Goal: Task Accomplishment & Management: Use online tool/utility

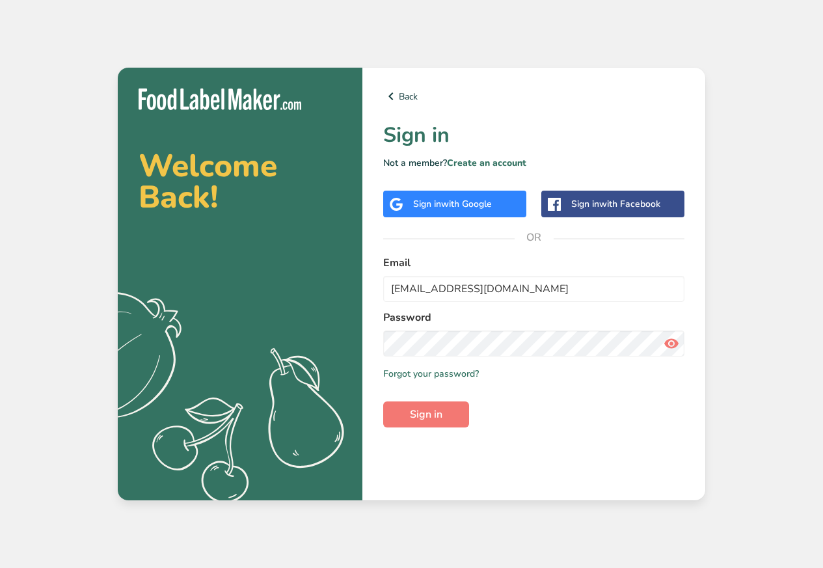
type input "[EMAIL_ADDRESS][DOMAIN_NAME]"
click at [680, 350] on span at bounding box center [671, 343] width 26 height 26
click at [421, 420] on span "Sign in" at bounding box center [426, 414] width 33 height 16
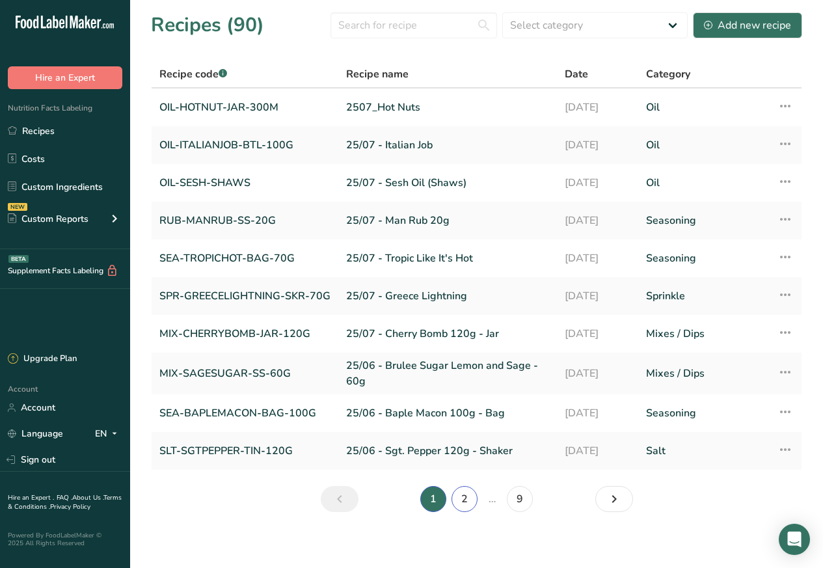
click at [457, 501] on link "2" at bounding box center [464, 499] width 26 height 26
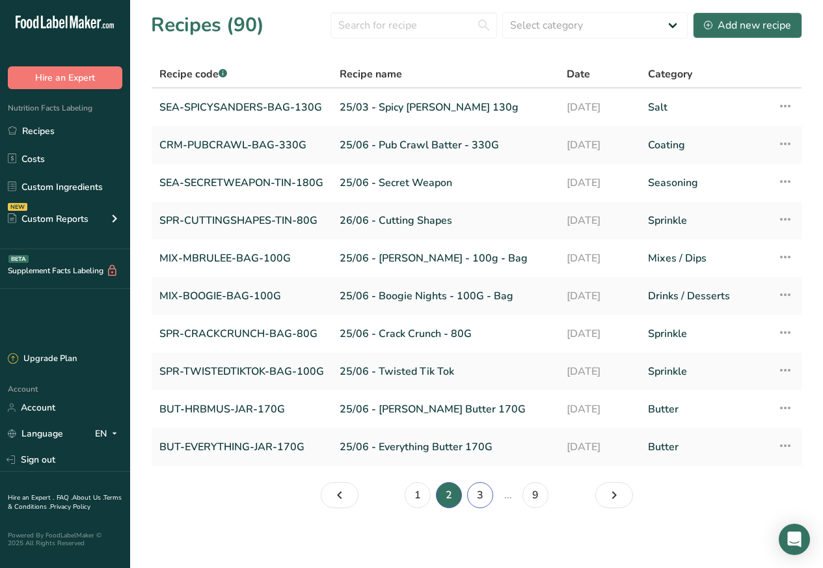
click at [479, 501] on link "3" at bounding box center [480, 495] width 26 height 26
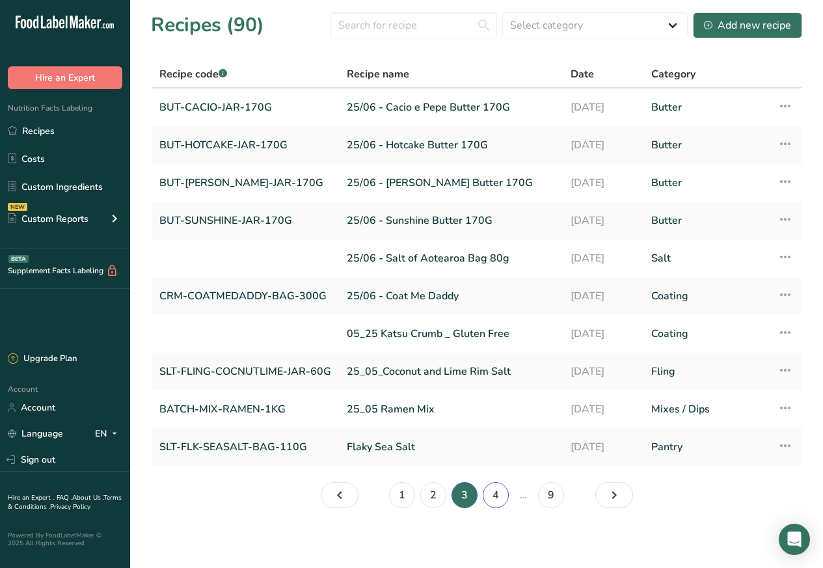
click at [496, 500] on link "4" at bounding box center [496, 495] width 26 height 26
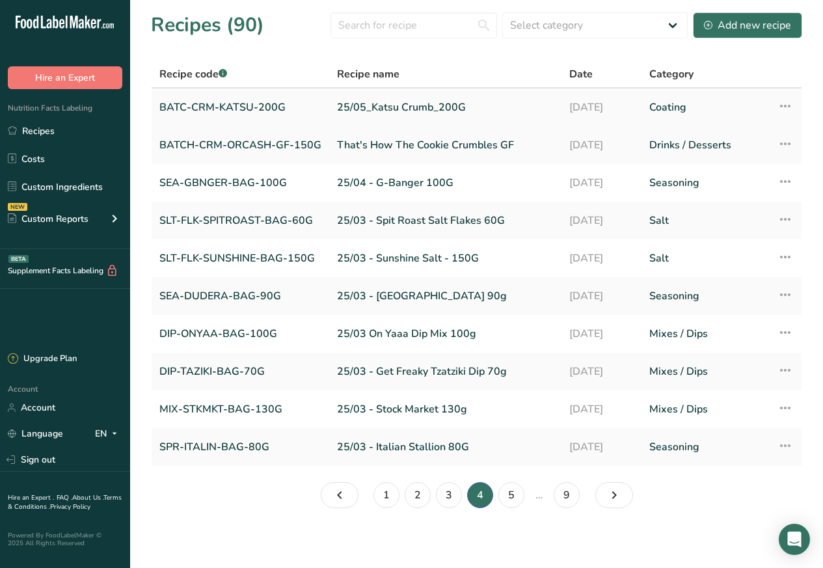
click at [226, 110] on link "BATC-CRM-KATSU-200G" at bounding box center [240, 107] width 162 height 27
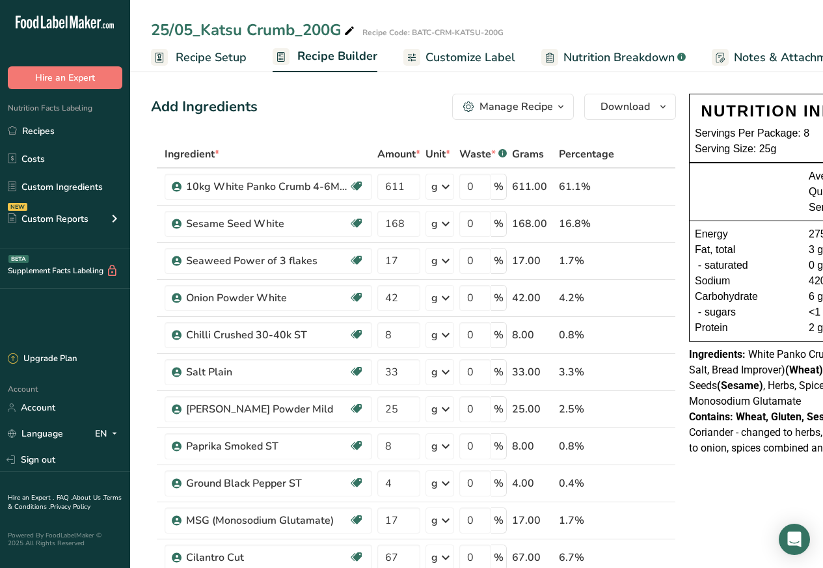
click at [460, 31] on div "Recipe Code: BATC-CRM-KATSU-200G" at bounding box center [432, 33] width 141 height 12
click at [457, 57] on span "Customize Label" at bounding box center [470, 58] width 90 height 18
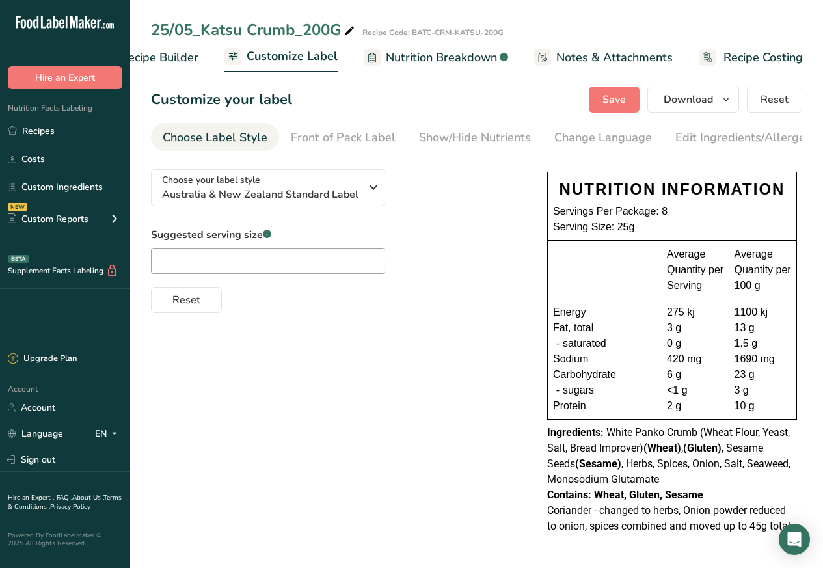
scroll to position [4, 0]
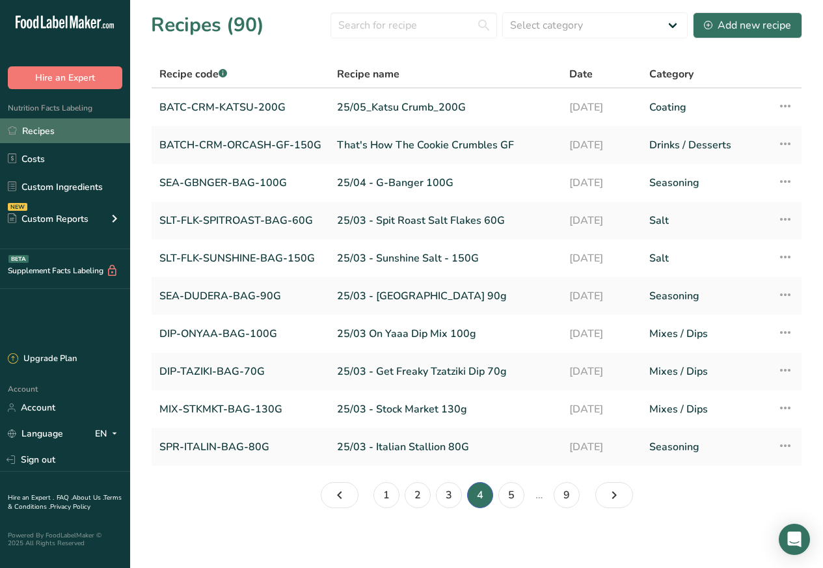
click at [36, 127] on link "Recipes" at bounding box center [65, 130] width 130 height 25
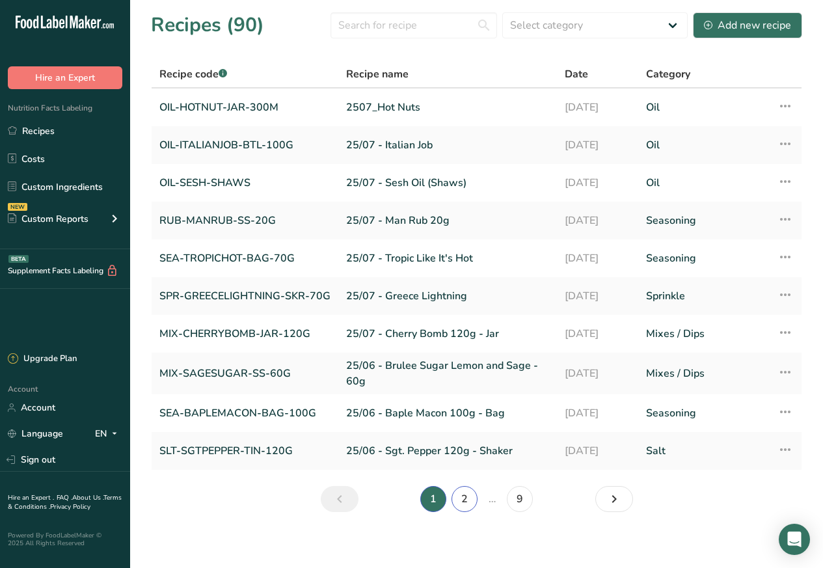
click at [460, 495] on link "2" at bounding box center [464, 499] width 26 height 26
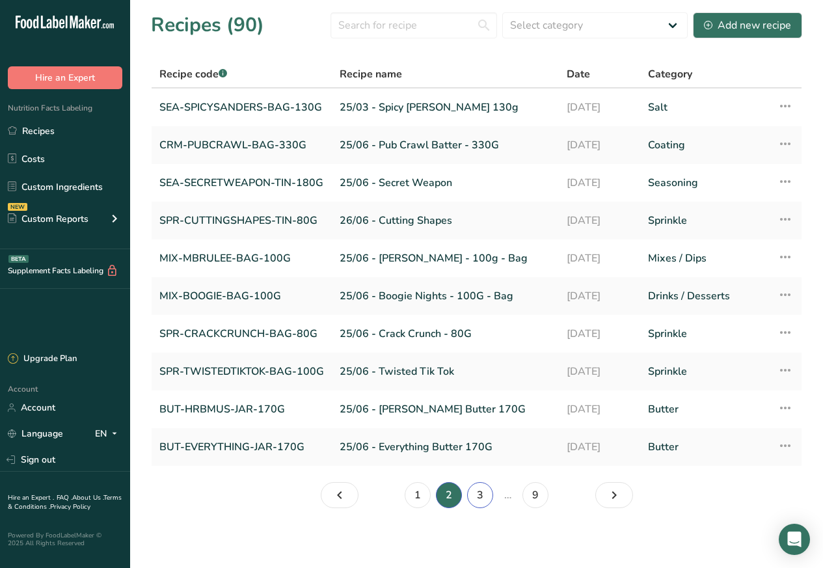
click at [480, 501] on link "3" at bounding box center [480, 495] width 26 height 26
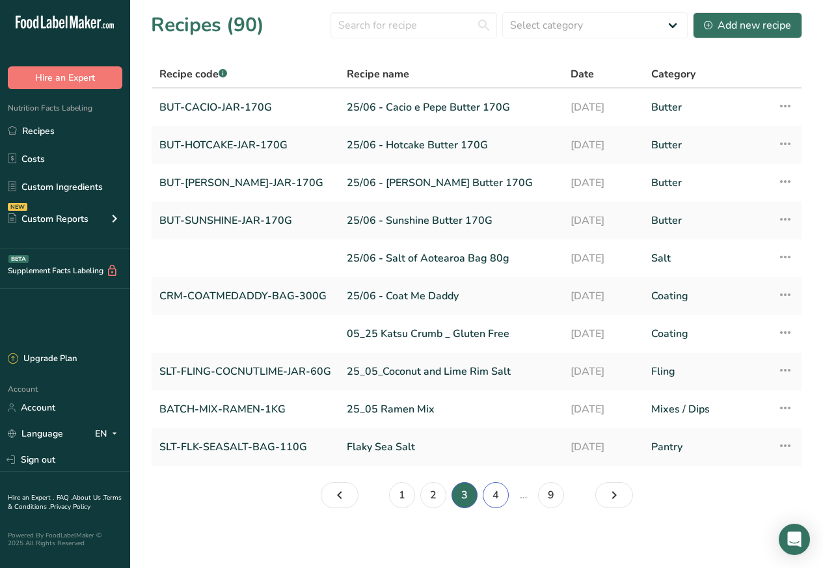
click at [496, 499] on link "4" at bounding box center [496, 495] width 26 height 26
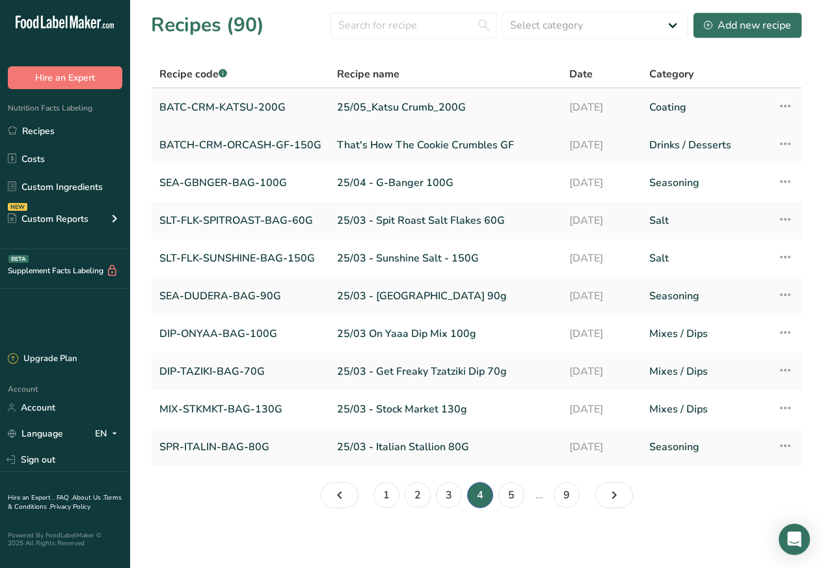
click at [228, 106] on link "BATC-CRM-KATSU-200G" at bounding box center [240, 107] width 162 height 27
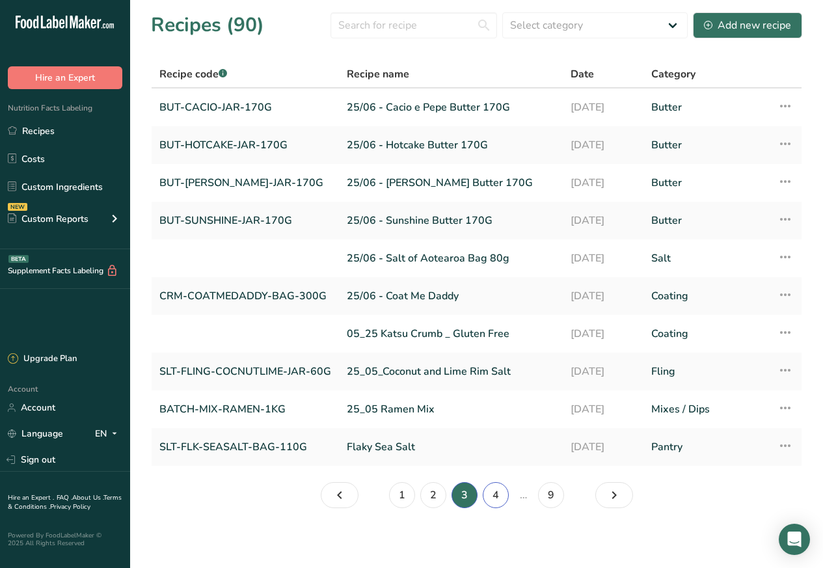
click at [496, 499] on link "4" at bounding box center [496, 495] width 26 height 26
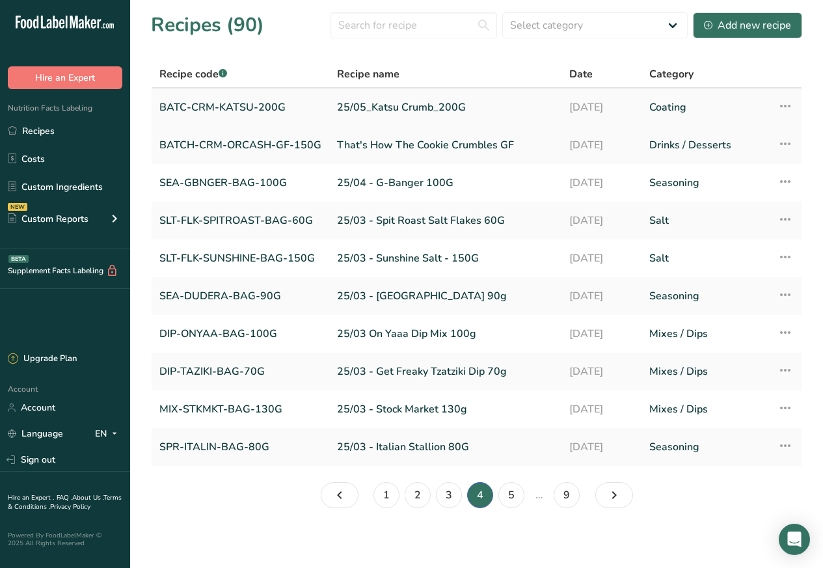
click at [182, 106] on link "BATC-CRM-KATSU-200G" at bounding box center [240, 107] width 162 height 27
click at [36, 129] on link "Recipes" at bounding box center [65, 130] width 130 height 25
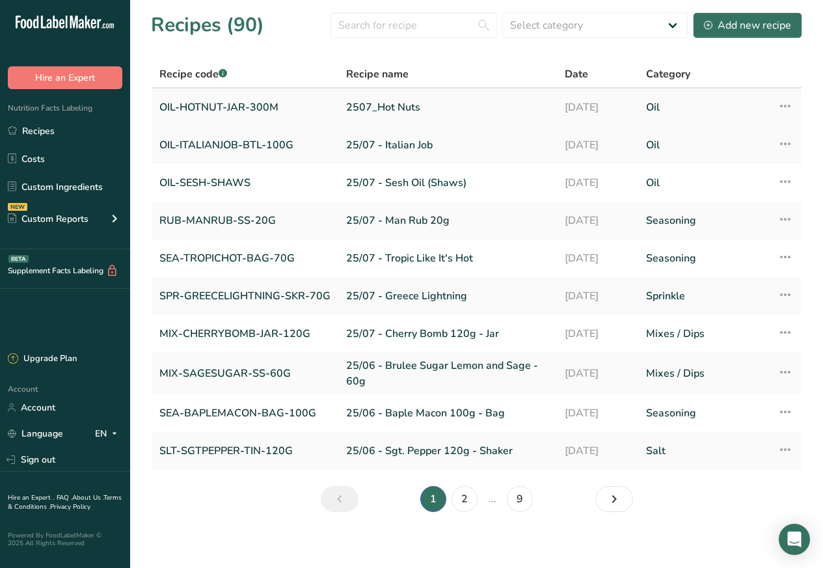
click at [782, 107] on icon at bounding box center [785, 105] width 16 height 23
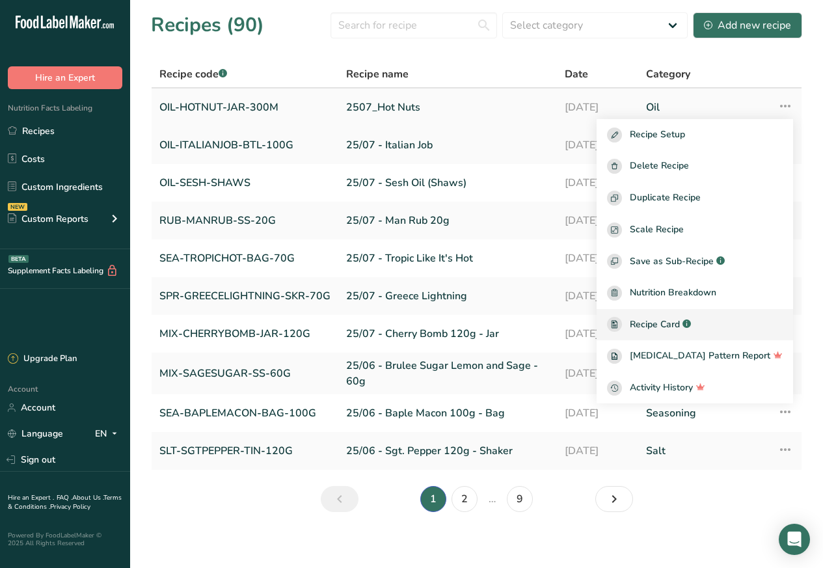
click at [668, 326] on span "Recipe Card" at bounding box center [655, 324] width 50 height 14
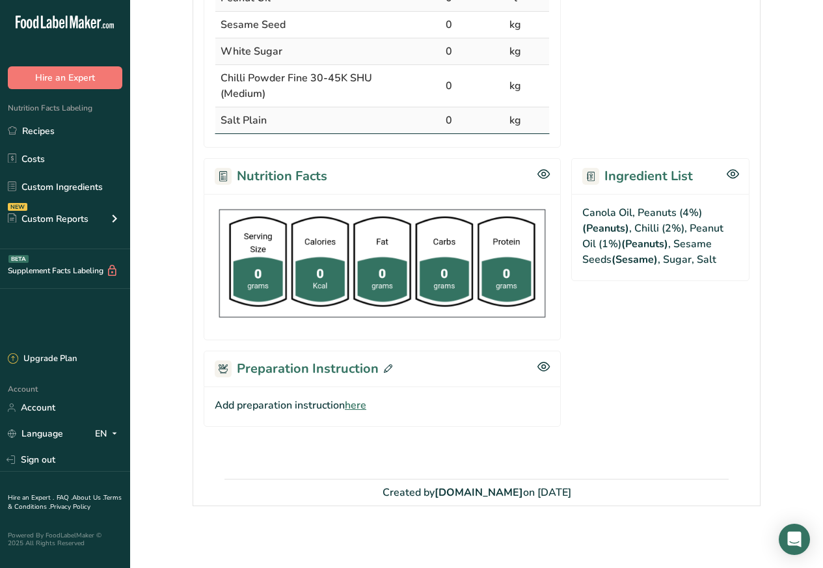
scroll to position [436, 0]
click at [372, 25] on td "Sesame Seed" at bounding box center [315, 24] width 200 height 27
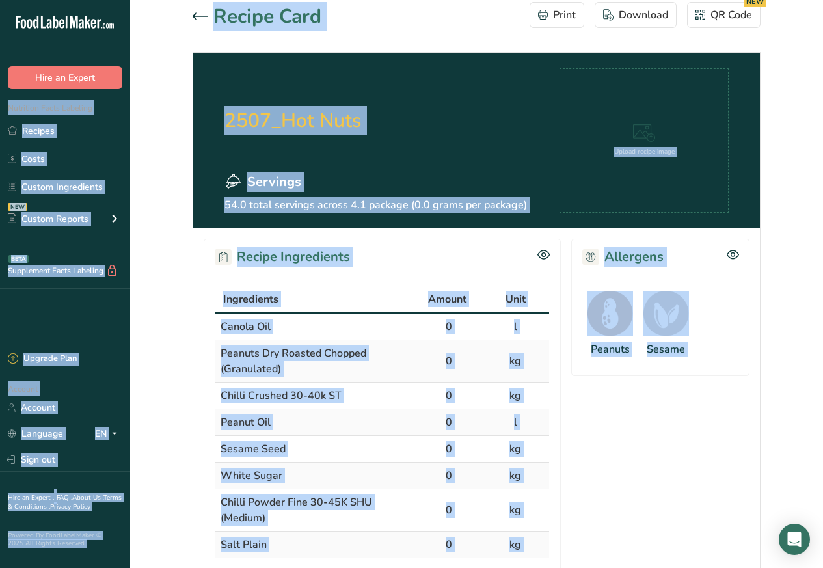
scroll to position [0, 0]
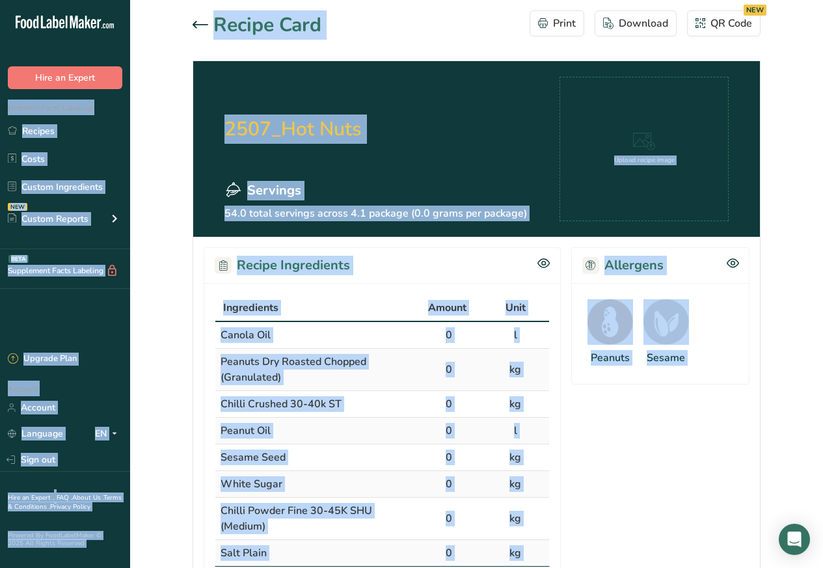
click at [196, 23] on icon at bounding box center [201, 25] width 16 height 8
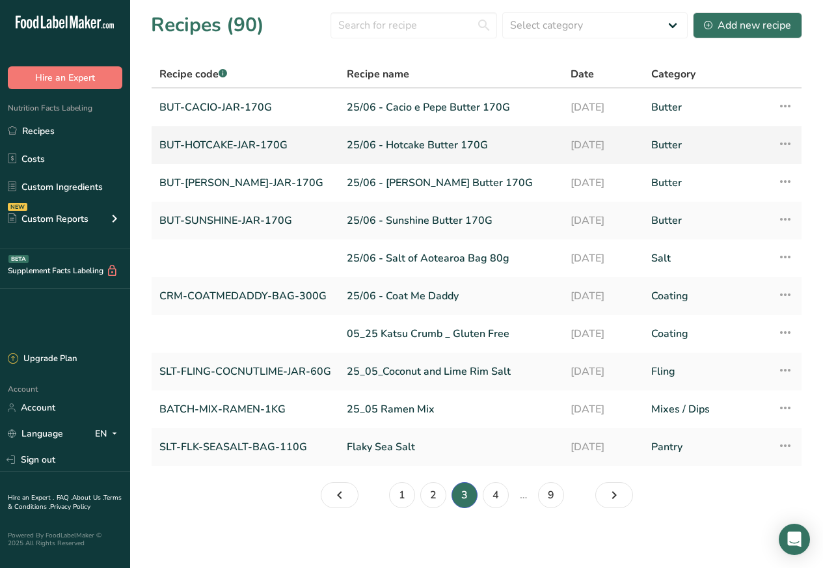
click at [215, 144] on link "BUT-HOTCAKE-JAR-170G" at bounding box center [245, 144] width 172 height 27
click at [224, 108] on link "BUT-CACIO-JAR-170G" at bounding box center [245, 107] width 172 height 27
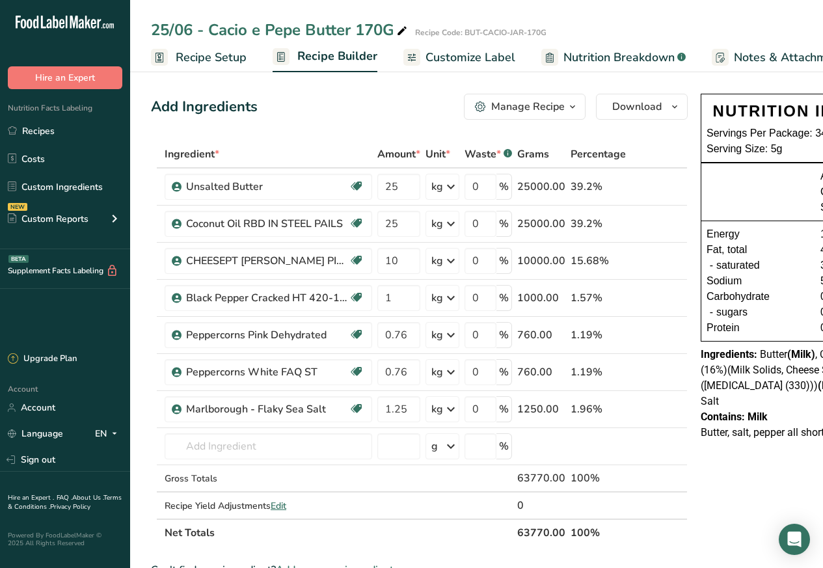
click at [452, 58] on span "Customize Label" at bounding box center [470, 58] width 90 height 18
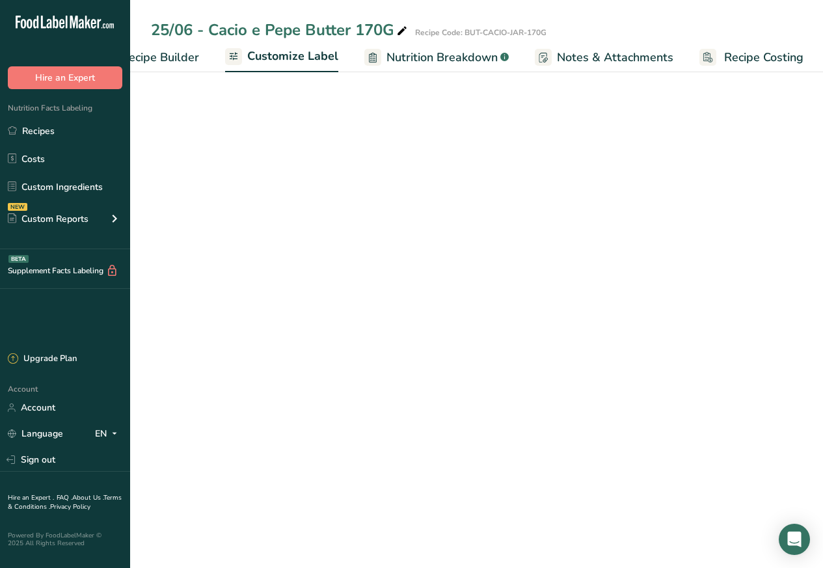
scroll to position [0, 177]
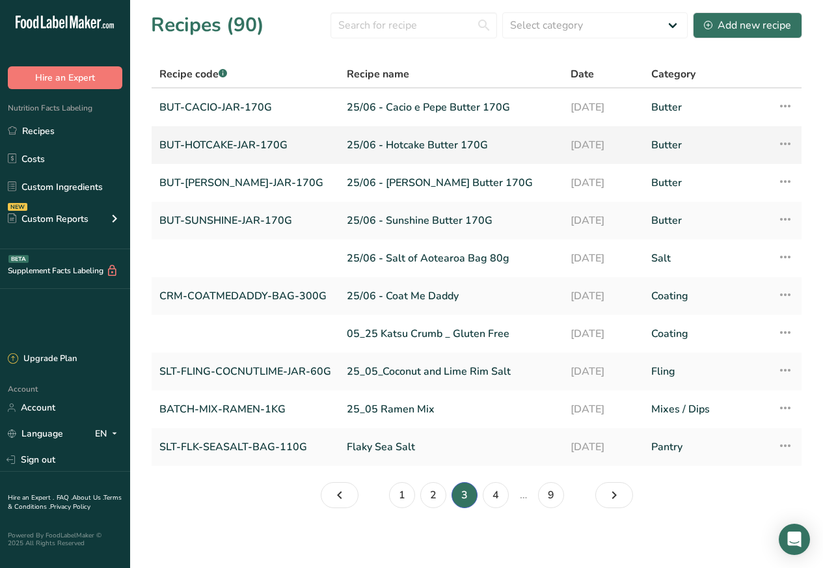
click at [222, 145] on link "BUT-HOTCAKE-JAR-170G" at bounding box center [245, 144] width 172 height 27
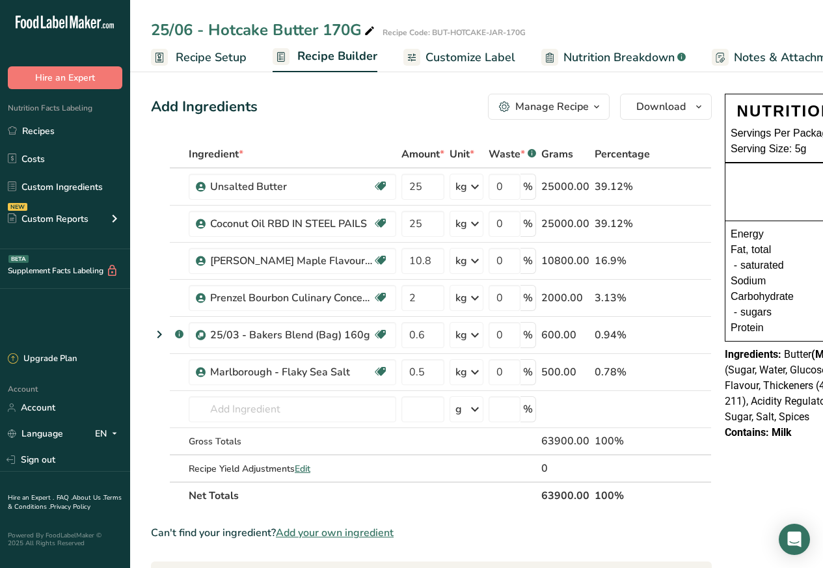
click at [462, 55] on span "Customize Label" at bounding box center [470, 58] width 90 height 18
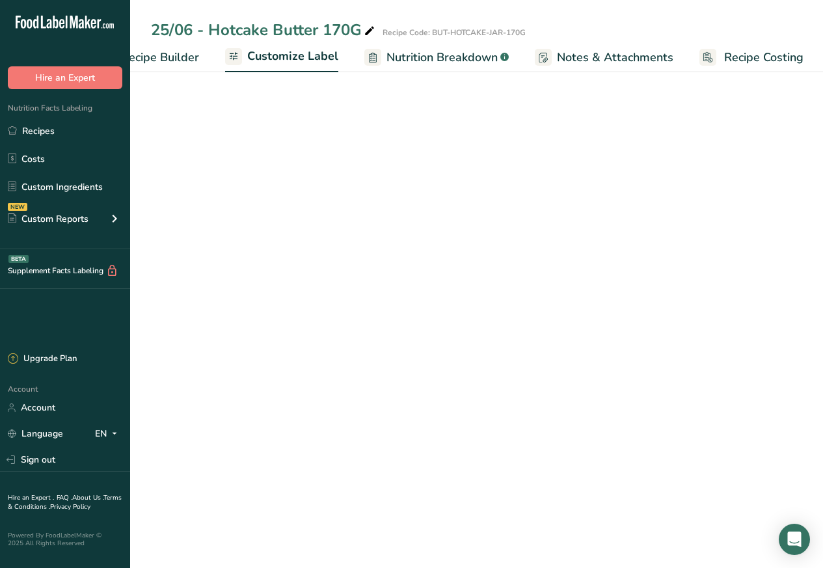
scroll to position [0, 177]
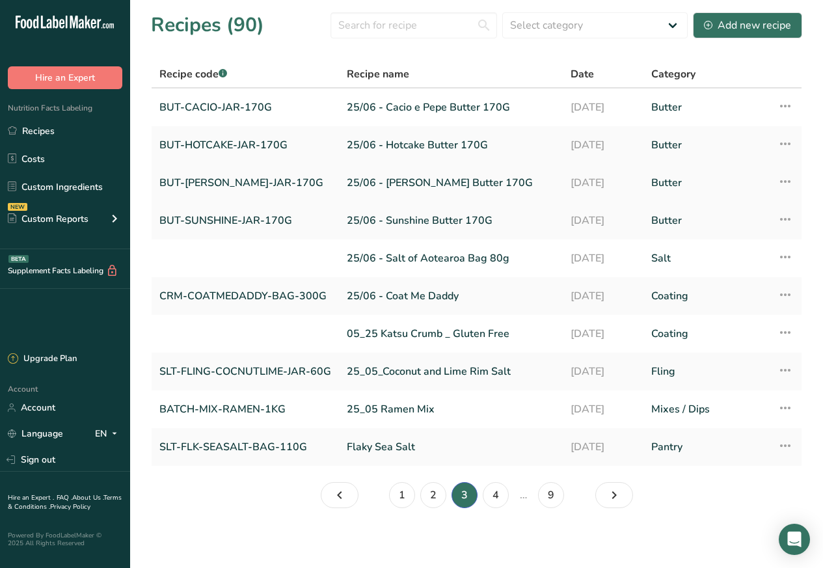
click at [222, 181] on link "BUT-SANDERS-JAR-170G" at bounding box center [245, 182] width 172 height 27
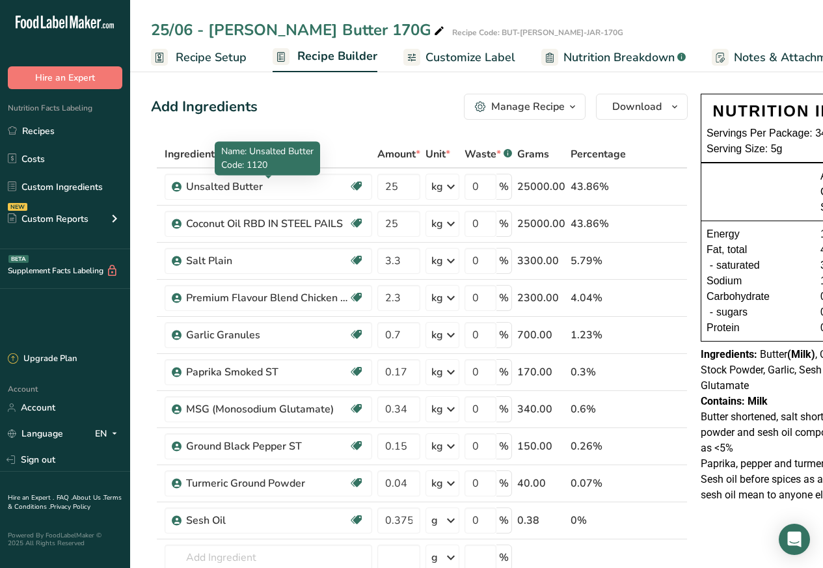
click at [446, 57] on span "Customize Label" at bounding box center [470, 58] width 90 height 18
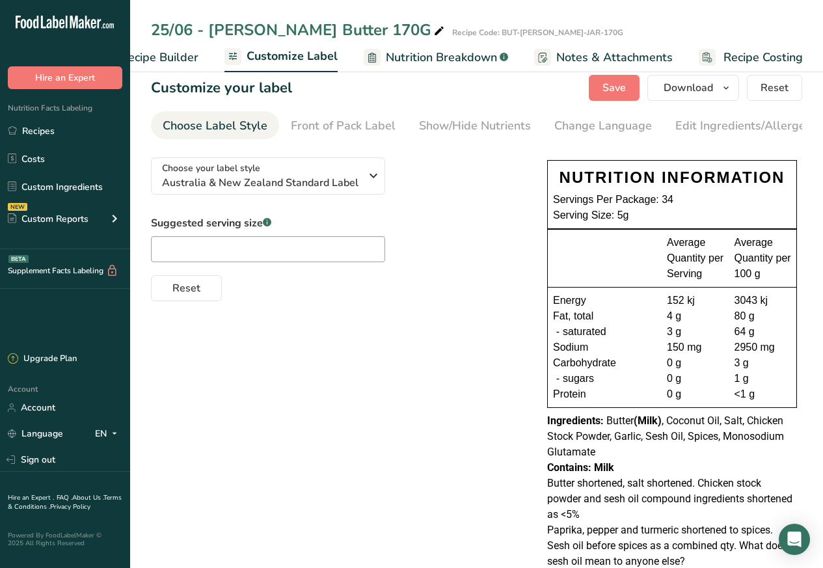
scroll to position [51, 0]
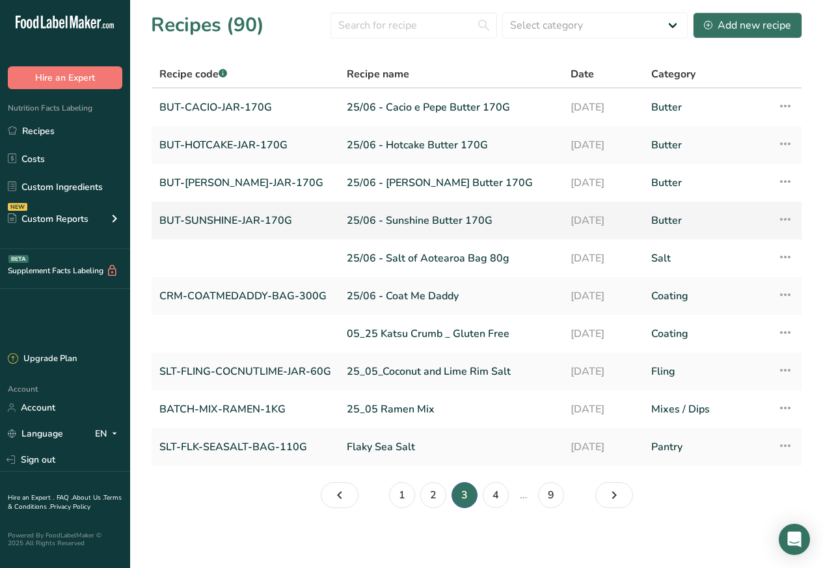
click at [222, 219] on link "BUT-SUNSHINE-JAR-170G" at bounding box center [245, 220] width 172 height 27
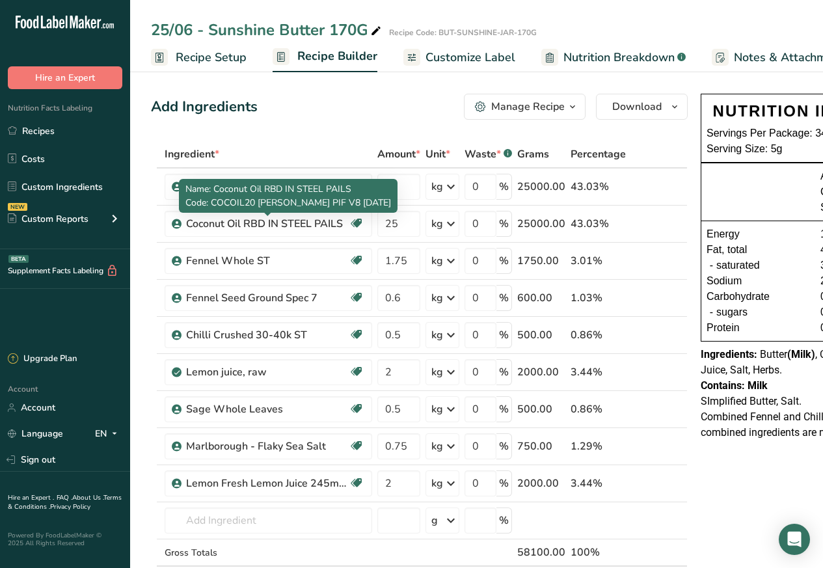
click at [446, 56] on span "Customize Label" at bounding box center [470, 58] width 90 height 18
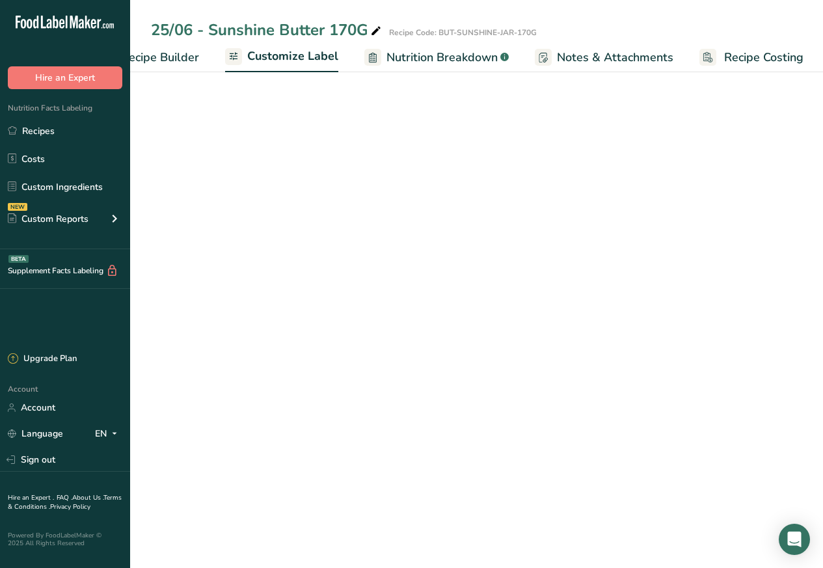
scroll to position [0, 177]
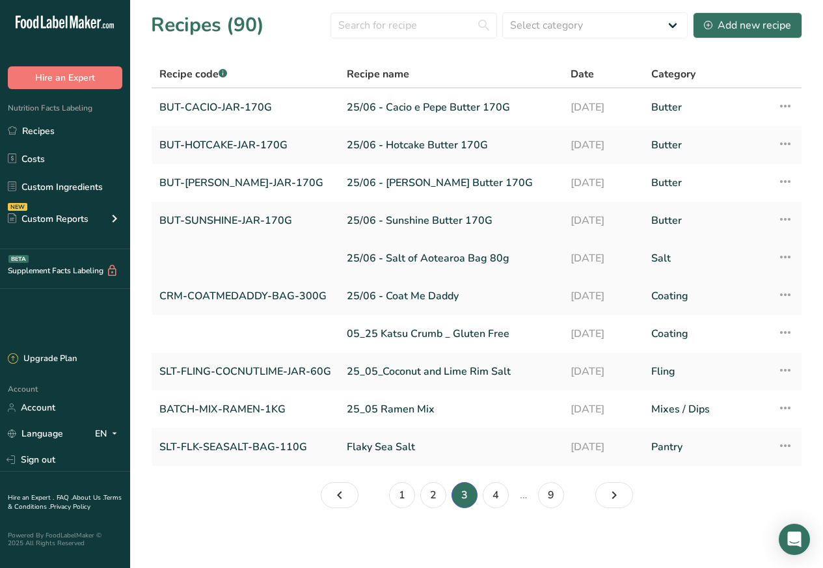
click at [378, 257] on link "25/06 - Salt of Aotearoa Bag 80g" at bounding box center [451, 258] width 208 height 27
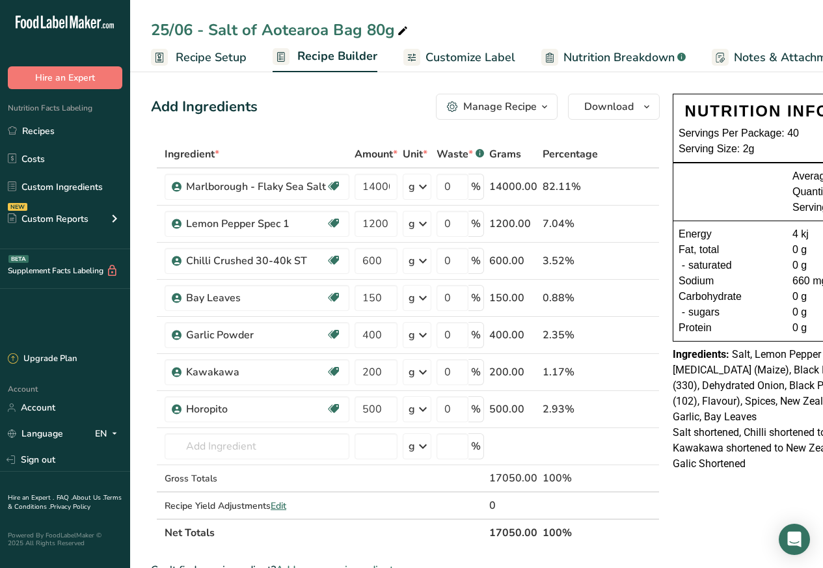
click at [446, 57] on span "Customize Label" at bounding box center [470, 58] width 90 height 18
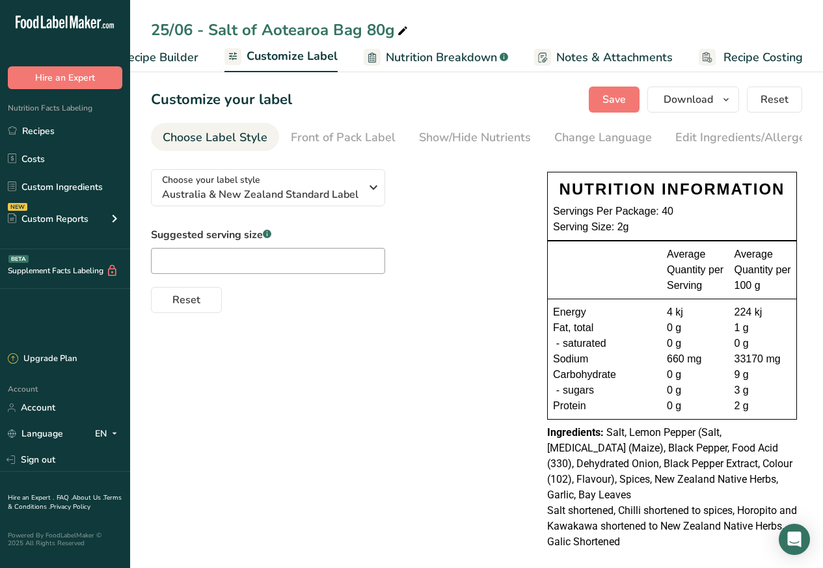
scroll to position [4, 0]
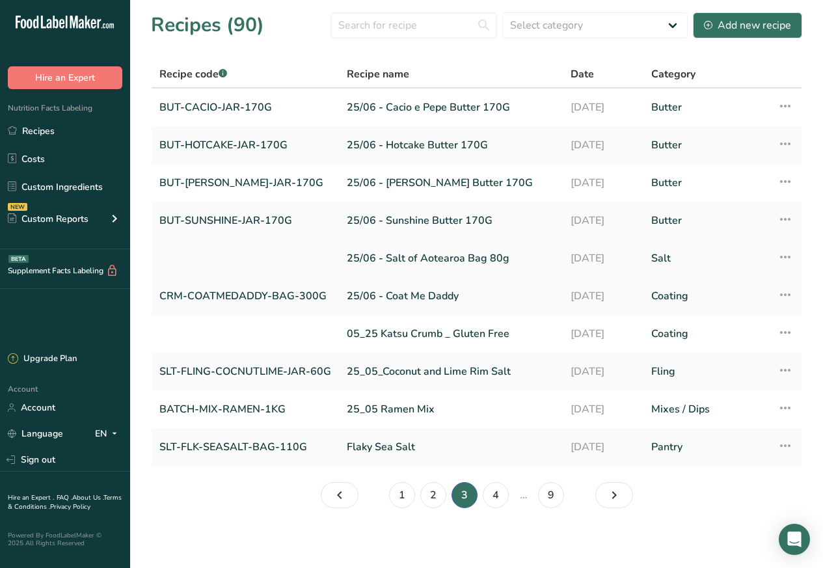
click at [388, 258] on link "25/06 - Salt of Aotearoa Bag 80g" at bounding box center [451, 258] width 208 height 27
click at [222, 296] on link "CRM-COATMEDADDY-BAG-300G" at bounding box center [245, 295] width 172 height 27
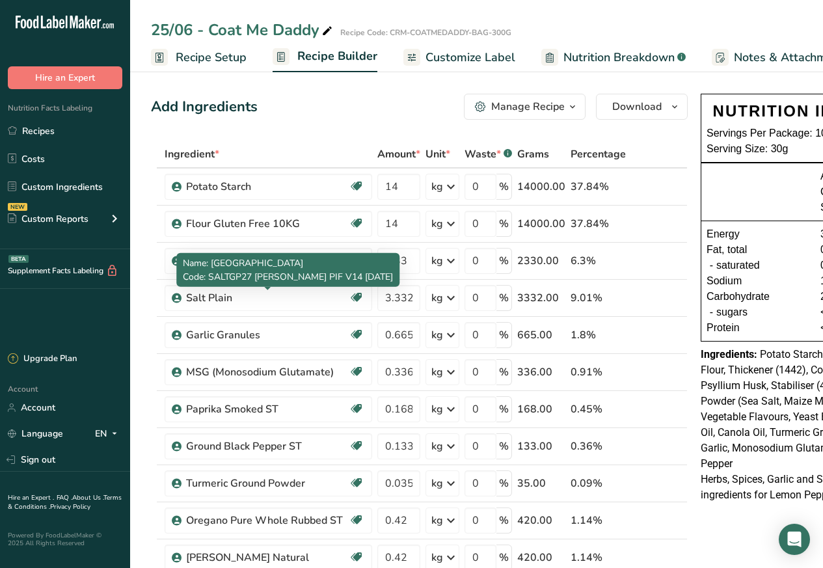
click at [446, 55] on span "Customize Label" at bounding box center [470, 58] width 90 height 18
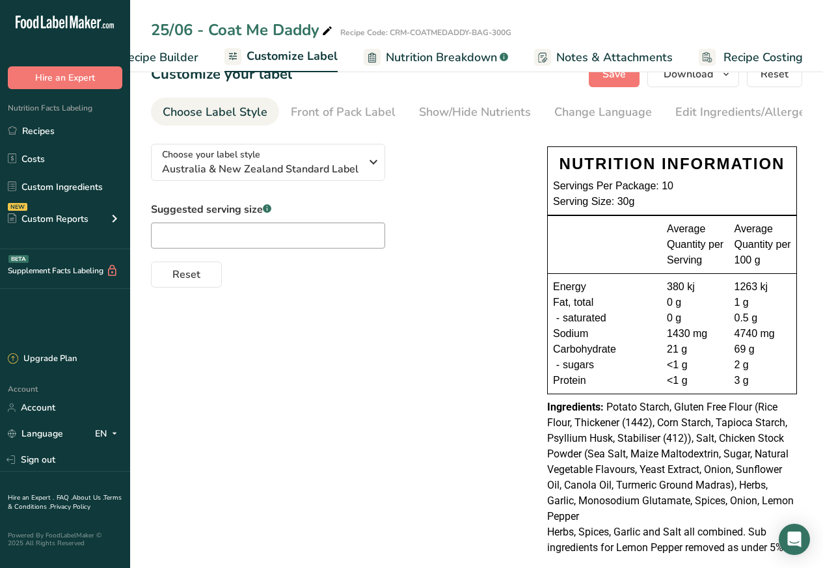
scroll to position [51, 0]
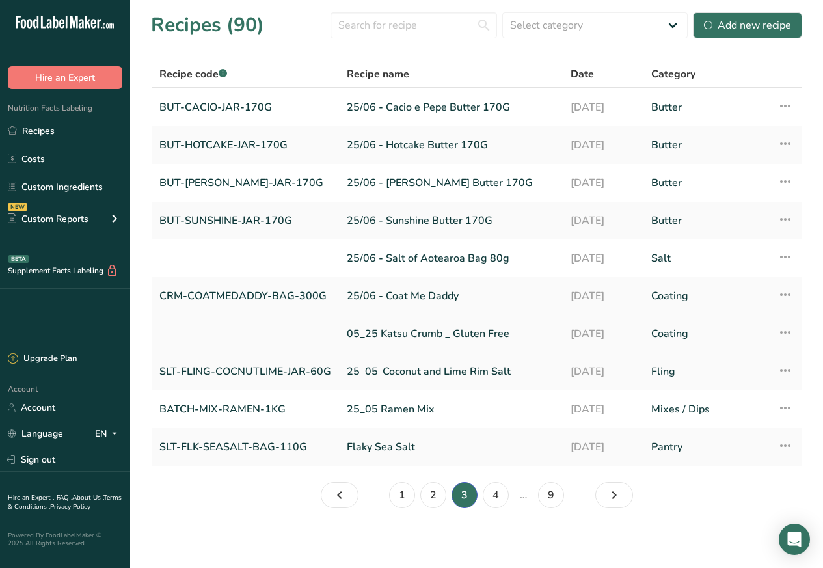
click at [402, 334] on link "05_25 Katsu Crumb _ Gluten Free" at bounding box center [451, 333] width 208 height 27
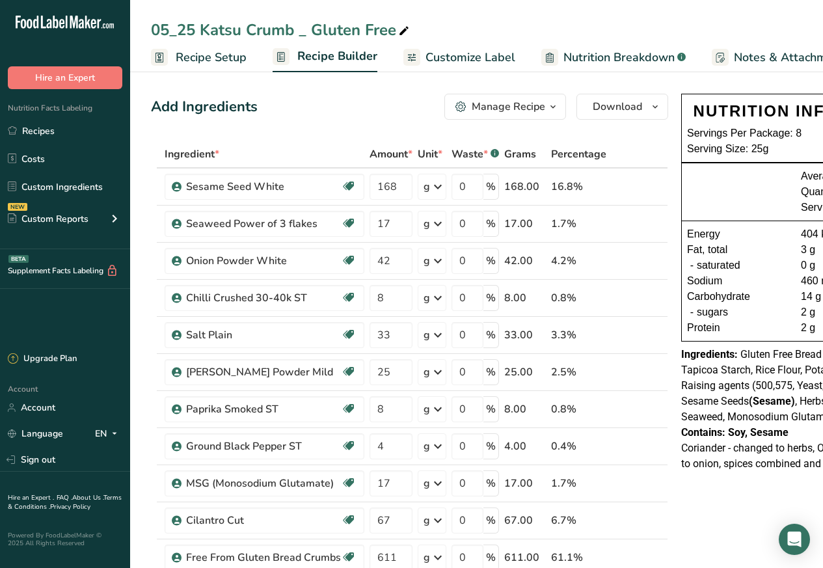
click at [446, 56] on span "Customize Label" at bounding box center [470, 58] width 90 height 18
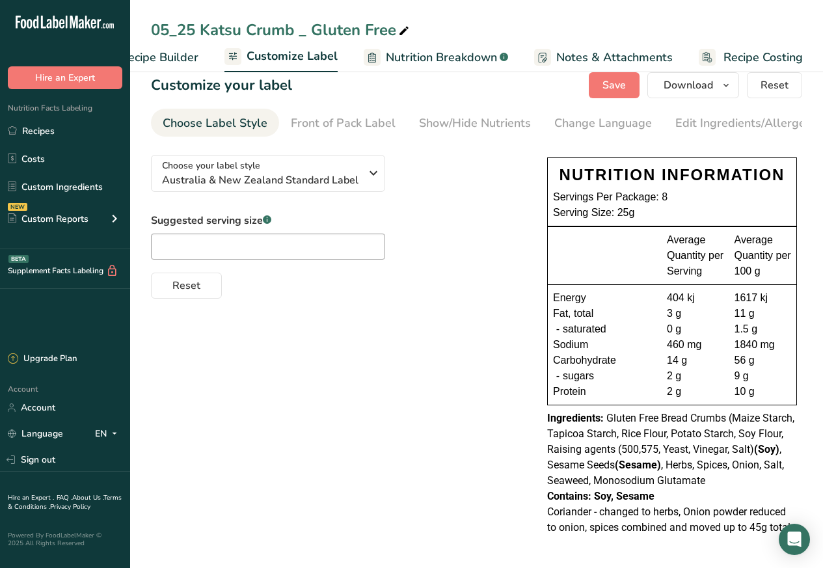
scroll to position [20, 0]
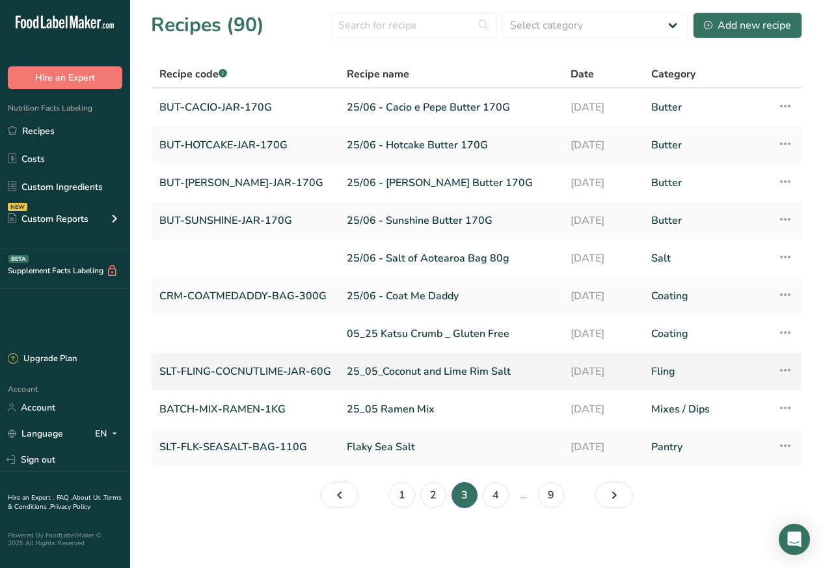
click at [223, 371] on link "SLT-FLING-COCNUTLIME-JAR-60G" at bounding box center [245, 371] width 172 height 27
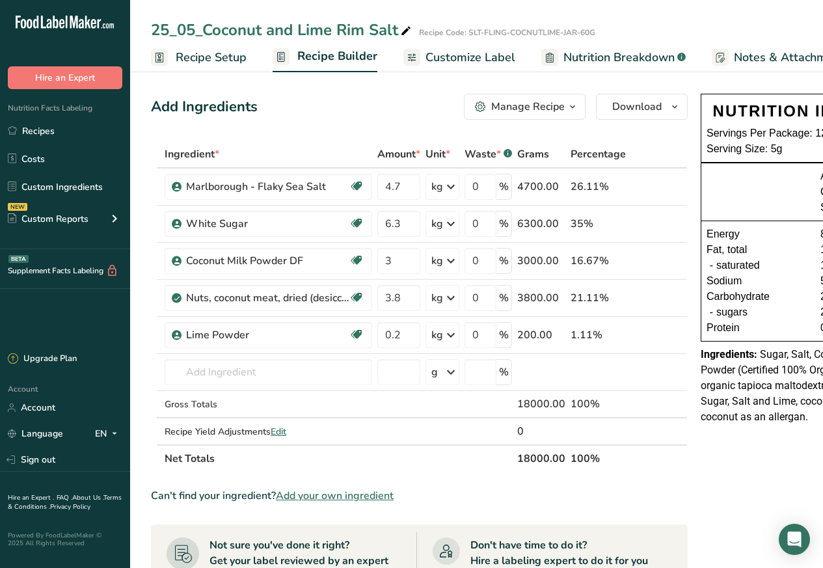
click at [460, 57] on span "Customize Label" at bounding box center [470, 58] width 90 height 18
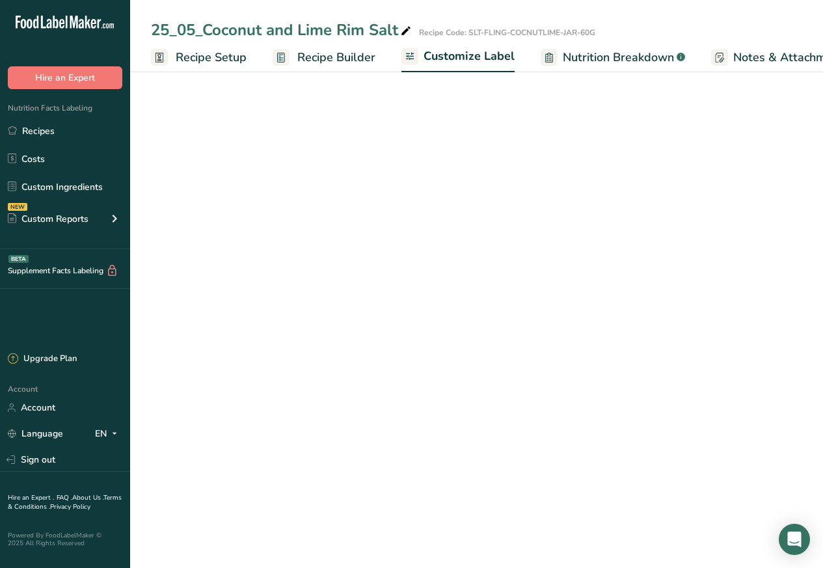
scroll to position [0, 177]
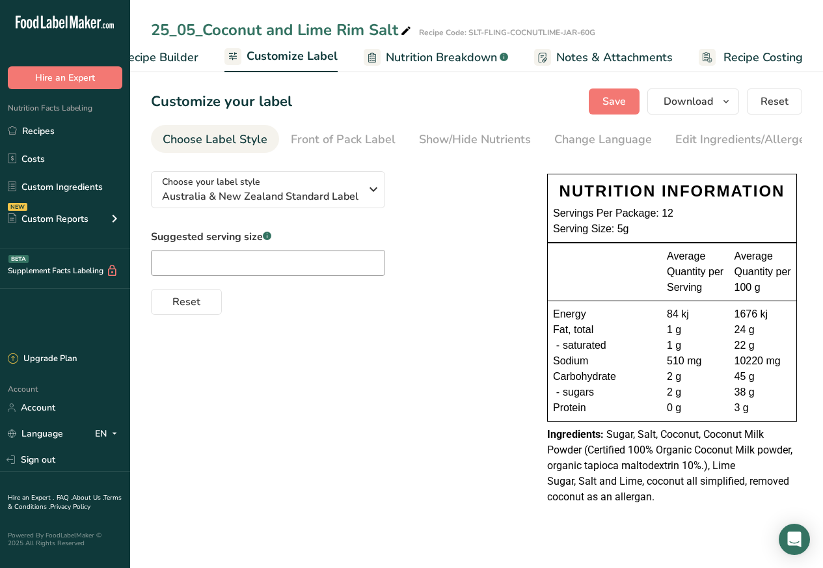
click at [280, 57] on span "Customize Label" at bounding box center [291, 56] width 91 height 18
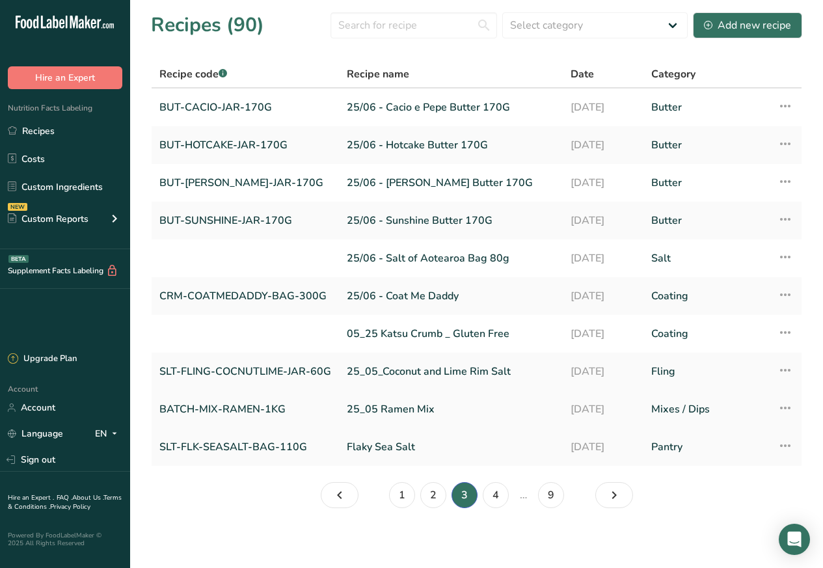
click at [256, 409] on link "BATCH-MIX-RAMEN-1KG" at bounding box center [245, 408] width 172 height 27
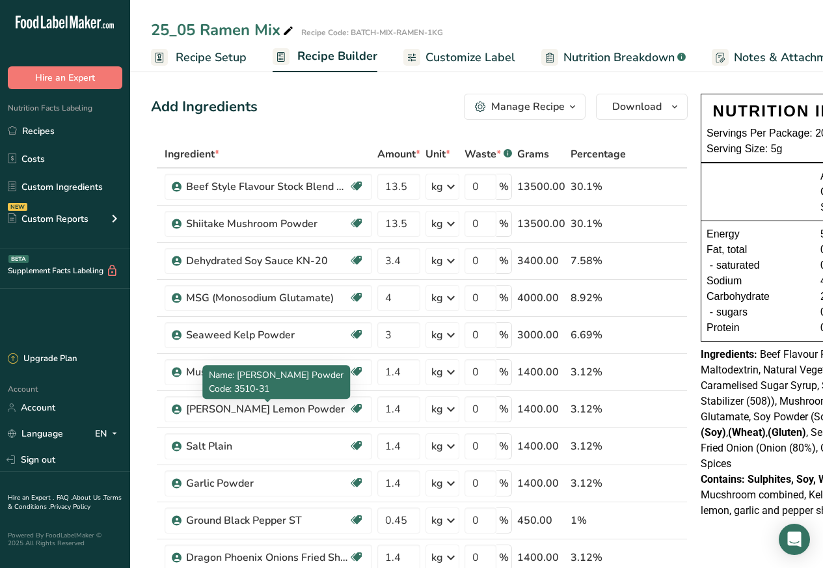
click at [462, 57] on span "Customize Label" at bounding box center [470, 58] width 90 height 18
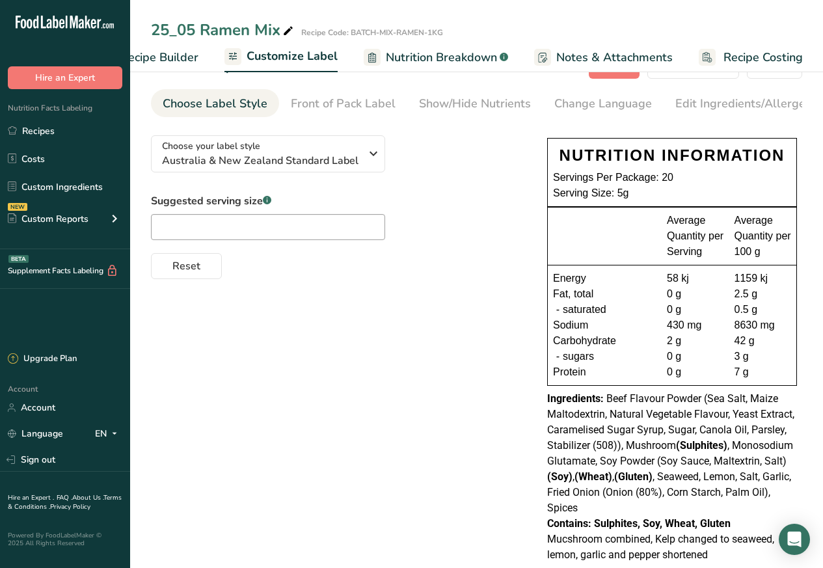
scroll to position [66, 0]
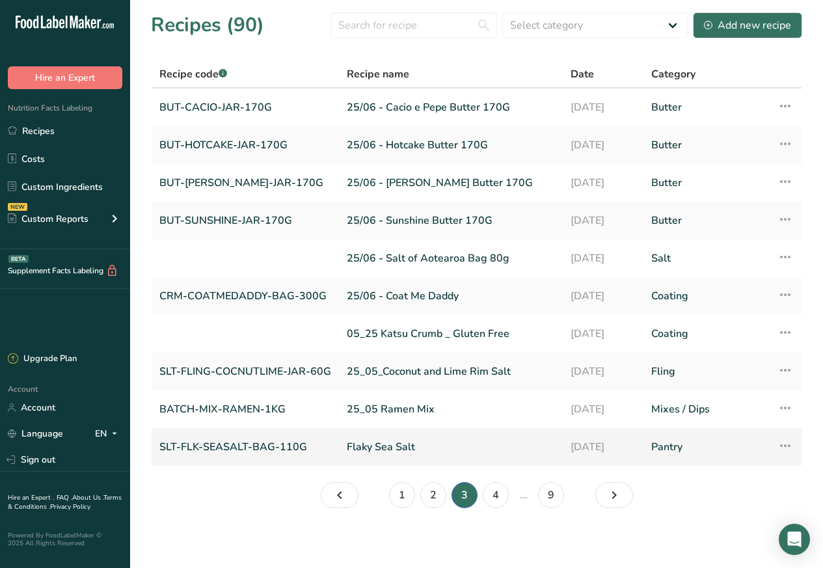
click at [236, 444] on link "SLT-FLK-SEASALT-BAG-110G" at bounding box center [245, 446] width 172 height 27
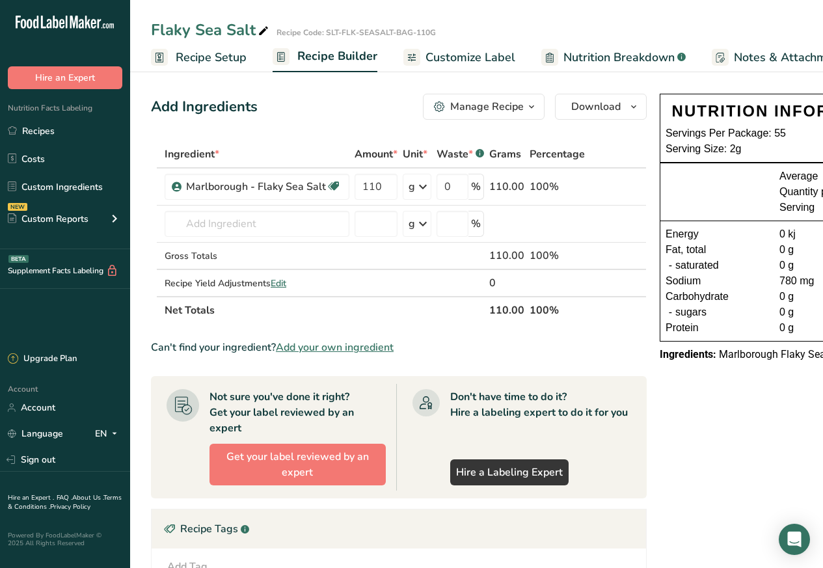
click at [441, 57] on span "Customize Label" at bounding box center [470, 58] width 90 height 18
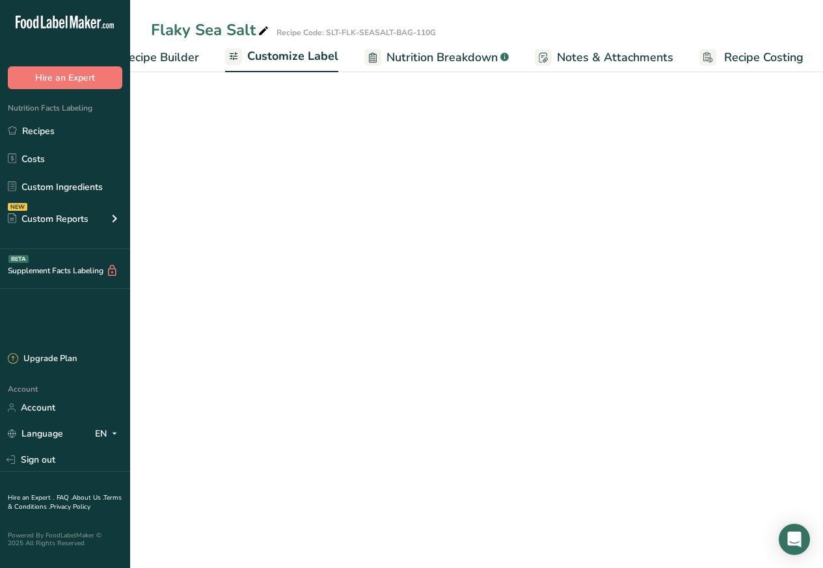
scroll to position [0, 177]
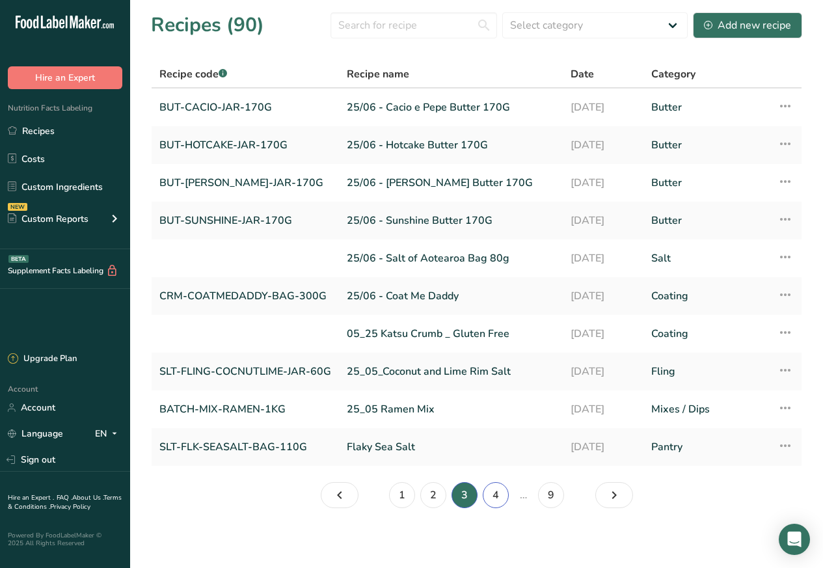
click at [490, 495] on link "4" at bounding box center [496, 495] width 26 height 26
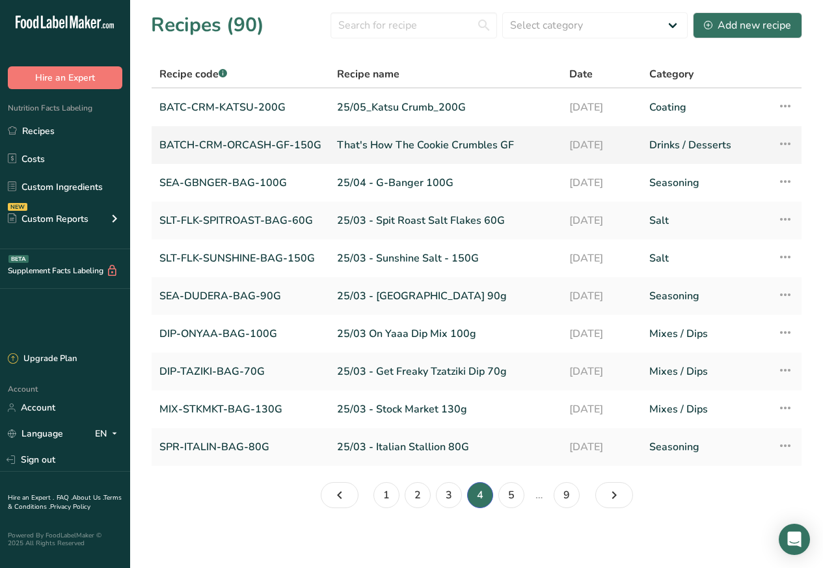
click at [258, 143] on link "BATCH-CRM-ORCASH-GF-150G" at bounding box center [240, 144] width 162 height 27
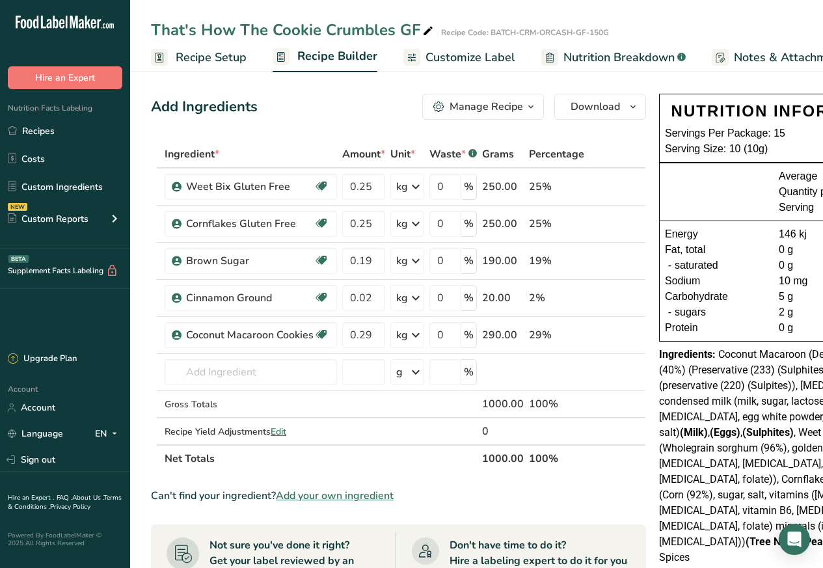
click at [449, 57] on span "Customize Label" at bounding box center [470, 58] width 90 height 18
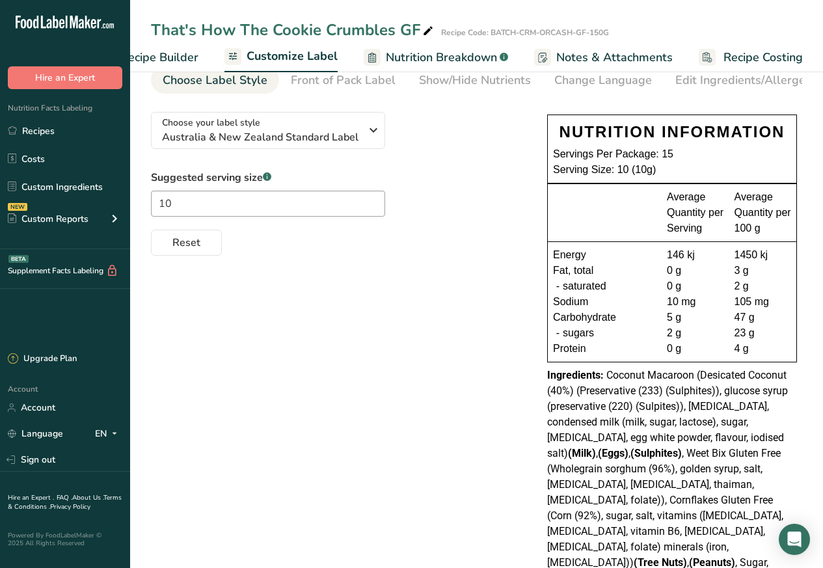
scroll to position [121, 0]
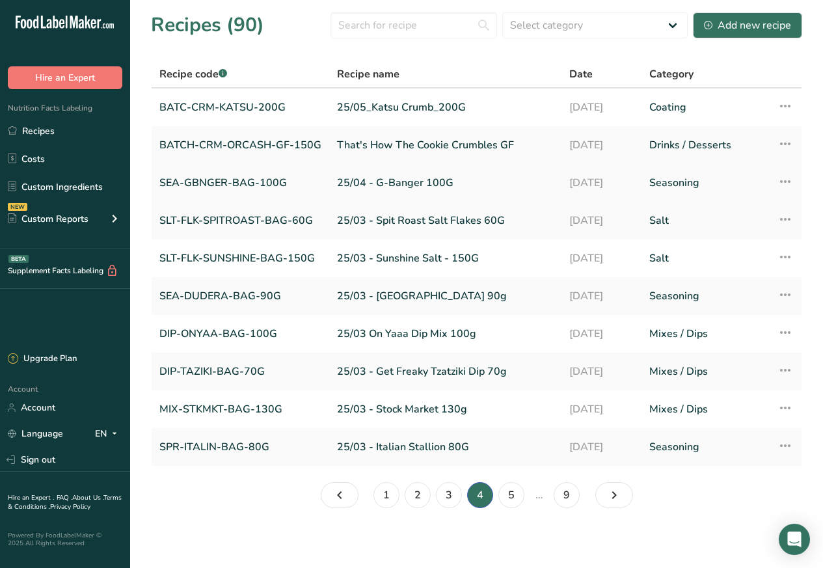
click at [252, 181] on link "SEA-GBNGER-BAG-100G" at bounding box center [240, 182] width 162 height 27
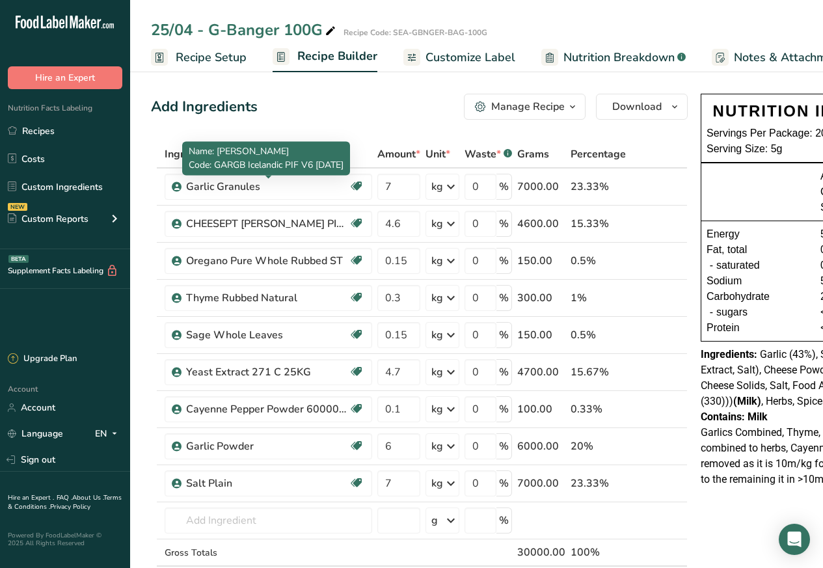
click at [452, 57] on span "Customize Label" at bounding box center [470, 58] width 90 height 18
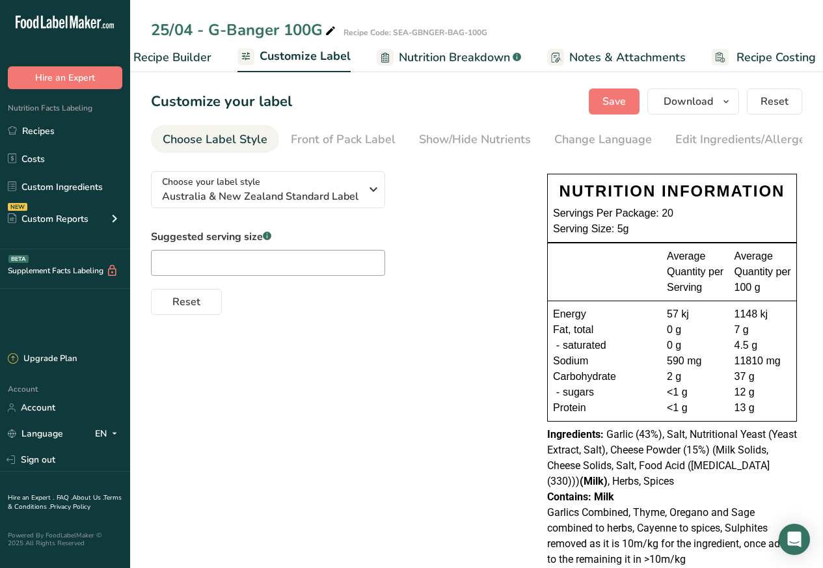
scroll to position [0, 177]
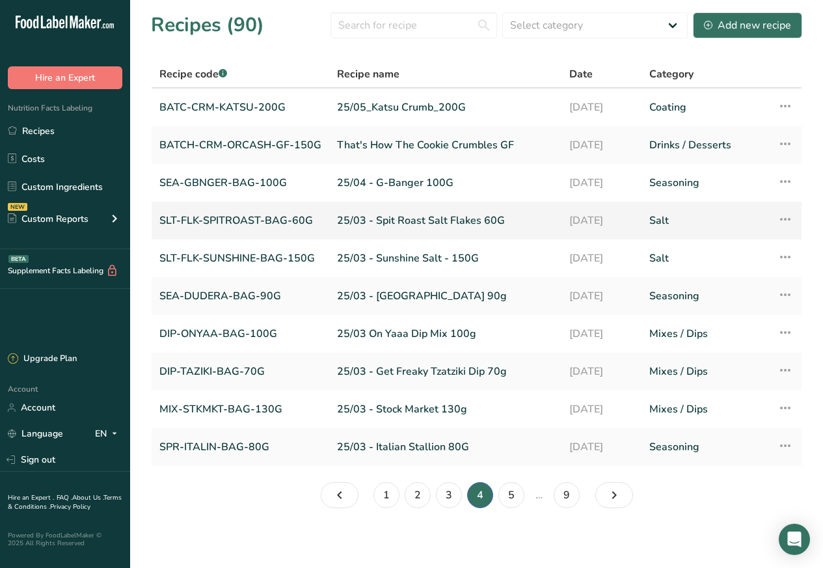
click at [258, 218] on link "SLT-FLK-SPITROAST-BAG-60G" at bounding box center [240, 220] width 162 height 27
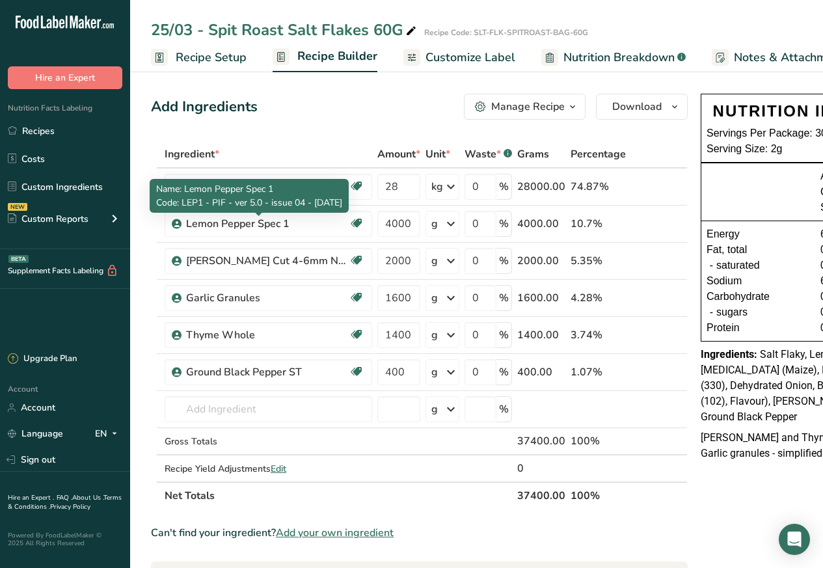
click at [446, 57] on span "Customize Label" at bounding box center [470, 58] width 90 height 18
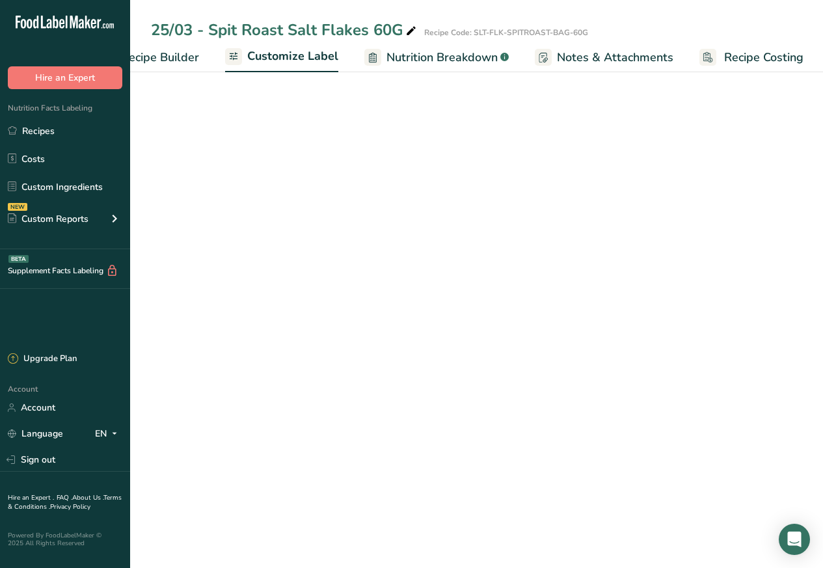
scroll to position [0, 177]
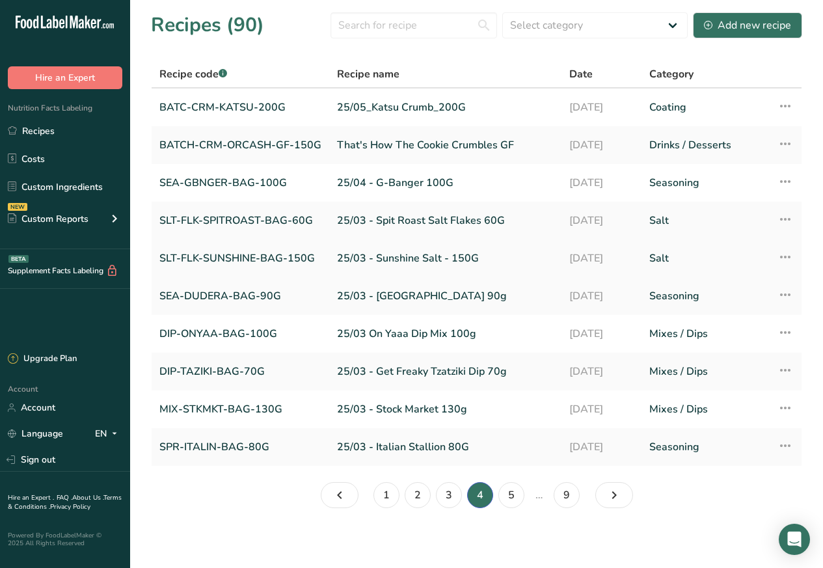
click at [251, 258] on link "SLT-FLK-SUNSHINE-BAG-150G" at bounding box center [240, 258] width 162 height 27
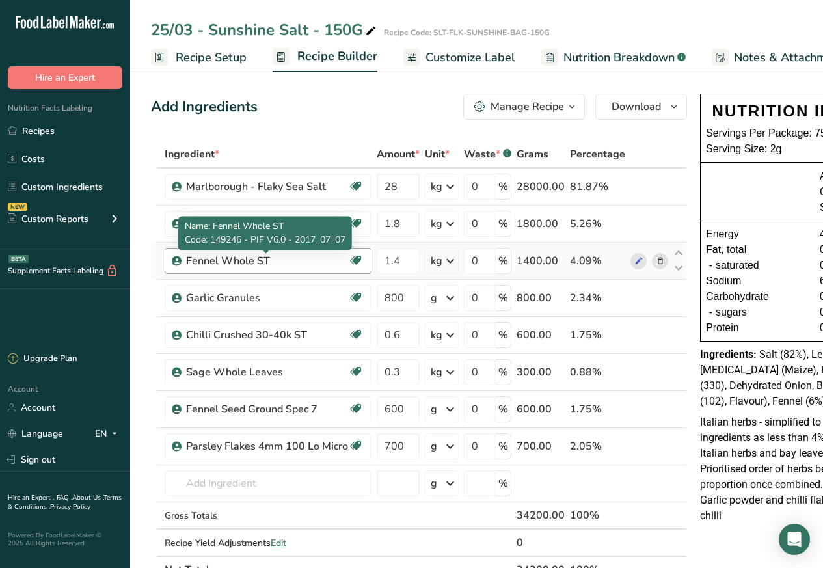
click at [211, 257] on div "Fennel Whole ST" at bounding box center [267, 261] width 162 height 16
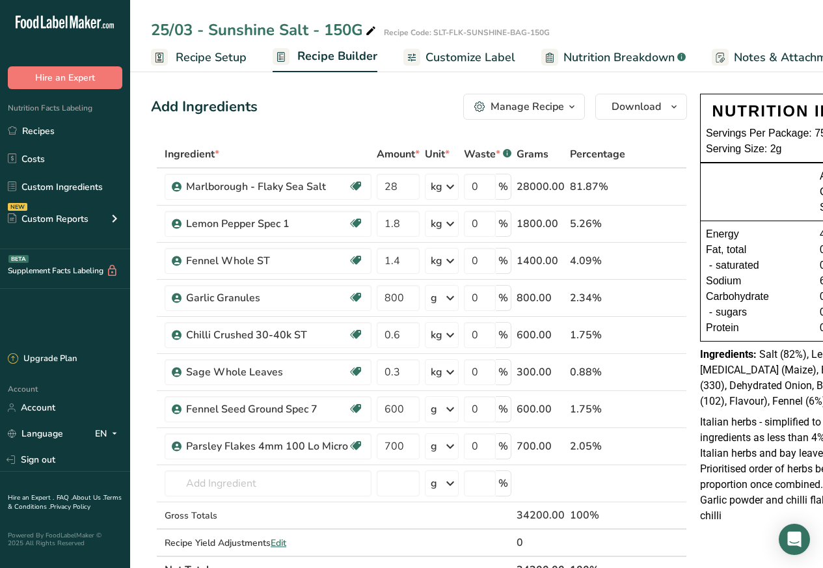
click at [447, 57] on span "Customize Label" at bounding box center [470, 58] width 90 height 18
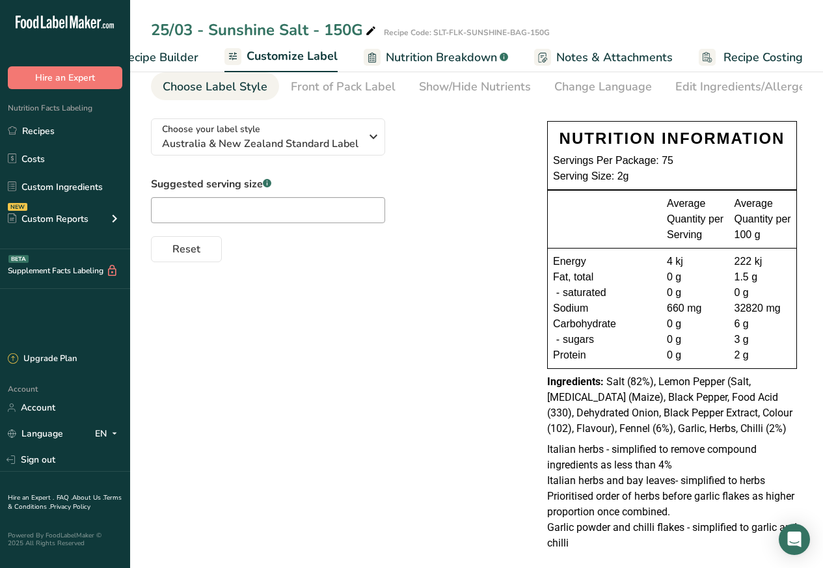
scroll to position [75, 0]
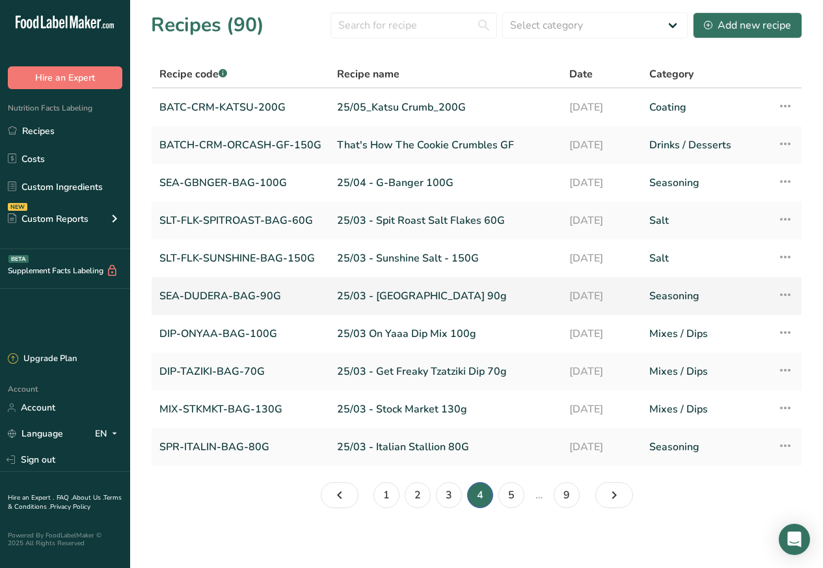
click at [235, 299] on link "SEA-DUDERA-BAG-90G" at bounding box center [240, 295] width 162 height 27
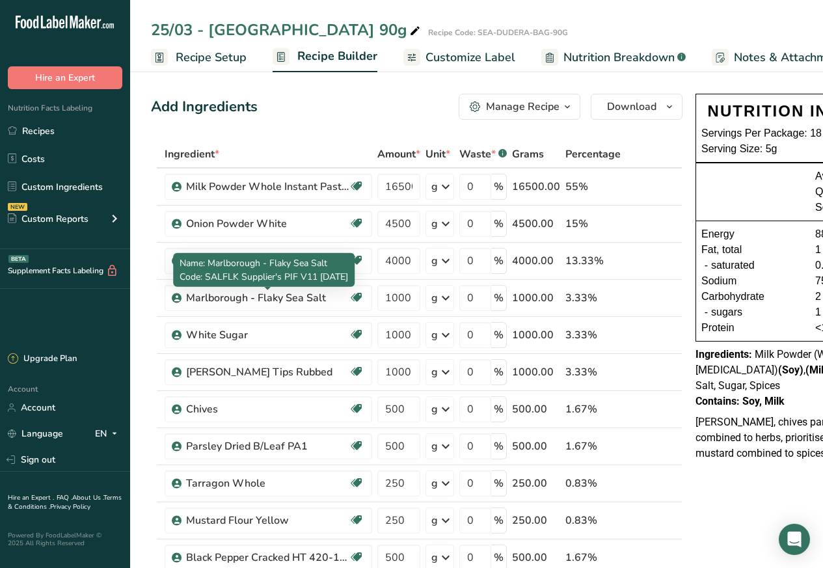
click at [457, 58] on span "Customize Label" at bounding box center [470, 58] width 90 height 18
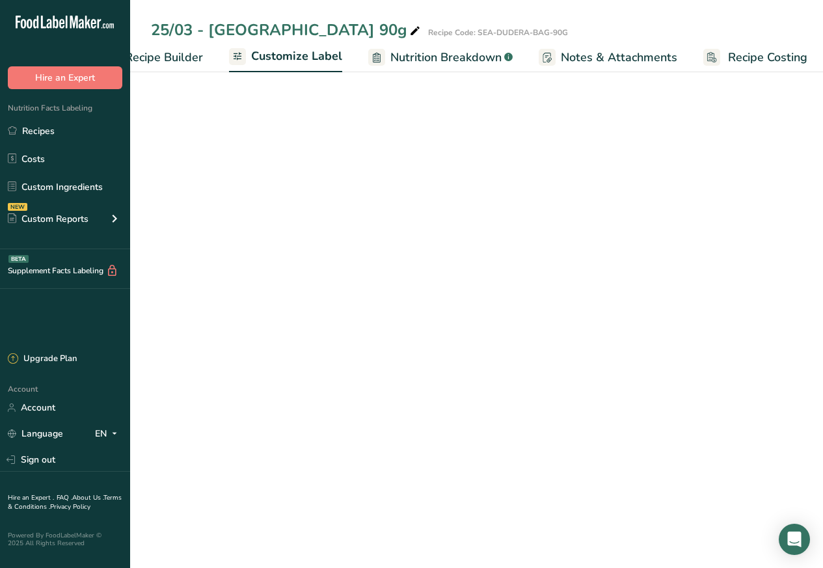
scroll to position [0, 177]
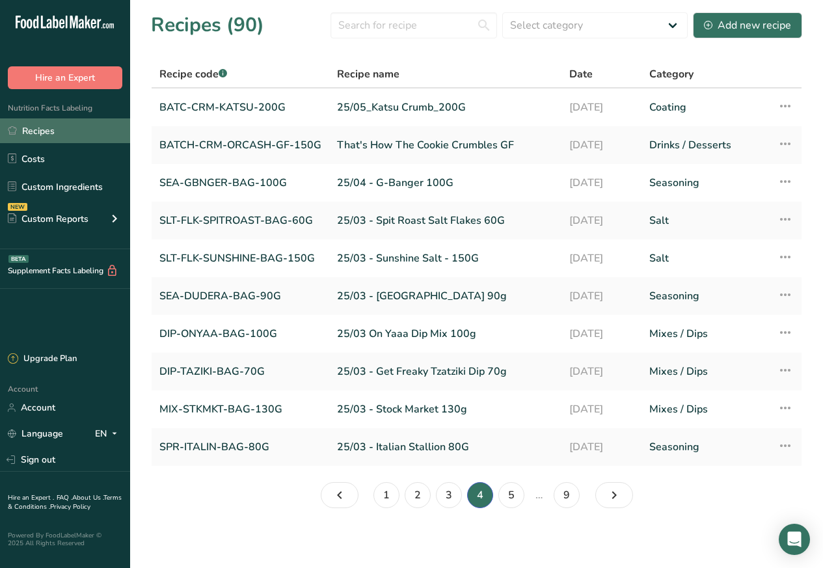
click at [40, 131] on link "Recipes" at bounding box center [65, 130] width 130 height 25
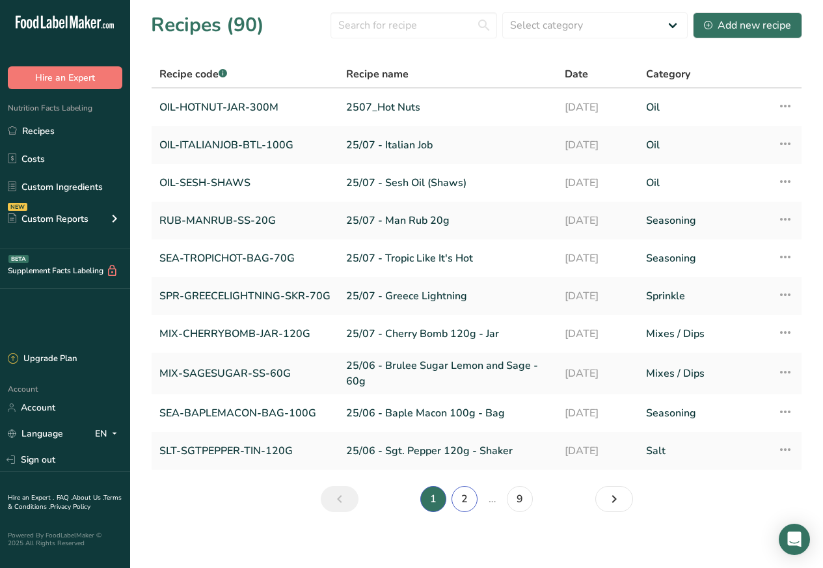
click at [462, 496] on link "2" at bounding box center [464, 499] width 26 height 26
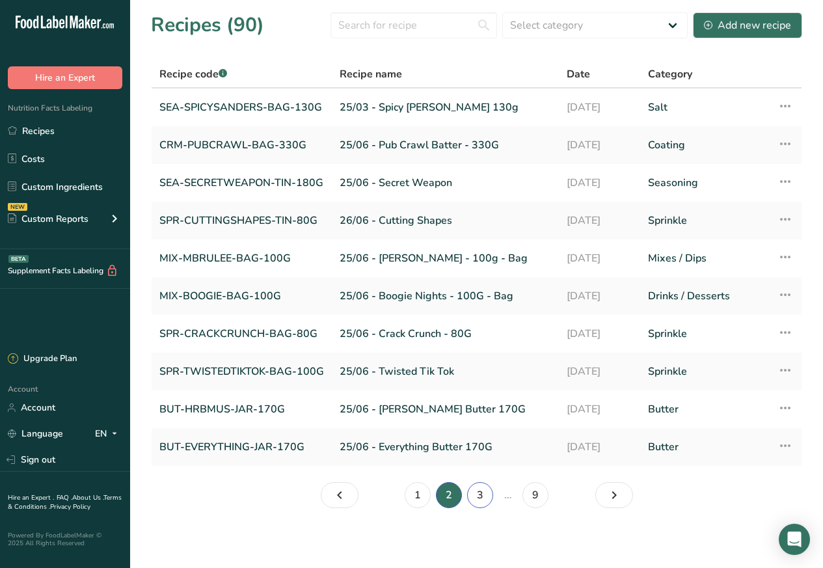
click at [475, 501] on link "3" at bounding box center [480, 495] width 26 height 26
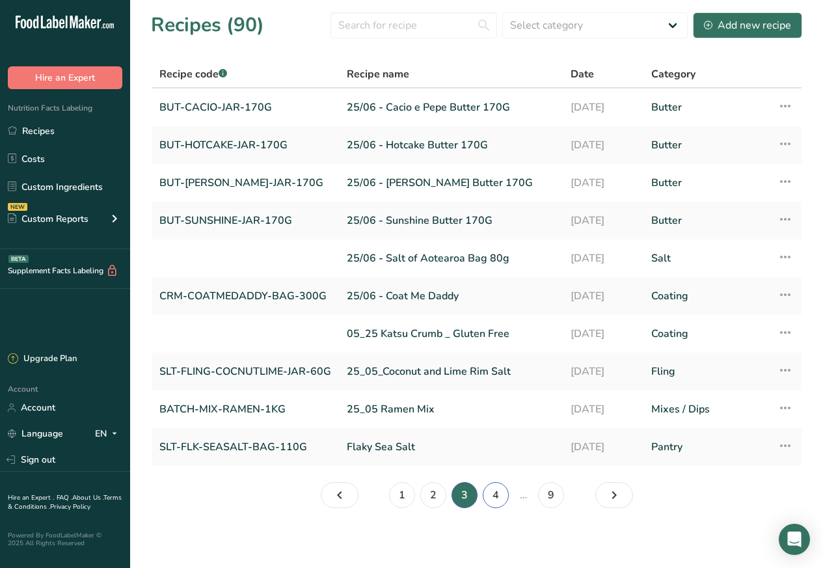
click at [498, 498] on link "4" at bounding box center [496, 495] width 26 height 26
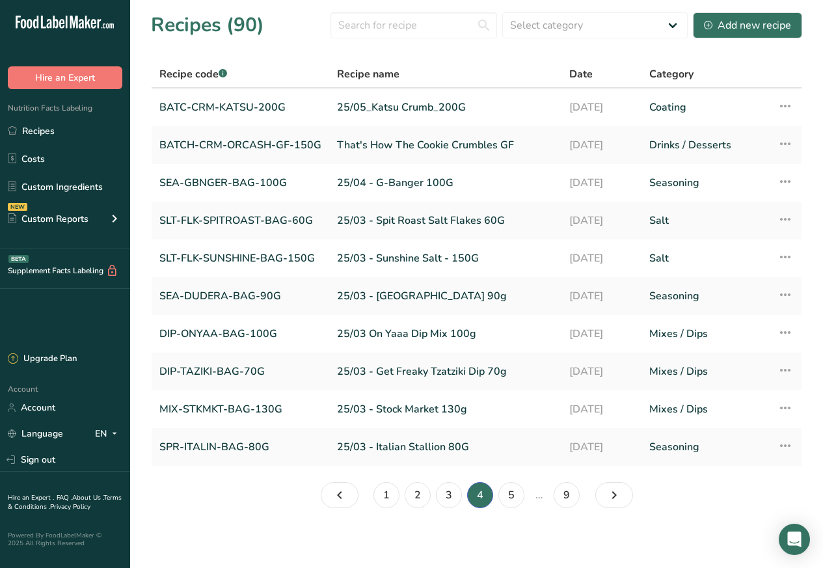
scroll to position [1, 0]
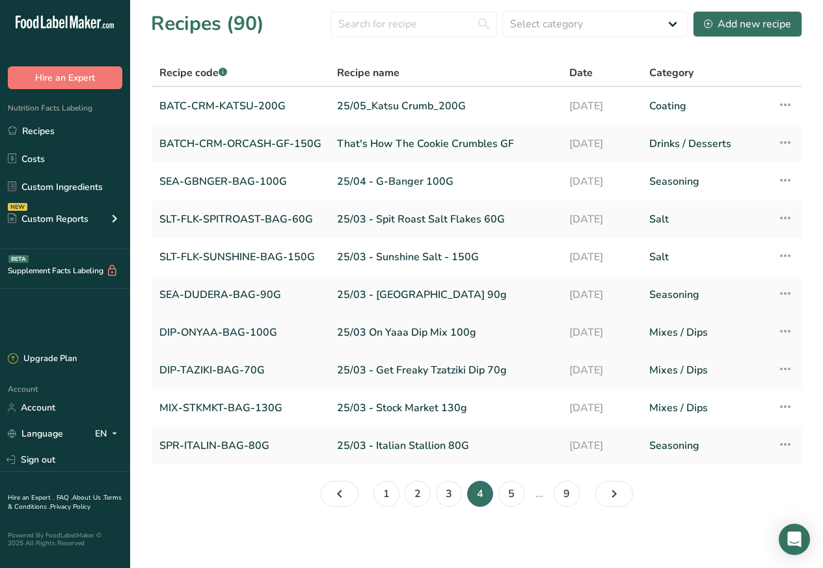
click at [218, 332] on link "DIP-ONYAA-BAG-100G" at bounding box center [240, 332] width 162 height 27
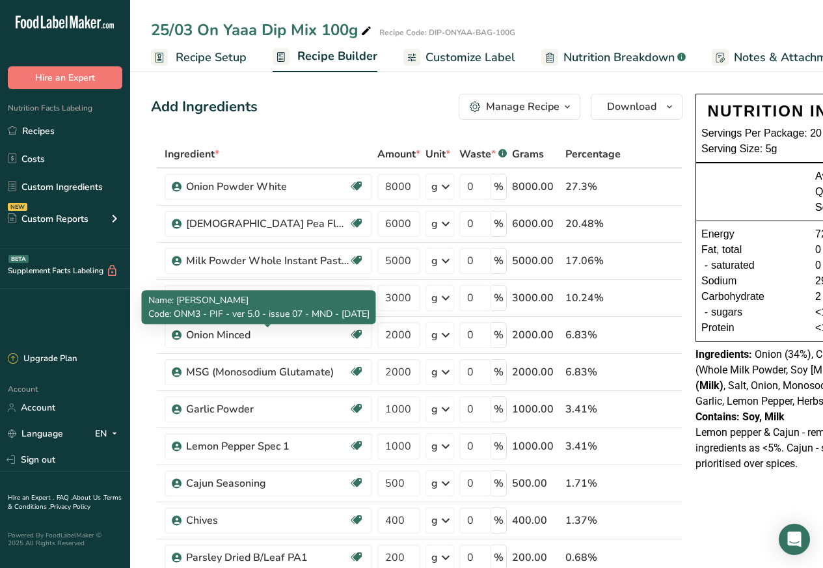
click at [457, 57] on span "Customize Label" at bounding box center [470, 58] width 90 height 18
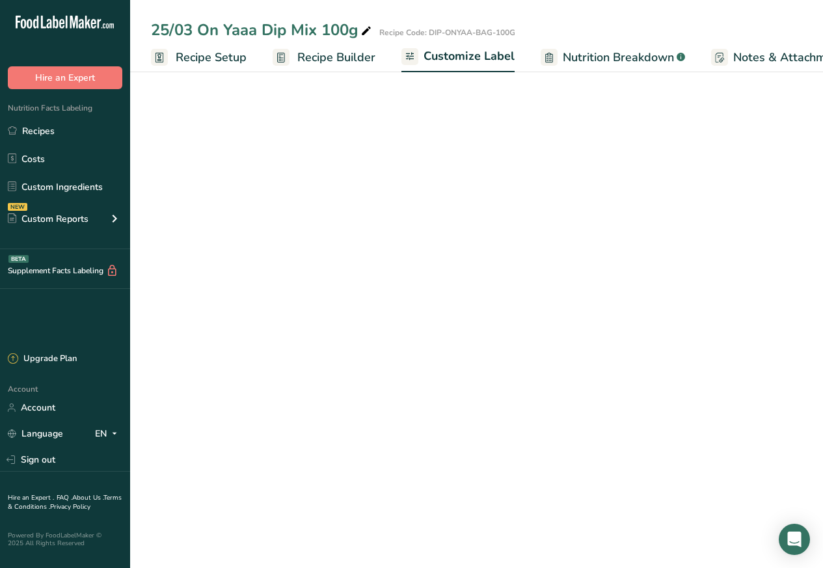
scroll to position [0, 177]
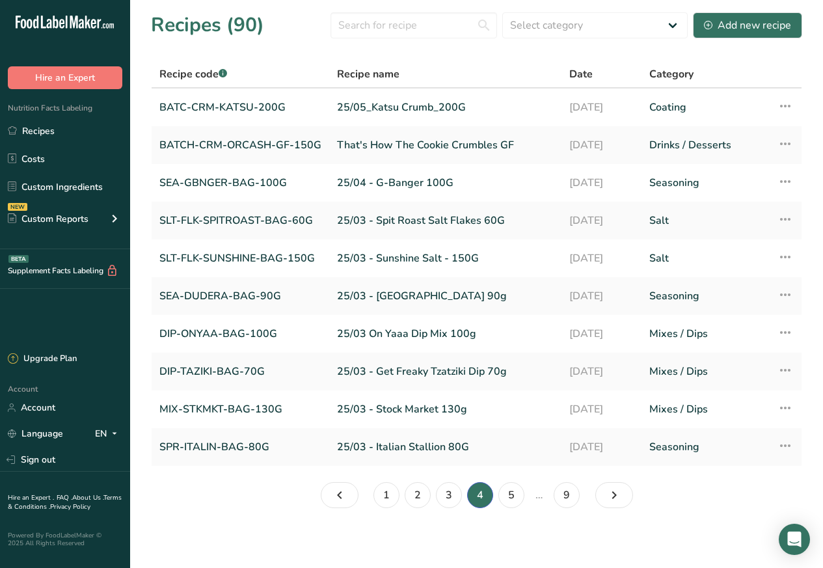
click at [135, 77] on section "Recipes (90) Select category All Baked Goods Beverages Butter Coating Confectio…" at bounding box center [476, 264] width 693 height 529
click at [222, 373] on link "DIP-TAZIKI-BAG-70G" at bounding box center [240, 371] width 162 height 27
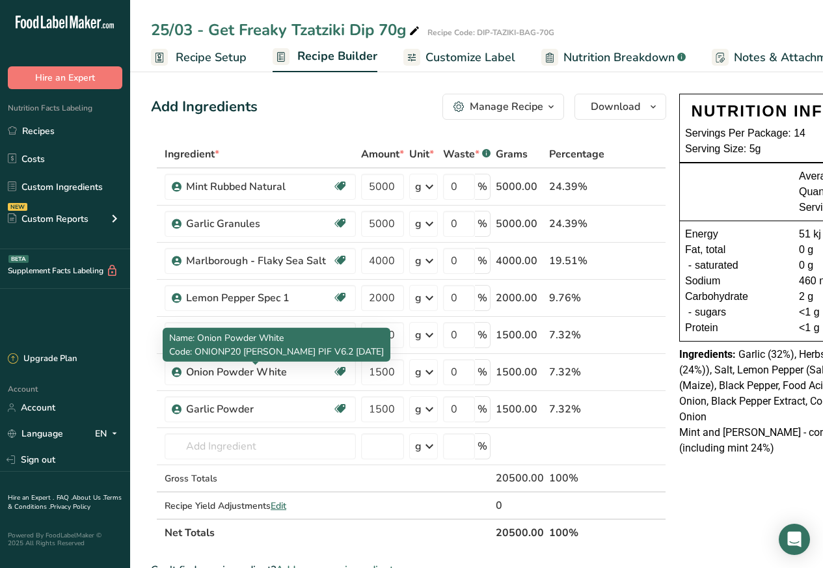
click at [457, 58] on span "Customize Label" at bounding box center [470, 58] width 90 height 18
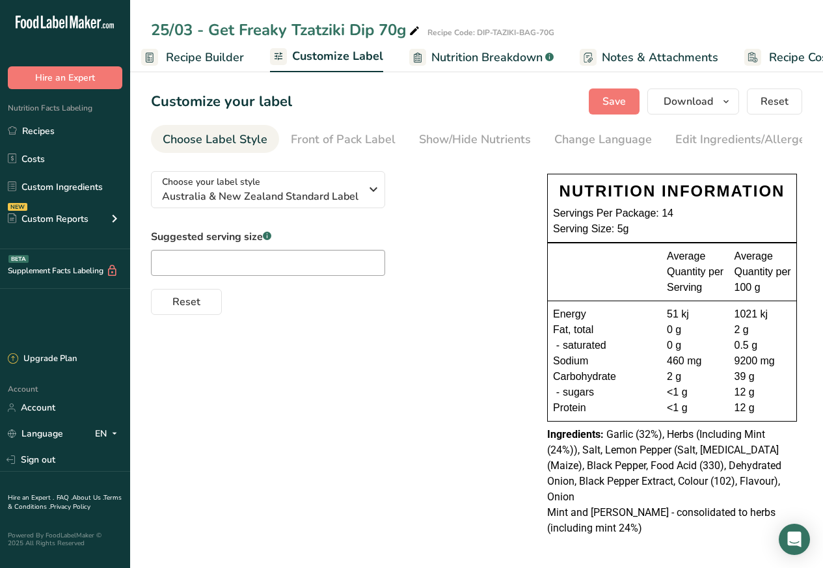
scroll to position [0, 125]
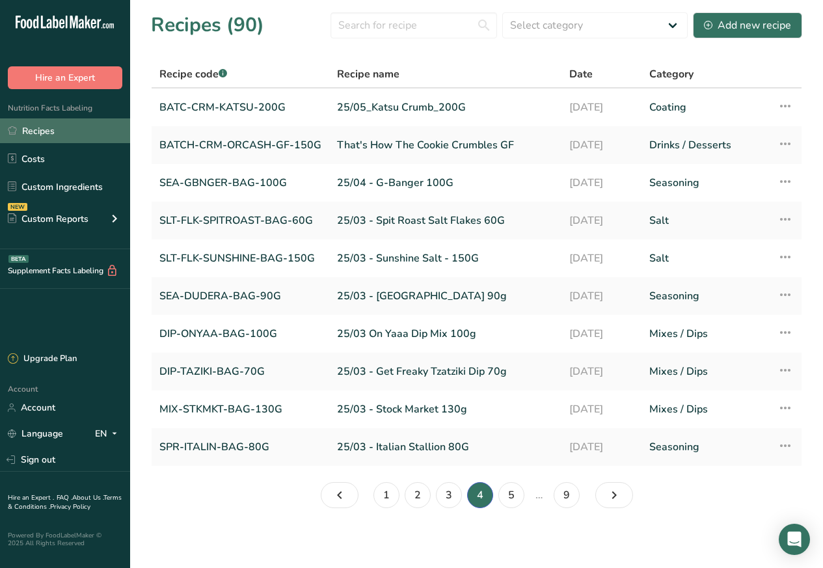
click at [41, 130] on link "Recipes" at bounding box center [65, 130] width 130 height 25
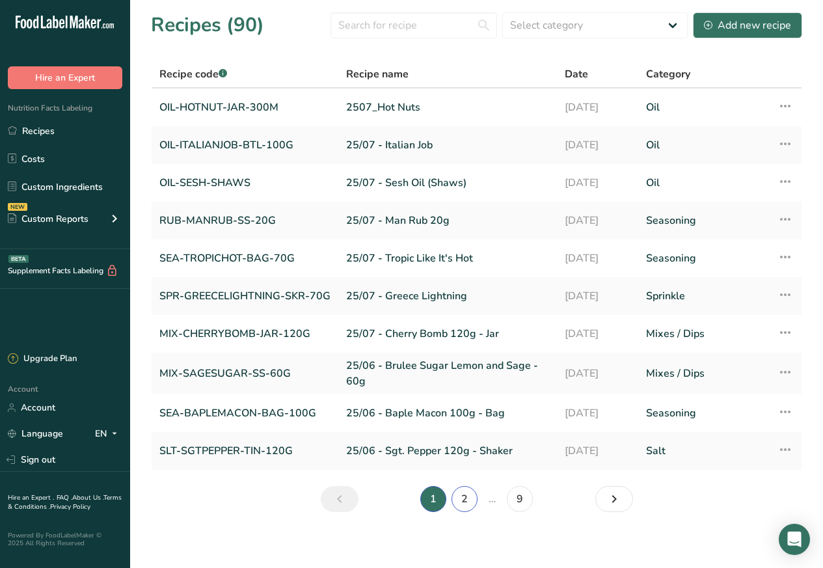
click at [462, 497] on link "2" at bounding box center [464, 499] width 26 height 26
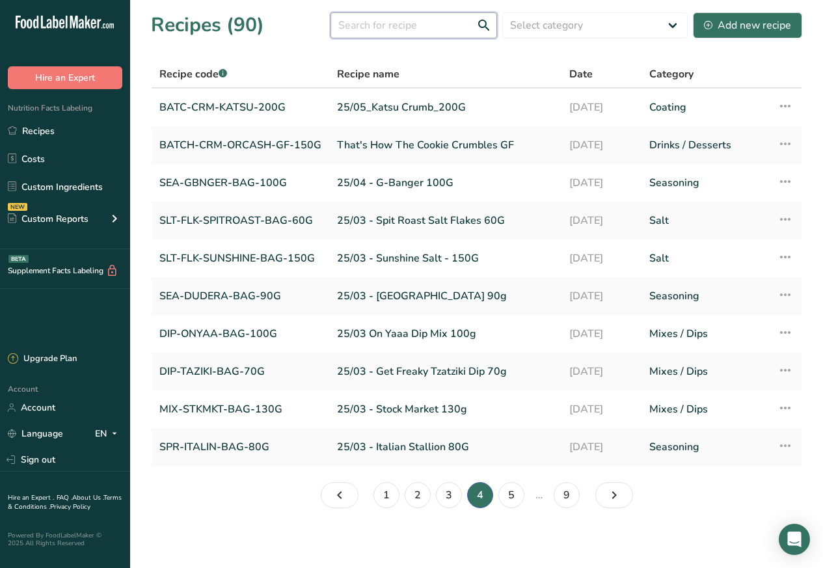
click at [405, 23] on input "text" at bounding box center [413, 25] width 166 height 26
paste input "Stock Market"
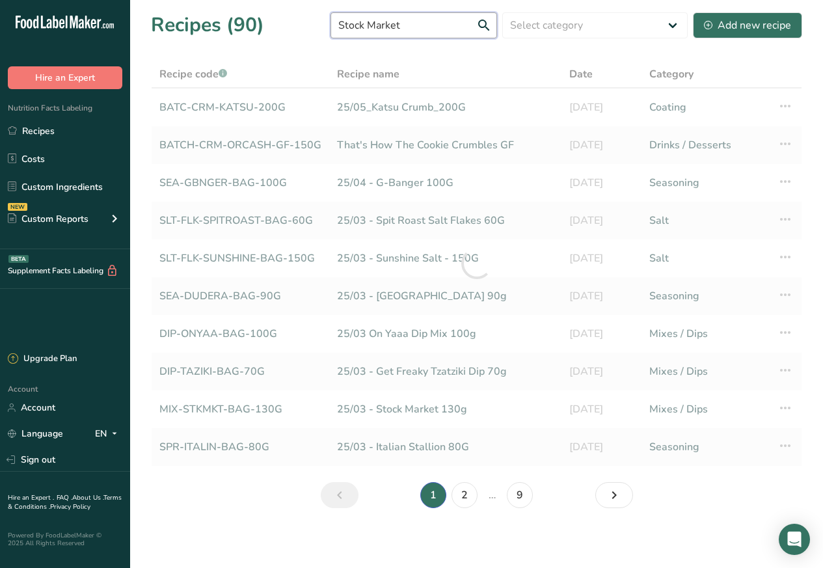
type input "Stock Market"
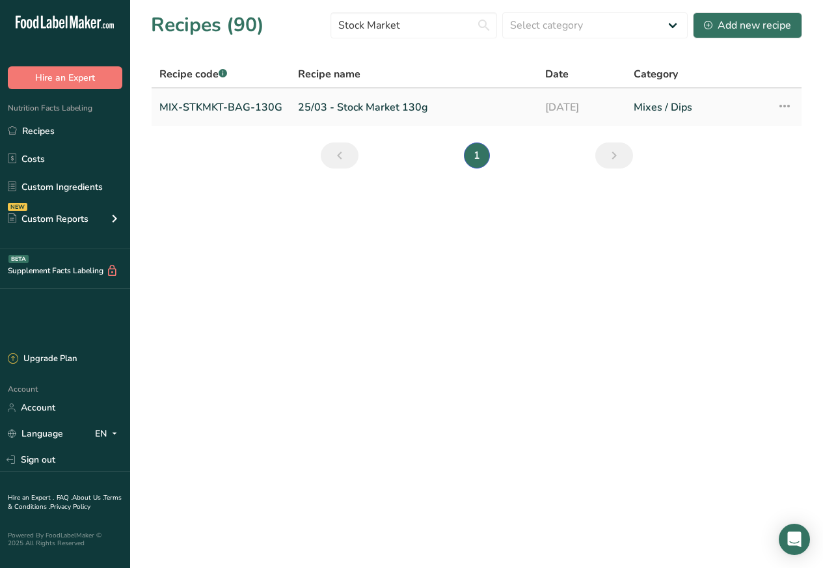
click at [245, 107] on link "MIX-STKMKT-BAG-130G" at bounding box center [220, 107] width 123 height 27
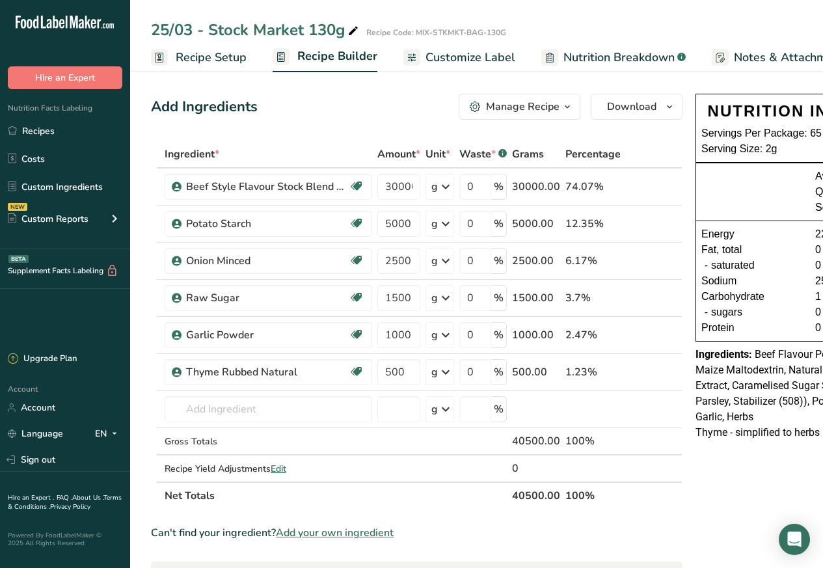
click at [455, 58] on span "Customize Label" at bounding box center [470, 58] width 90 height 18
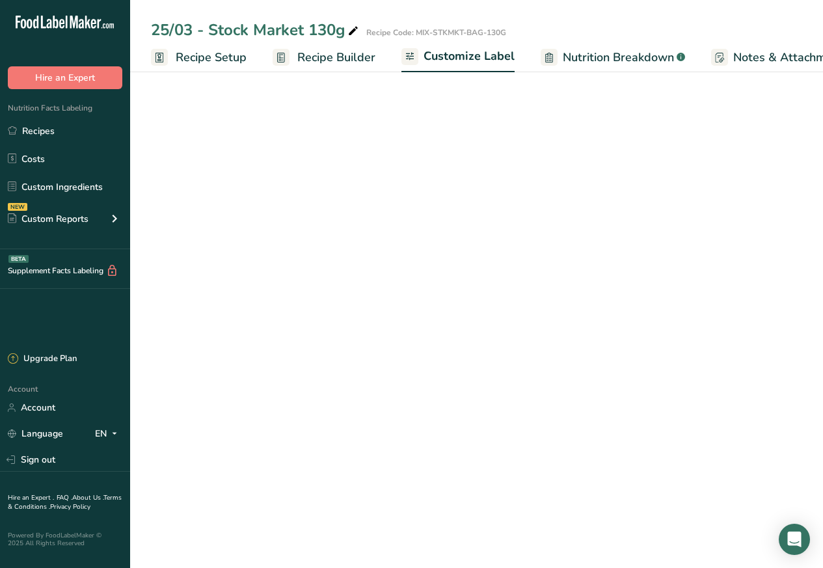
scroll to position [0, 177]
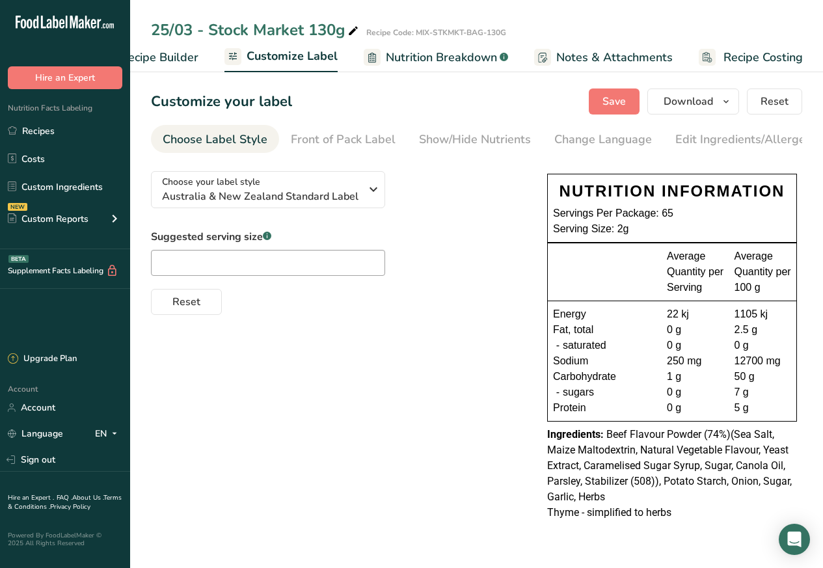
click at [363, 25] on div "25/03 - Stock Market 130g Recipe Code: MIX-STKMKT-BAG-130G" at bounding box center [476, 29] width 693 height 23
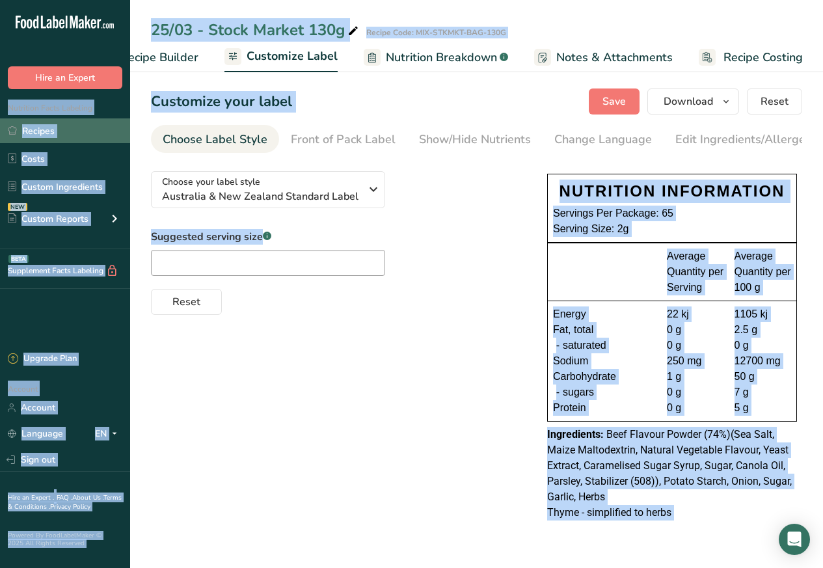
click at [37, 131] on link "Recipes" at bounding box center [65, 130] width 130 height 25
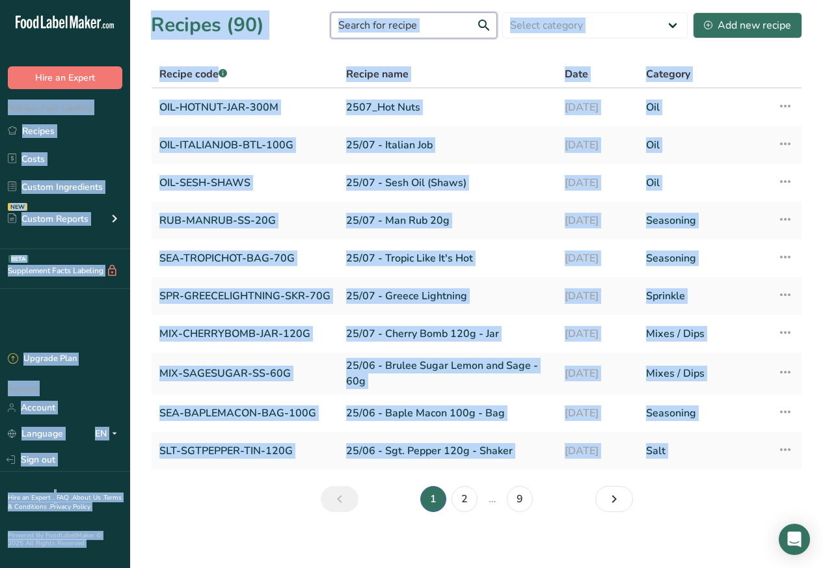
click at [366, 23] on input "text" at bounding box center [413, 25] width 166 height 26
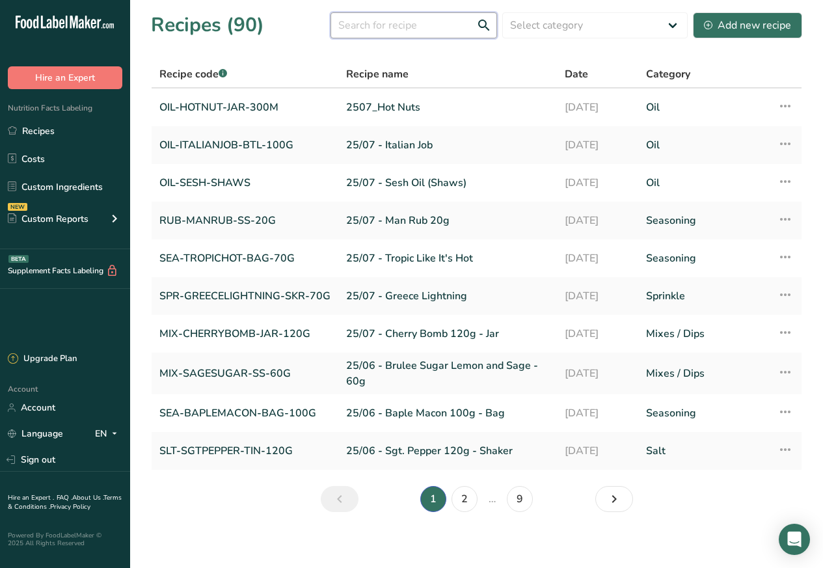
paste input "Italian Stallion"
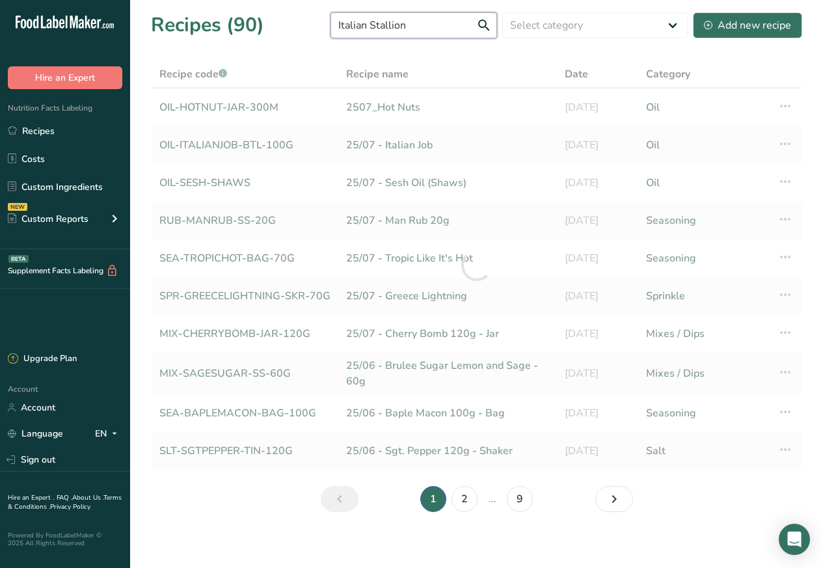
type input "Italian Stallion"
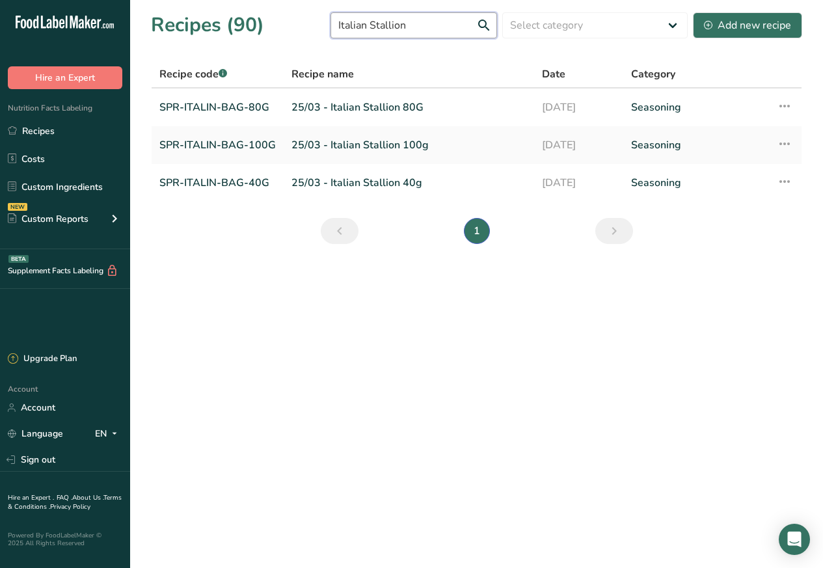
click at [376, 23] on input "Italian Stallion" at bounding box center [413, 25] width 166 height 26
click at [229, 107] on link "SPR-ITALIN-BAG-80G" at bounding box center [217, 107] width 116 height 27
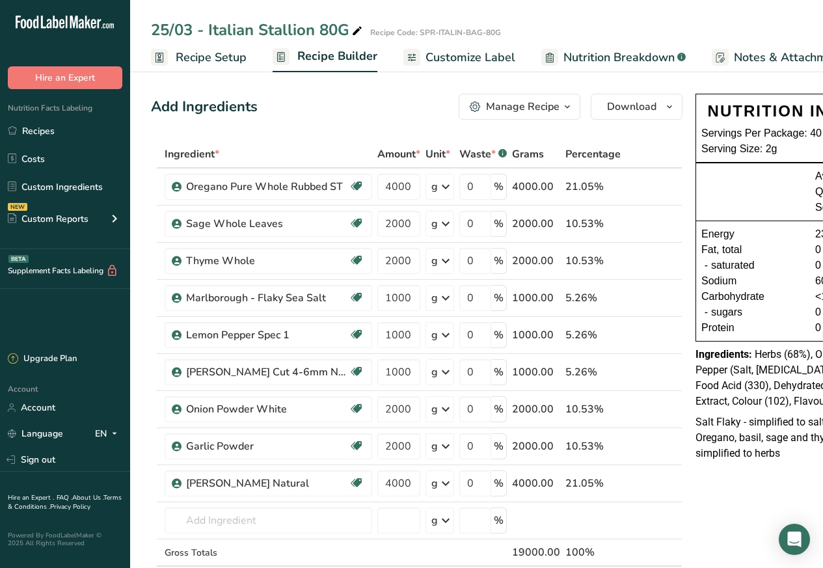
click at [457, 58] on span "Customize Label" at bounding box center [470, 58] width 90 height 18
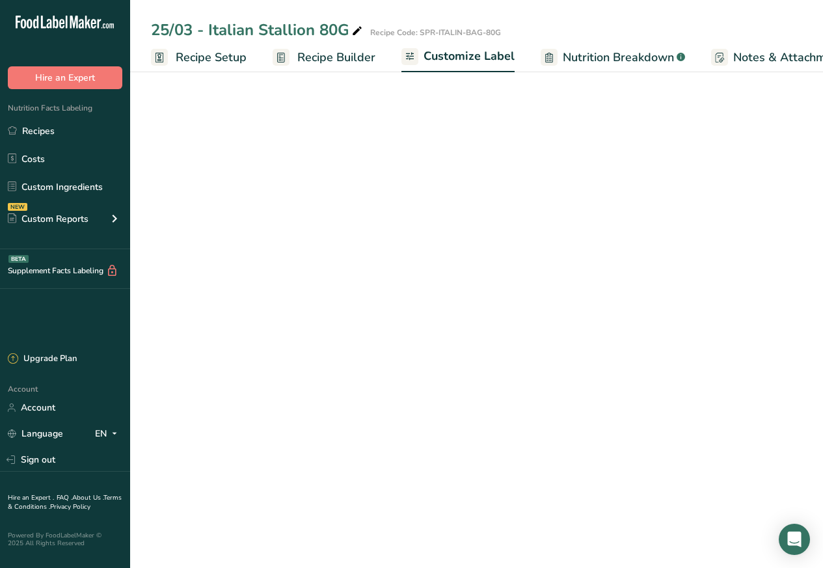
scroll to position [0, 177]
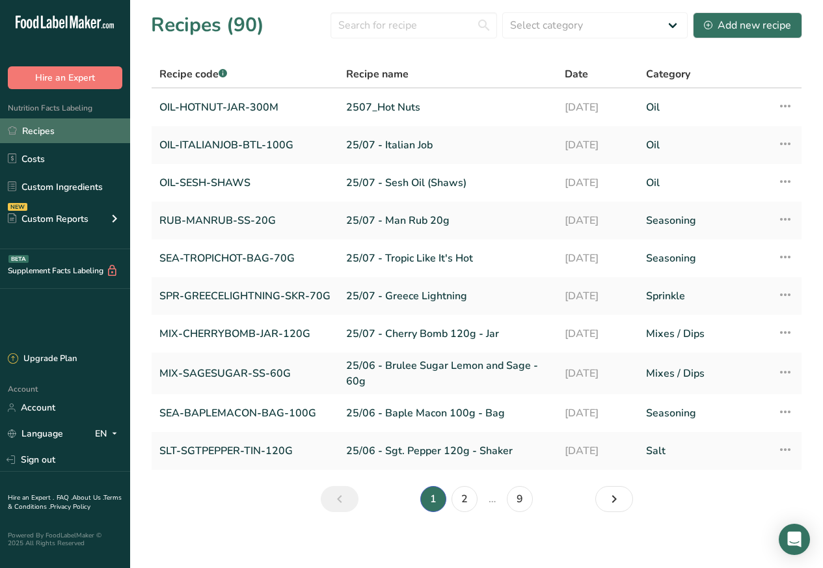
click at [39, 131] on link "Recipes" at bounding box center [65, 130] width 130 height 25
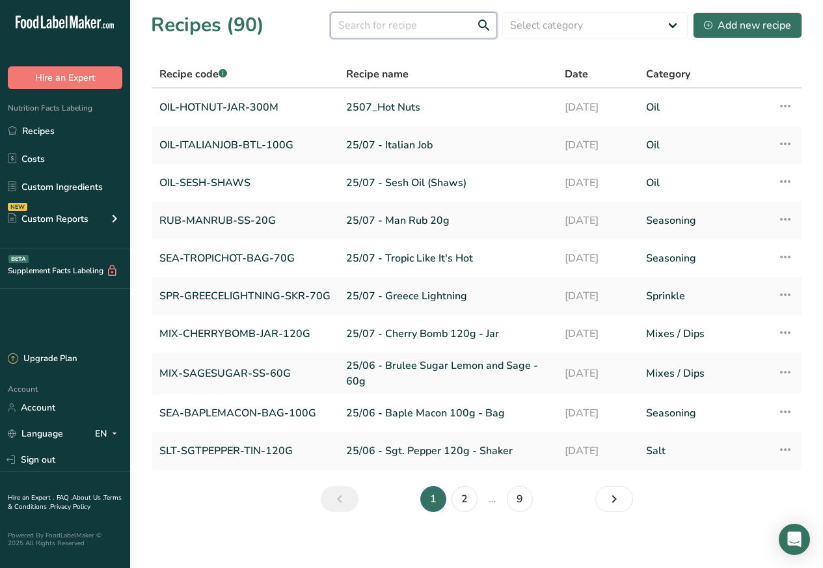
click at [372, 23] on input "text" at bounding box center [413, 25] width 166 height 26
paste input "Italian Stallion 100"
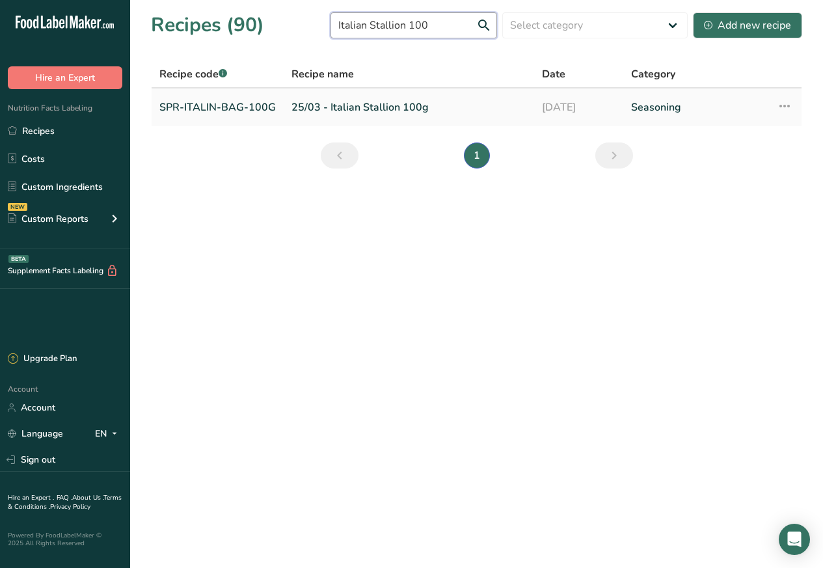
type input "Italian Stallion 100"
click at [226, 107] on link "SPR-ITALIN-BAG-100G" at bounding box center [217, 107] width 116 height 27
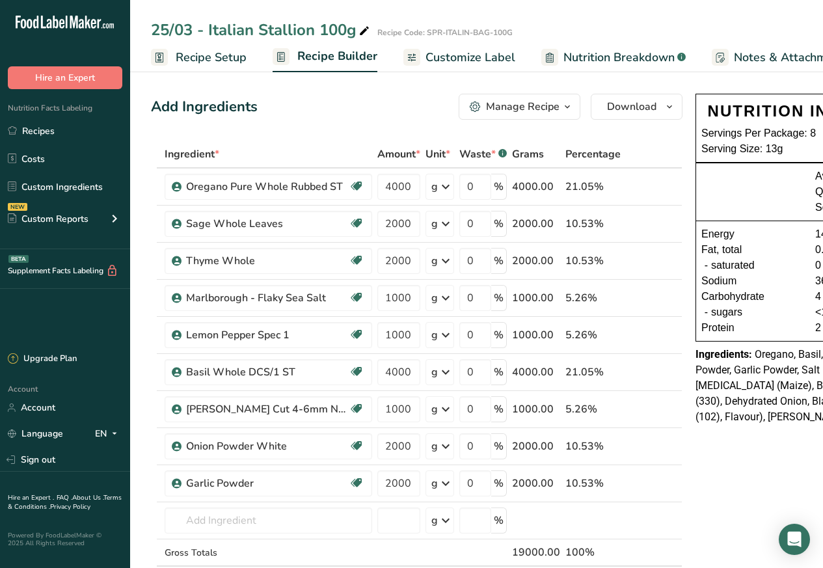
click at [470, 56] on span "Customize Label" at bounding box center [470, 58] width 90 height 18
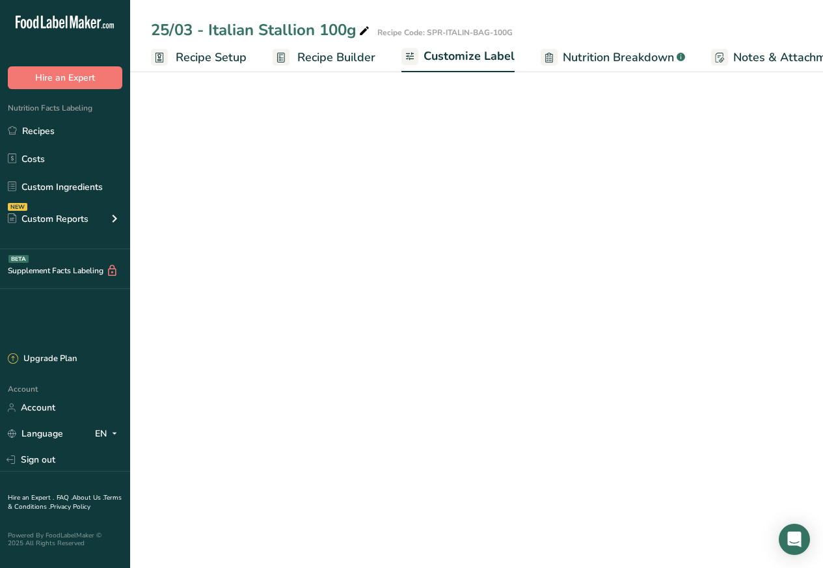
scroll to position [0, 177]
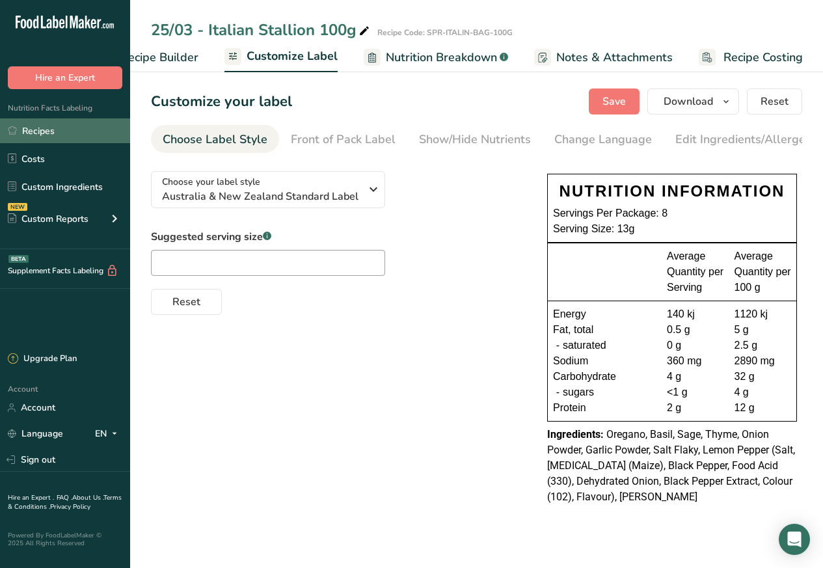
click at [38, 132] on link "Recipes" at bounding box center [65, 130] width 130 height 25
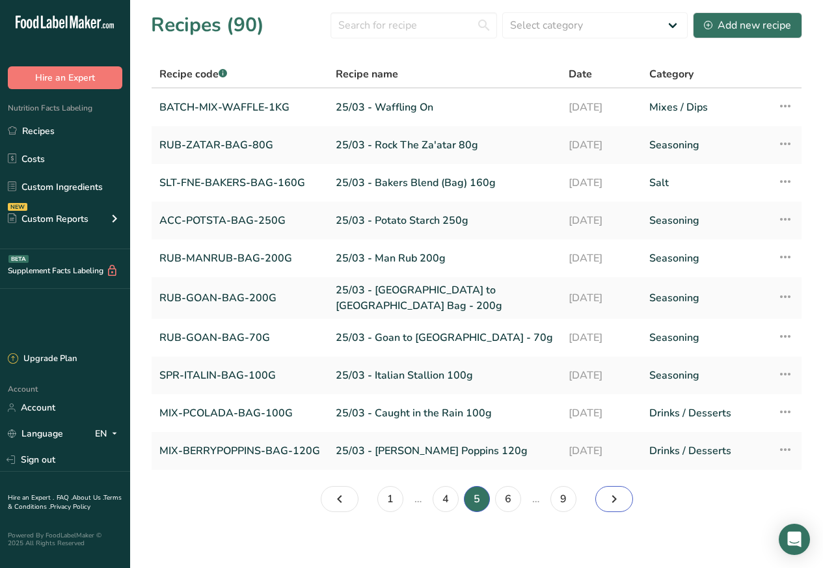
click at [604, 498] on link "Next page" at bounding box center [614, 499] width 38 height 26
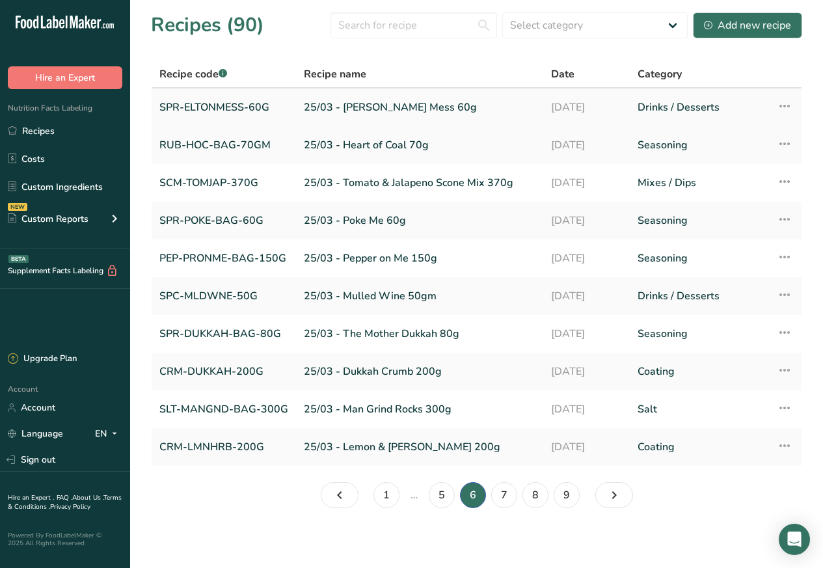
click at [241, 107] on link "SPR-ELTONMESS-60G" at bounding box center [223, 107] width 129 height 27
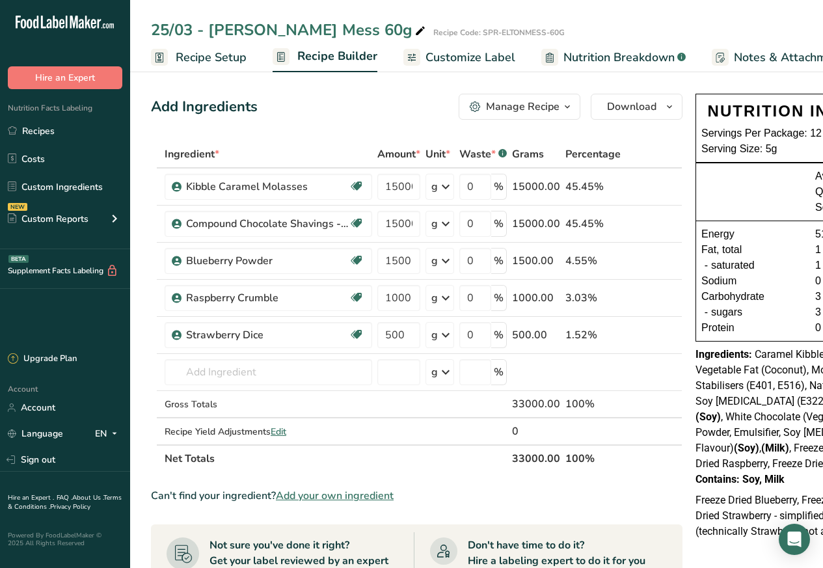
click at [452, 56] on span "Customize Label" at bounding box center [470, 58] width 90 height 18
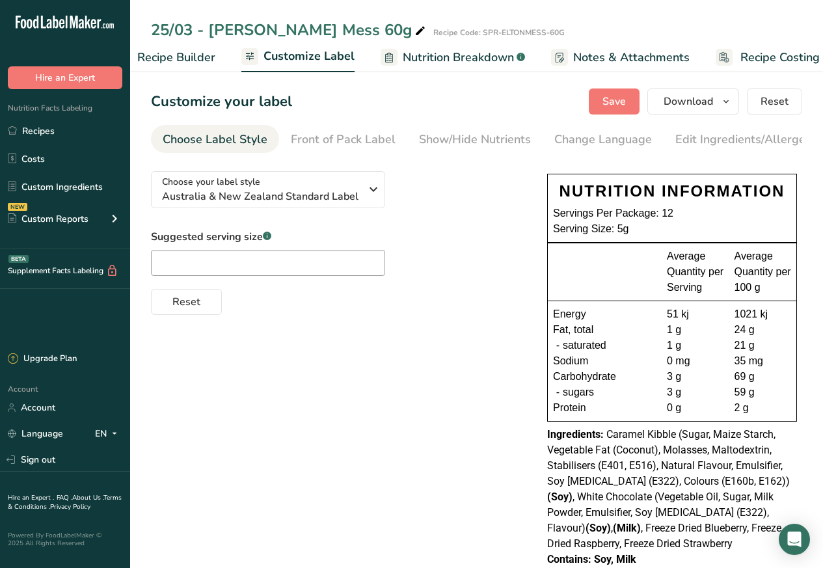
scroll to position [0, 151]
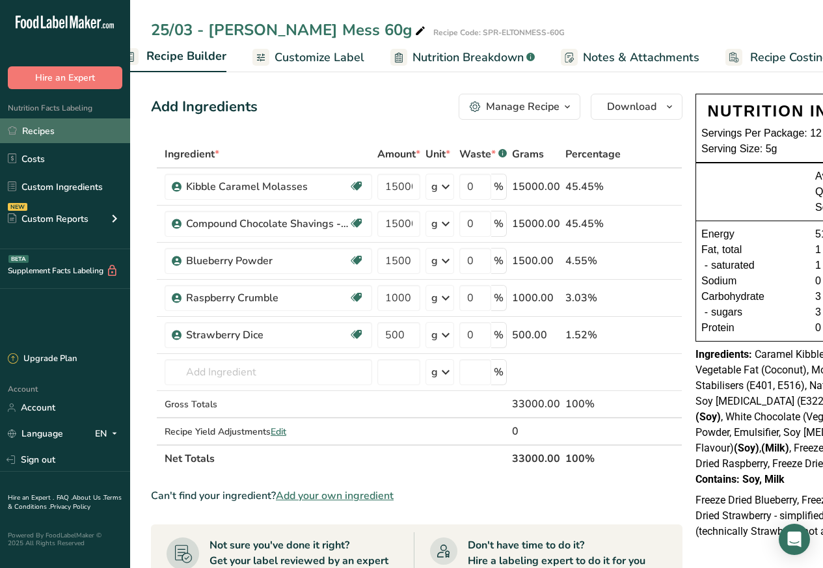
click at [38, 130] on link "Recipes" at bounding box center [65, 130] width 130 height 25
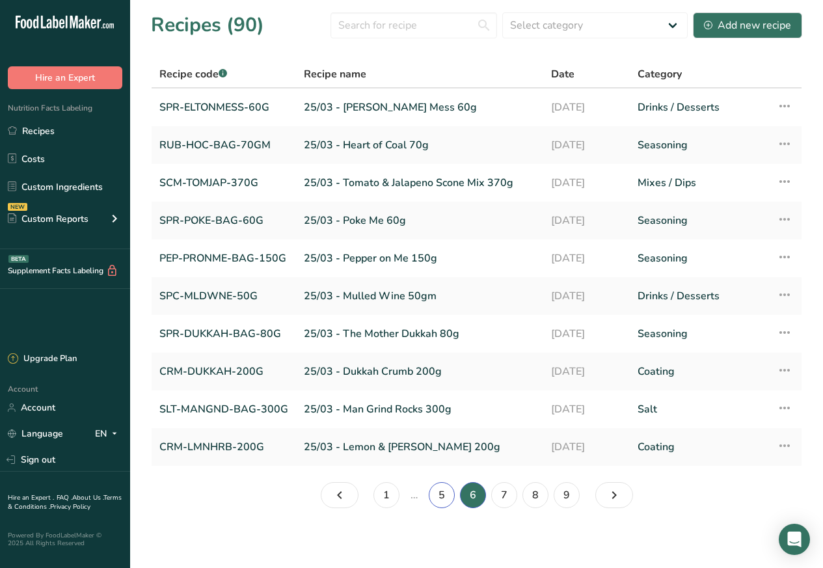
click at [431, 498] on link "5" at bounding box center [442, 495] width 26 height 26
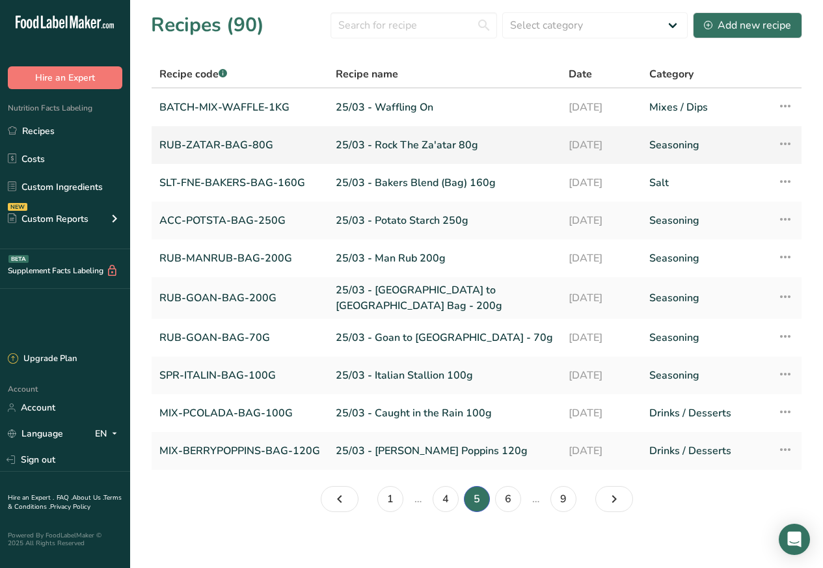
click at [228, 145] on link "RUB-ZATAR-BAG-80G" at bounding box center [239, 144] width 161 height 27
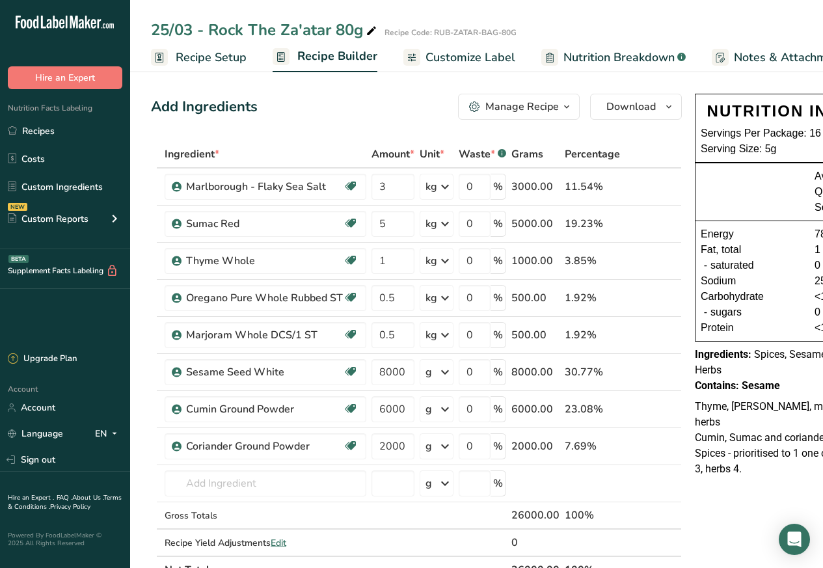
click at [459, 57] on span "Customize Label" at bounding box center [470, 58] width 90 height 18
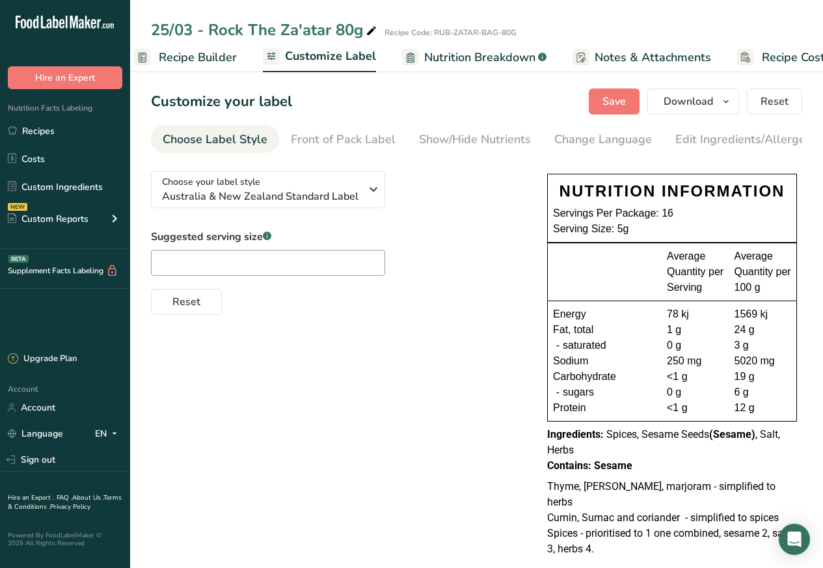
scroll to position [0, 177]
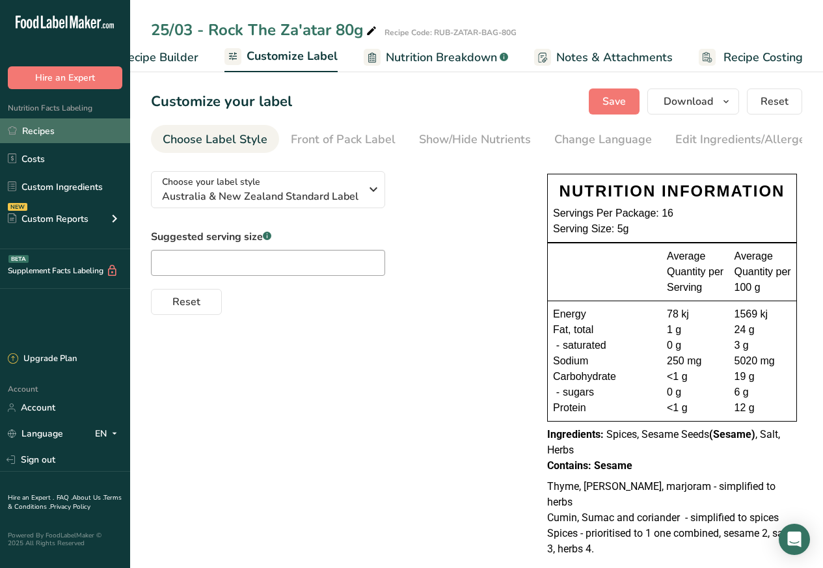
click at [37, 131] on link "Recipes" at bounding box center [65, 130] width 130 height 25
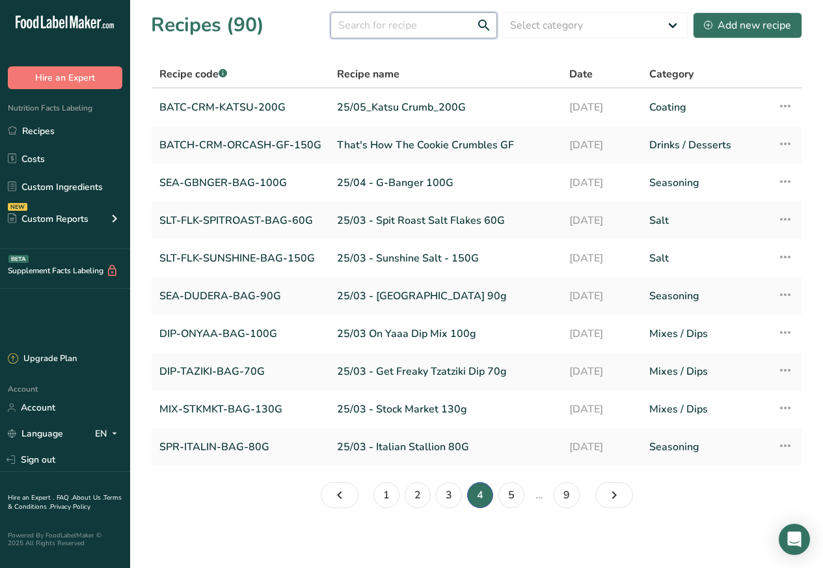
click at [385, 25] on input "text" at bounding box center [413, 25] width 166 height 26
paste input "Heart of Coal"
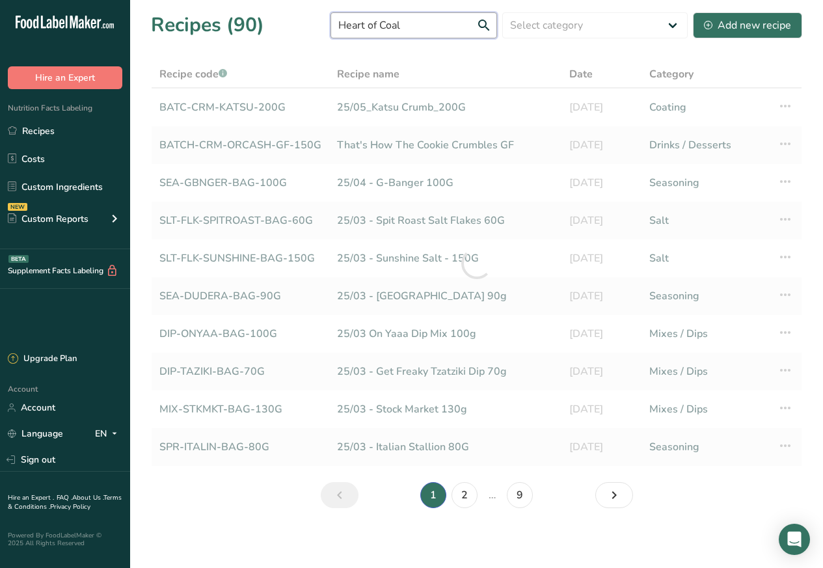
type input "Heart of Coal"
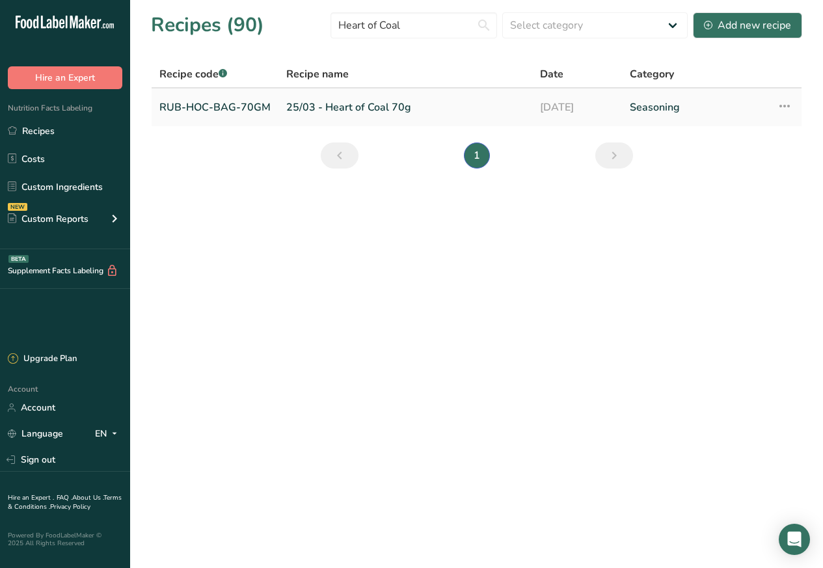
click at [217, 107] on link "RUB-HOC-BAG-70GM" at bounding box center [214, 107] width 111 height 27
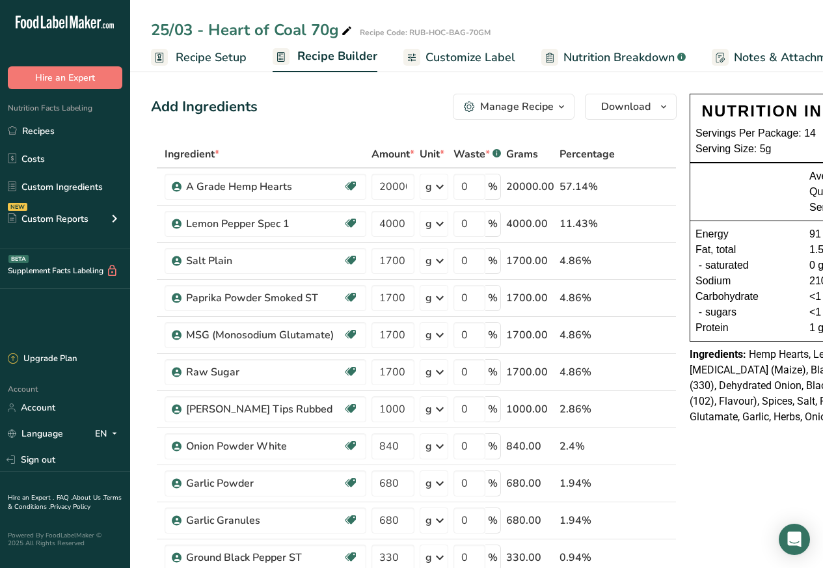
click at [453, 57] on span "Customize Label" at bounding box center [470, 58] width 90 height 18
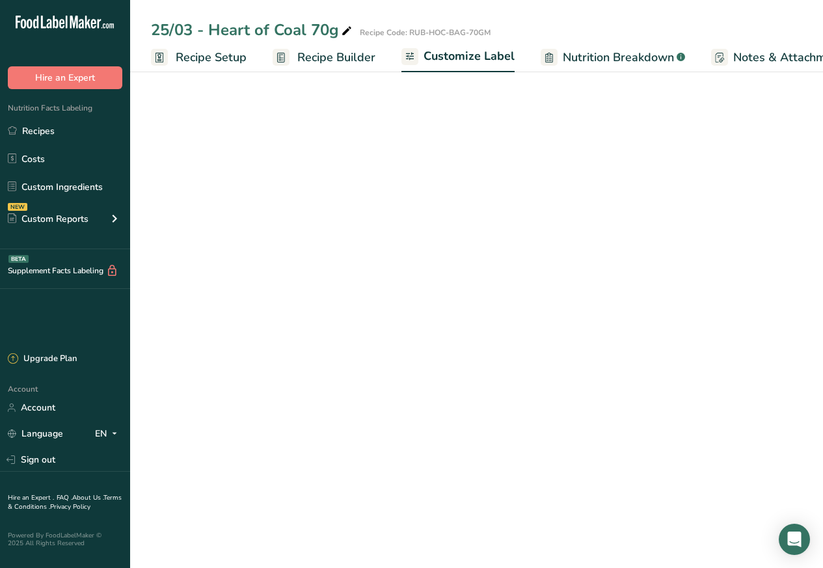
scroll to position [0, 177]
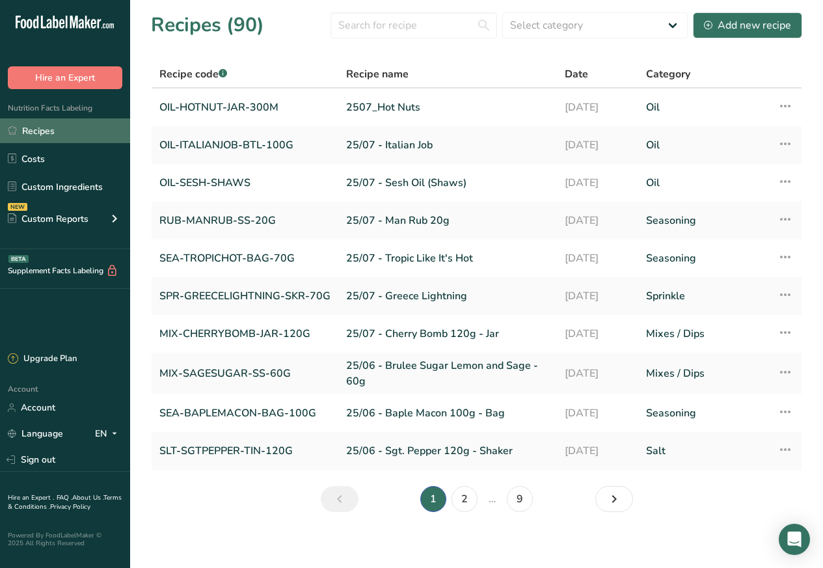
click at [38, 132] on link "Recipes" at bounding box center [65, 130] width 130 height 25
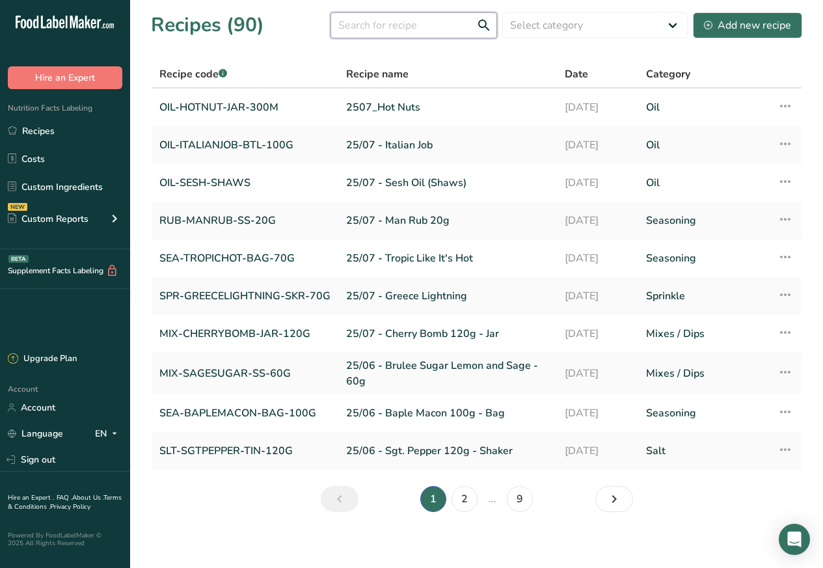
click at [375, 25] on input "text" at bounding box center [413, 25] width 166 height 26
paste input "Tomato"
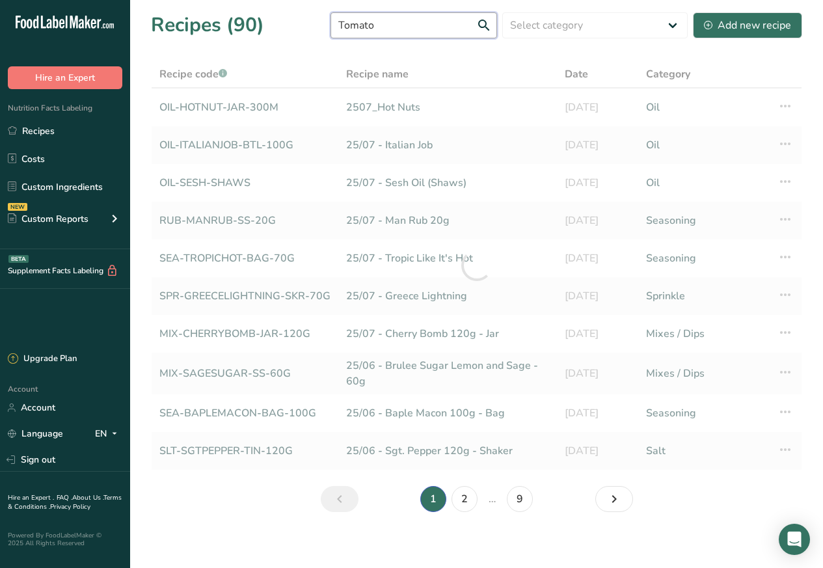
type input "Tomato"
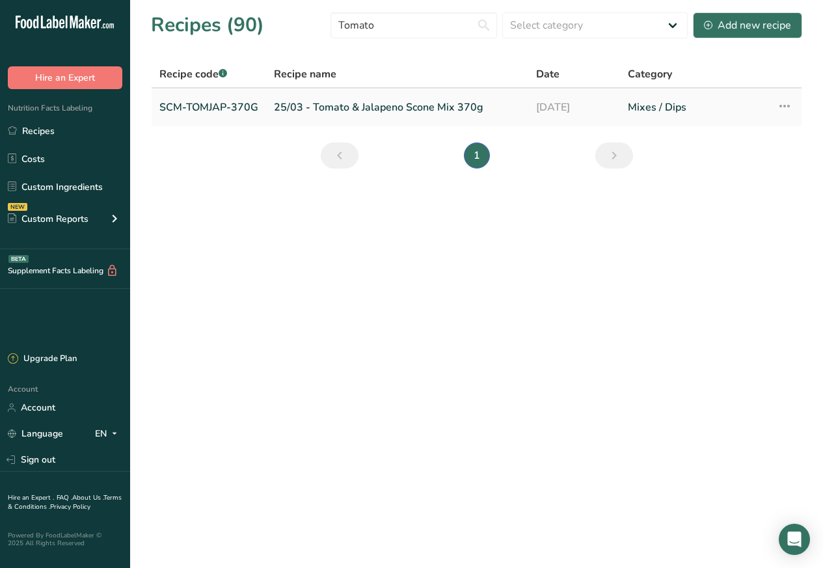
click at [218, 107] on link "SCM-TOMJAP-370G" at bounding box center [208, 107] width 99 height 27
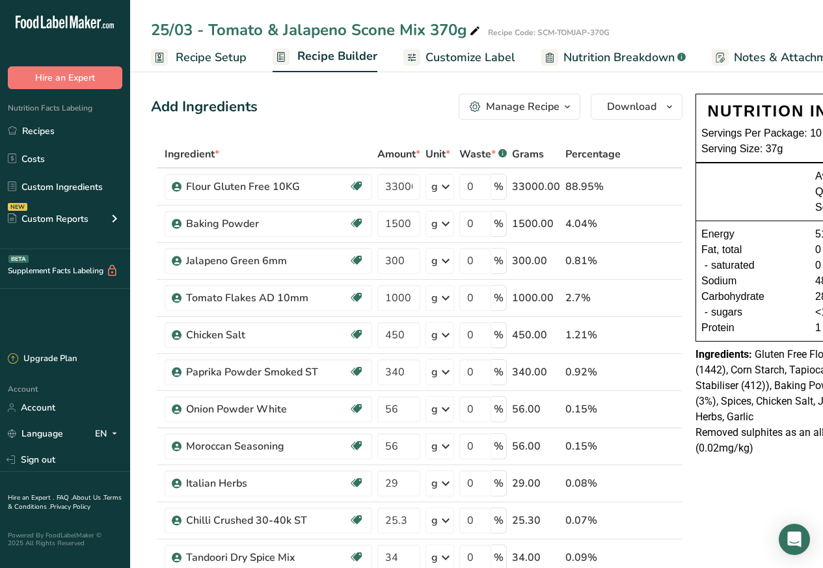
click at [449, 57] on span "Customize Label" at bounding box center [470, 58] width 90 height 18
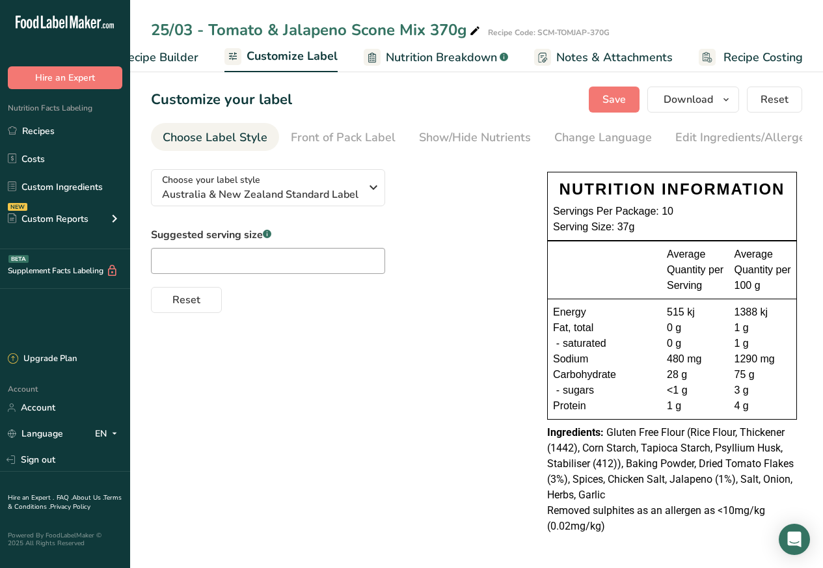
scroll to position [4, 0]
click at [37, 132] on link "Recipes" at bounding box center [65, 130] width 130 height 25
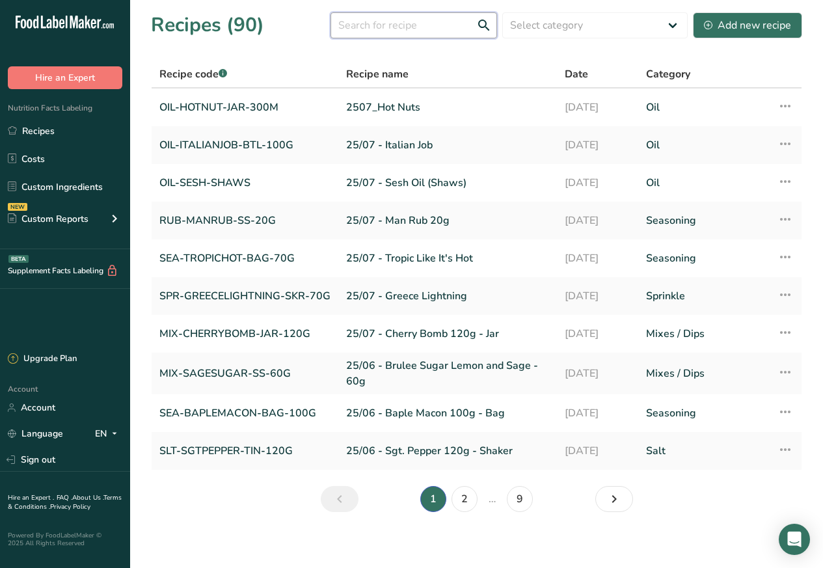
click at [367, 25] on input "text" at bounding box center [413, 25] width 166 height 26
paste input "Poke Me"
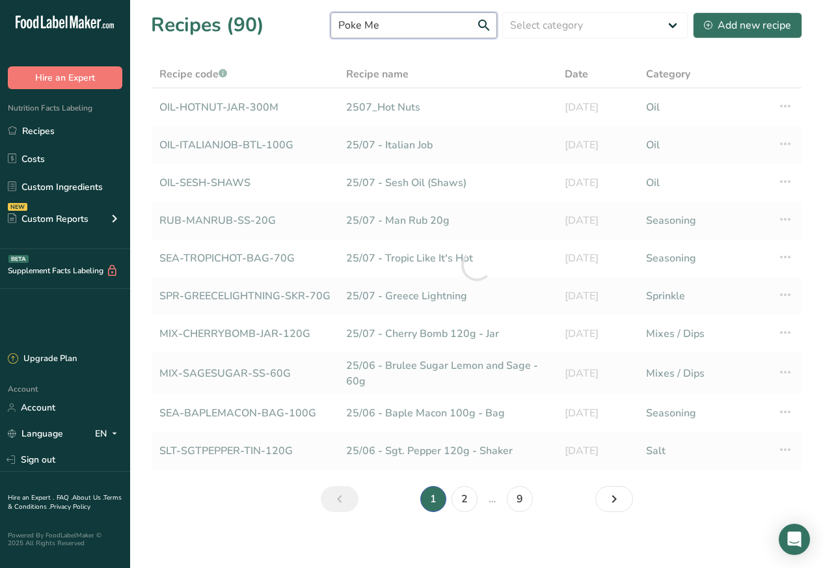
type input "Poke Me"
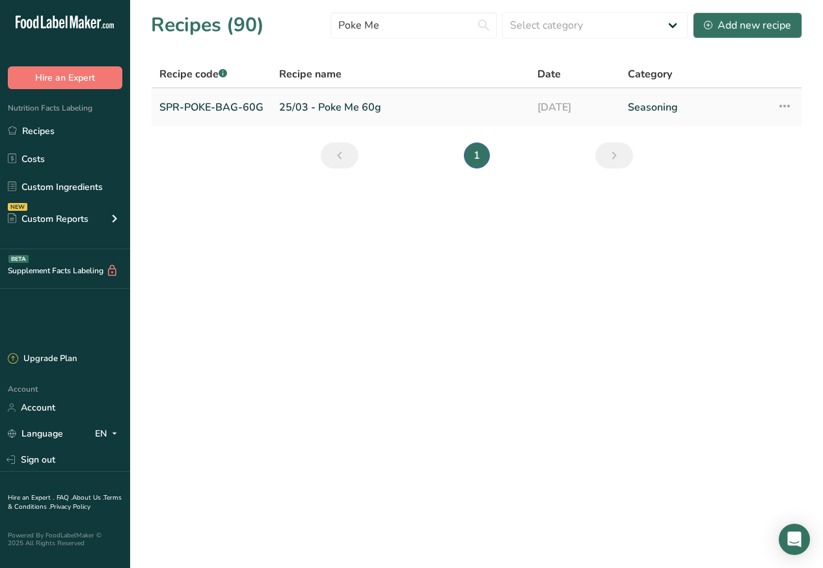
click at [215, 107] on link "SPR-POKE-BAG-60G" at bounding box center [211, 107] width 104 height 27
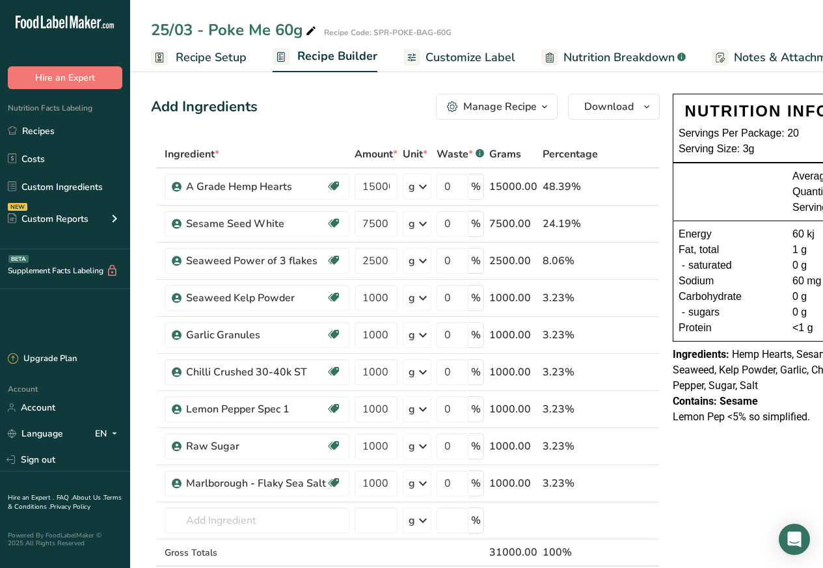
click at [446, 57] on span "Customize Label" at bounding box center [470, 58] width 90 height 18
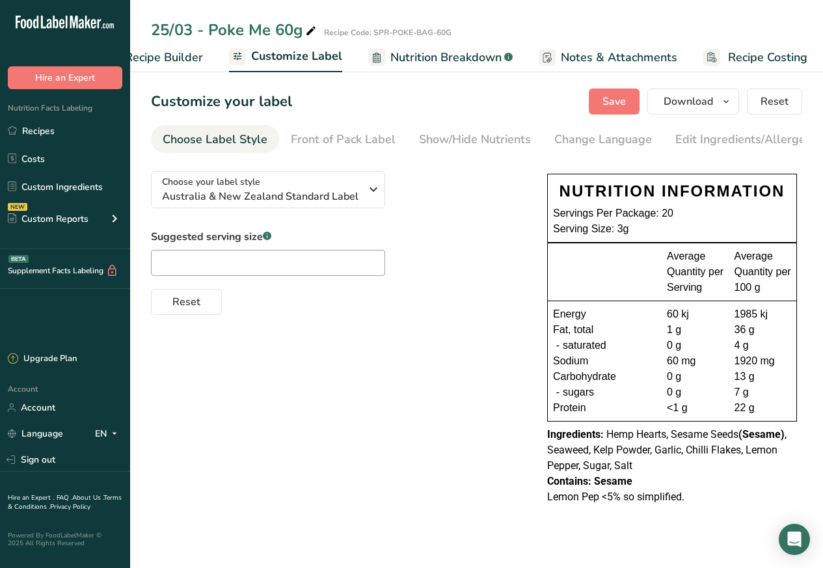
scroll to position [0, 177]
click at [38, 132] on link "Recipes" at bounding box center [65, 130] width 130 height 25
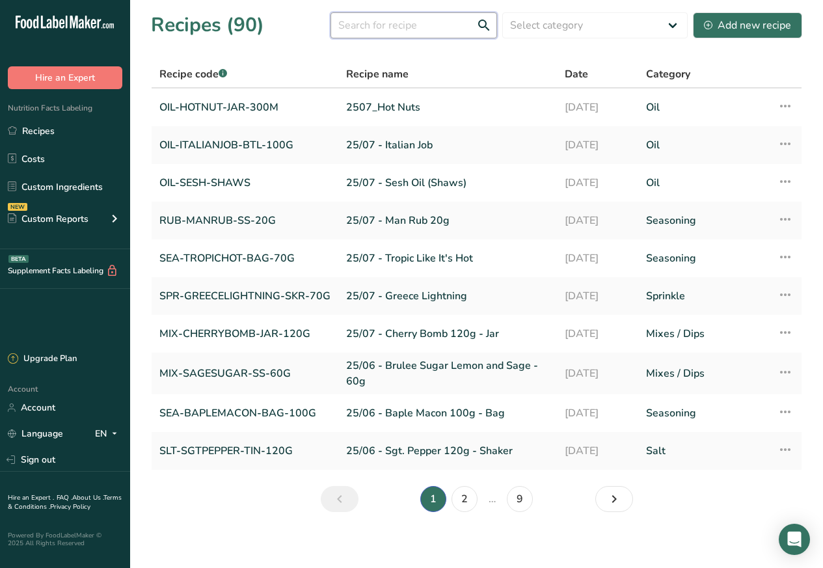
click at [368, 25] on input "text" at bounding box center [413, 25] width 166 height 26
paste input "Pepper on Me"
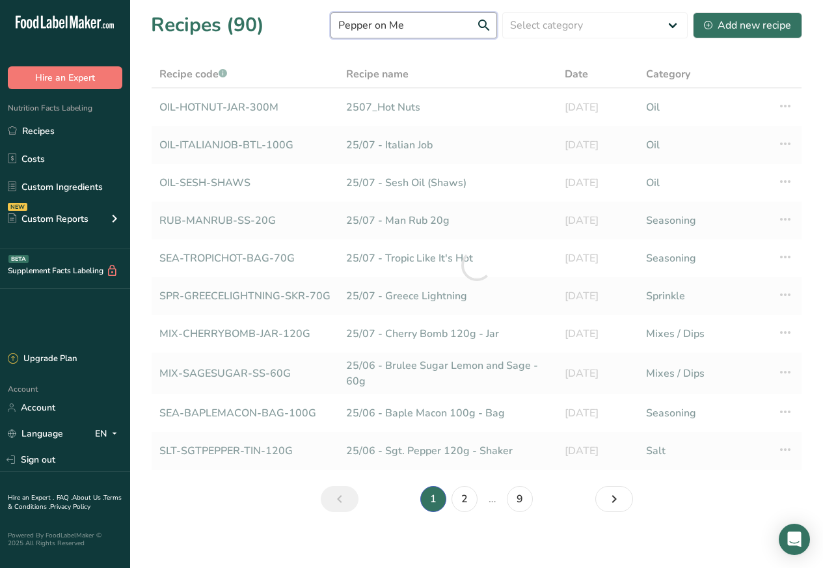
type input "Pepper on Me"
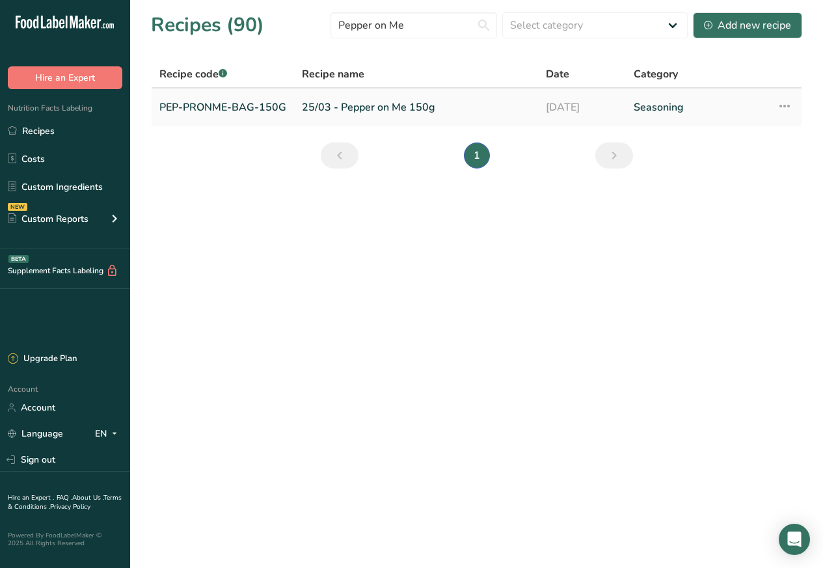
click at [222, 107] on link "PEP-PRONME-BAG-150G" at bounding box center [222, 107] width 127 height 27
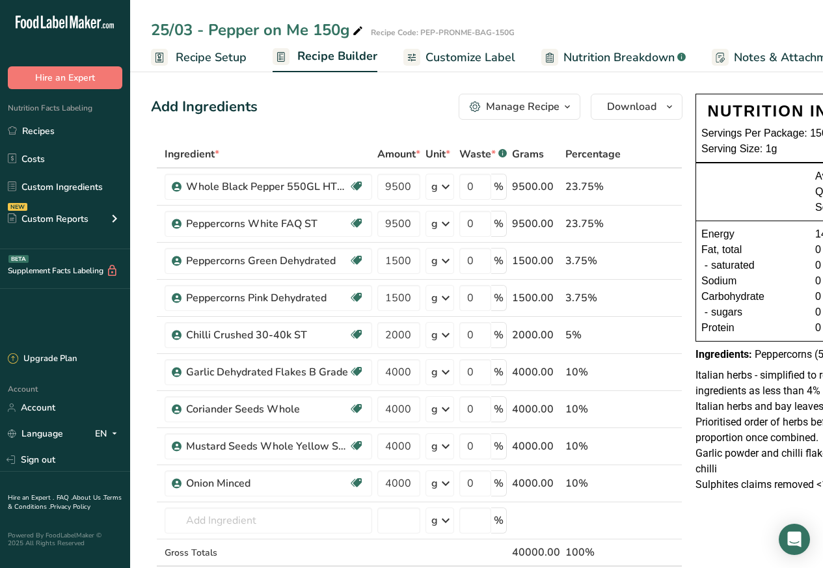
click at [453, 57] on span "Customize Label" at bounding box center [470, 58] width 90 height 18
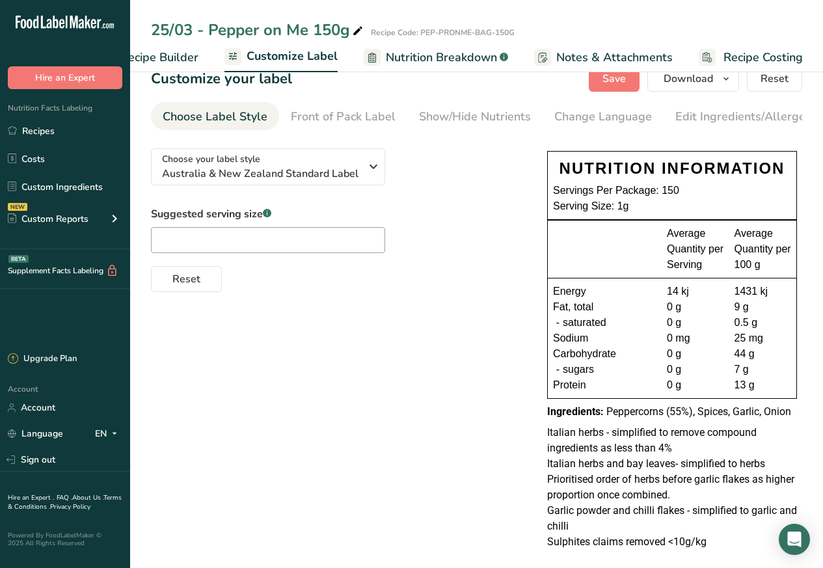
scroll to position [43, 0]
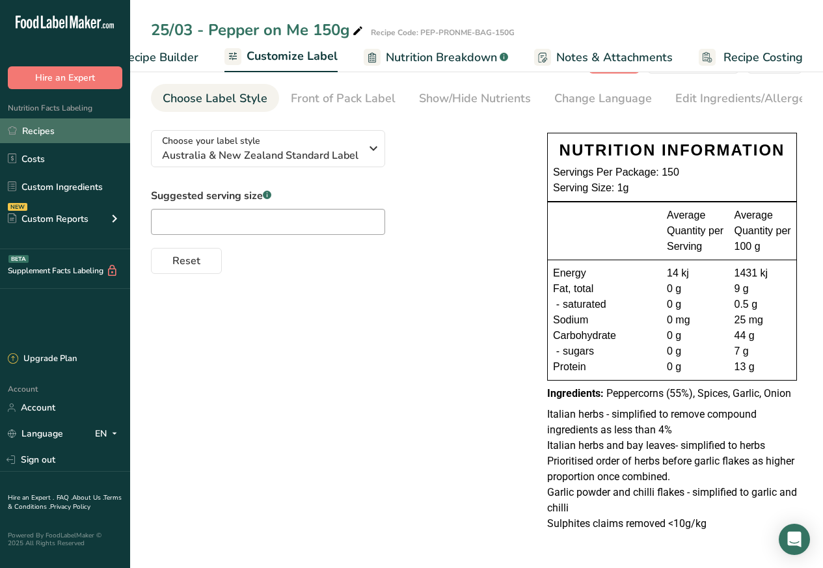
click at [36, 131] on link "Recipes" at bounding box center [65, 130] width 130 height 25
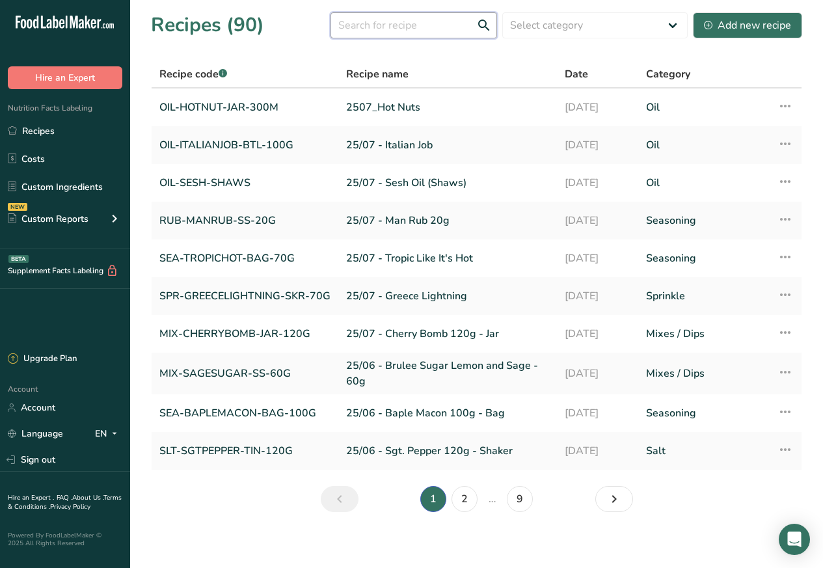
click at [375, 25] on input "text" at bounding box center [413, 25] width 166 height 26
paste input "Mulled Wine"
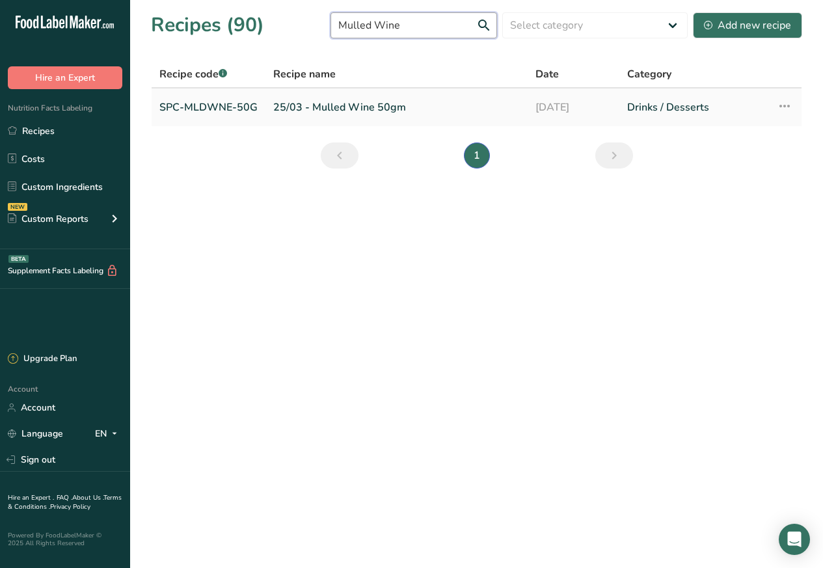
type input "Mulled Wine"
click at [226, 106] on link "SPC-MLDWNE-50G" at bounding box center [208, 107] width 98 height 27
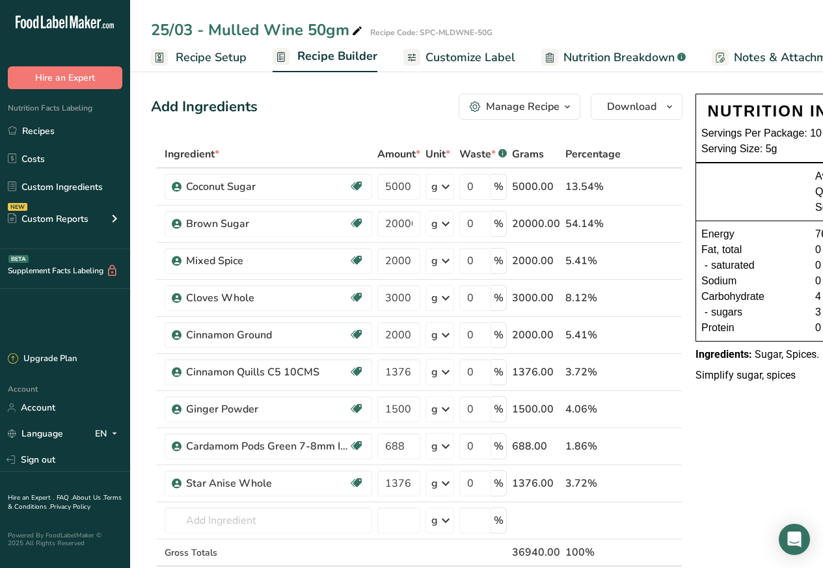
click at [453, 58] on span "Customize Label" at bounding box center [470, 58] width 90 height 18
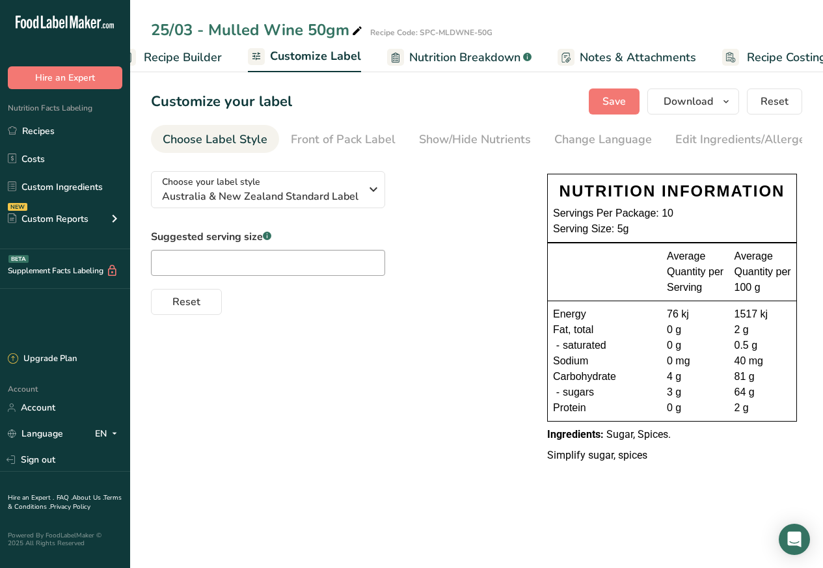
scroll to position [0, 177]
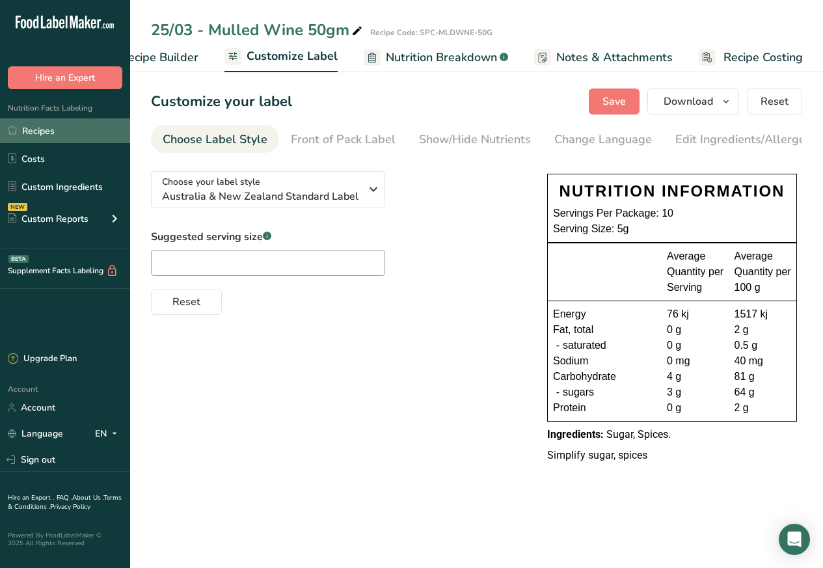
click at [40, 131] on link "Recipes" at bounding box center [65, 130] width 130 height 25
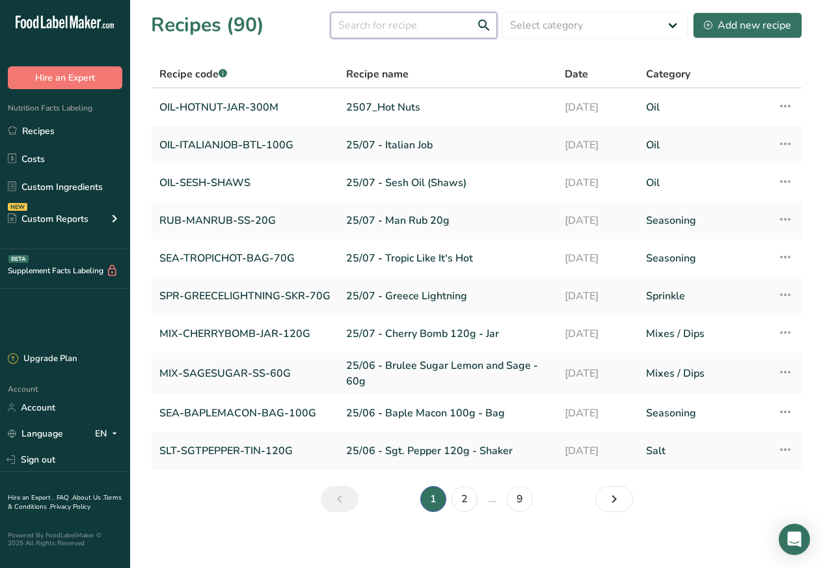
click at [382, 25] on input "text" at bounding box center [413, 25] width 166 height 26
paste input "Mother Dukkah"
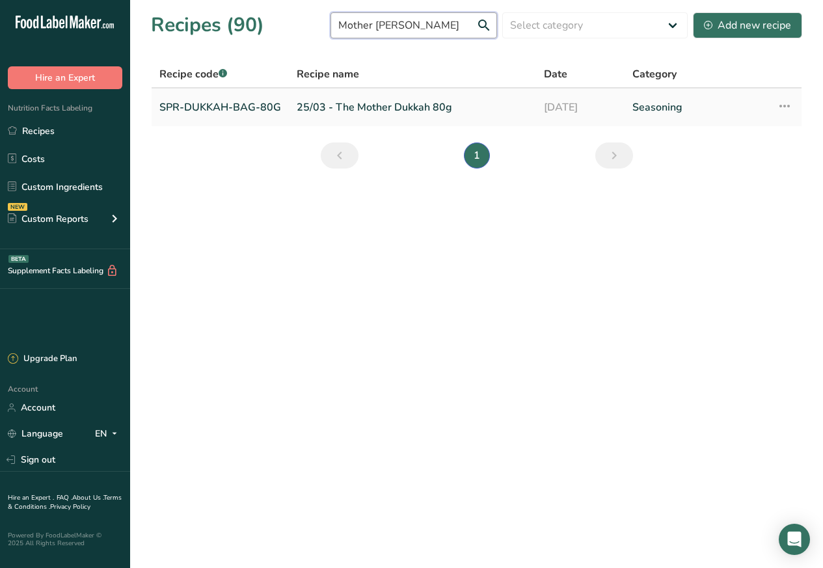
type input "Mother Dukkah"
click at [192, 107] on link "SPR-DUKKAH-BAG-80G" at bounding box center [220, 107] width 122 height 27
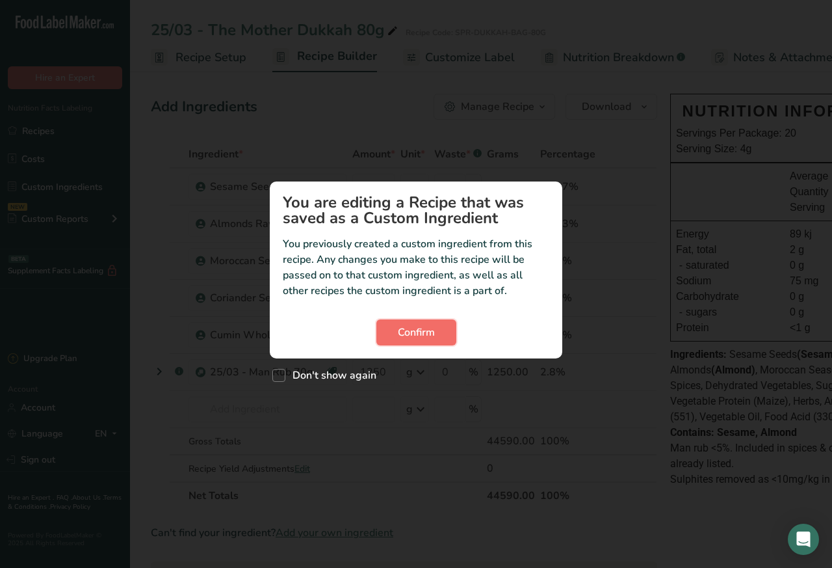
click at [407, 330] on span "Confirm" at bounding box center [416, 333] width 37 height 16
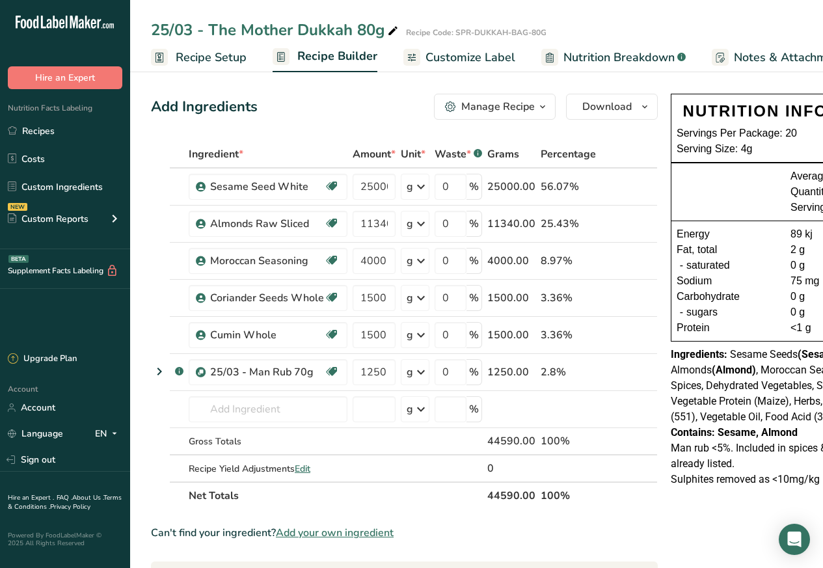
click at [451, 57] on span "Customize Label" at bounding box center [470, 58] width 90 height 18
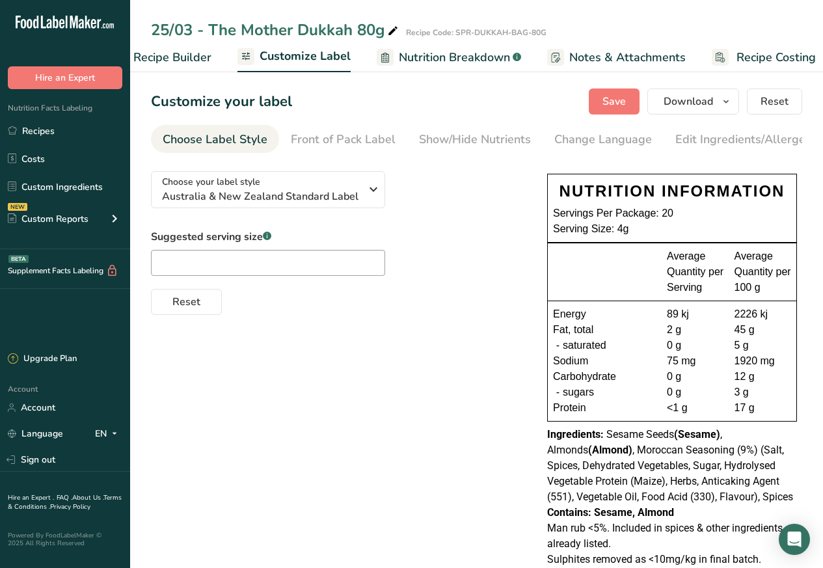
scroll to position [0, 177]
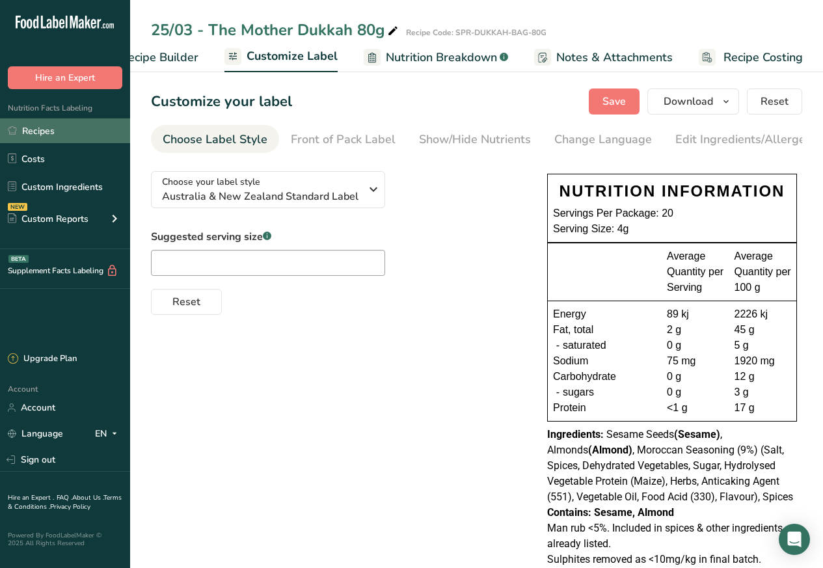
click at [40, 131] on link "Recipes" at bounding box center [65, 130] width 130 height 25
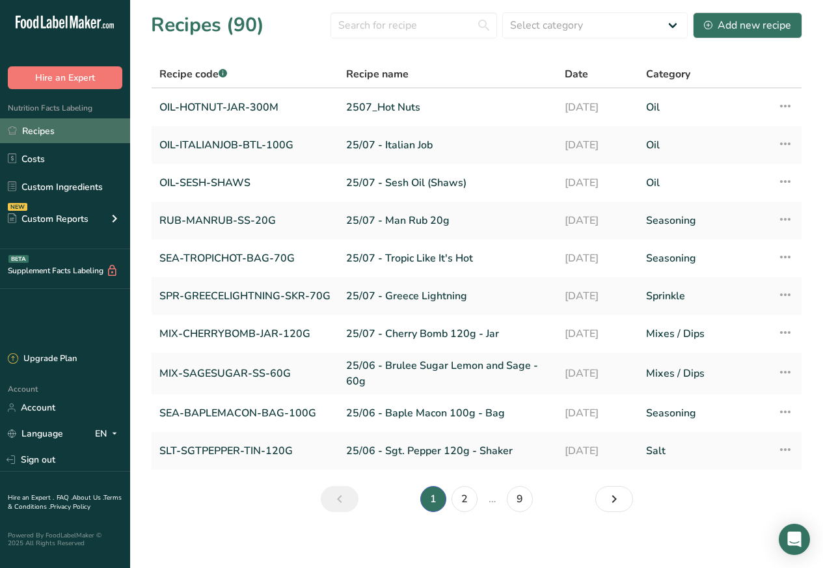
click at [31, 132] on link "Recipes" at bounding box center [65, 130] width 130 height 25
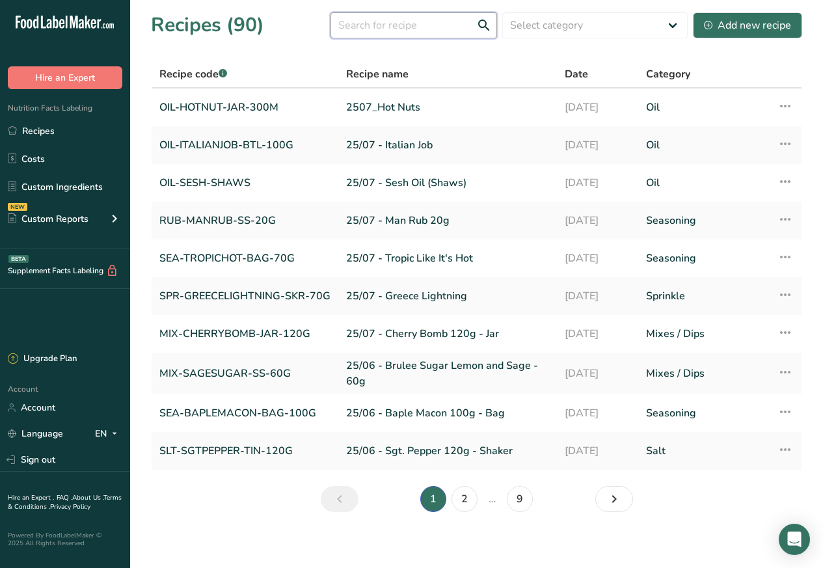
click at [379, 25] on input "text" at bounding box center [413, 25] width 166 height 26
paste input "Dukkah Crumb"
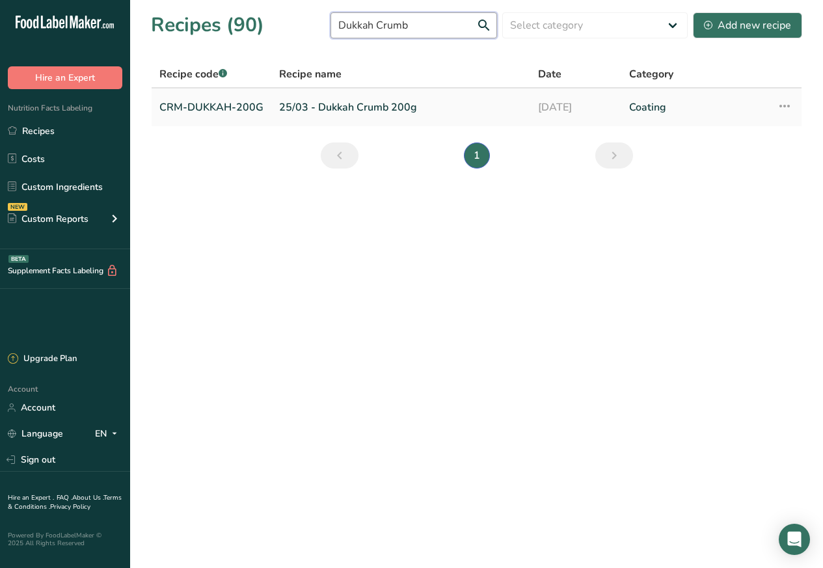
type input "Dukkah Crumb"
click at [182, 106] on link "CRM-DUKKAH-200G" at bounding box center [211, 107] width 104 height 27
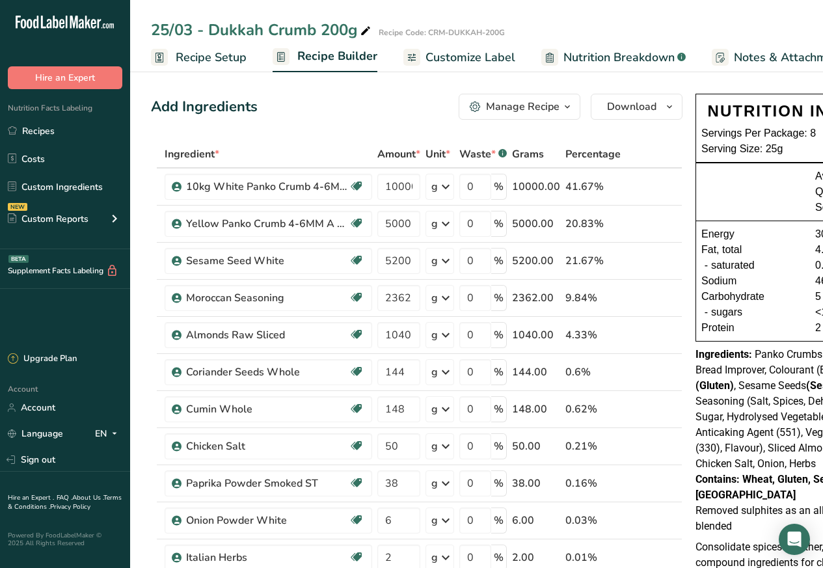
click at [455, 57] on span "Customize Label" at bounding box center [470, 58] width 90 height 18
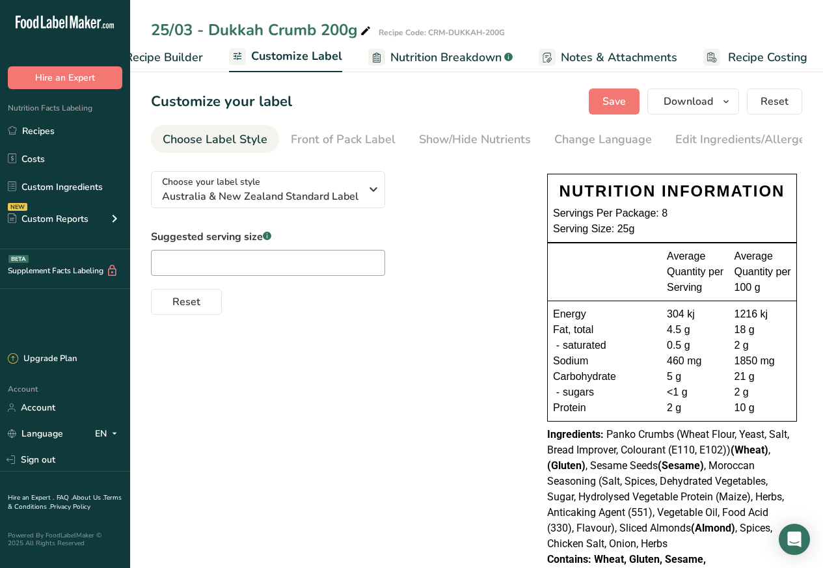
scroll to position [0, 177]
click at [33, 131] on link "Recipes" at bounding box center [65, 130] width 130 height 25
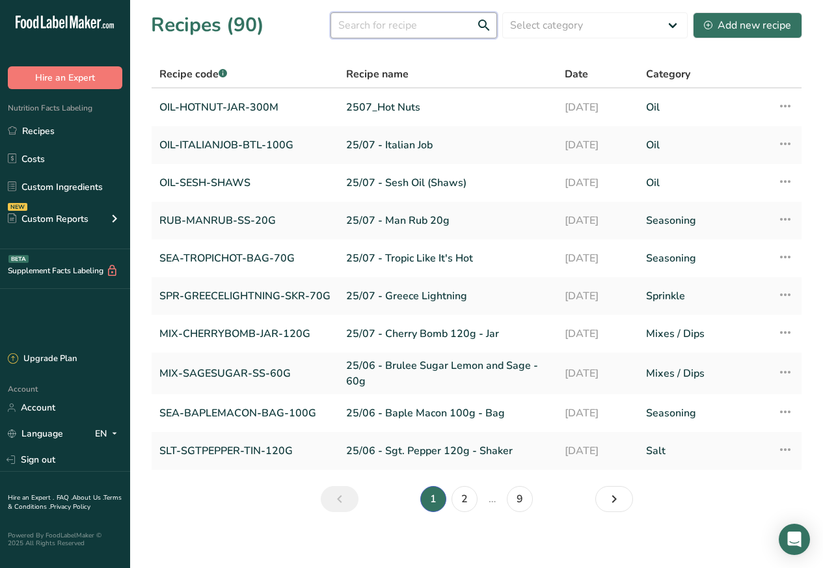
click at [373, 25] on input "text" at bounding box center [413, 25] width 166 height 26
paste input "Man Grind Rocks"
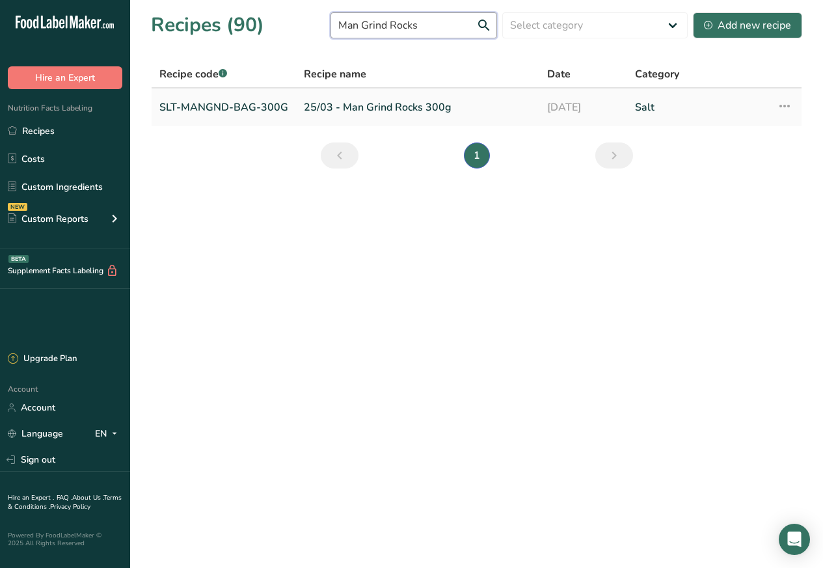
type input "Man Grind Rocks"
click at [187, 107] on link "SLT-MANGND-BAG-300G" at bounding box center [223, 107] width 129 height 27
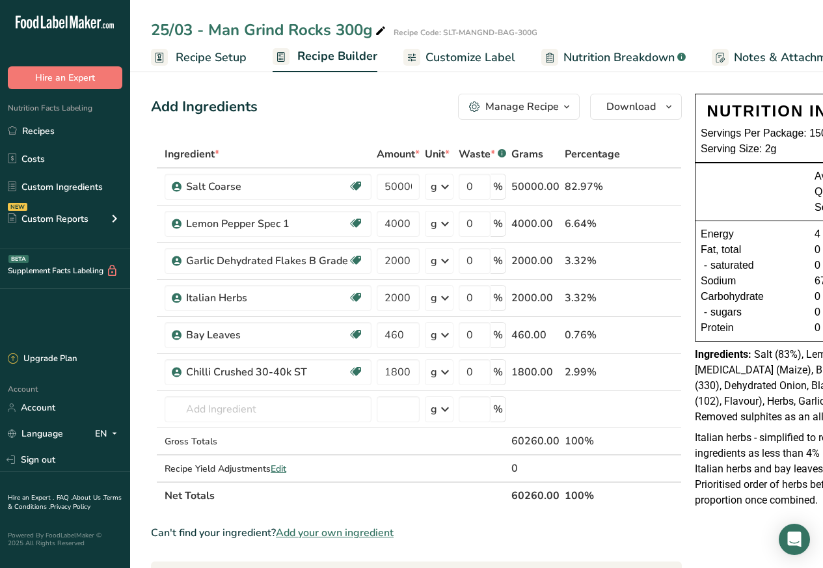
click at [452, 57] on span "Customize Label" at bounding box center [470, 58] width 90 height 18
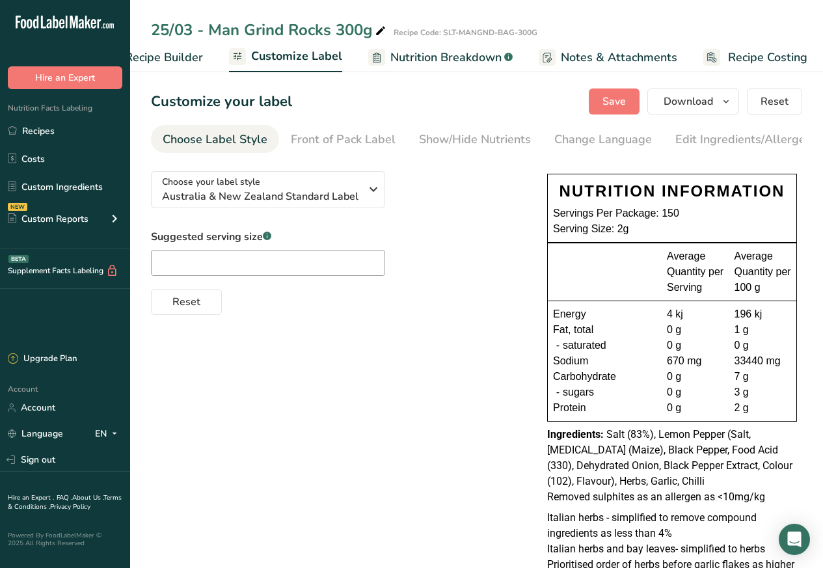
scroll to position [0, 177]
click at [31, 131] on link "Recipes" at bounding box center [65, 130] width 130 height 25
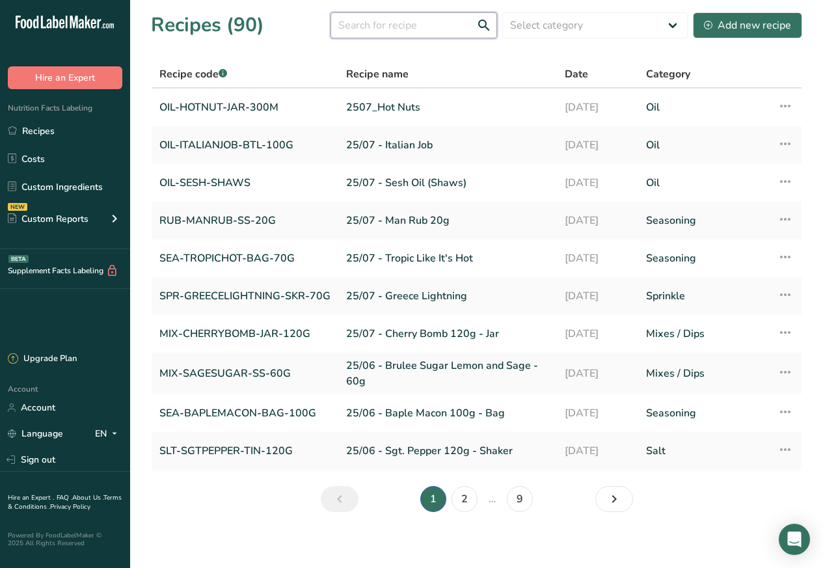
click at [371, 25] on input "text" at bounding box center [413, 25] width 166 height 26
paste input "Lemon Herb Crumb"
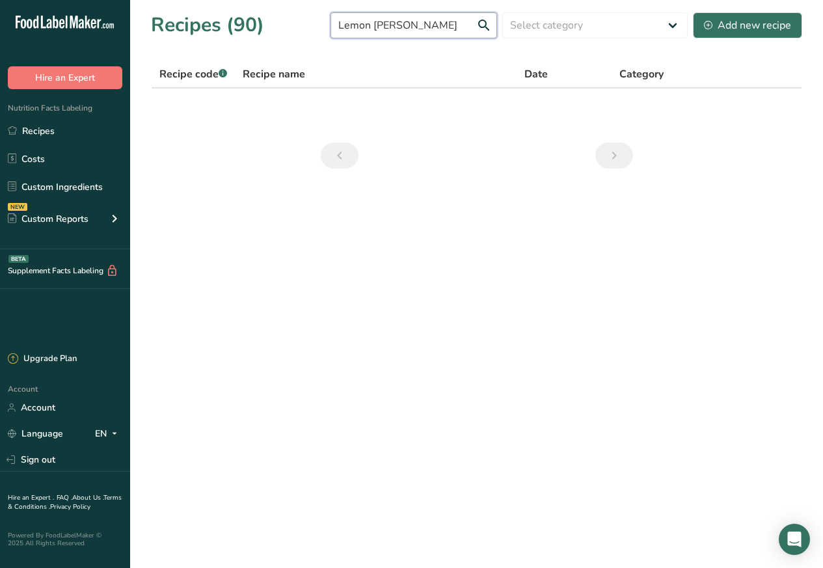
paste input "&"
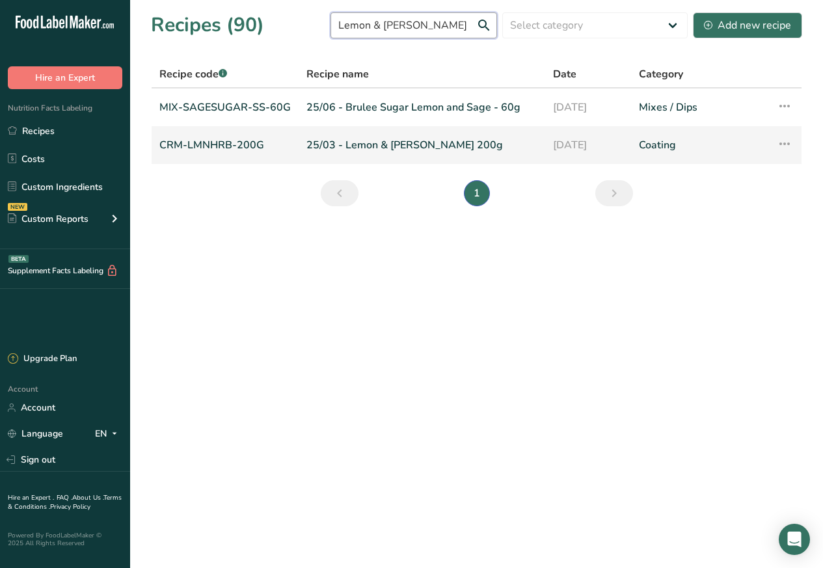
type input "Lemon & Herb Crumb"
click at [213, 143] on link "CRM-LMNHRB-200G" at bounding box center [224, 144] width 131 height 27
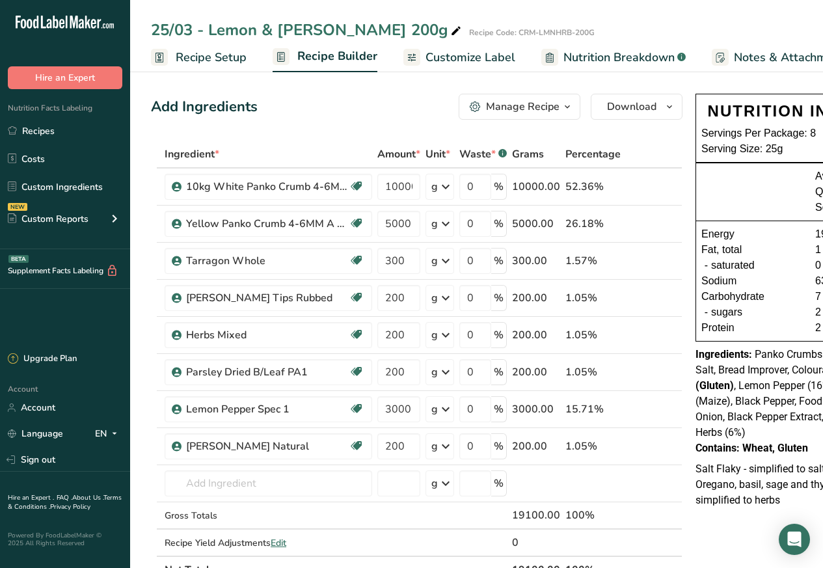
click at [453, 58] on span "Customize Label" at bounding box center [470, 58] width 90 height 18
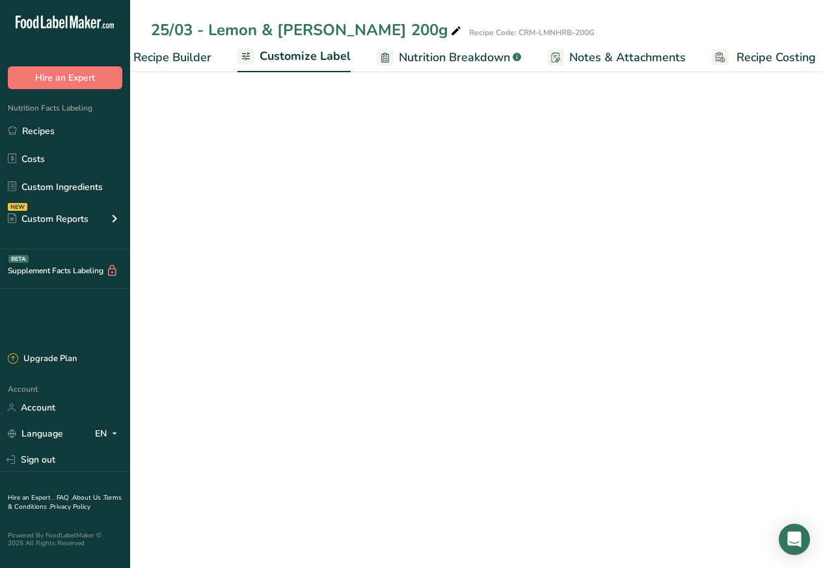
scroll to position [0, 177]
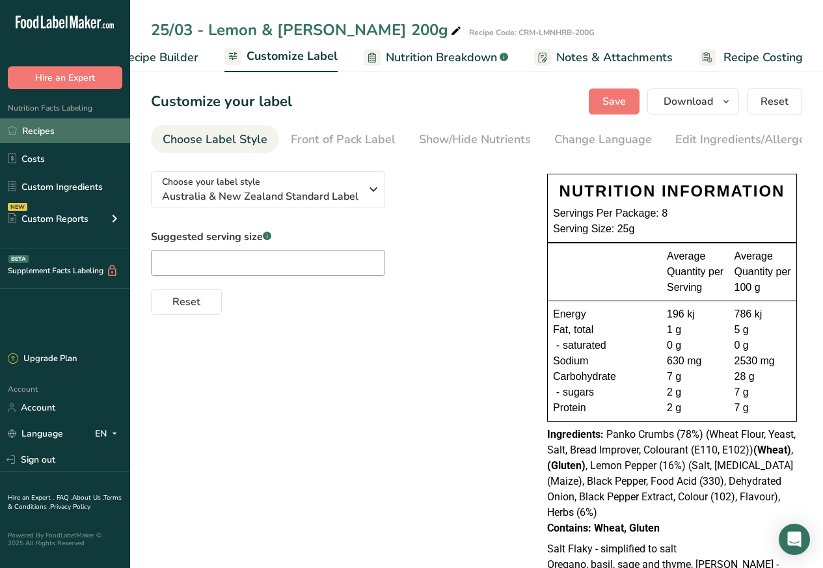
click at [33, 131] on link "Recipes" at bounding box center [65, 130] width 130 height 25
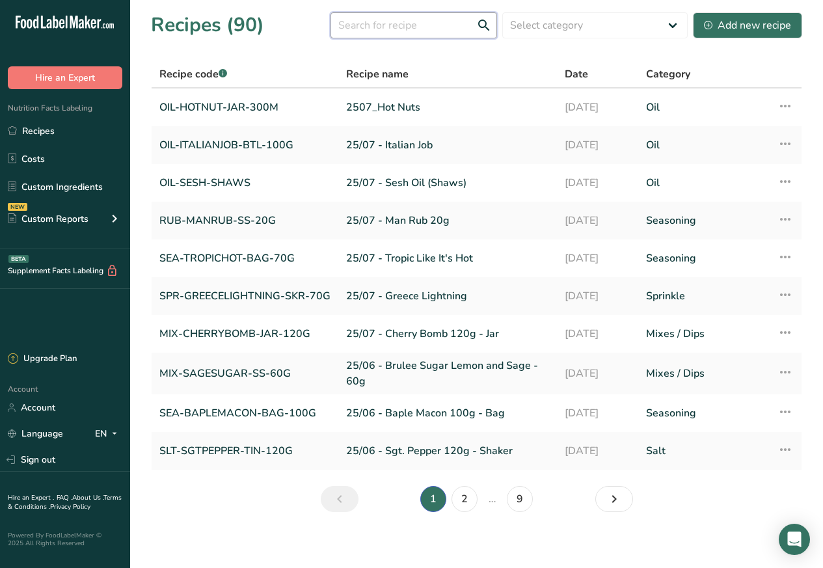
click at [369, 25] on input "text" at bounding box center [413, 25] width 166 height 26
paste input "Waffle"
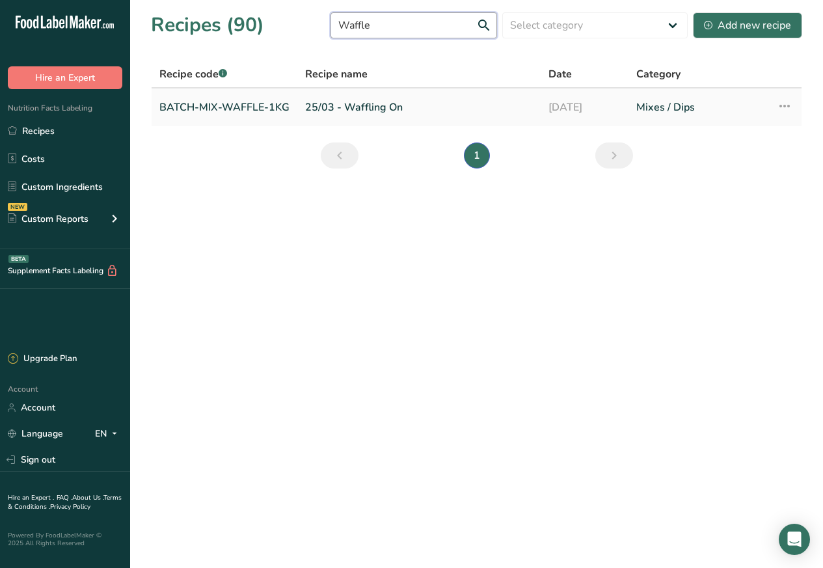
type input "Waffle"
click at [226, 105] on link "BATCH-MIX-WAFFLE-1KG" at bounding box center [224, 107] width 130 height 27
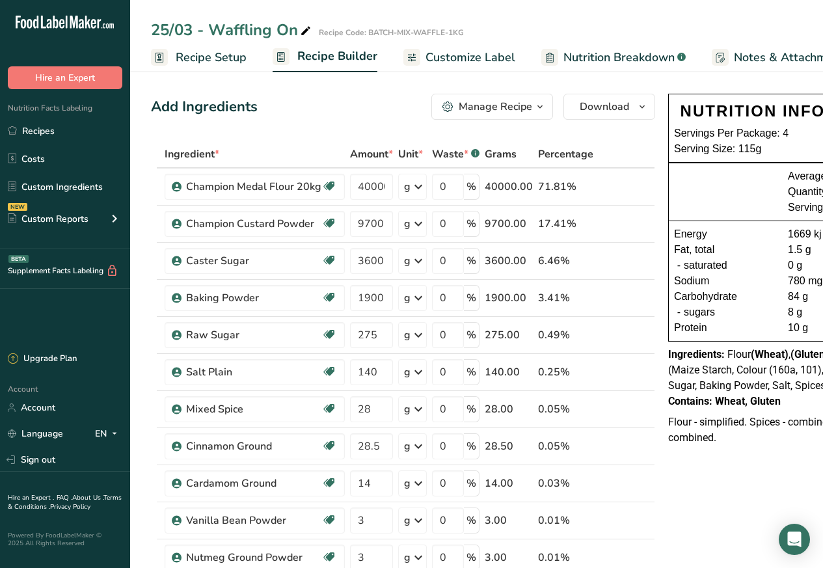
click at [457, 57] on span "Customize Label" at bounding box center [470, 58] width 90 height 18
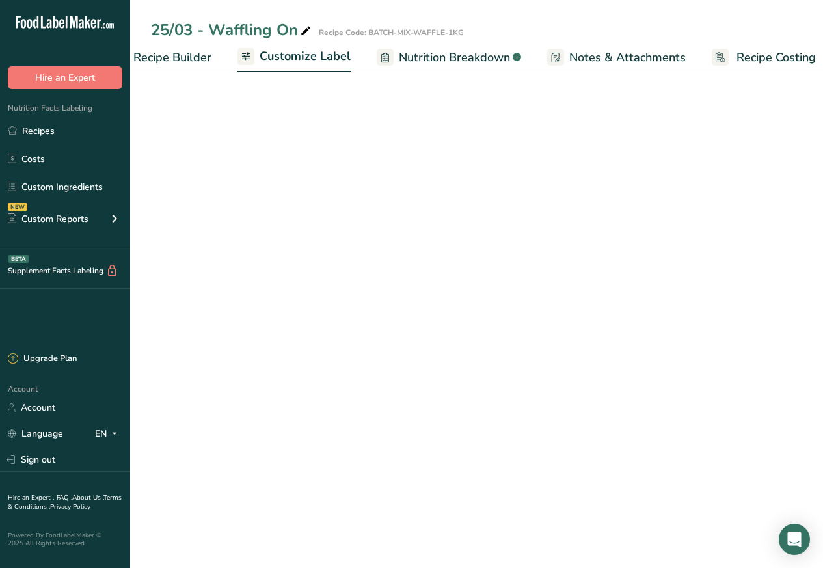
scroll to position [0, 177]
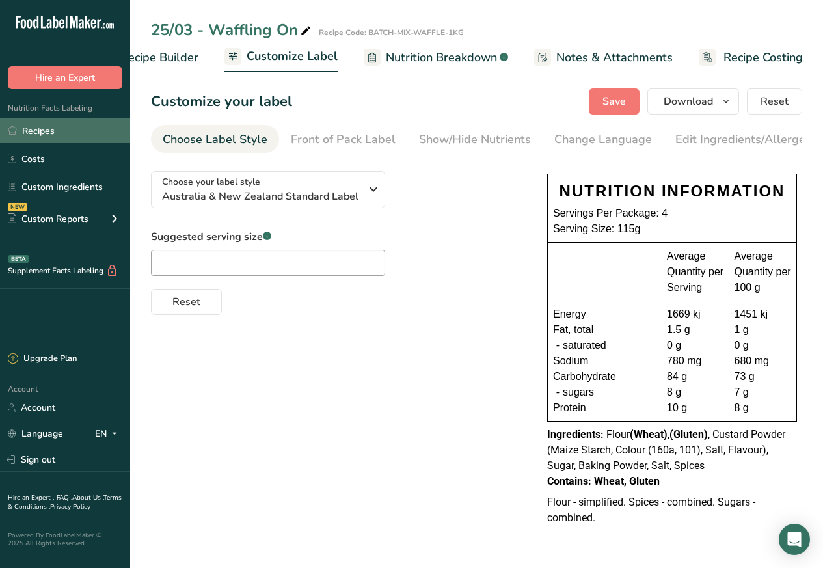
click at [44, 129] on link "Recipes" at bounding box center [65, 130] width 130 height 25
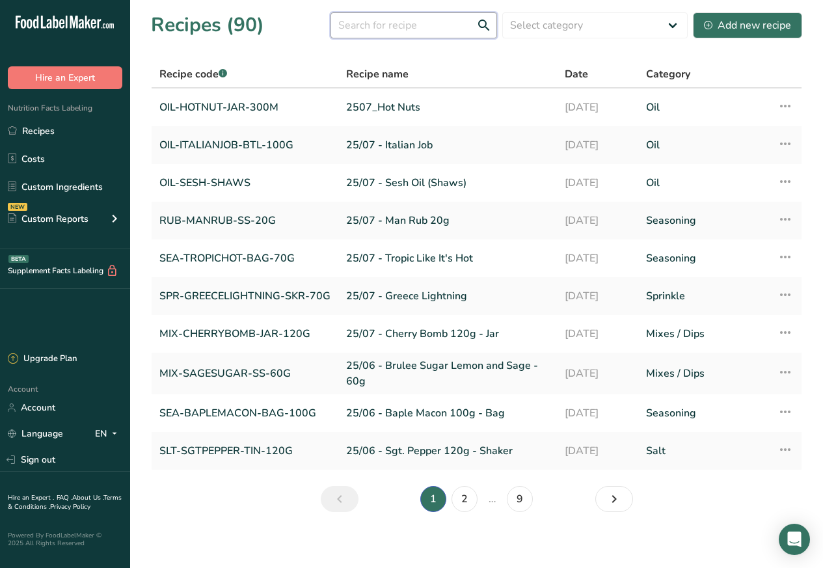
click at [380, 25] on input "text" at bounding box center [413, 25] width 166 height 26
paste input "Bakers Blend"
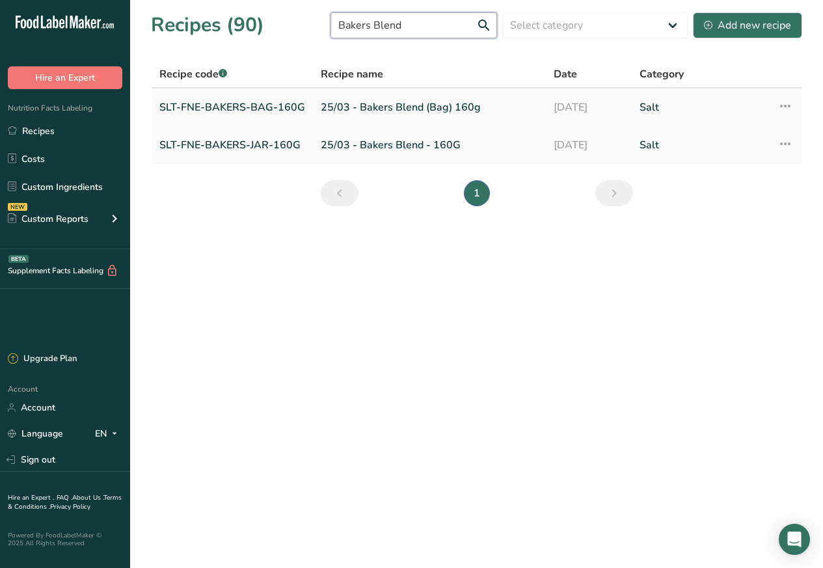
type input "Bakers Blend"
click at [198, 94] on link "SLT-FNE-BAKERS-BAG-160G" at bounding box center [232, 107] width 146 height 27
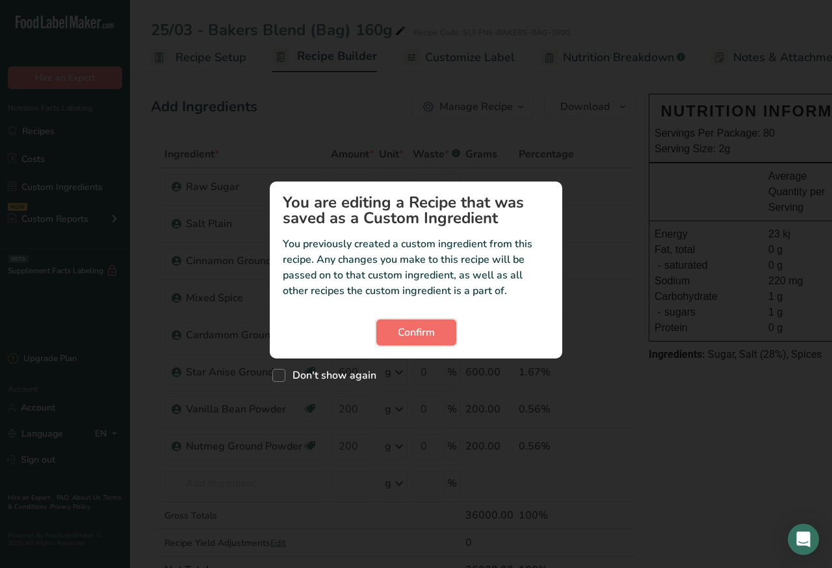
click at [412, 332] on span "Confirm" at bounding box center [416, 333] width 37 height 16
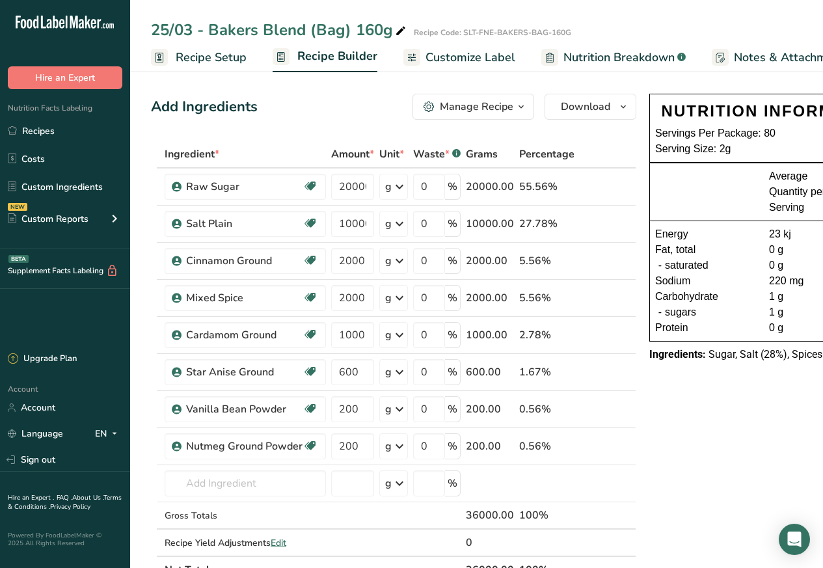
click at [460, 55] on span "Customize Label" at bounding box center [470, 58] width 90 height 18
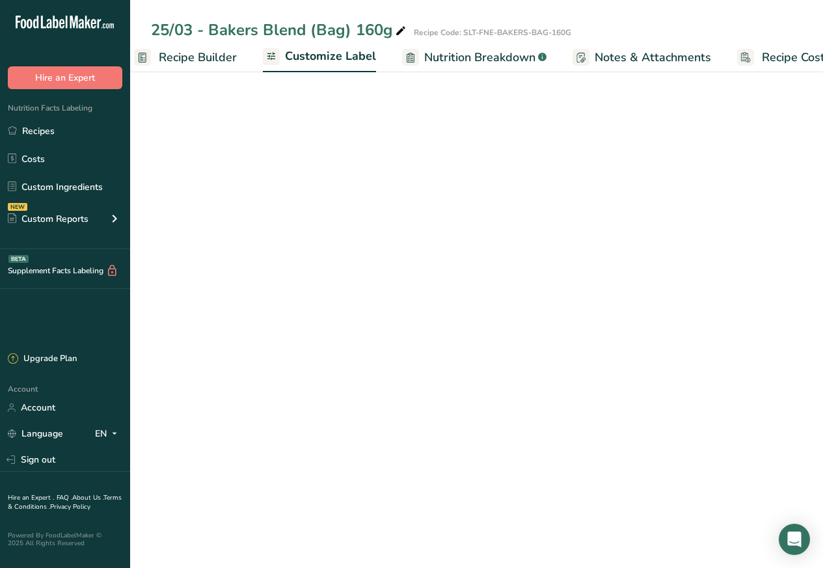
scroll to position [0, 177]
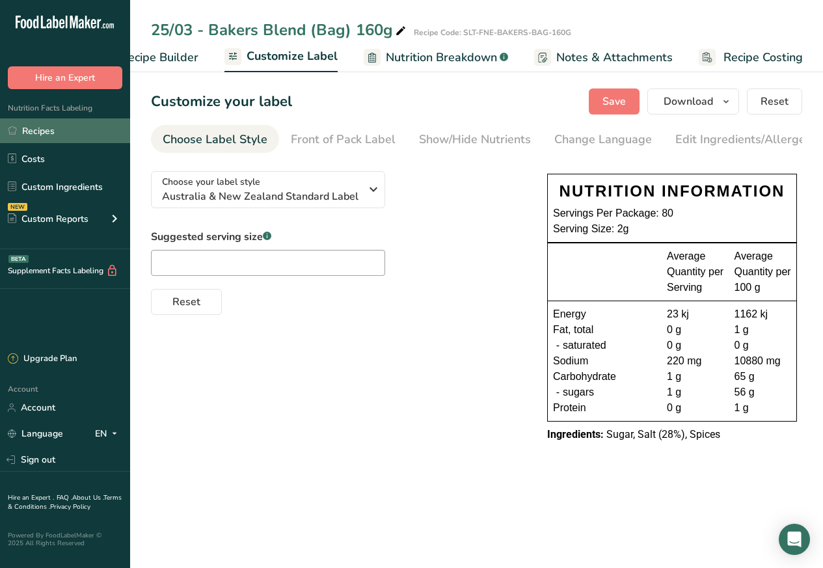
click at [40, 130] on link "Recipes" at bounding box center [65, 130] width 130 height 25
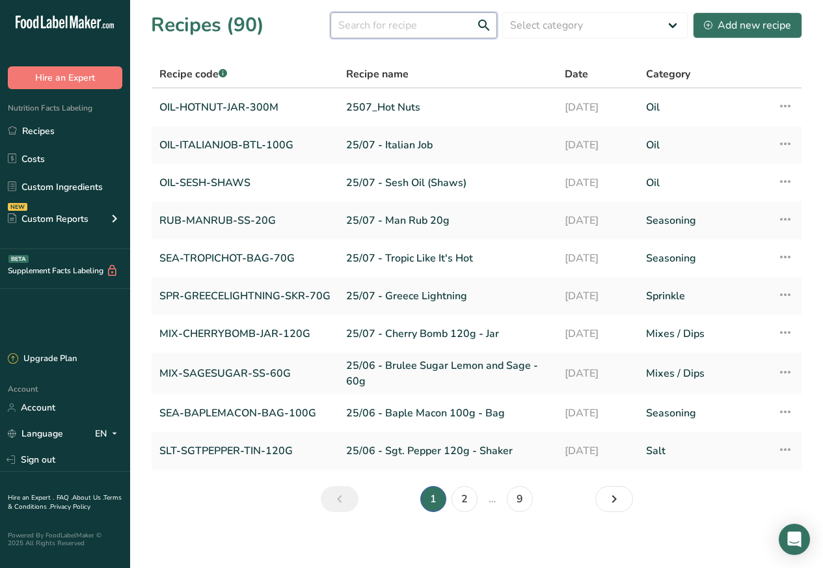
click at [374, 25] on input "text" at bounding box center [413, 25] width 166 height 26
paste input "Bakers Blend"
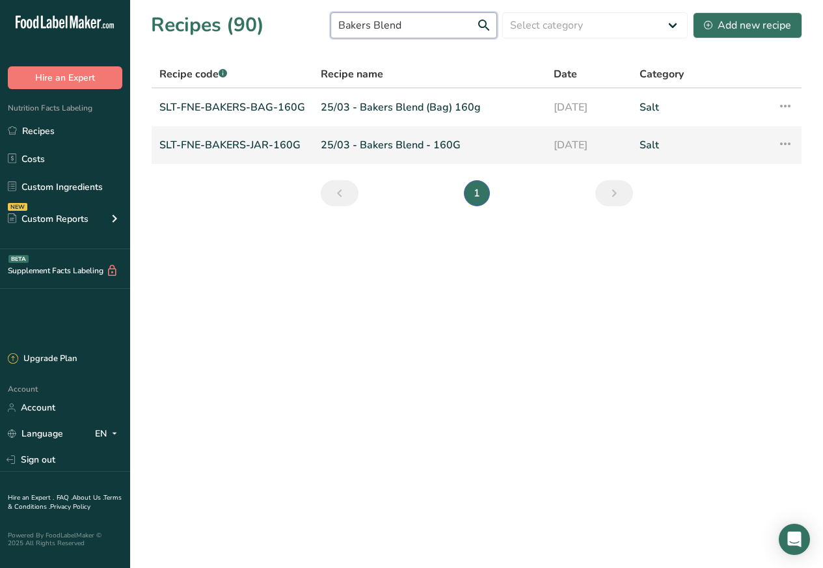
type input "Bakers Blend"
click at [202, 146] on link "SLT-FNE-BAKERS-JAR-160G" at bounding box center [232, 144] width 146 height 27
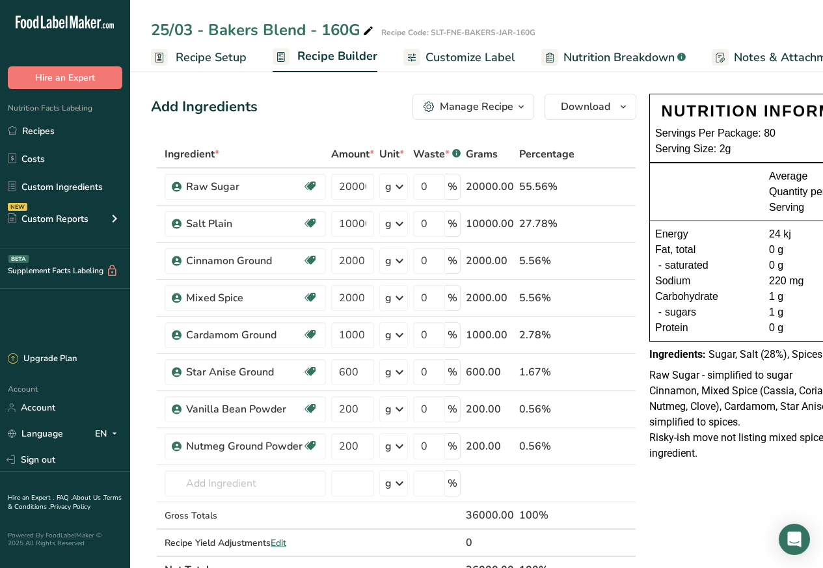
click at [454, 57] on span "Customize Label" at bounding box center [470, 58] width 90 height 18
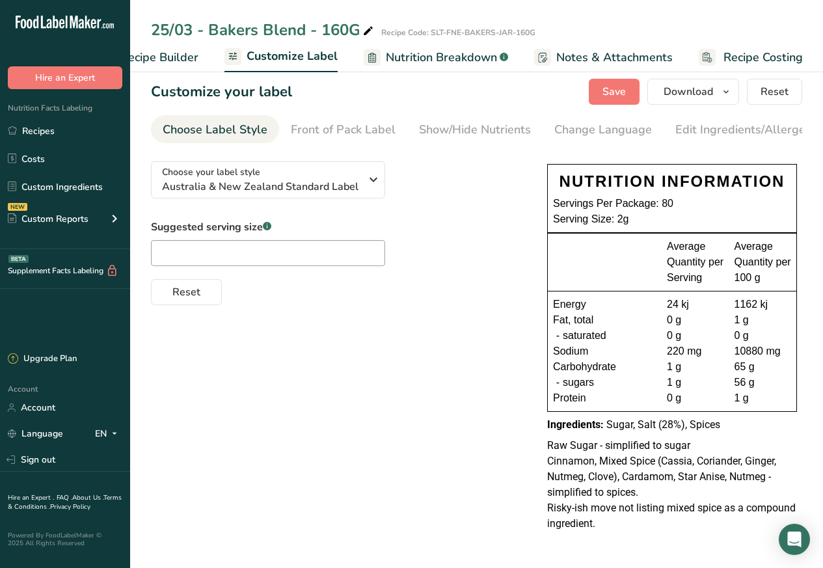
scroll to position [12, 0]
click at [38, 129] on link "Recipes" at bounding box center [65, 130] width 130 height 25
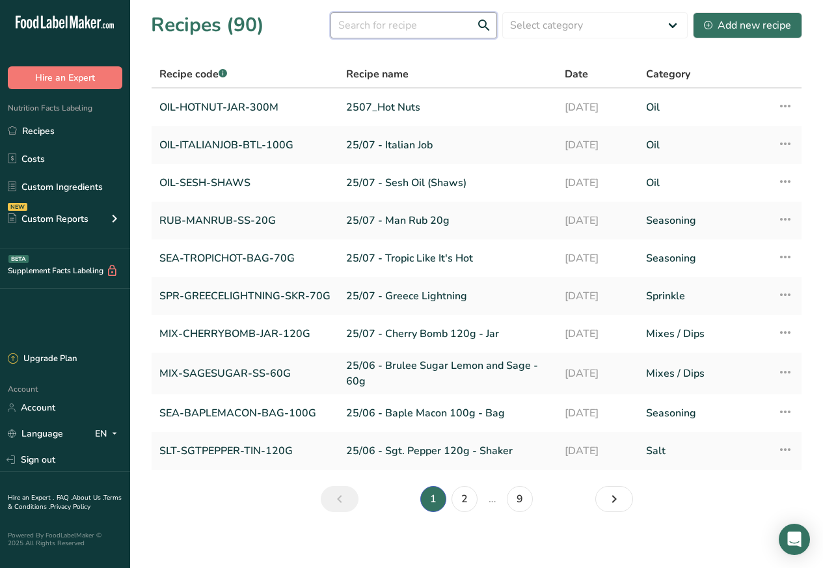
click at [363, 23] on input "text" at bounding box center [413, 25] width 166 height 26
paste input "Potato Starch"
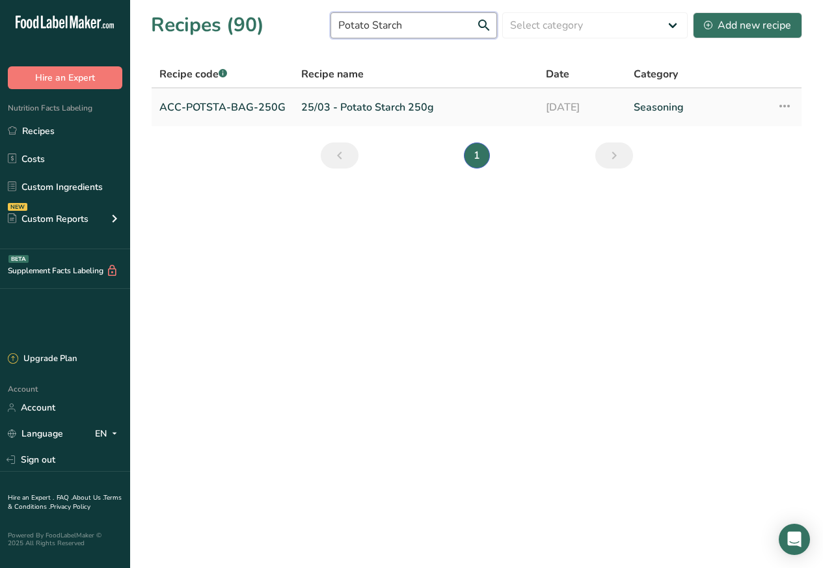
type input "Potato Starch"
click at [196, 101] on link "ACC-POTSTA-BAG-250G" at bounding box center [222, 107] width 126 height 27
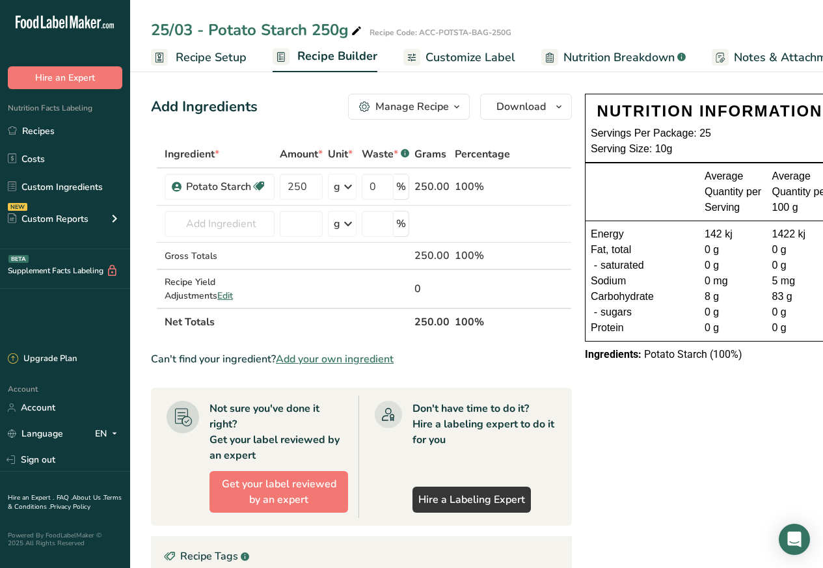
click at [446, 57] on span "Customize Label" at bounding box center [470, 58] width 90 height 18
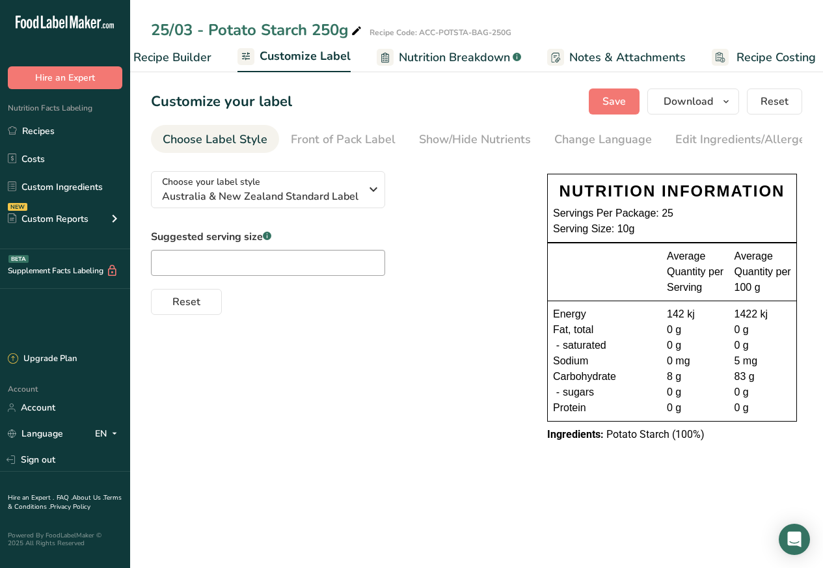
scroll to position [0, 177]
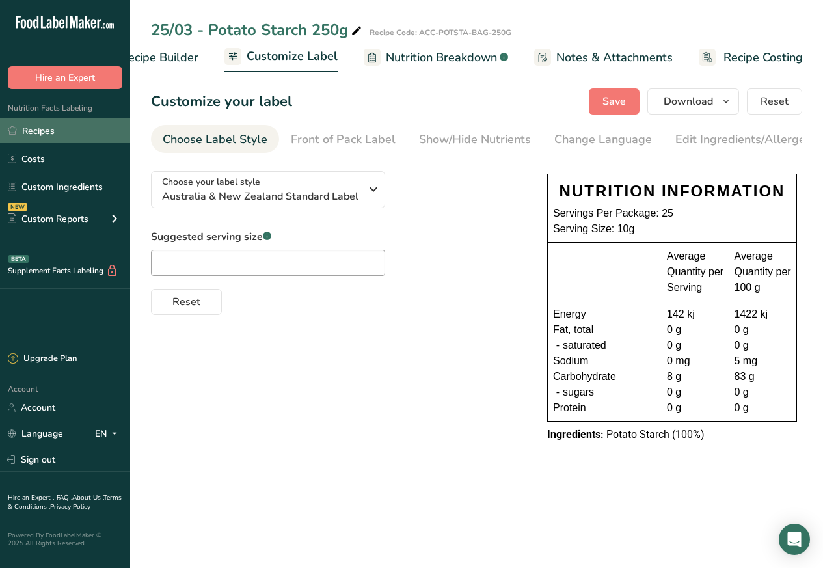
click at [40, 130] on link "Recipes" at bounding box center [65, 130] width 130 height 25
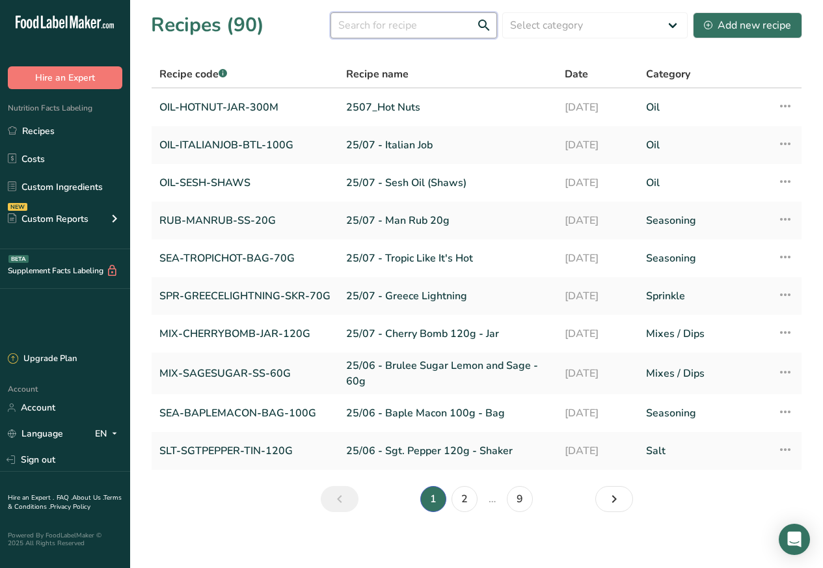
click at [368, 25] on input "text" at bounding box center [413, 25] width 166 height 26
paste input "Man Rub 200g"
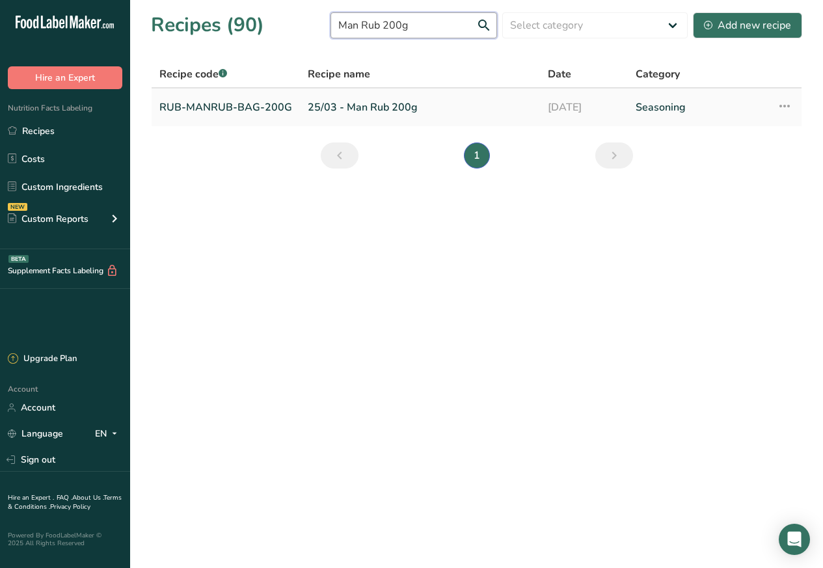
type input "Man Rub 200g"
click at [200, 105] on link "RUB-MANRUB-BAG-200G" at bounding box center [225, 107] width 133 height 27
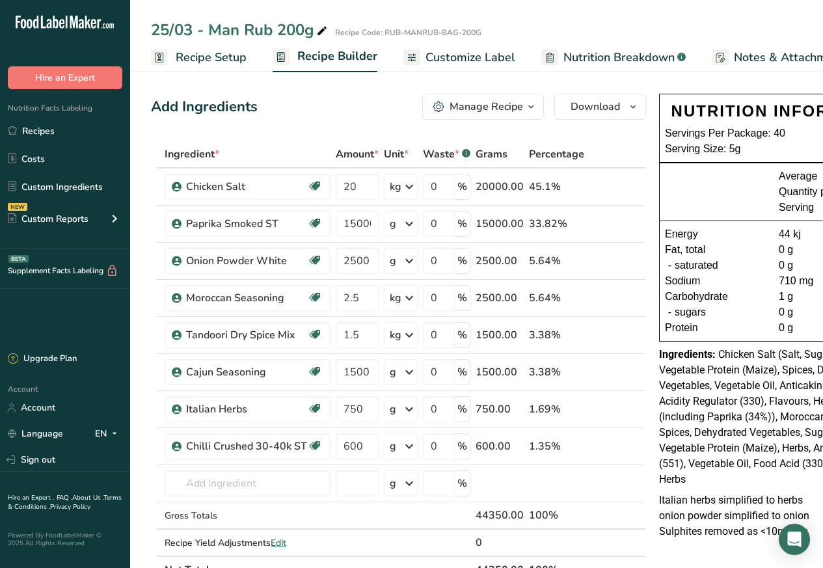
click at [460, 56] on span "Customize Label" at bounding box center [470, 58] width 90 height 18
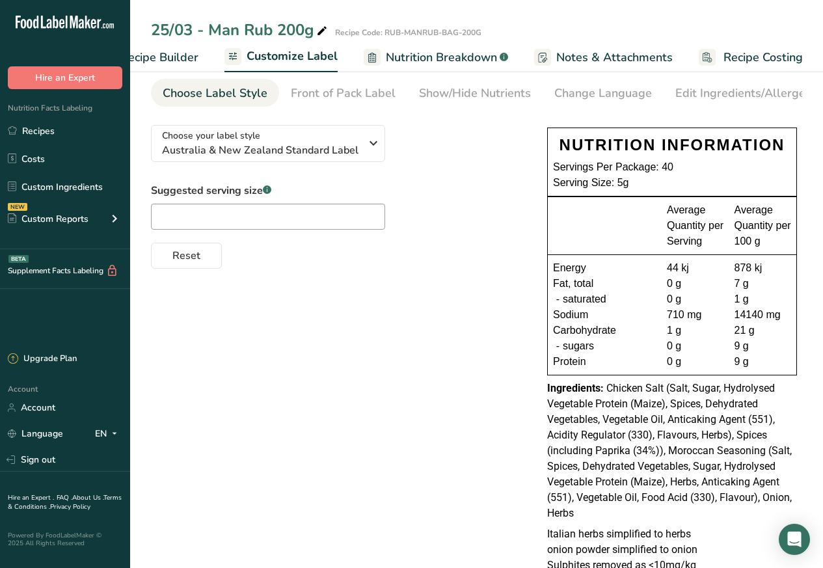
scroll to position [90, 0]
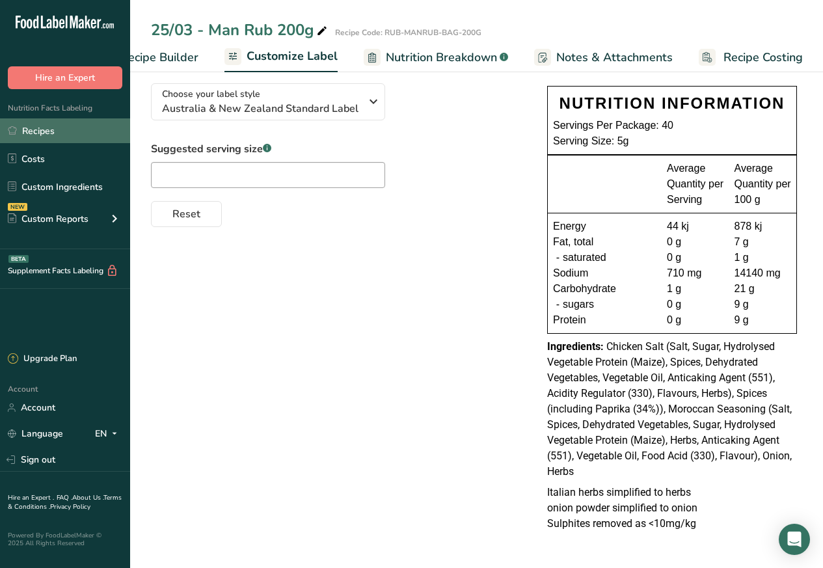
click at [41, 129] on link "Recipes" at bounding box center [65, 130] width 130 height 25
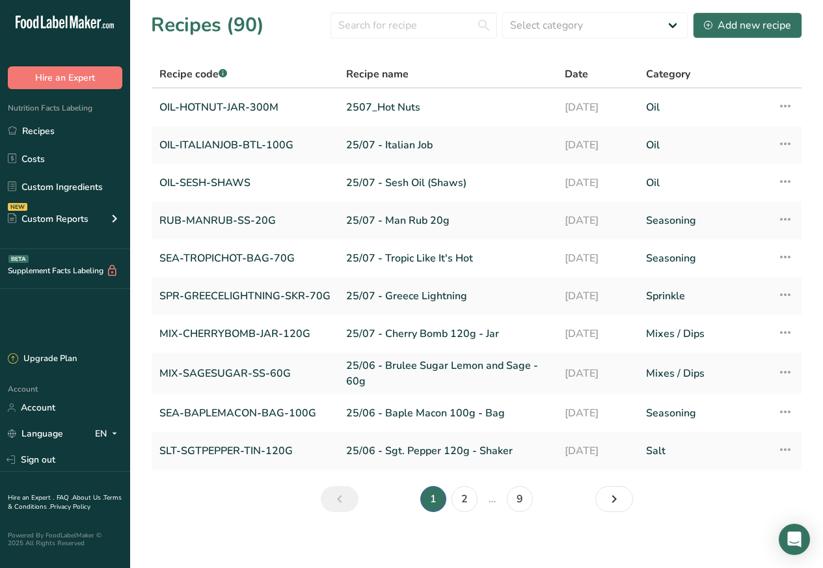
click at [365, 9] on section "Recipes (90) Select category All Baked Goods Beverages Butter Coating Confectio…" at bounding box center [476, 266] width 693 height 533
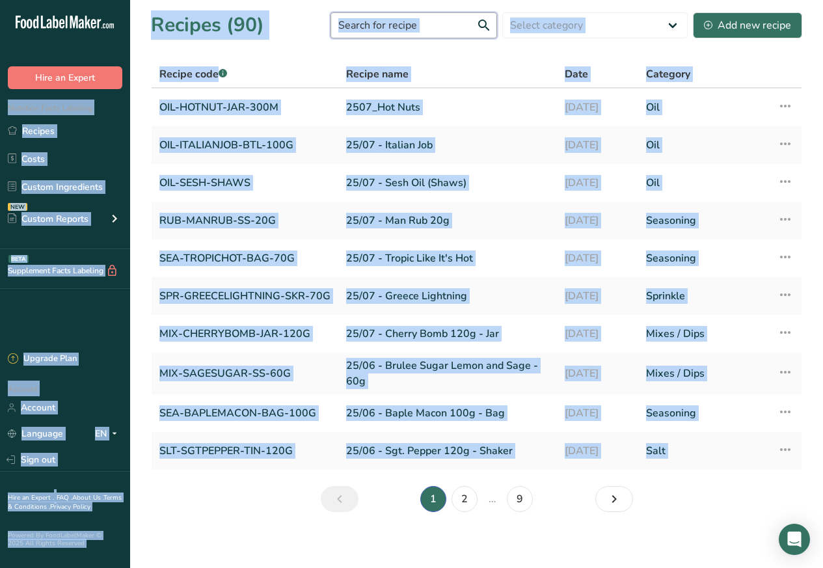
click at [377, 25] on input "text" at bounding box center [413, 25] width 166 height 26
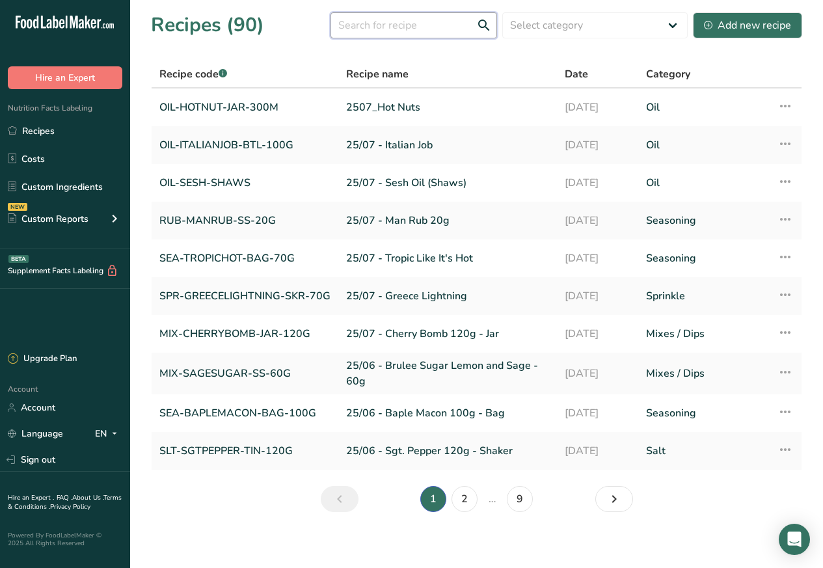
paste input "Goan"
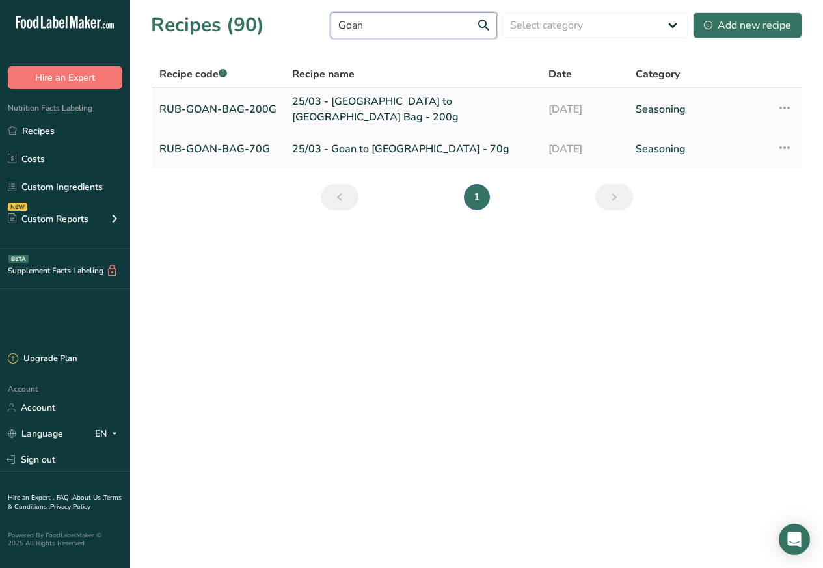
type input "Goan"
click at [192, 107] on link "RUB-GOAN-BAG-200G" at bounding box center [217, 109] width 117 height 31
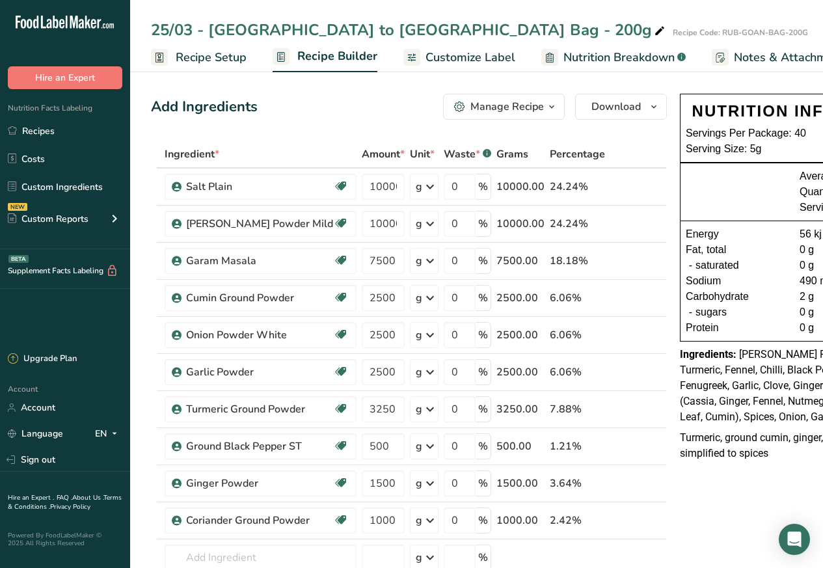
click at [176, 106] on div "Add Ingredients" at bounding box center [204, 106] width 107 height 21
click at [447, 57] on span "Customize Label" at bounding box center [470, 58] width 90 height 18
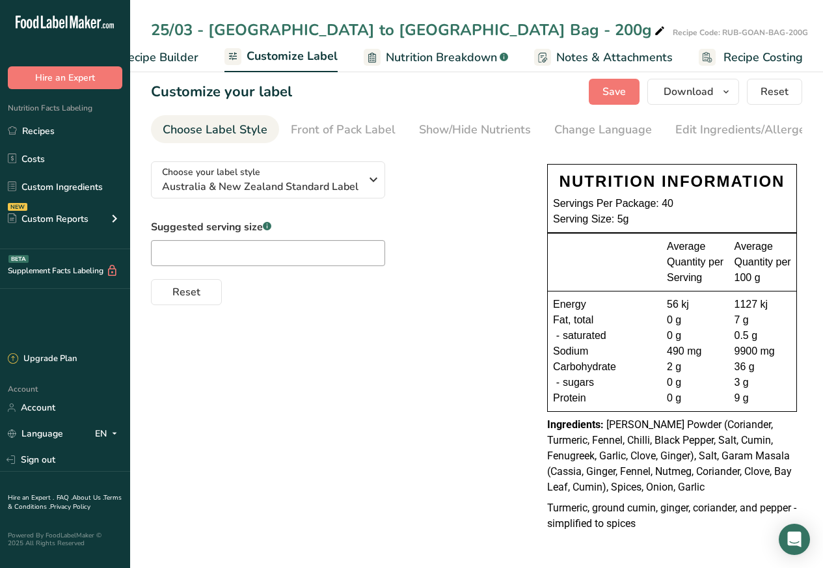
scroll to position [12, 0]
click at [40, 129] on link "Recipes" at bounding box center [65, 130] width 130 height 25
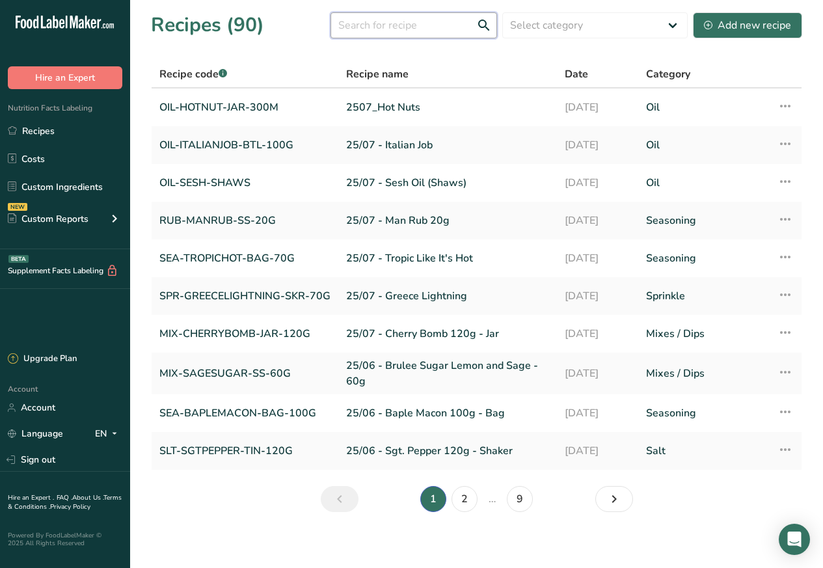
click at [366, 25] on input "text" at bounding box center [413, 25] width 166 height 26
paste input "Goan 70g"
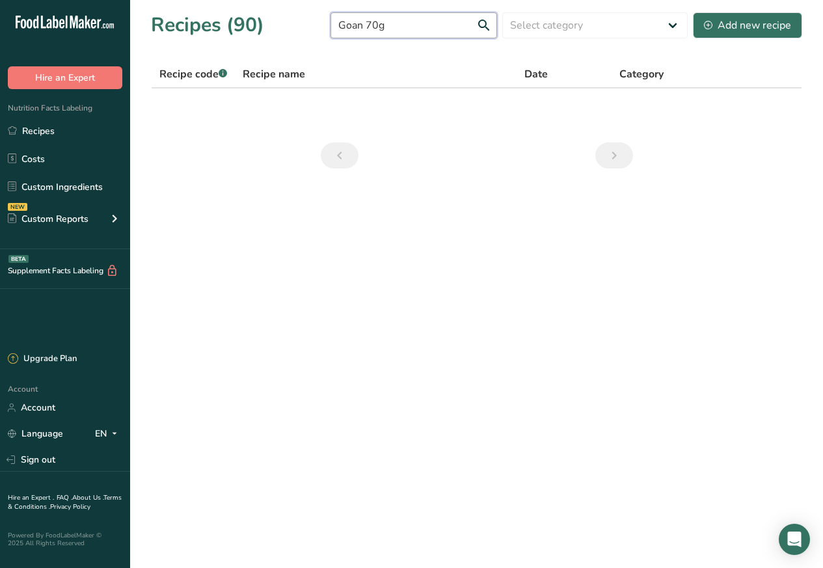
paste input "text"
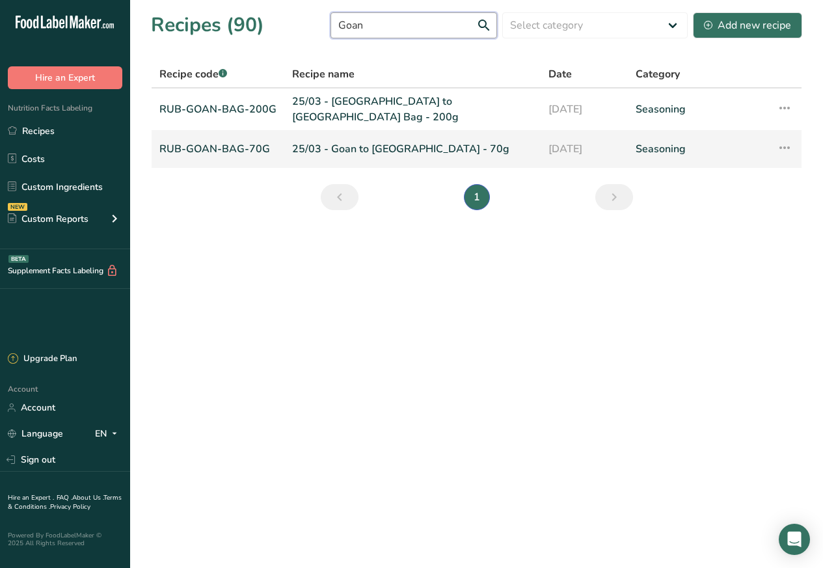
type input "Goan"
click at [200, 144] on link "RUB-GOAN-BAG-70G" at bounding box center [217, 148] width 117 height 27
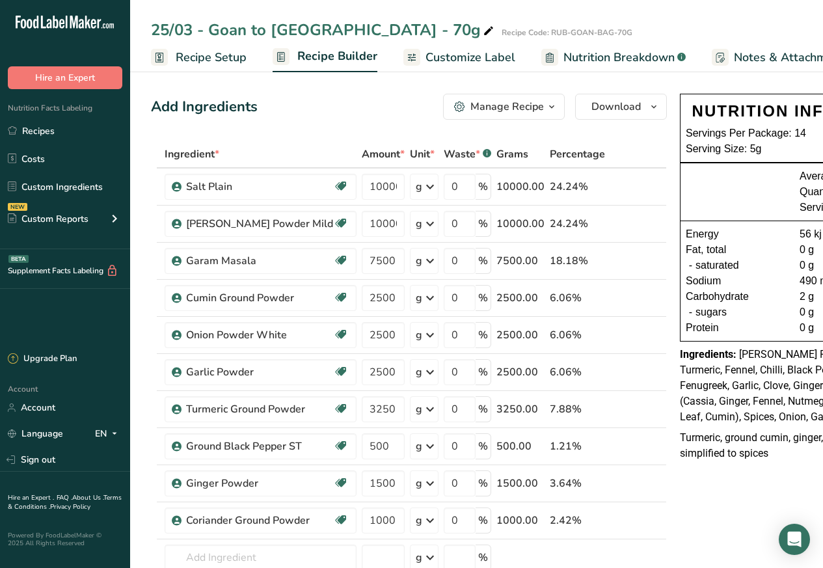
click at [453, 55] on span "Customize Label" at bounding box center [470, 58] width 90 height 18
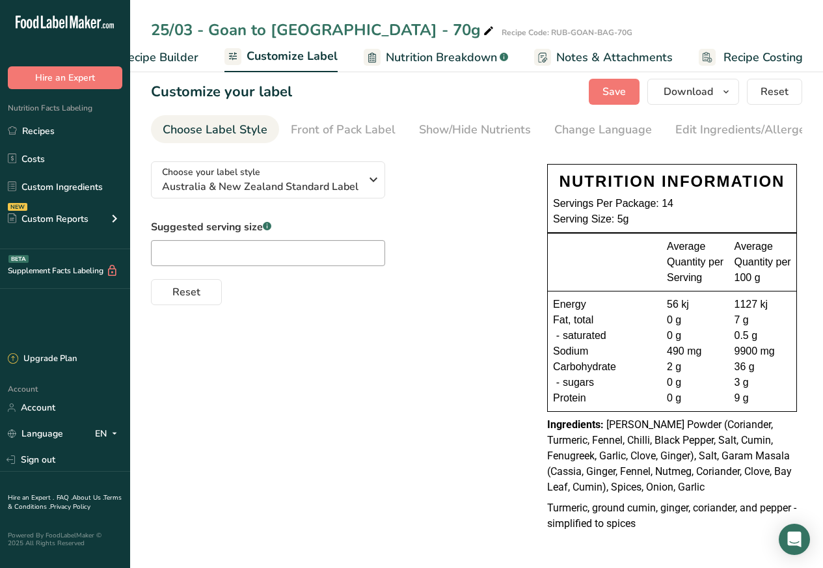
scroll to position [12, 0]
click at [40, 129] on link "Recipes" at bounding box center [65, 130] width 130 height 25
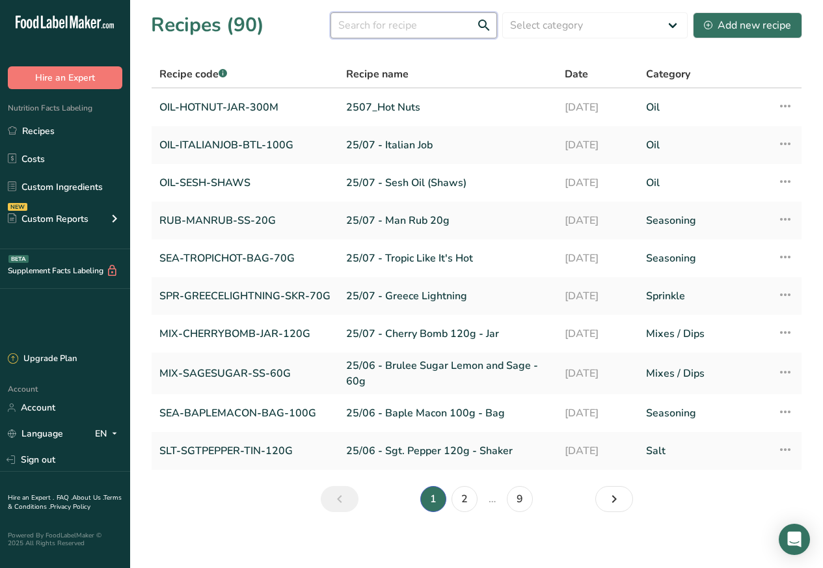
click at [376, 26] on input "text" at bounding box center [413, 25] width 166 height 26
paste input "Crash in the Rain"
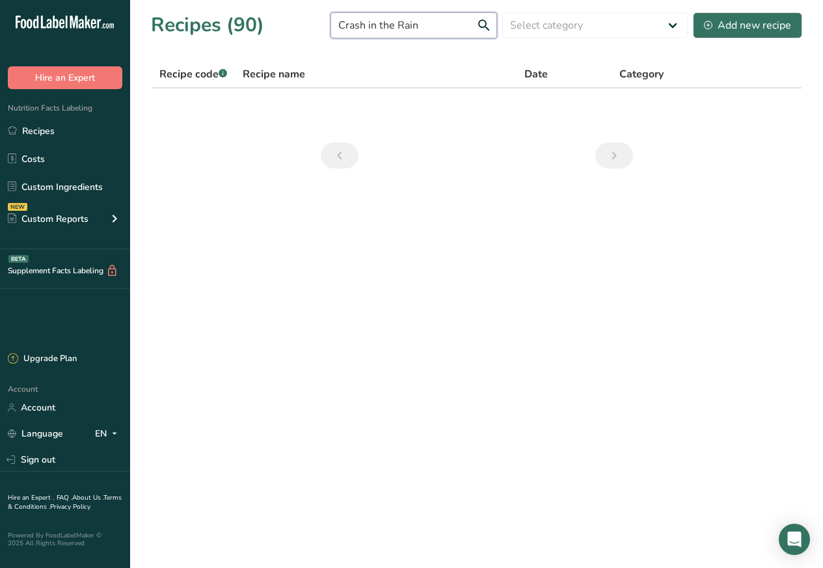
paste input "text"
paste input "Goan"
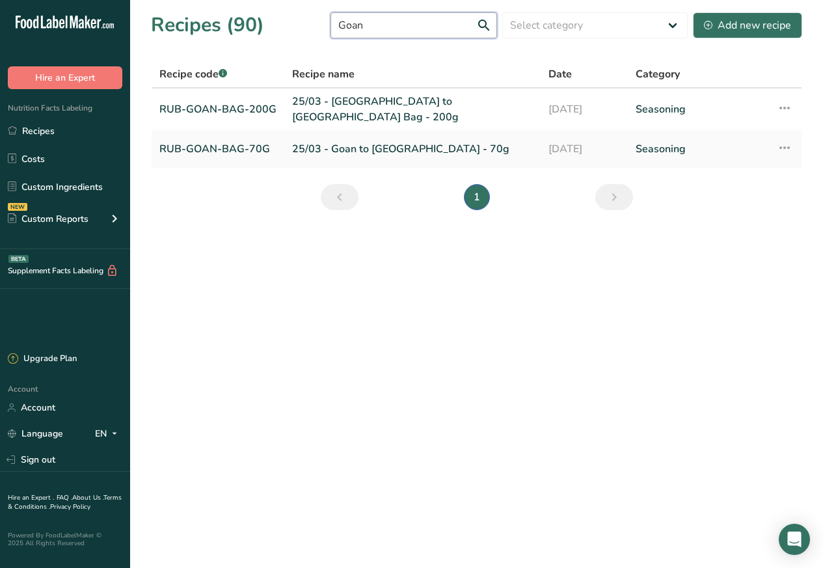
paste input "Crash"
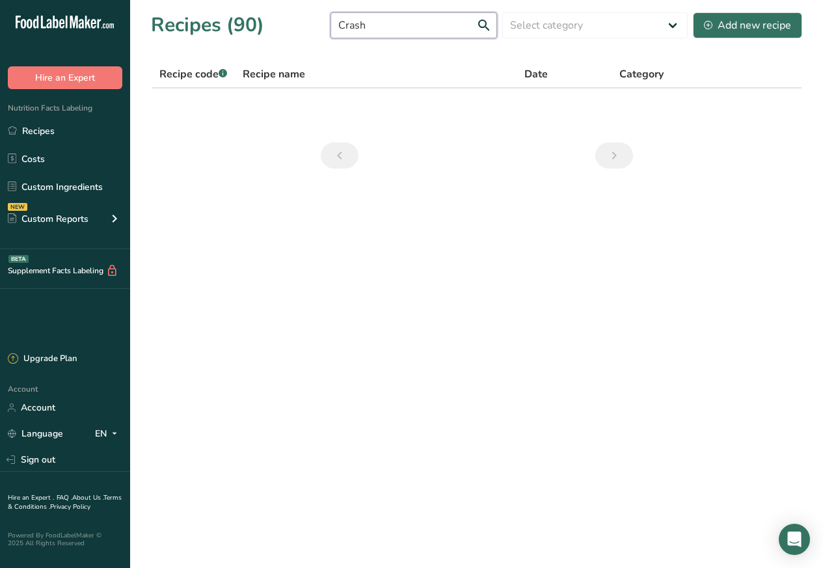
paste input "Rain"
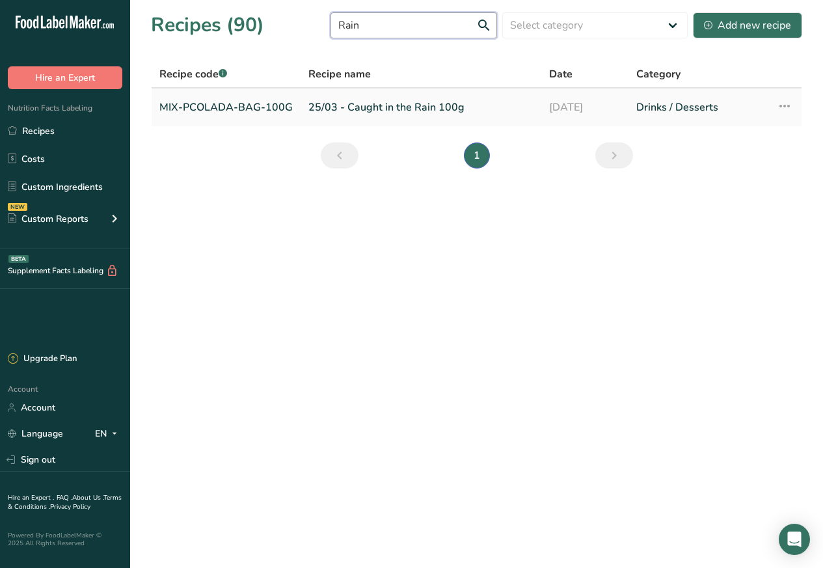
type input "Rain"
click at [228, 107] on link "MIX-PCOLADA-BAG-100G" at bounding box center [225, 107] width 133 height 27
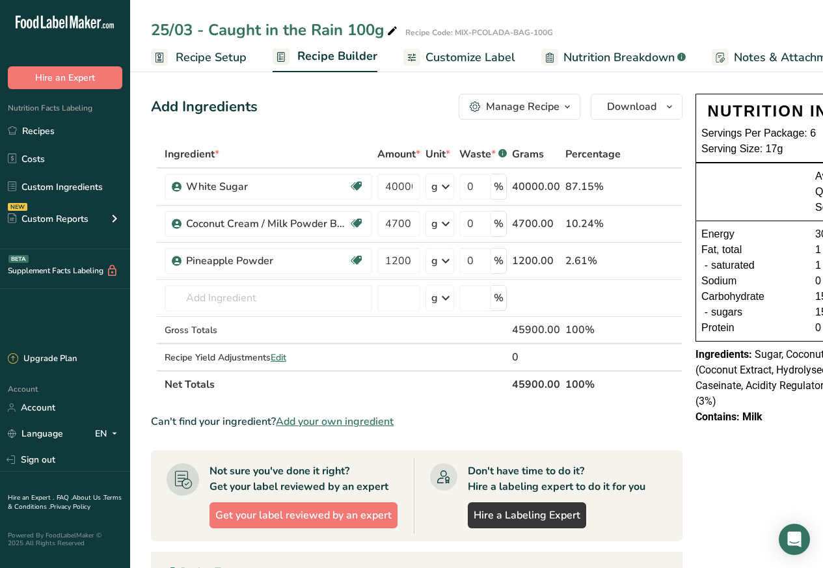
click at [466, 55] on span "Customize Label" at bounding box center [470, 58] width 90 height 18
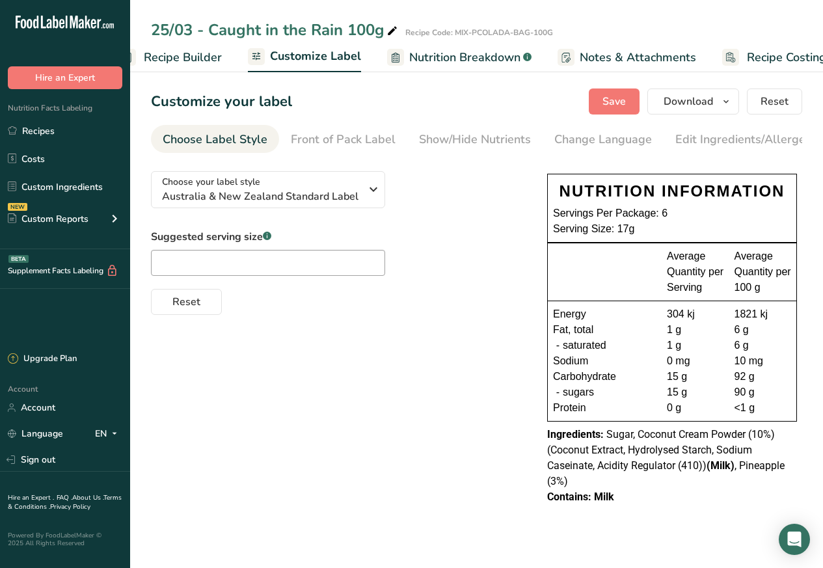
scroll to position [0, 177]
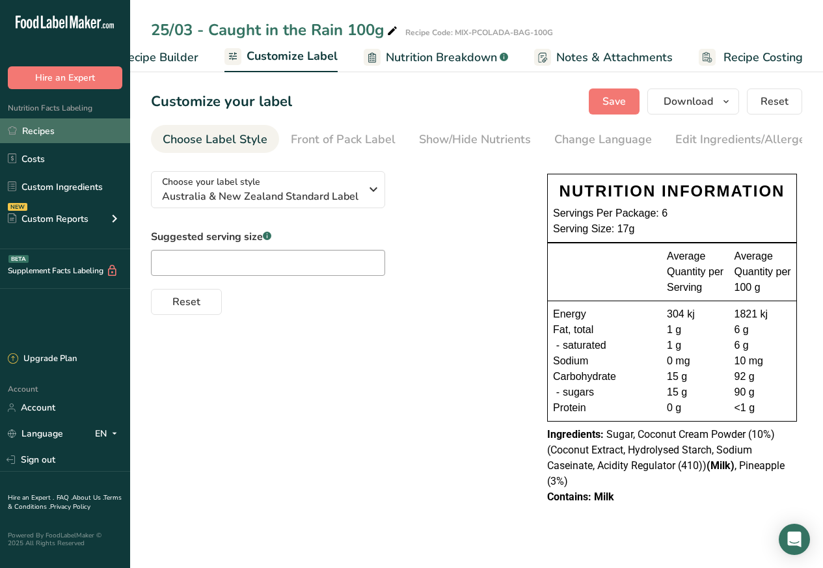
click at [34, 132] on link "Recipes" at bounding box center [65, 130] width 130 height 25
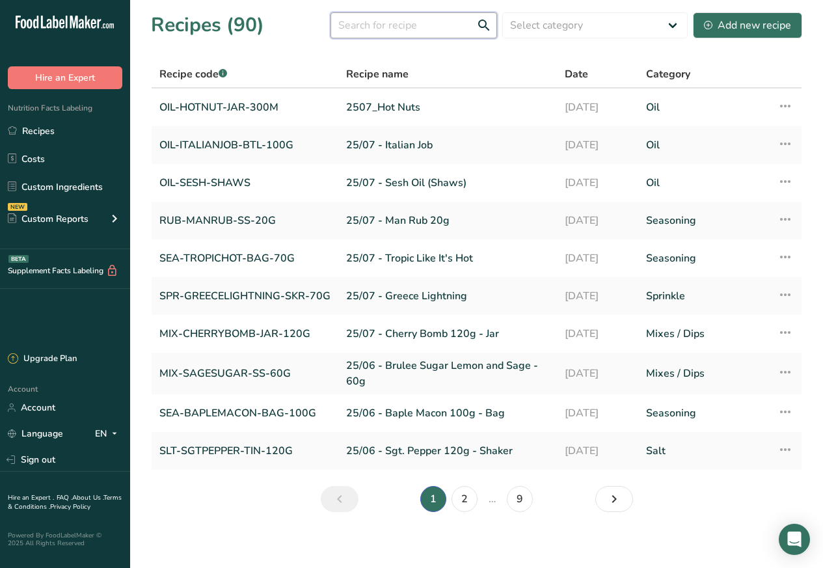
click at [377, 26] on input "text" at bounding box center [413, 25] width 166 height 26
paste input "Berry"
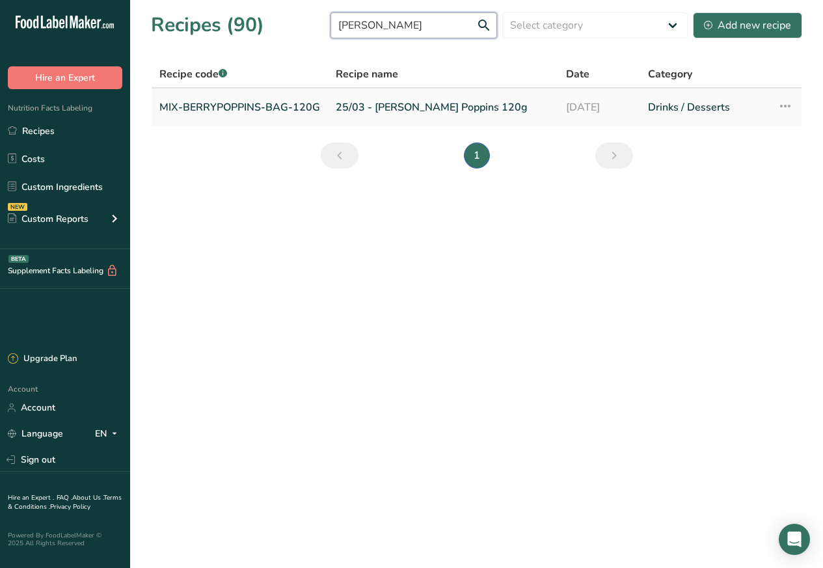
type input "Berry"
click at [239, 107] on link "MIX-BERRYPOPPINS-BAG-120G" at bounding box center [239, 107] width 161 height 27
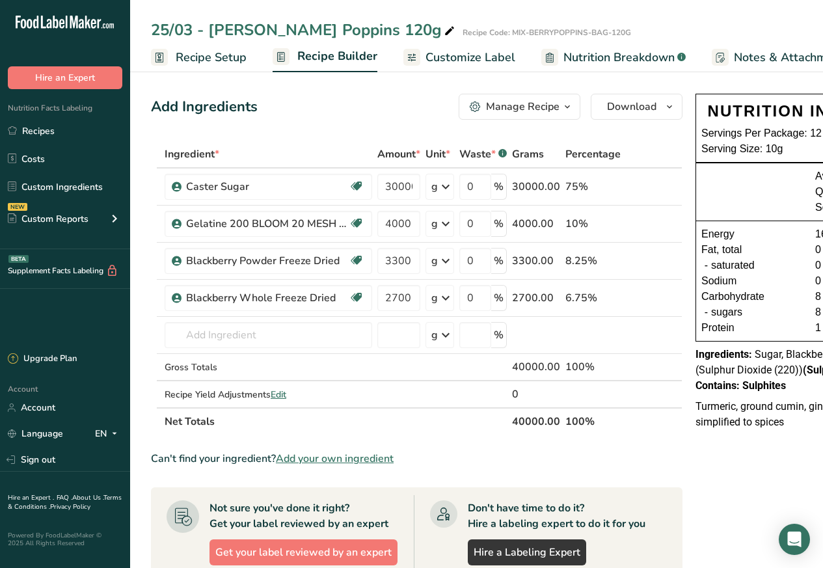
click at [455, 57] on span "Customize Label" at bounding box center [470, 58] width 90 height 18
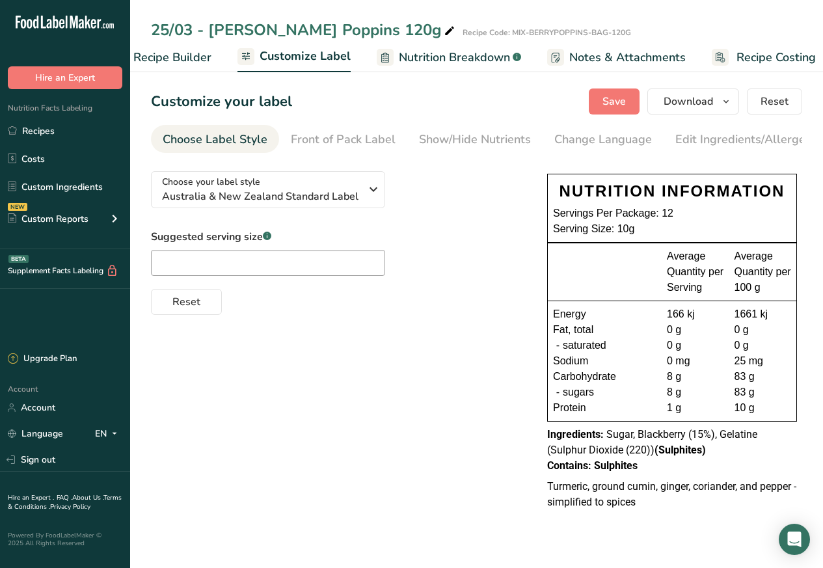
scroll to position [0, 177]
click at [349, 25] on div "25/03 - Berry Poppins 120g" at bounding box center [304, 29] width 306 height 23
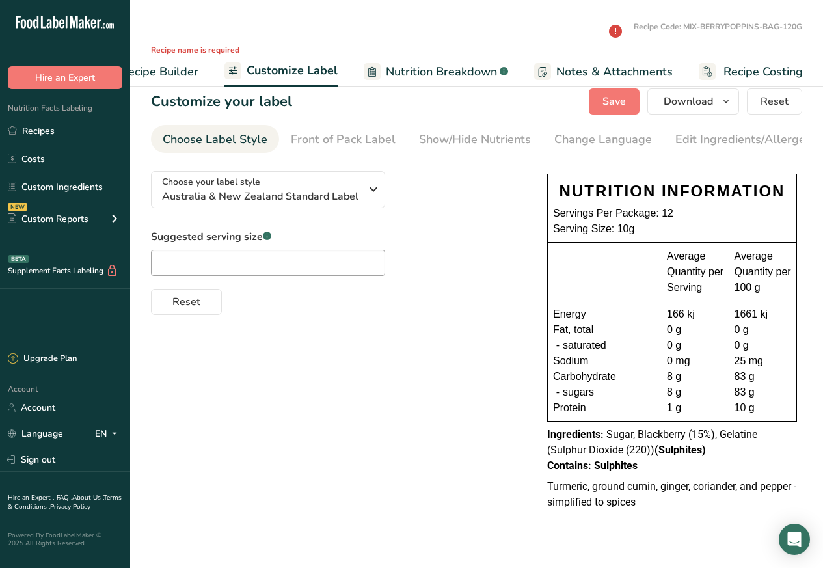
click at [134, 77] on span "Recipe Builder" at bounding box center [159, 72] width 78 height 18
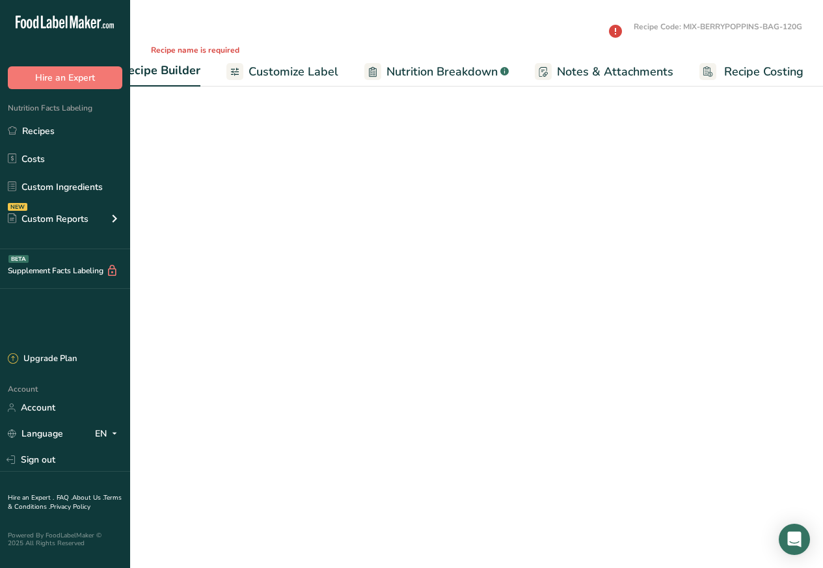
scroll to position [0, 125]
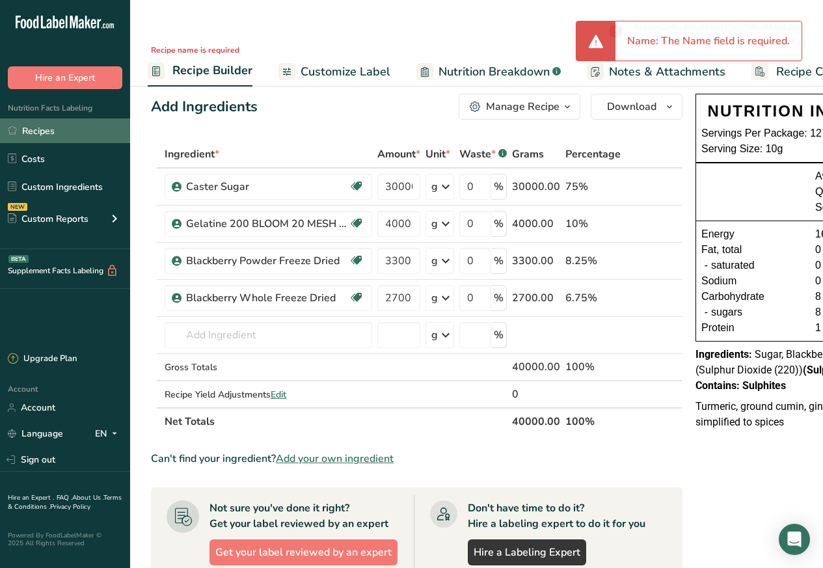
click at [38, 129] on link "Recipes" at bounding box center [65, 130] width 130 height 25
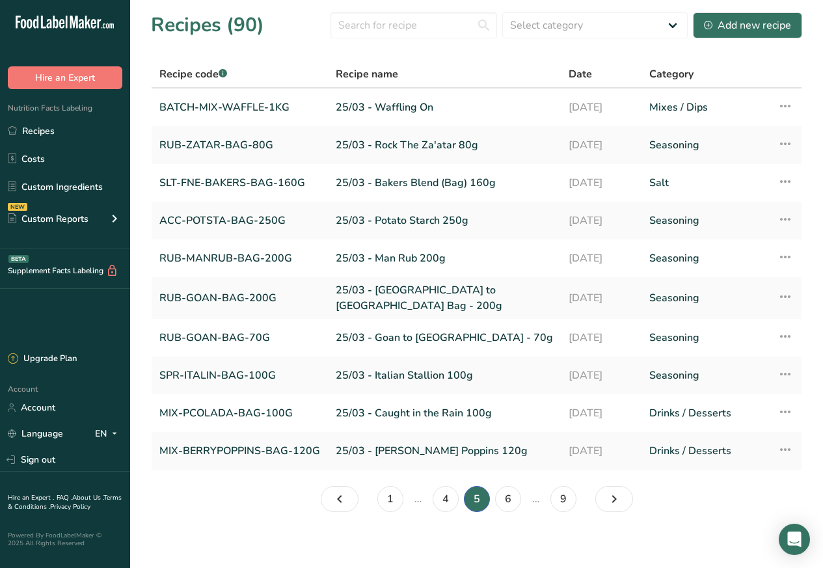
click at [459, 499] on li "4" at bounding box center [445, 499] width 31 height 26
click at [512, 499] on link "6" at bounding box center [508, 499] width 26 height 26
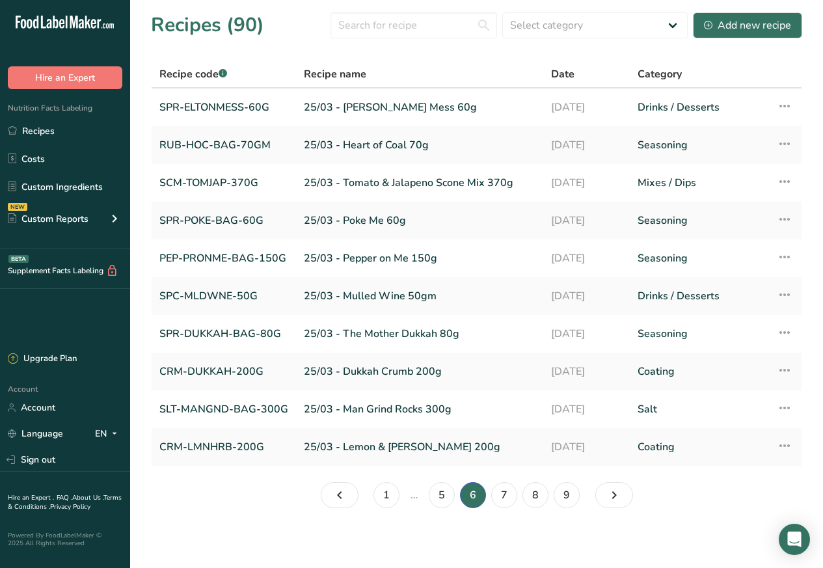
scroll to position [1, 0]
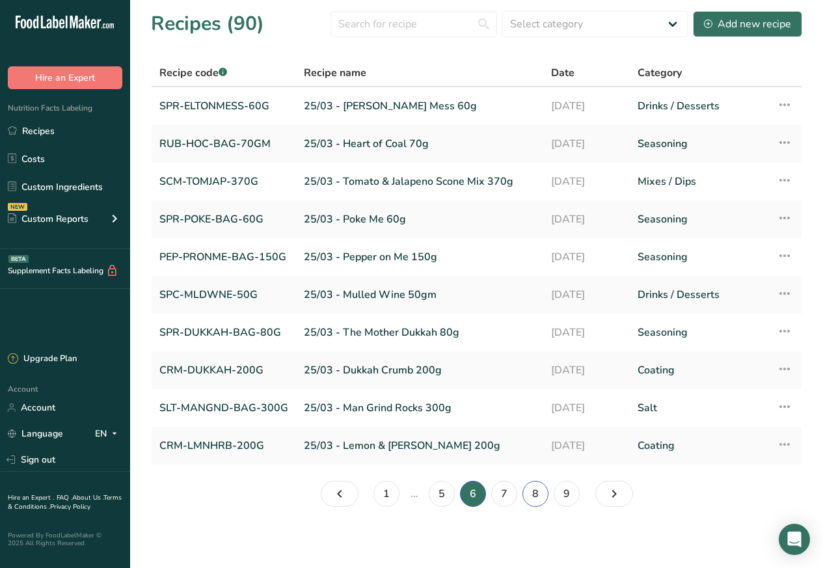
click at [537, 494] on link "8" at bounding box center [535, 494] width 26 height 26
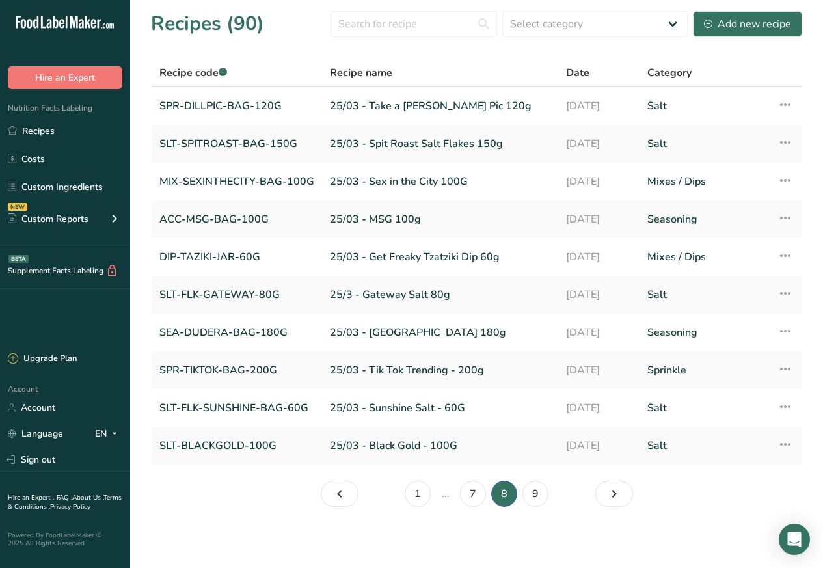
click at [501, 493] on li "8" at bounding box center [503, 494] width 31 height 26
click at [475, 493] on link "7" at bounding box center [473, 494] width 26 height 26
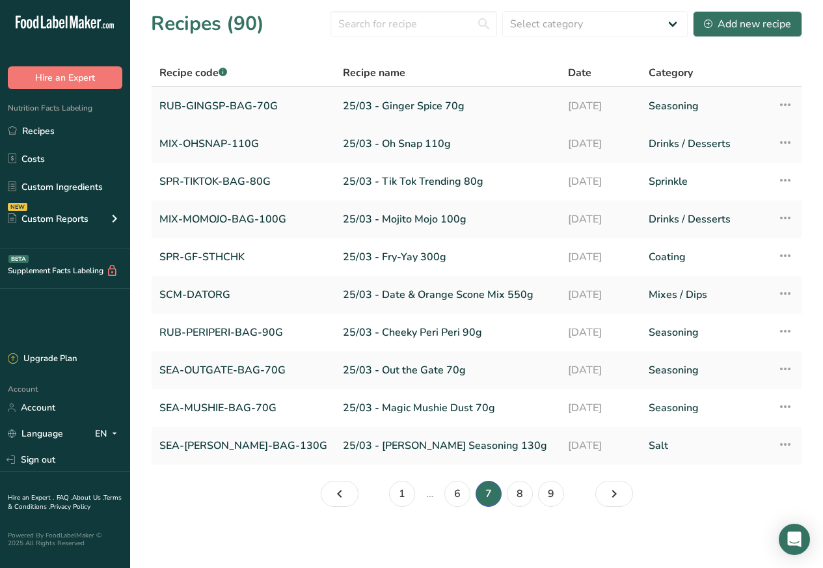
click at [269, 105] on link "RUB-GINGSP-BAG-70G" at bounding box center [243, 105] width 168 height 27
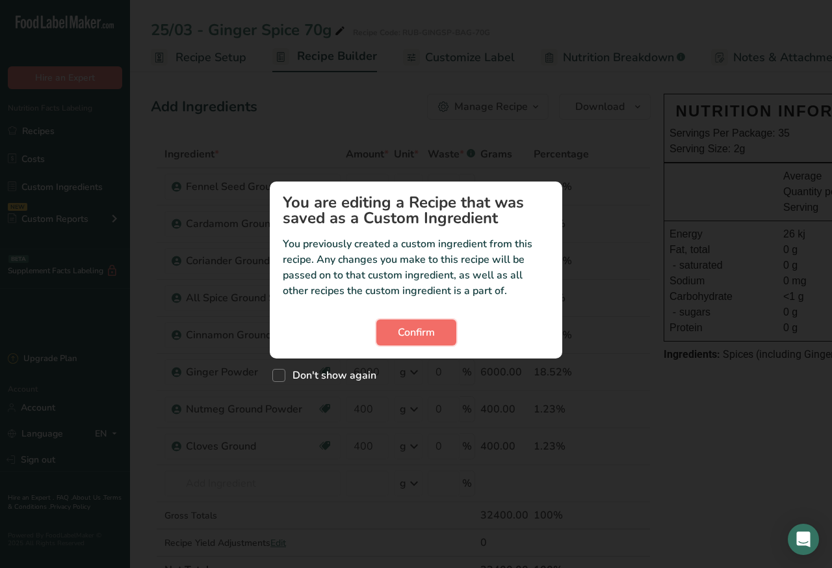
click at [407, 332] on span "Confirm" at bounding box center [416, 333] width 37 height 16
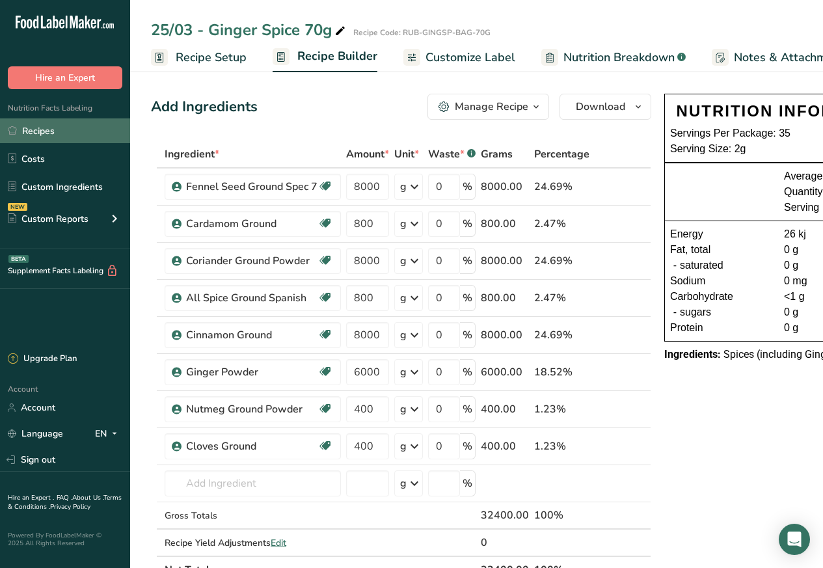
click at [36, 130] on link "Recipes" at bounding box center [65, 130] width 130 height 25
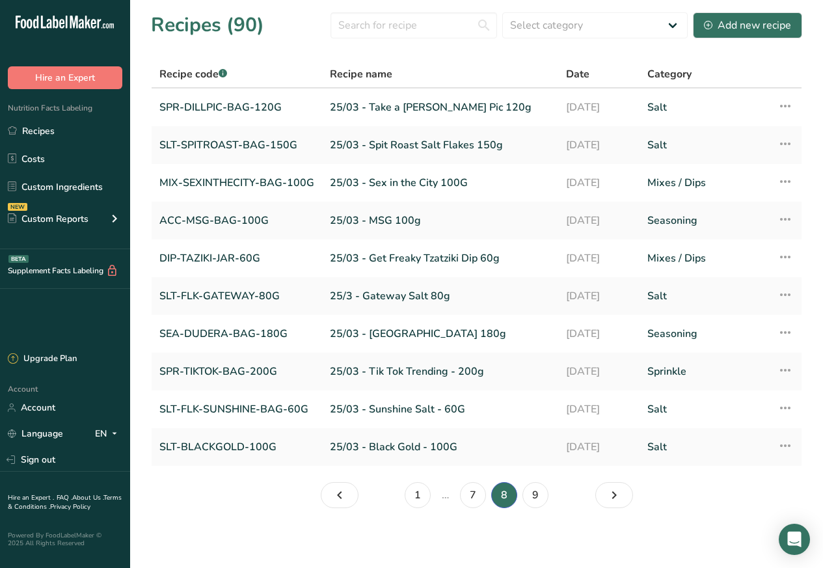
click at [550, 494] on li "9" at bounding box center [535, 495] width 31 height 26
click at [537, 494] on link "9" at bounding box center [535, 495] width 26 height 26
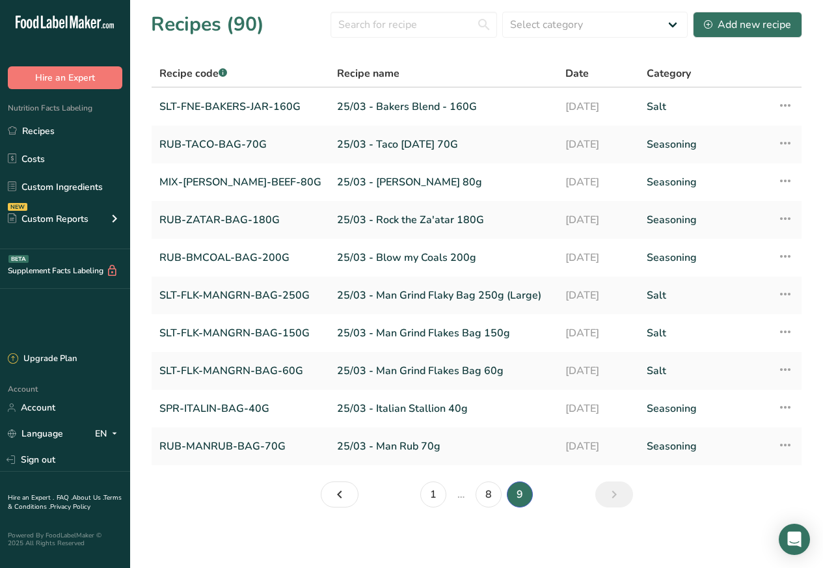
scroll to position [1, 0]
click at [486, 494] on link "8" at bounding box center [488, 494] width 26 height 26
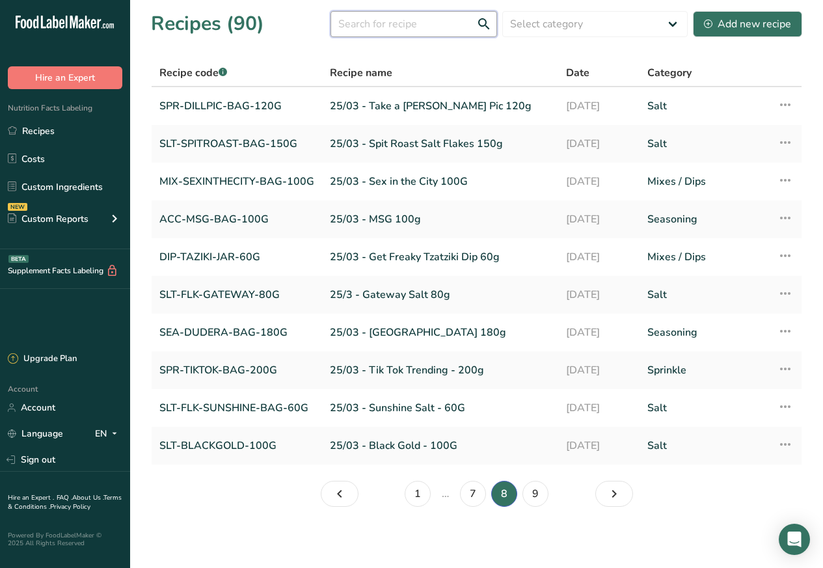
click at [371, 26] on input "text" at bounding box center [413, 24] width 166 height 26
paste input "Dill Pic"
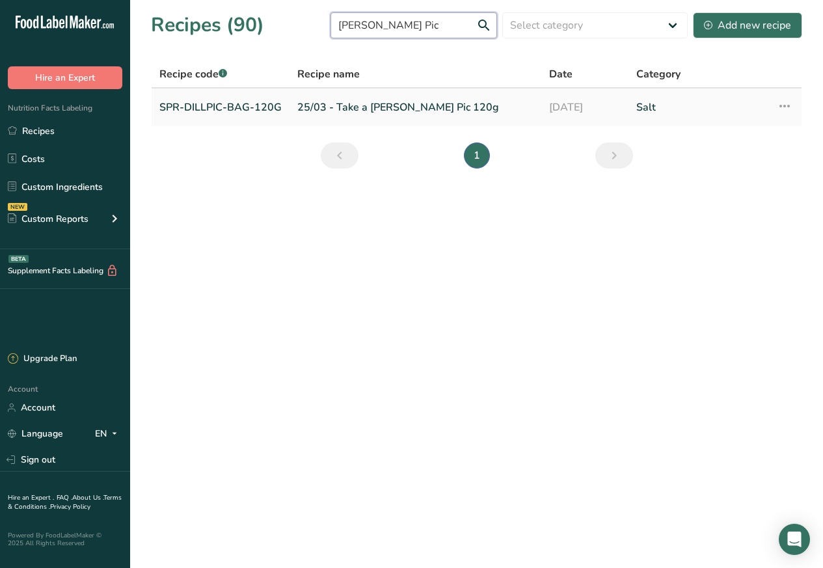
type input "Dill Pic"
click at [216, 105] on link "SPR-DILLPIC-BAG-120G" at bounding box center [220, 107] width 122 height 27
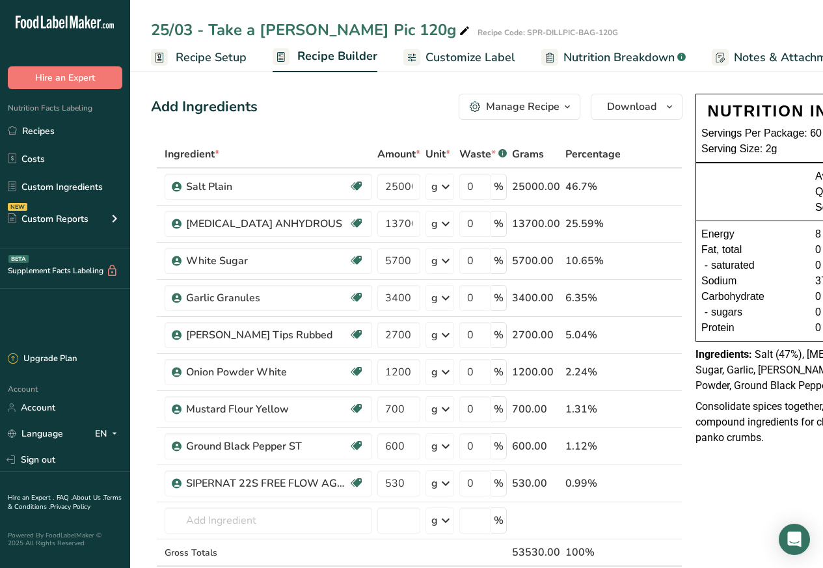
click at [454, 56] on span "Customize Label" at bounding box center [470, 58] width 90 height 18
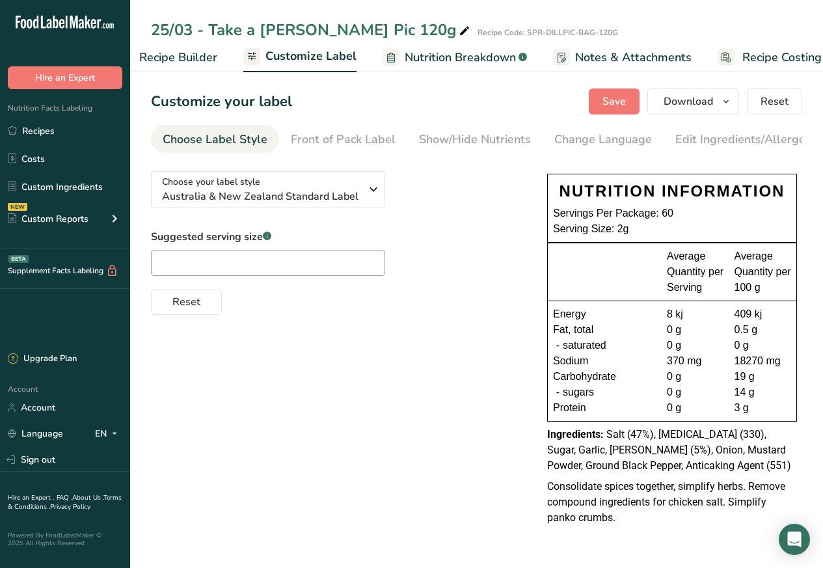
scroll to position [0, 151]
click at [117, 81] on button "Hire an Expert" at bounding box center [65, 77] width 114 height 23
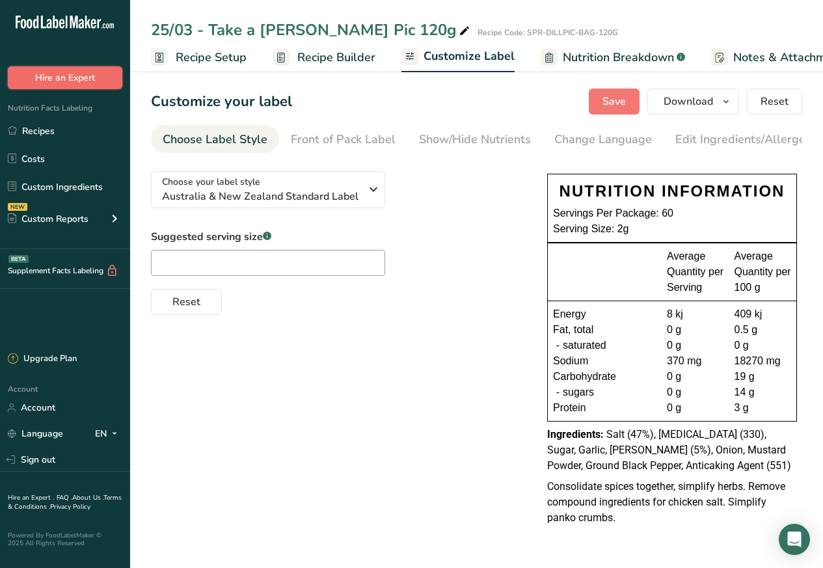
click at [119, 75] on button "Hire an Expert" at bounding box center [65, 77] width 114 height 23
click at [327, 57] on span "Recipe Builder" at bounding box center [336, 58] width 78 height 18
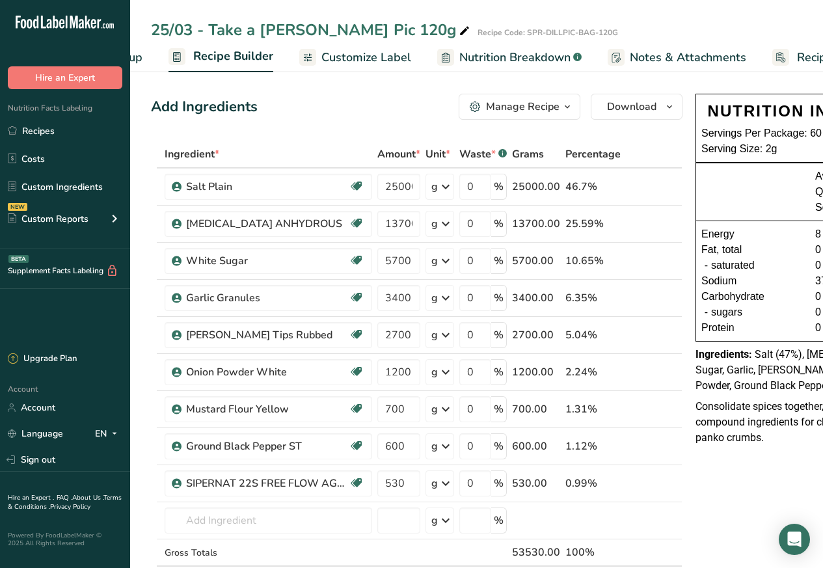
scroll to position [0, 99]
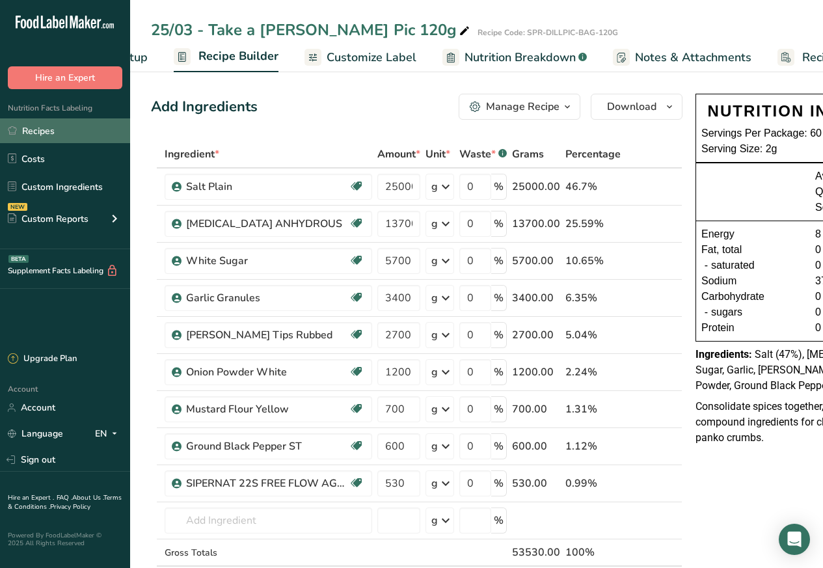
click at [36, 129] on link "Recipes" at bounding box center [65, 130] width 130 height 25
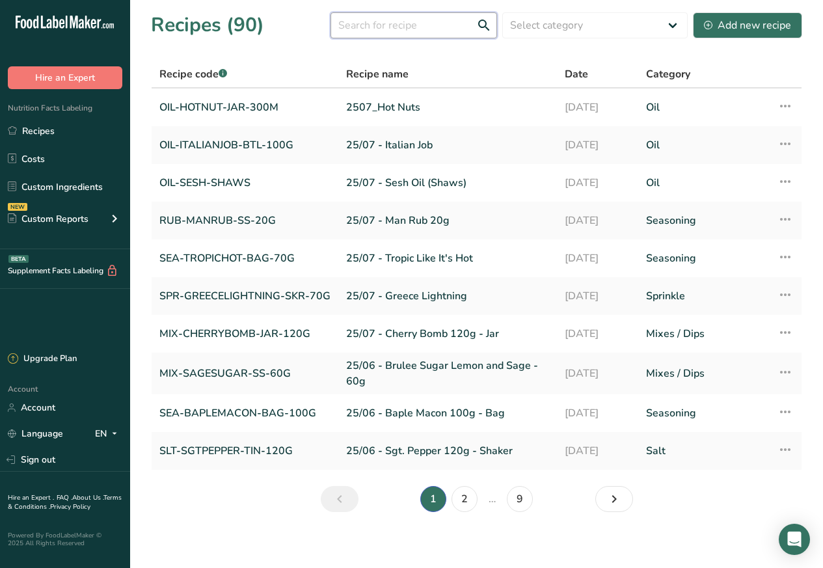
click at [395, 25] on input "text" at bounding box center [413, 25] width 166 height 26
paste input "Spit Roast Salt 150g"
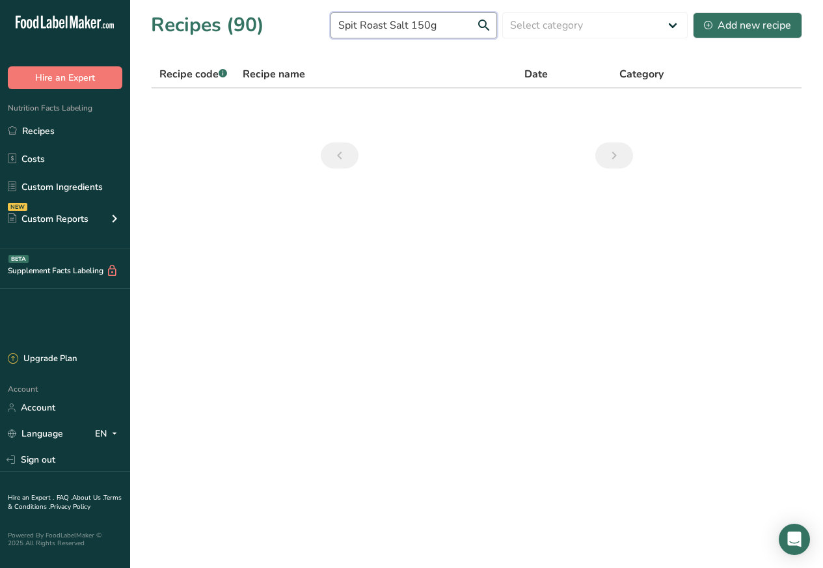
paste input "Flakes"
type input "Spit Roast Salt Flakes"
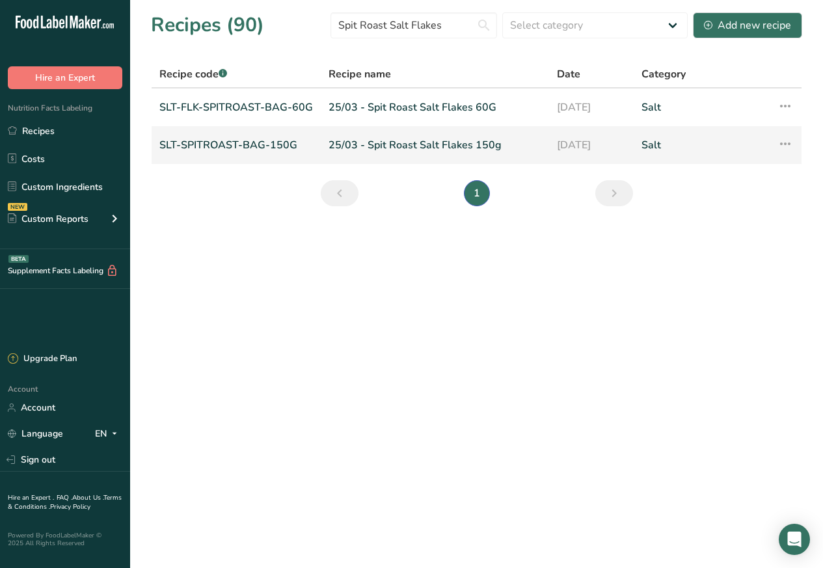
click at [244, 145] on link "SLT-SPITROAST-BAG-150G" at bounding box center [235, 144] width 153 height 27
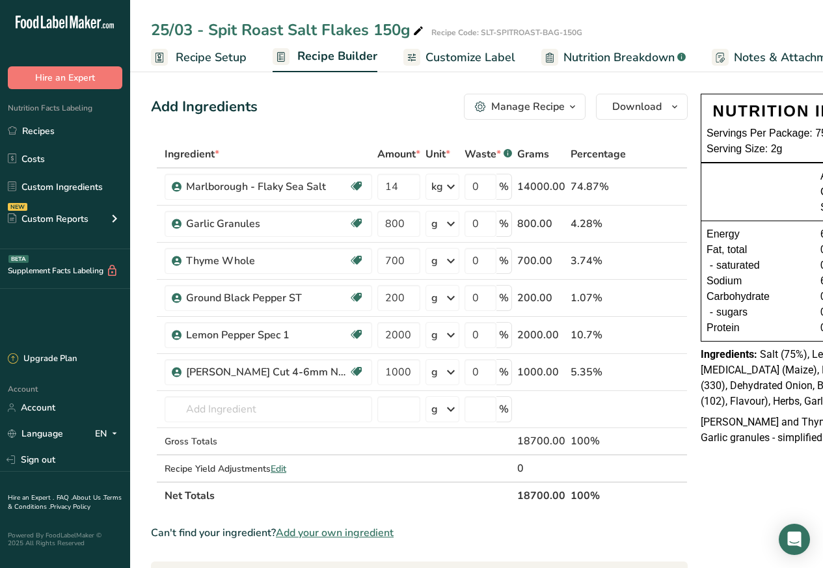
click at [457, 59] on span "Customize Label" at bounding box center [470, 58] width 90 height 18
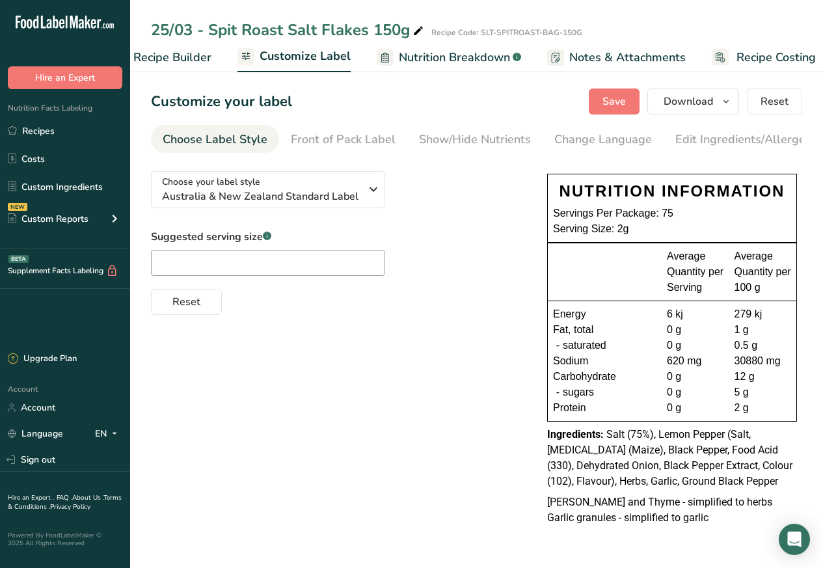
scroll to position [0, 177]
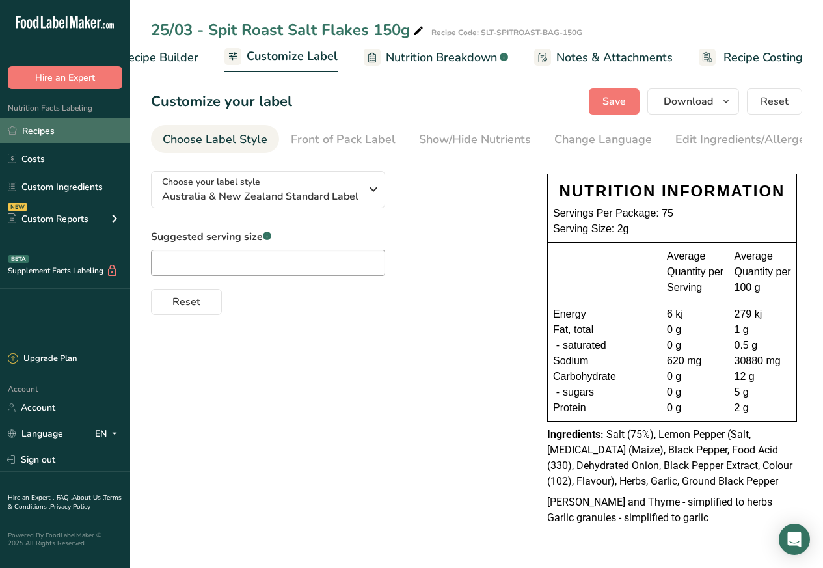
click at [37, 129] on link "Recipes" at bounding box center [65, 130] width 130 height 25
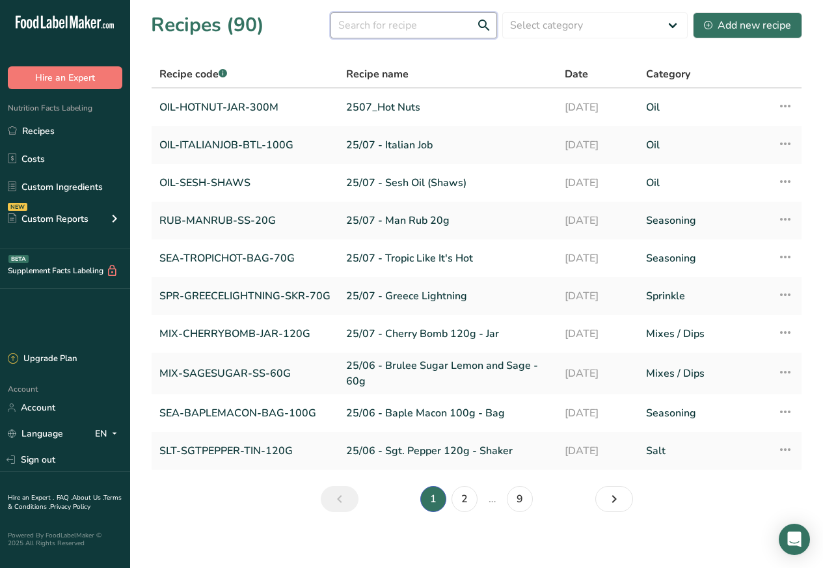
click at [375, 25] on input "text" at bounding box center [413, 25] width 166 height 26
paste input "Sex in the City"
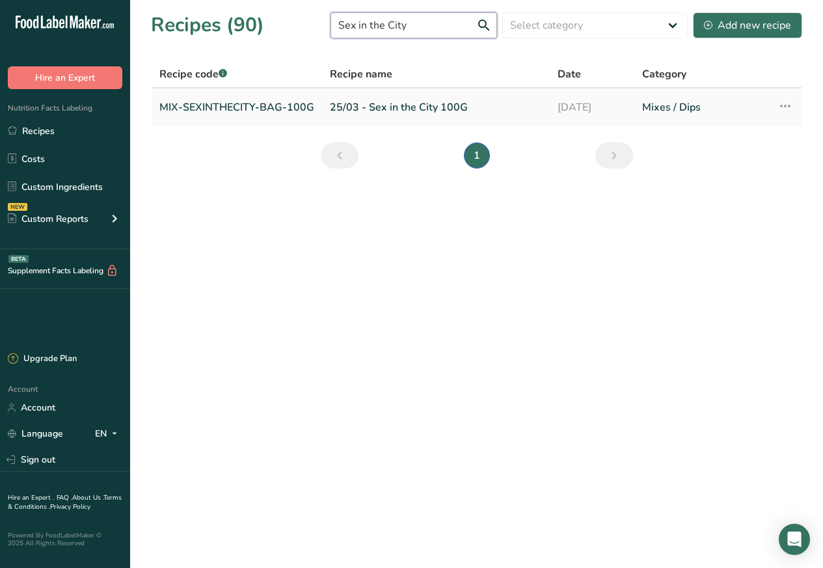
type input "Sex in the City"
click at [219, 107] on link "MIX-SEXINTHECITY-BAG-100G" at bounding box center [236, 107] width 155 height 27
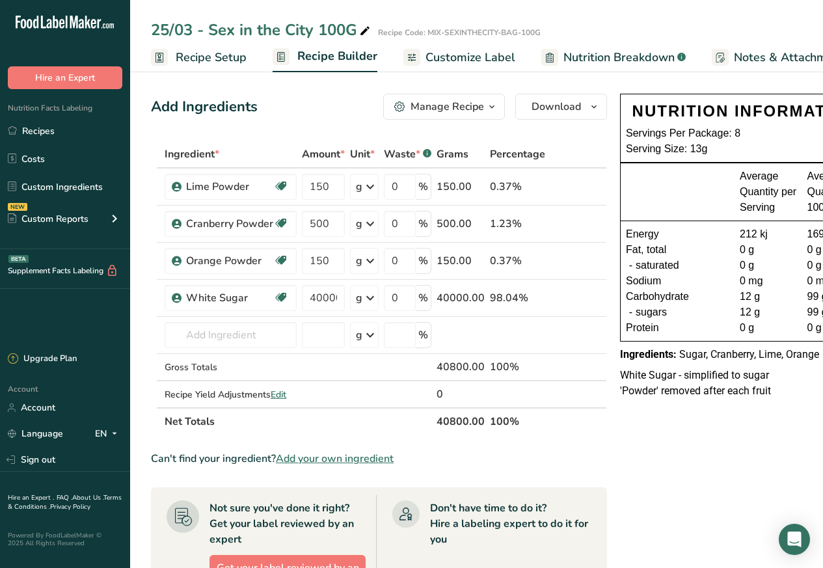
click at [451, 58] on span "Customize Label" at bounding box center [470, 58] width 90 height 18
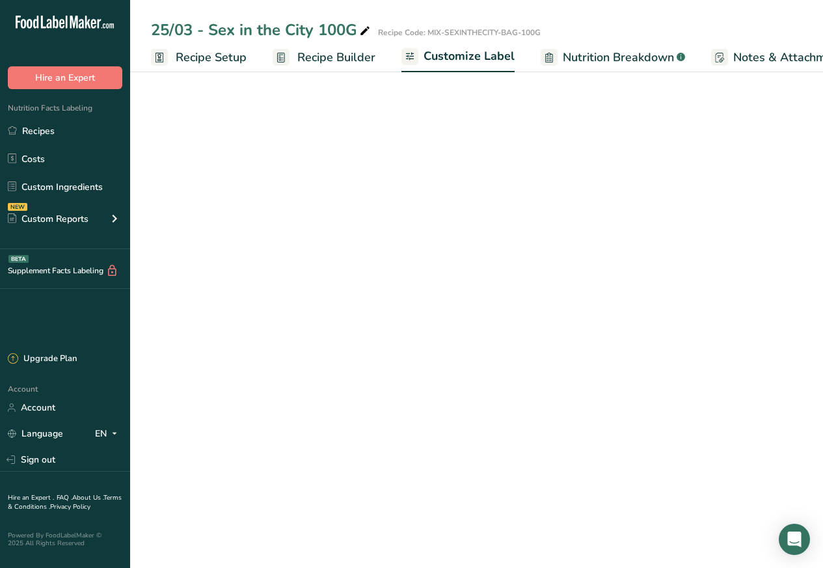
scroll to position [0, 177]
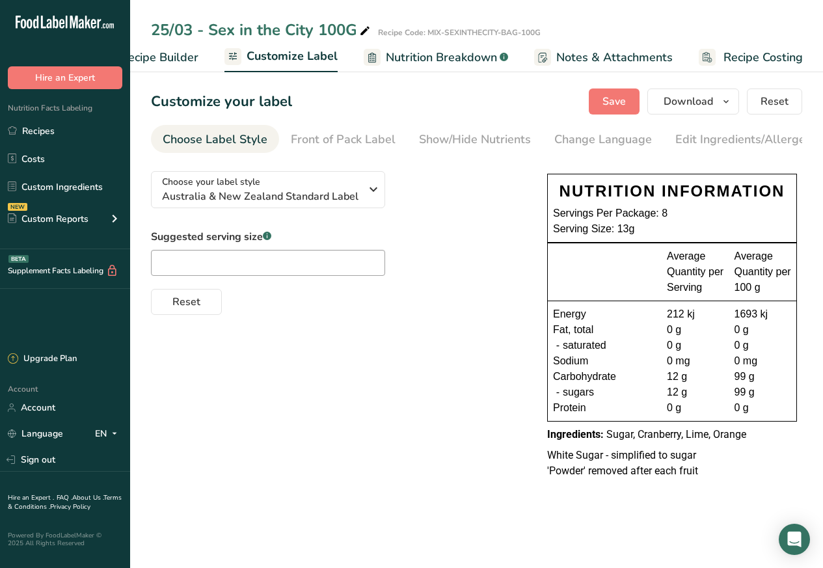
click at [366, 25] on icon at bounding box center [365, 31] width 12 height 18
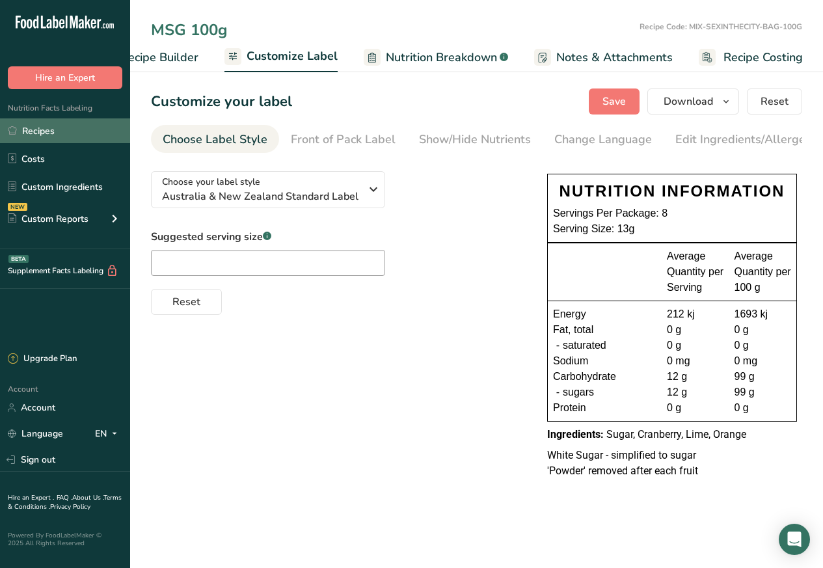
type input "MSG 100g"
click at [34, 130] on link "Recipes" at bounding box center [65, 130] width 130 height 25
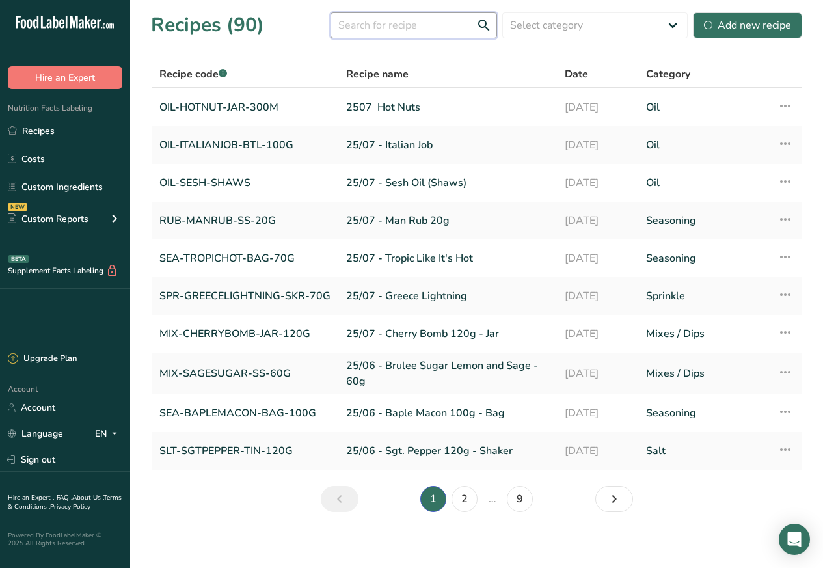
click at [366, 25] on input "text" at bounding box center [413, 25] width 166 height 26
paste input "MSG 100"
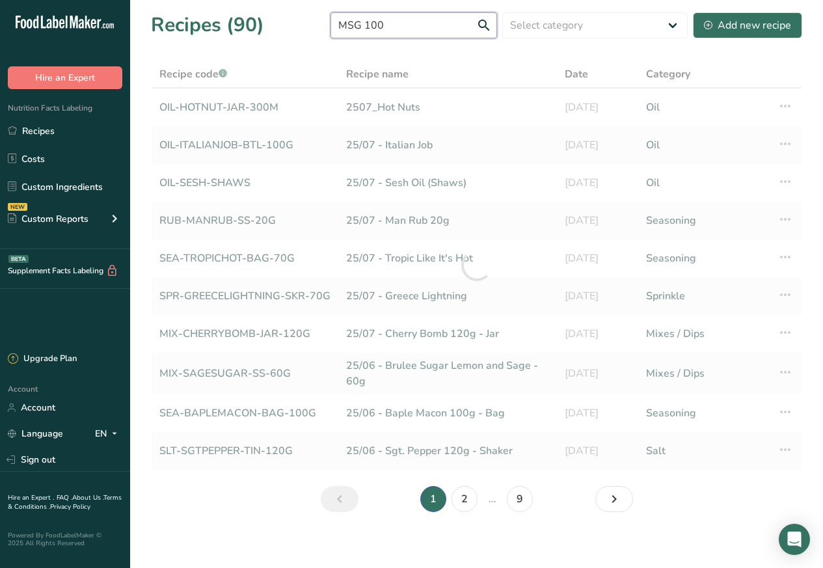
type input "MSG 100"
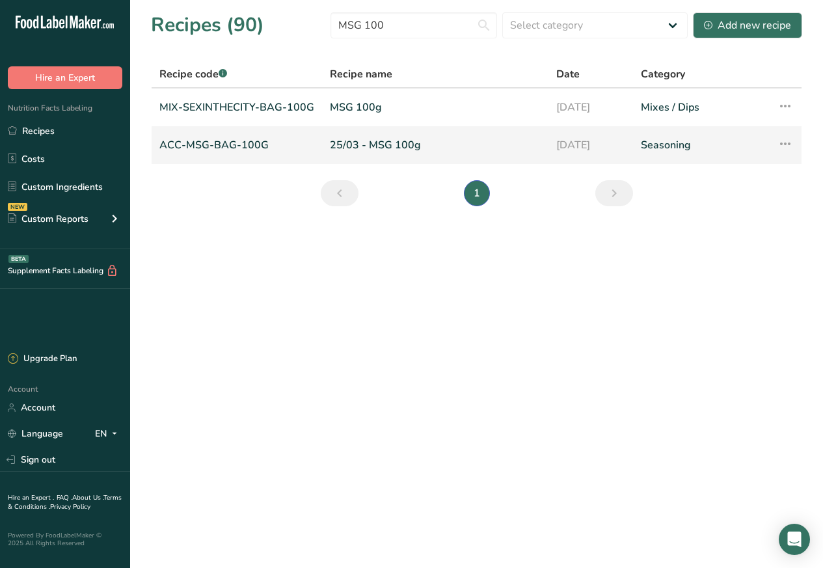
click at [222, 144] on link "ACC-MSG-BAG-100G" at bounding box center [236, 144] width 155 height 27
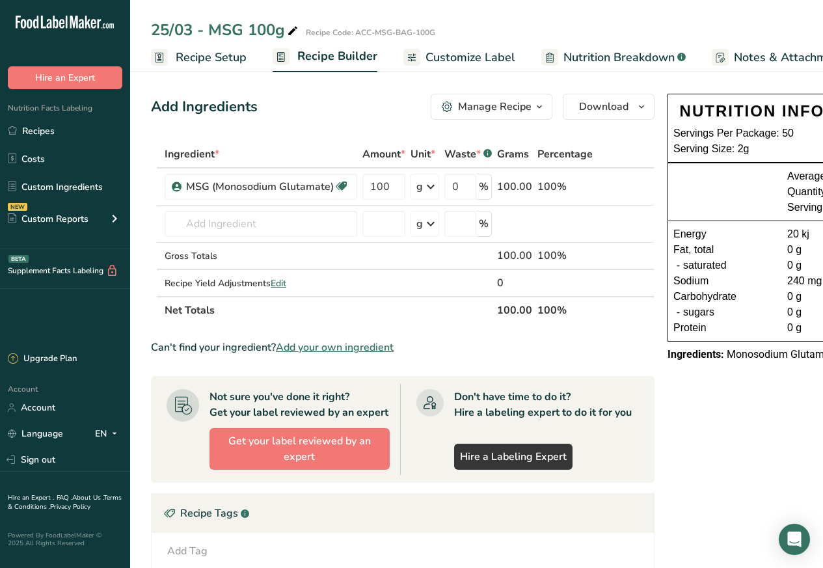
click at [452, 57] on span "Customize Label" at bounding box center [470, 58] width 90 height 18
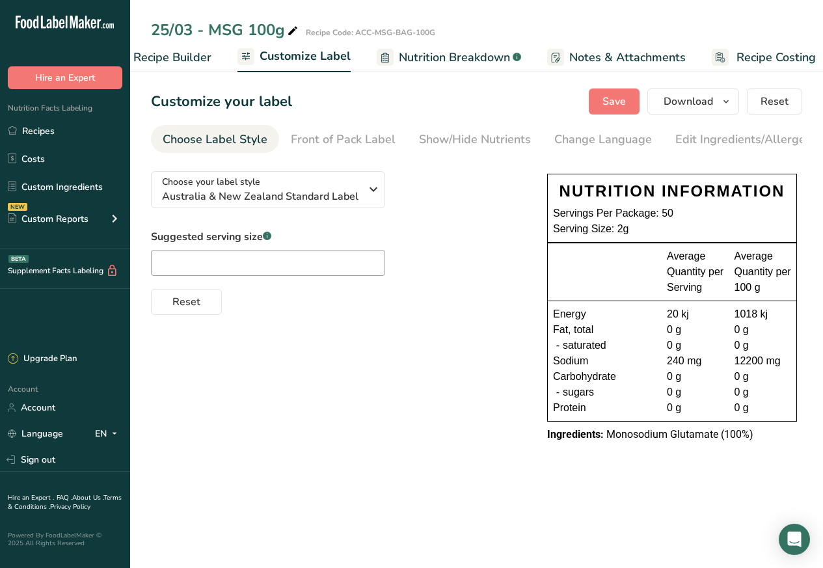
scroll to position [0, 177]
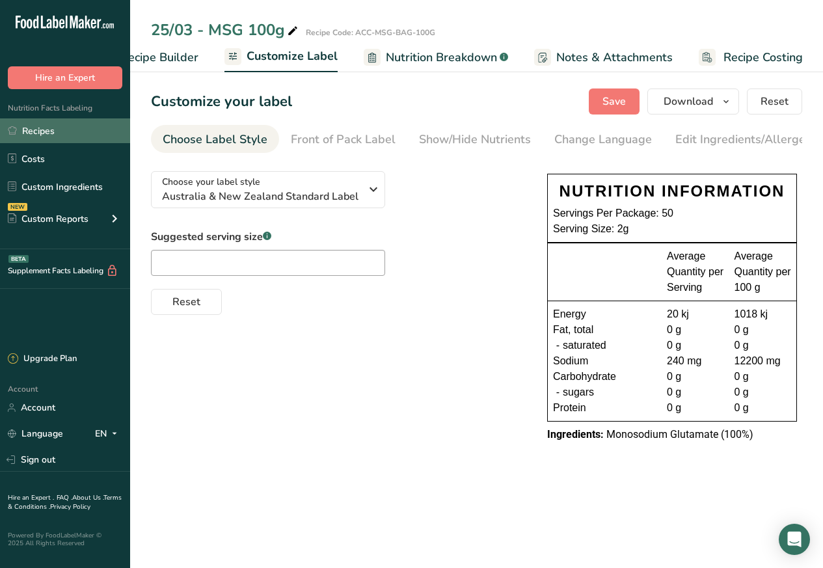
click at [34, 129] on link "Recipes" at bounding box center [65, 130] width 130 height 25
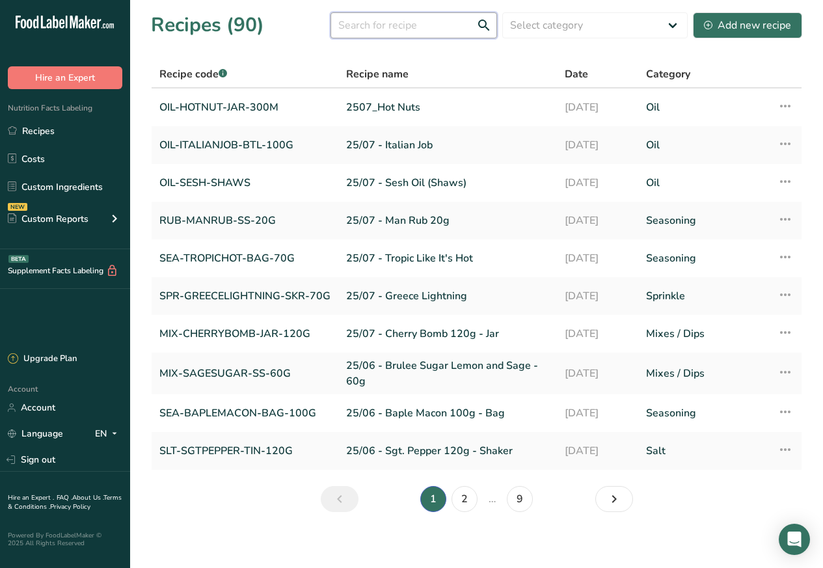
click at [371, 25] on input "text" at bounding box center [413, 25] width 166 height 26
paste input "Tzatziki Dip 60g"
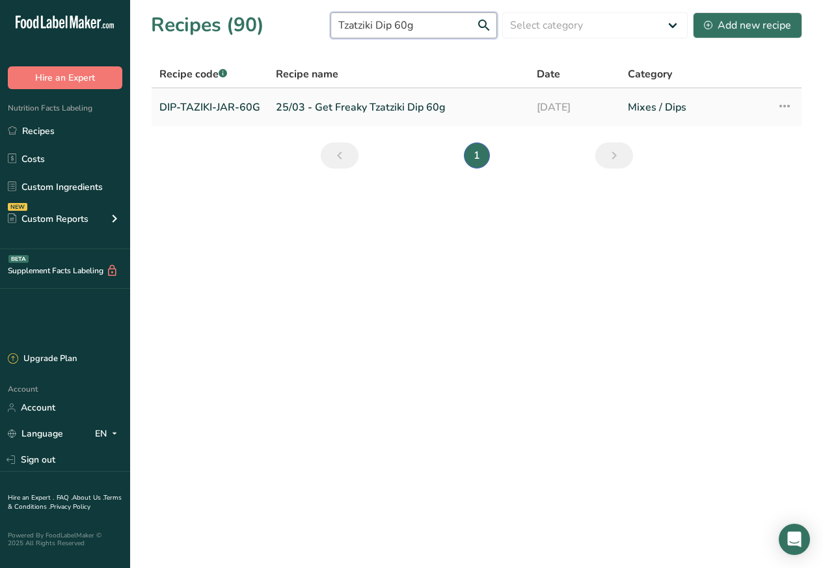
type input "Tzatziki Dip 60g"
click at [226, 107] on link "DIP-TAZIKI-JAR-60G" at bounding box center [209, 107] width 101 height 27
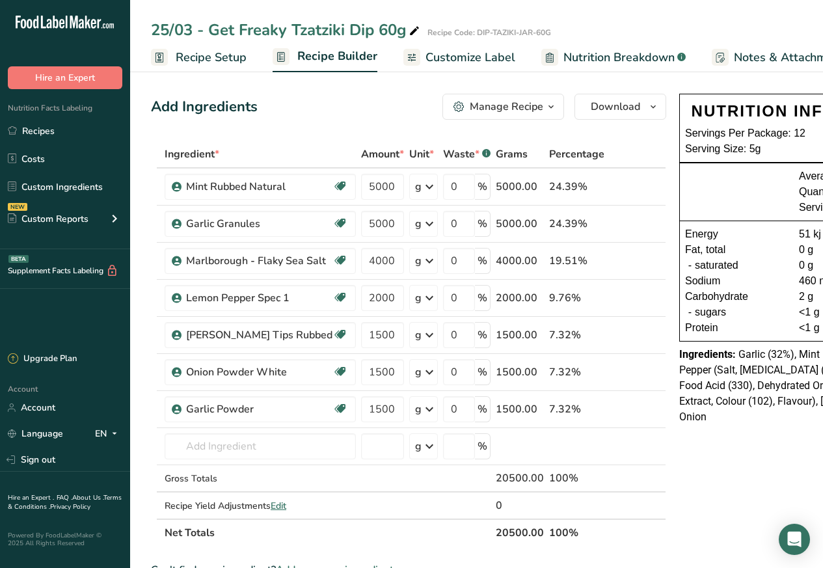
click at [456, 57] on span "Customize Label" at bounding box center [470, 58] width 90 height 18
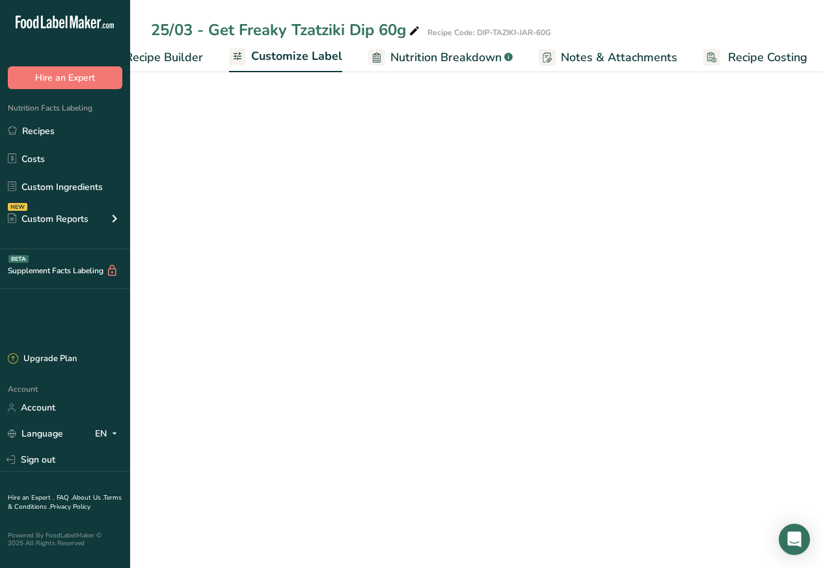
scroll to position [0, 177]
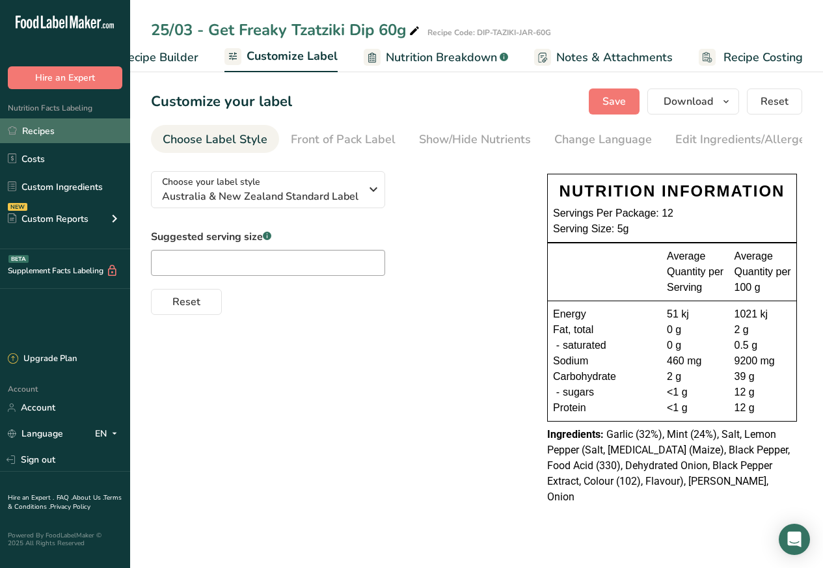
click at [38, 129] on link "Recipes" at bounding box center [65, 130] width 130 height 25
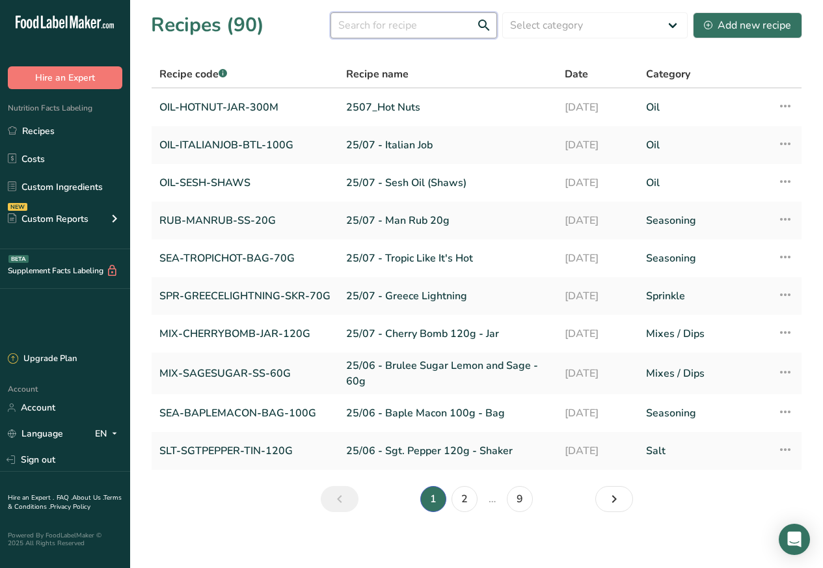
click at [368, 25] on input "text" at bounding box center [413, 25] width 166 height 26
paste input "Gateway Salt 80g"
type input "Gateway Salt 80g"
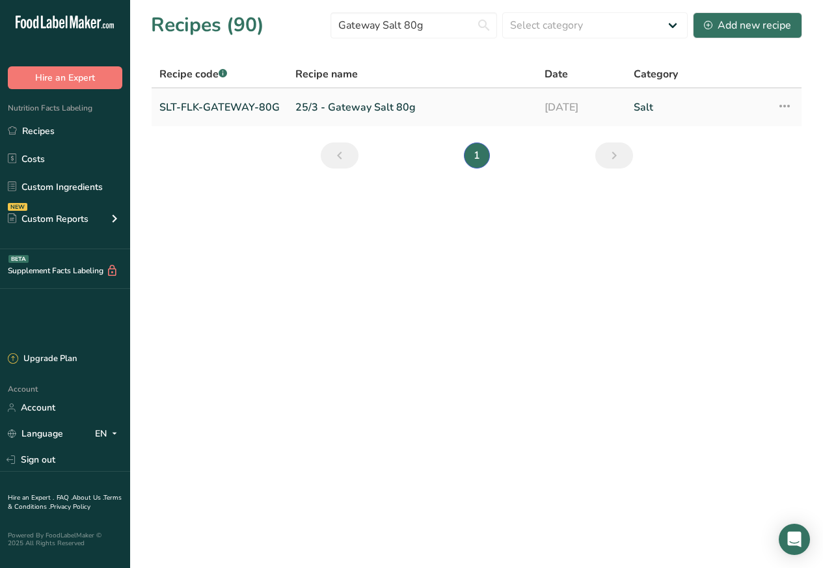
click at [219, 105] on link "SLT-FLK-GATEWAY-80G" at bounding box center [219, 107] width 120 height 27
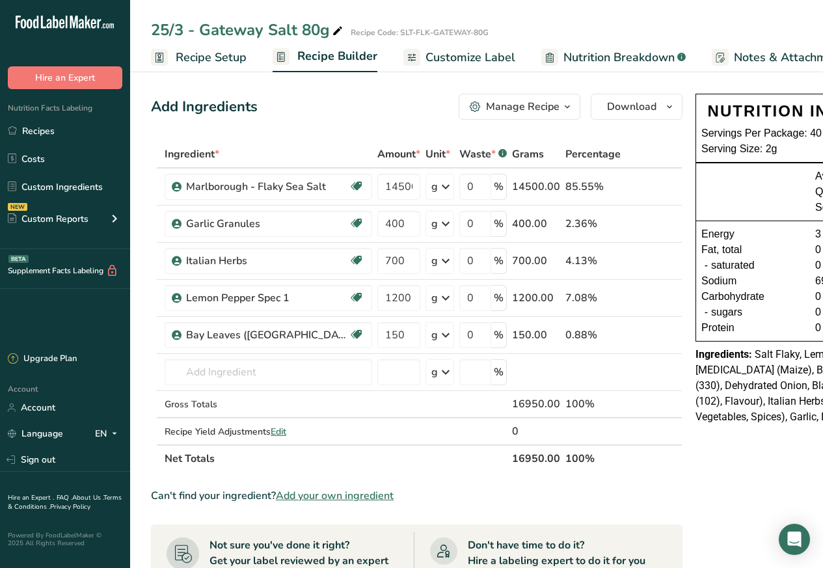
click at [454, 57] on span "Customize Label" at bounding box center [470, 58] width 90 height 18
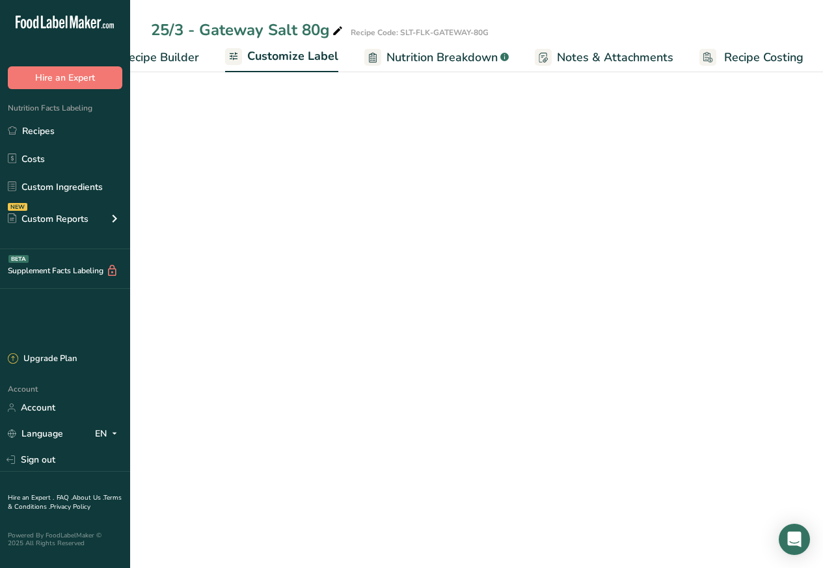
scroll to position [0, 177]
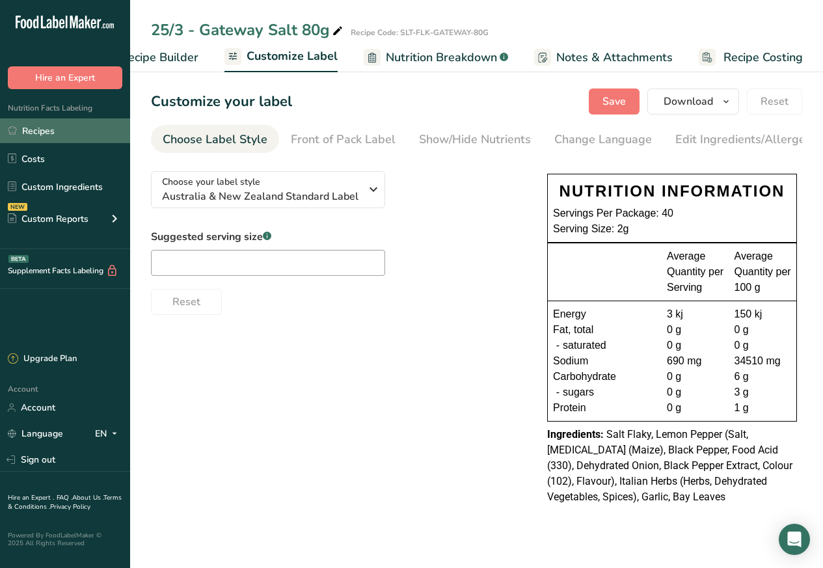
click at [40, 124] on link "Recipes" at bounding box center [65, 130] width 130 height 25
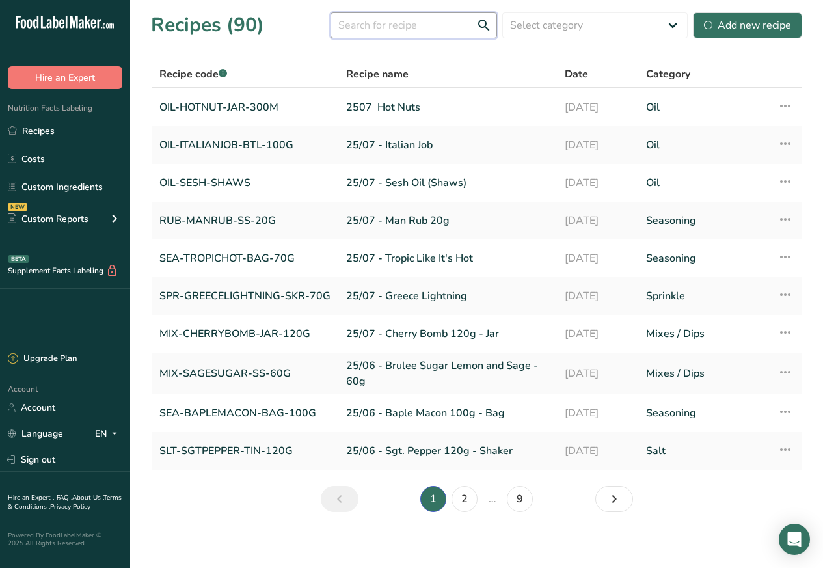
click at [385, 25] on input "text" at bounding box center [413, 25] width 166 height 26
paste input "Dude Ranch"
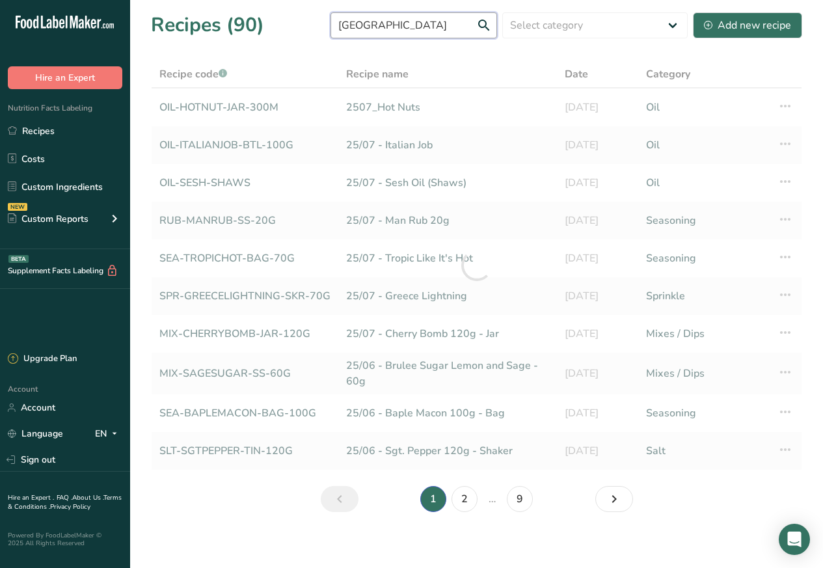
type input "Dude Ranch"
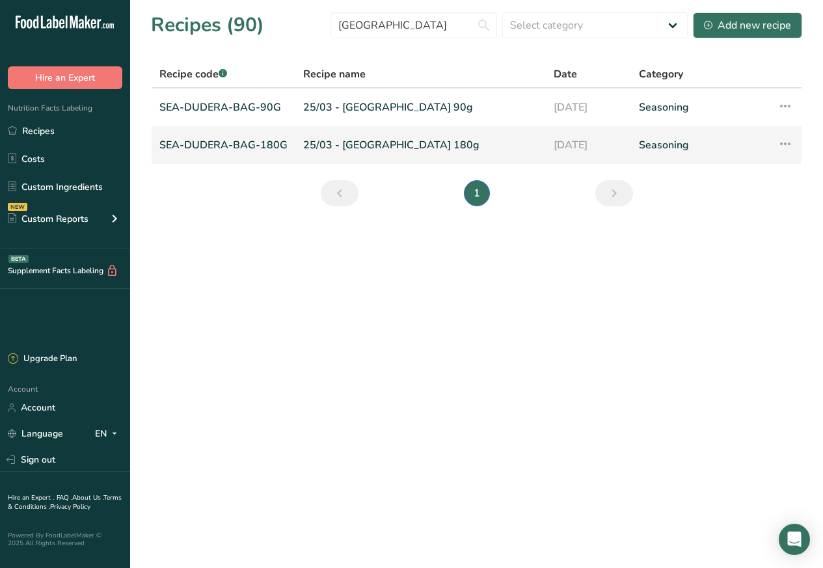
click at [228, 145] on link "SEA-DUDERA-BAG-180G" at bounding box center [223, 144] width 128 height 27
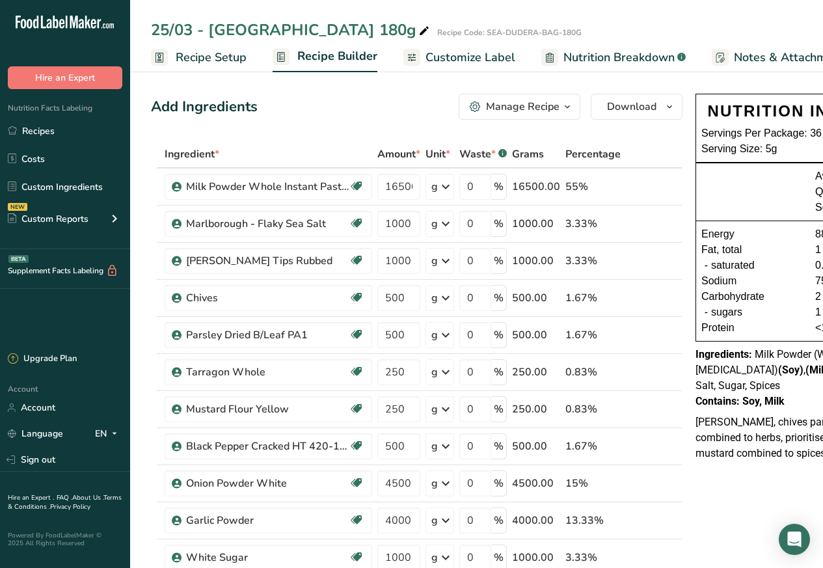
click at [463, 56] on span "Customize Label" at bounding box center [470, 58] width 90 height 18
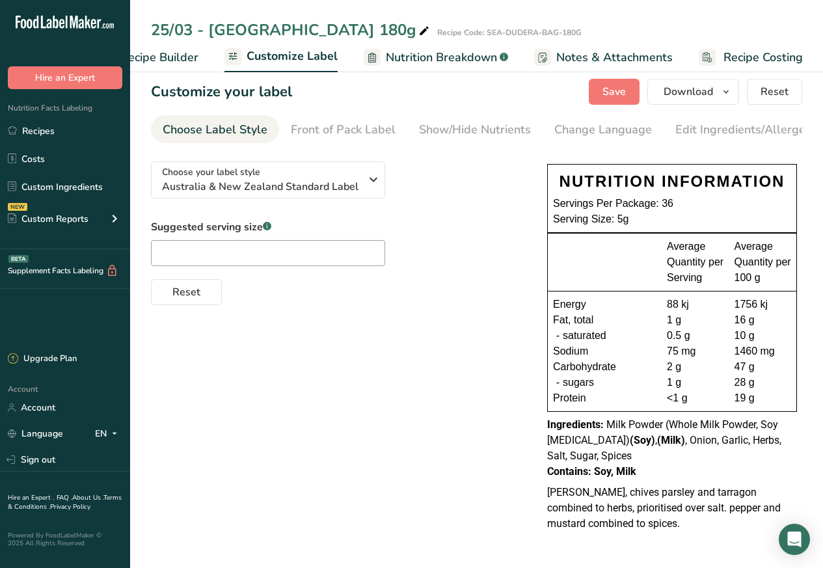
scroll to position [12, 0]
click at [36, 130] on link "Recipes" at bounding box center [65, 130] width 130 height 25
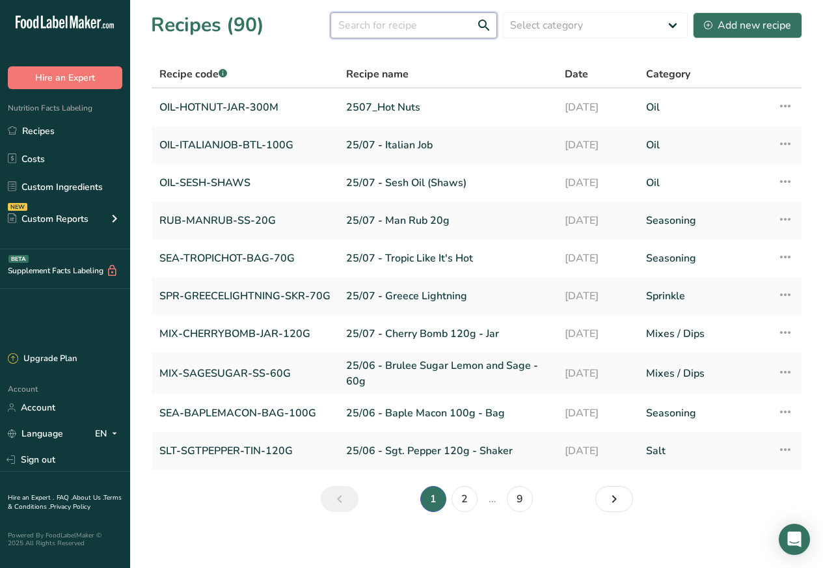
click at [375, 25] on input "text" at bounding box center [413, 25] width 166 height 26
paste input "Tik Tok Trending"
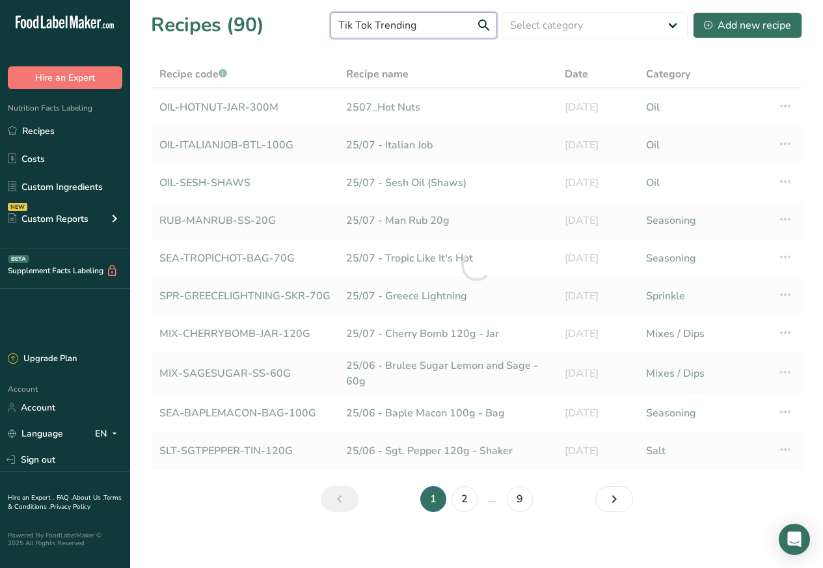
type input "Tik Tok Trending"
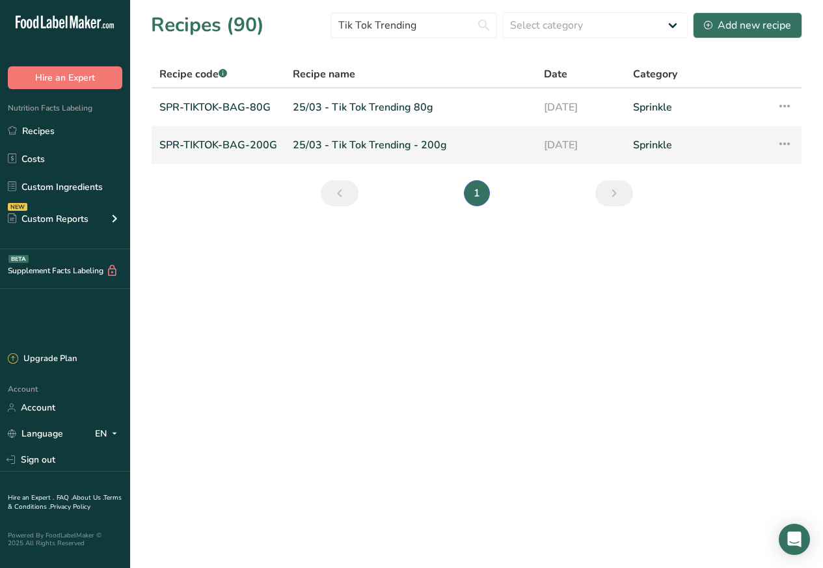
click at [247, 144] on link "SPR-TIKTOK-BAG-200G" at bounding box center [218, 144] width 118 height 27
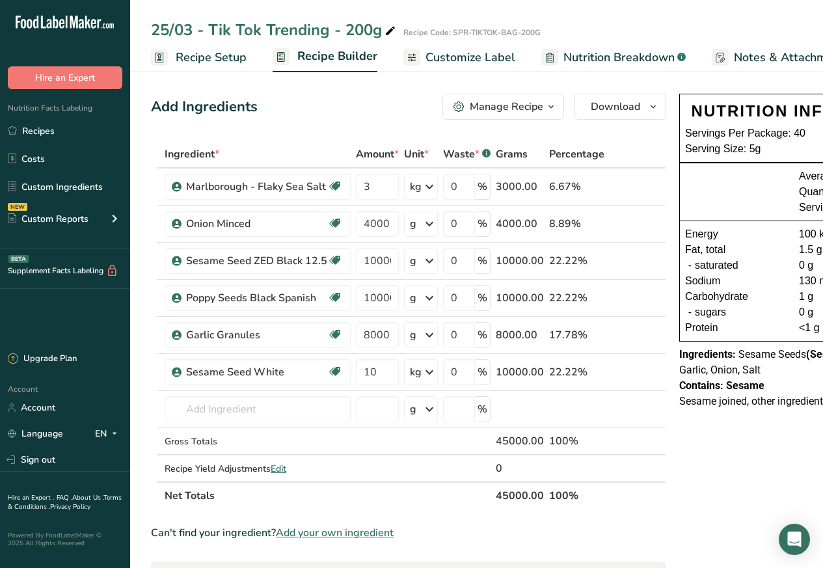
click at [457, 58] on span "Customize Label" at bounding box center [470, 58] width 90 height 18
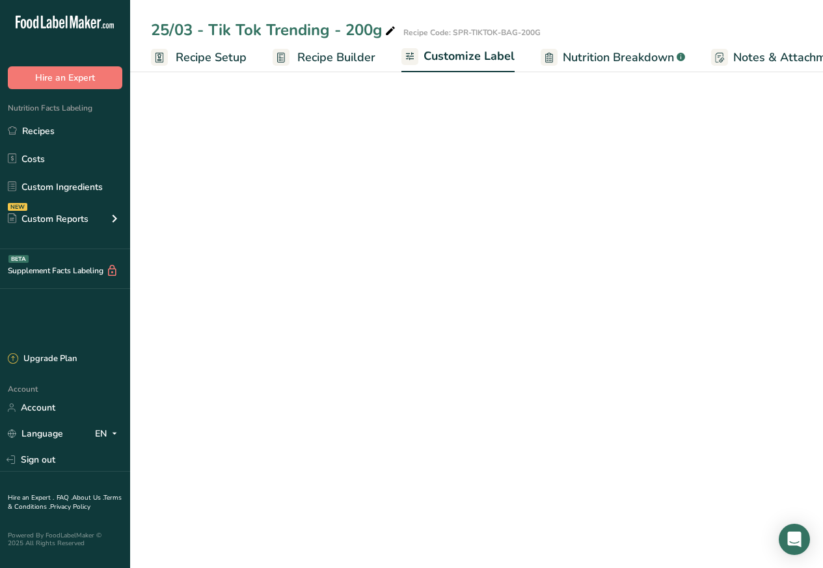
scroll to position [0, 177]
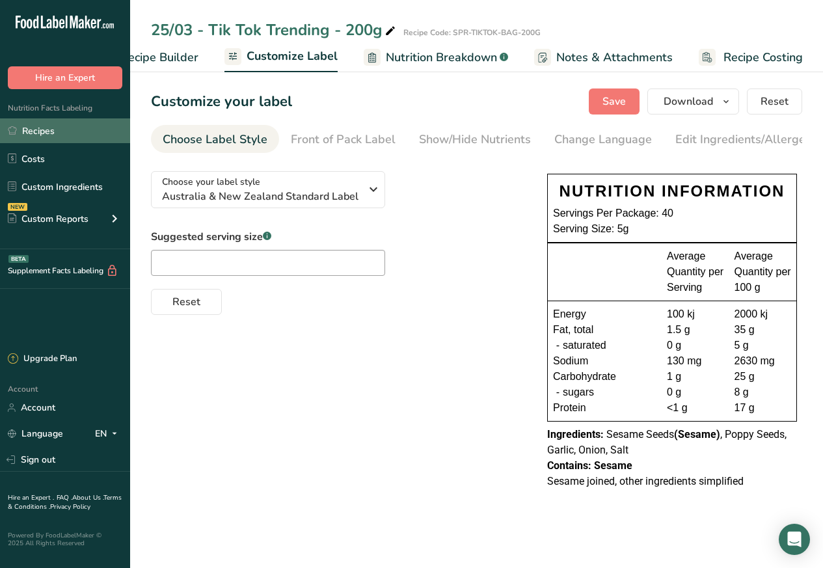
click at [38, 129] on link "Recipes" at bounding box center [65, 130] width 130 height 25
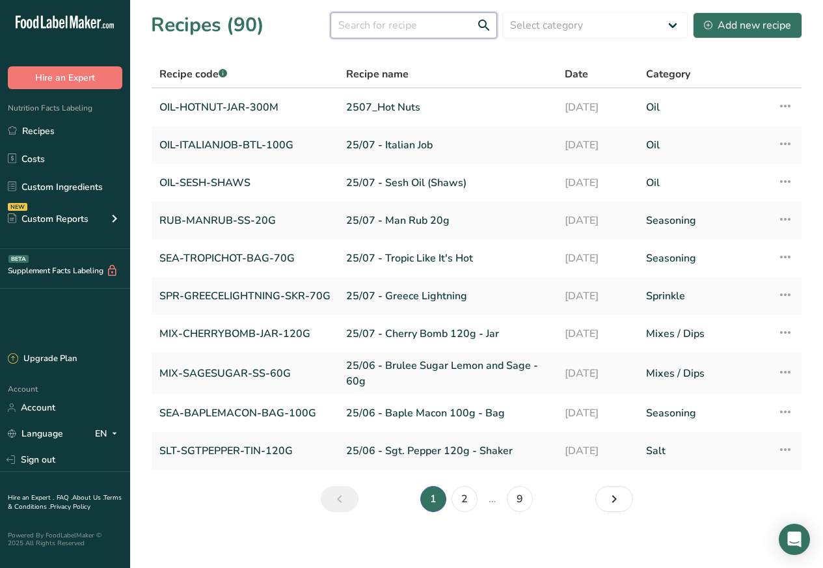
click at [373, 25] on input "text" at bounding box center [413, 25] width 166 height 26
paste input "Sunshine Salt 60"
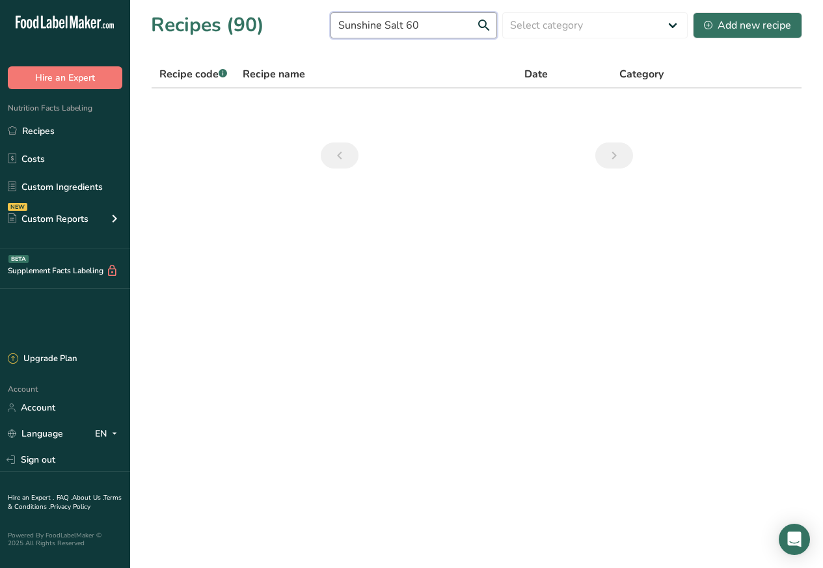
paste input "text"
type input "Sunshine Salt"
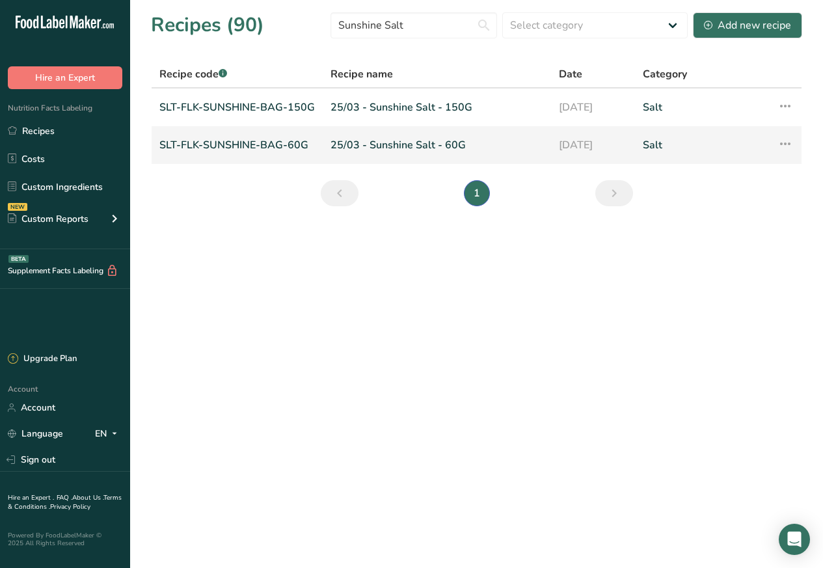
click at [226, 144] on link "SLT-FLK-SUNSHINE-BAG-60G" at bounding box center [236, 144] width 155 height 27
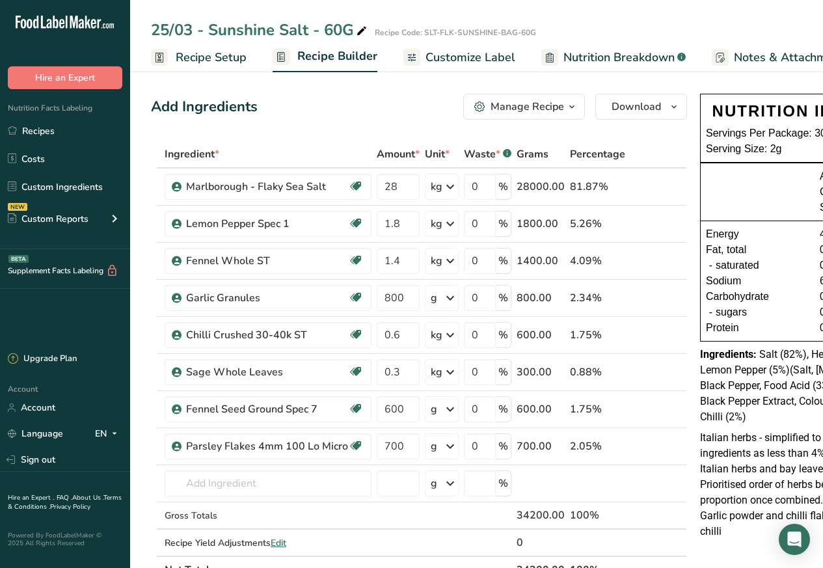
click at [450, 58] on span "Customize Label" at bounding box center [470, 58] width 90 height 18
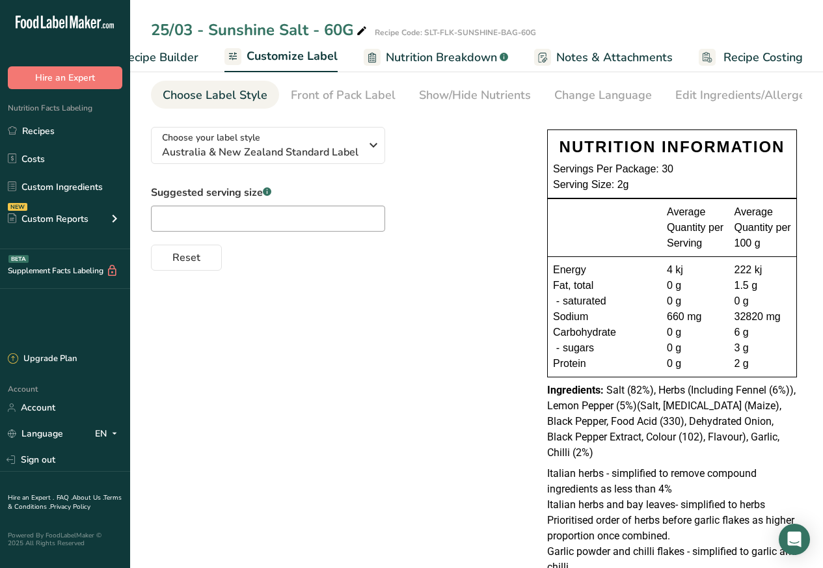
scroll to position [90, 0]
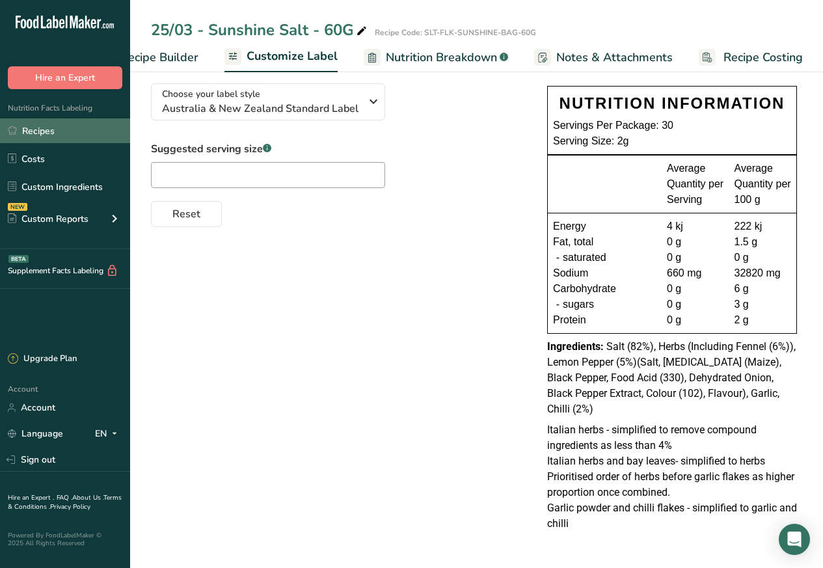
click at [37, 130] on link "Recipes" at bounding box center [65, 130] width 130 height 25
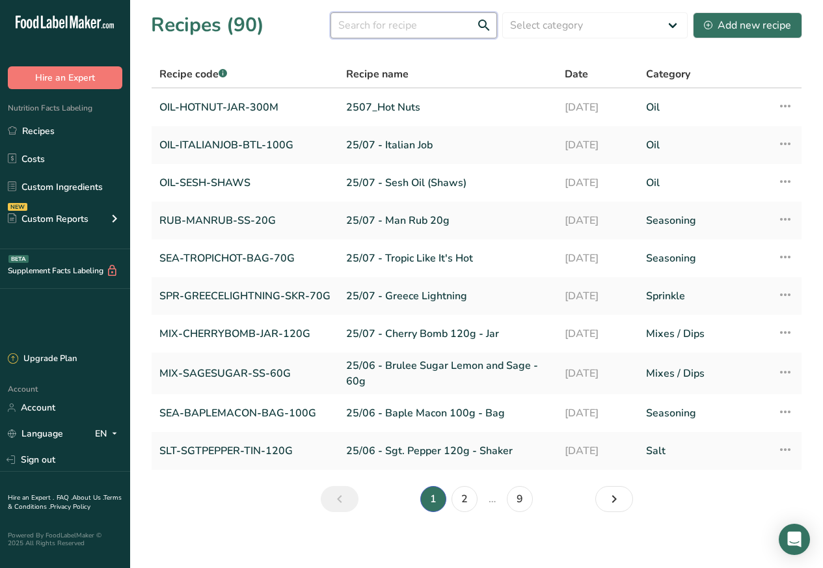
click at [366, 25] on input "text" at bounding box center [413, 25] width 166 height 26
paste input "Black Gold"
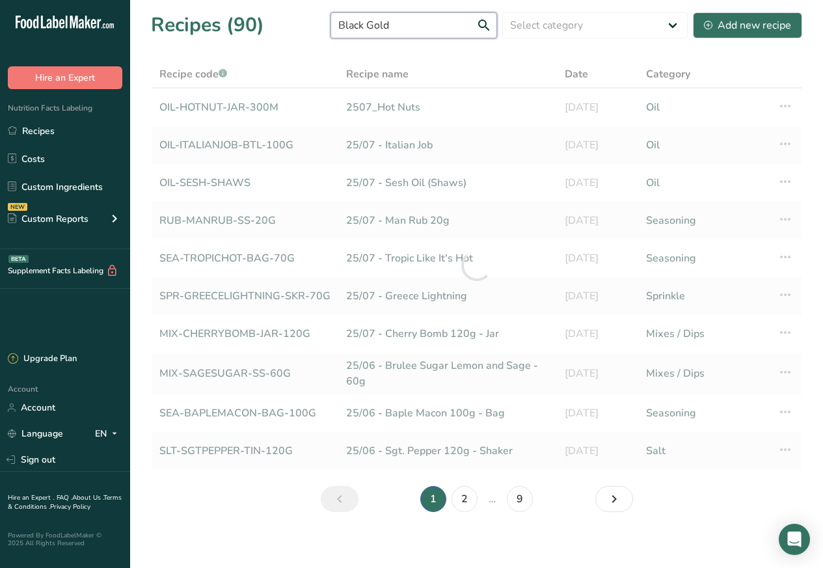
type input "Black Gold"
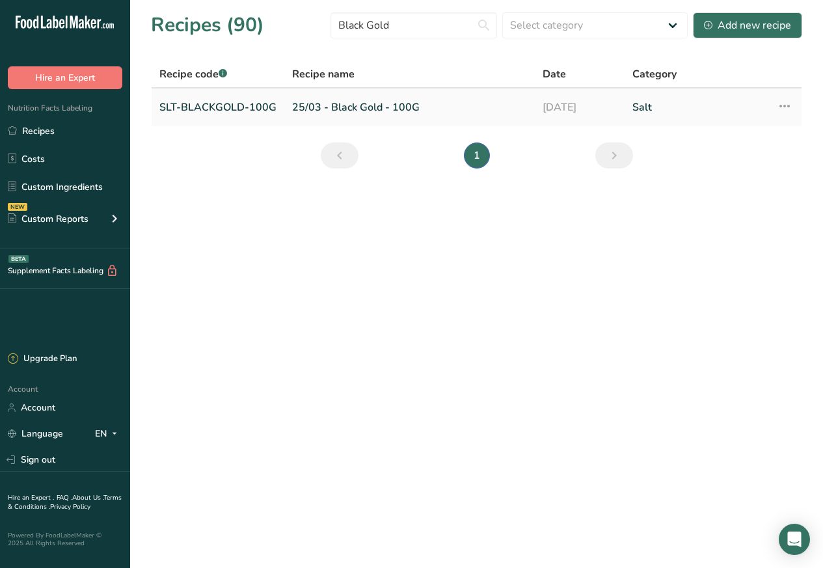
click at [228, 107] on link "SLT-BLACKGOLD-100G" at bounding box center [217, 107] width 117 height 27
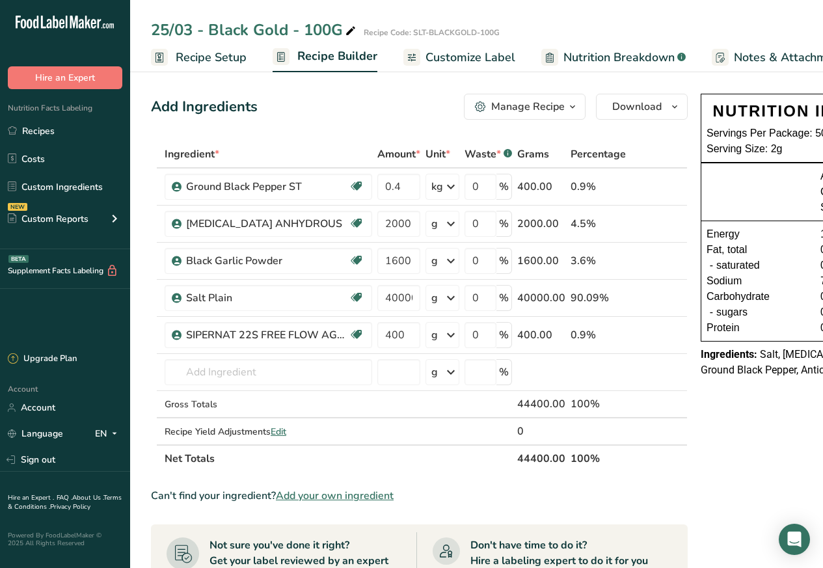
click at [454, 57] on span "Customize Label" at bounding box center [470, 58] width 90 height 18
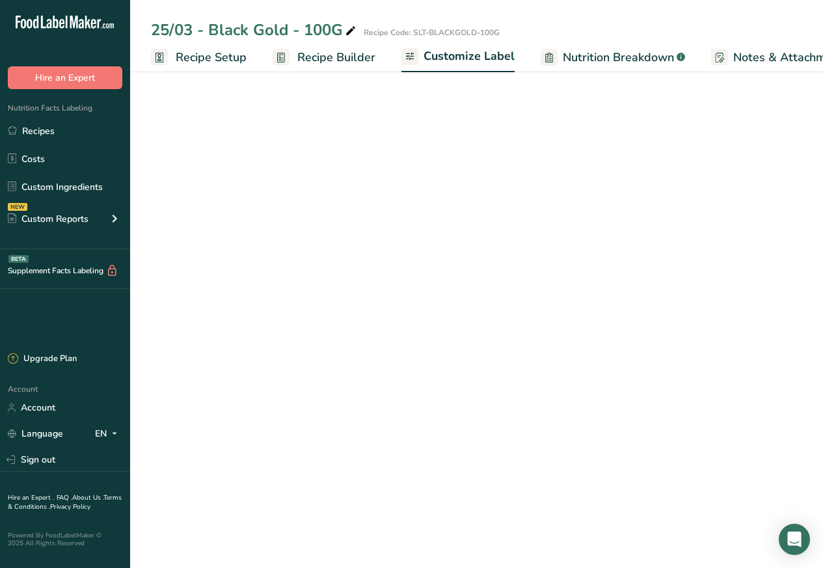
scroll to position [0, 177]
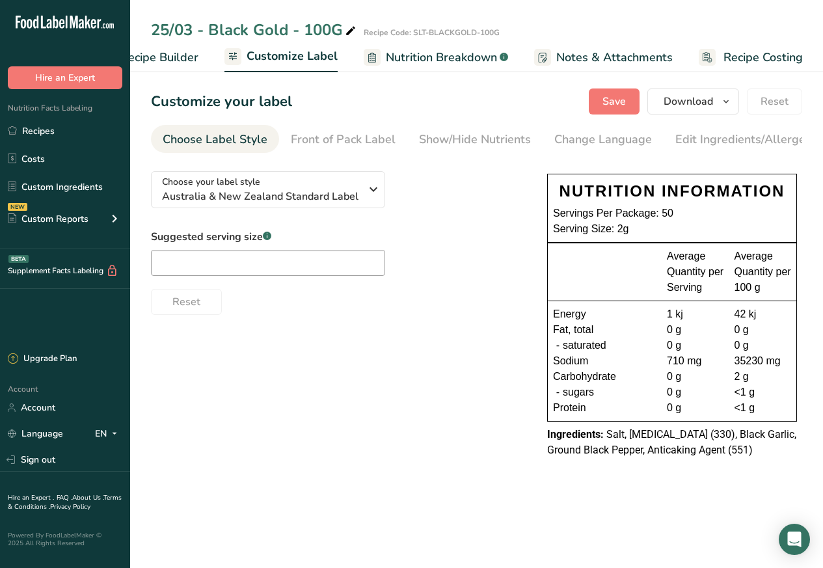
click at [366, 23] on div "25/03 - Black Gold - 100G Recipe Code: SLT-BLACKGOLD-100G" at bounding box center [476, 29] width 693 height 23
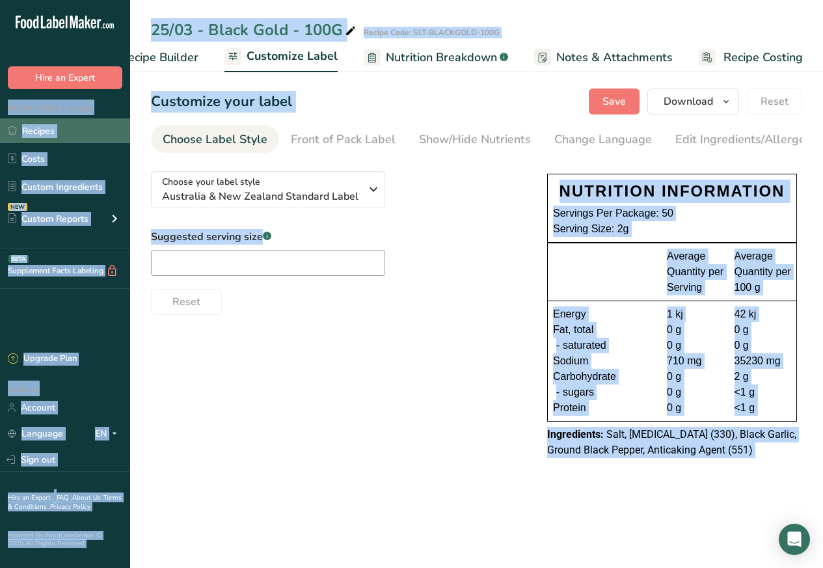
click at [36, 129] on link "Recipes" at bounding box center [65, 130] width 130 height 25
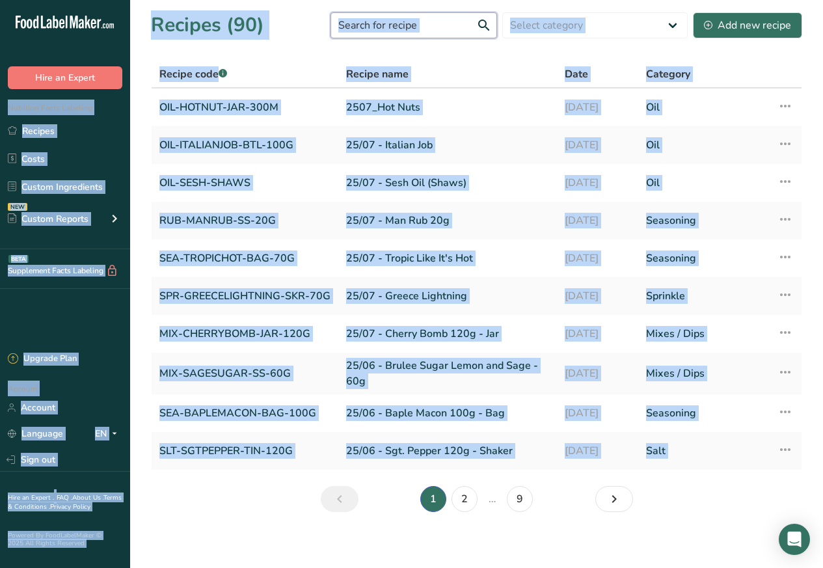
click at [376, 25] on input "text" at bounding box center [413, 25] width 166 height 26
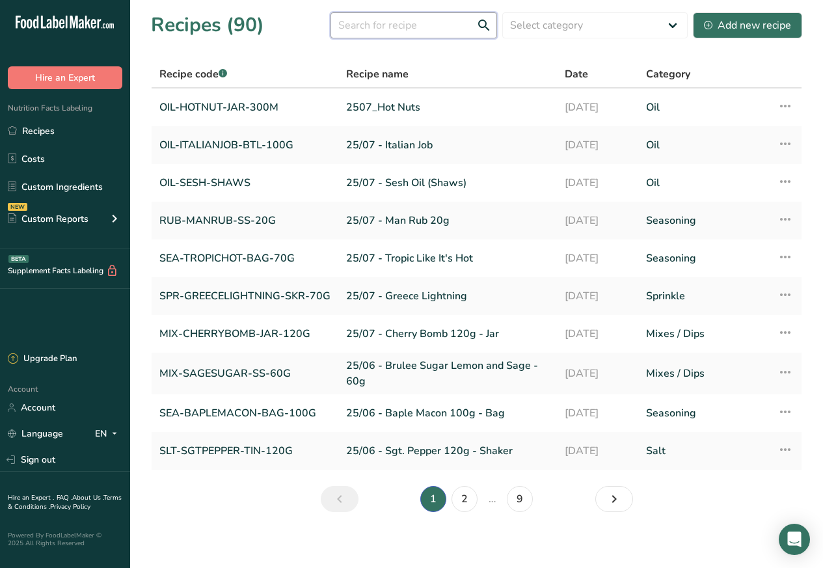
paste input "Ginger Spice"
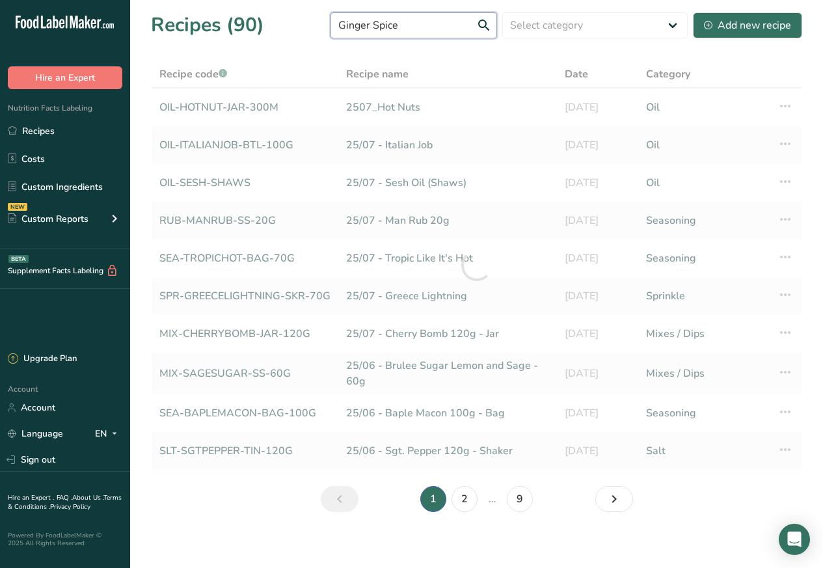
type input "Ginger Spice"
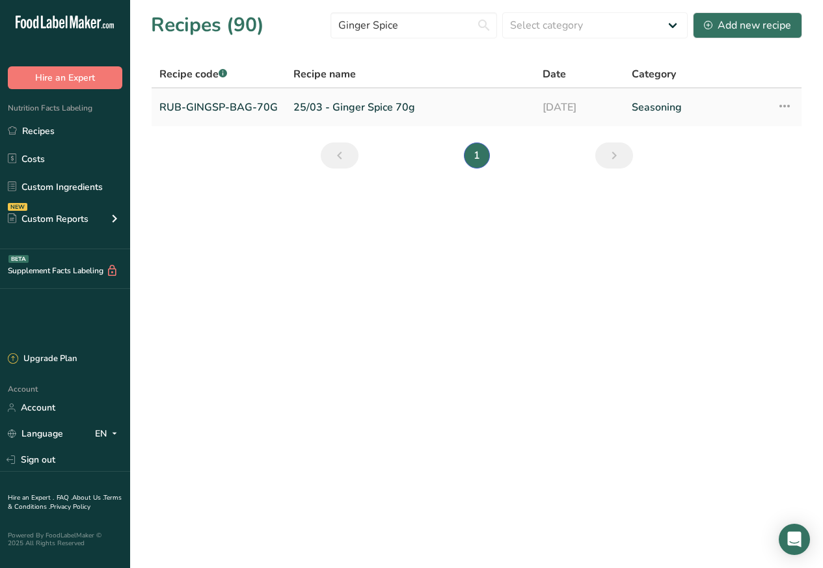
click at [232, 106] on link "RUB-GINGSP-BAG-70G" at bounding box center [218, 107] width 118 height 27
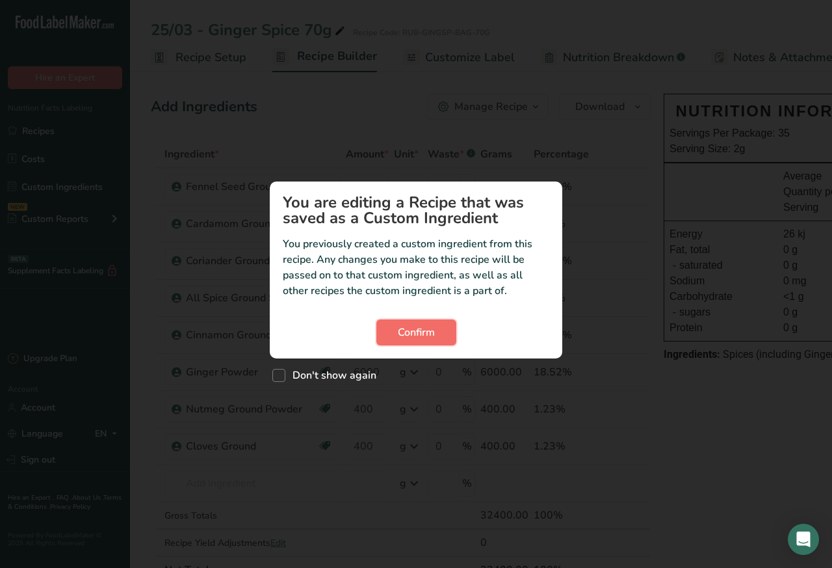
click at [410, 332] on span "Confirm" at bounding box center [416, 333] width 37 height 16
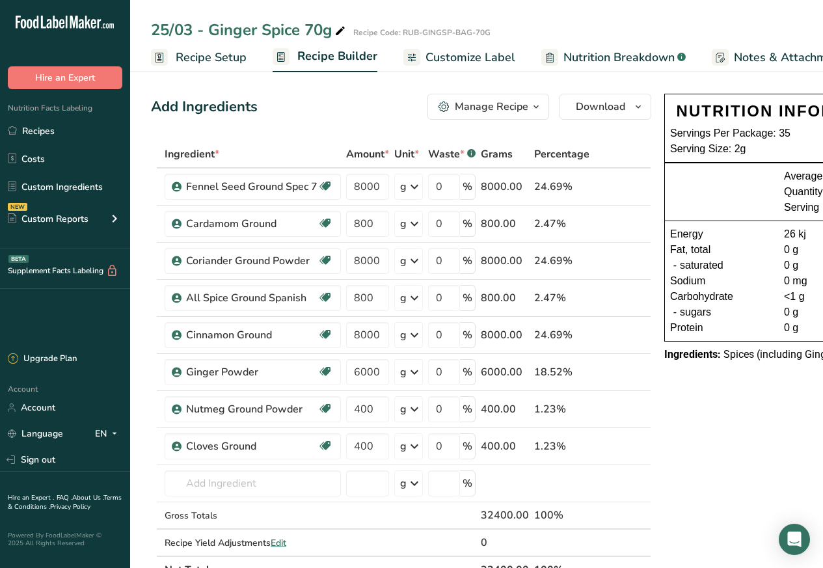
click at [451, 57] on span "Customize Label" at bounding box center [470, 58] width 90 height 18
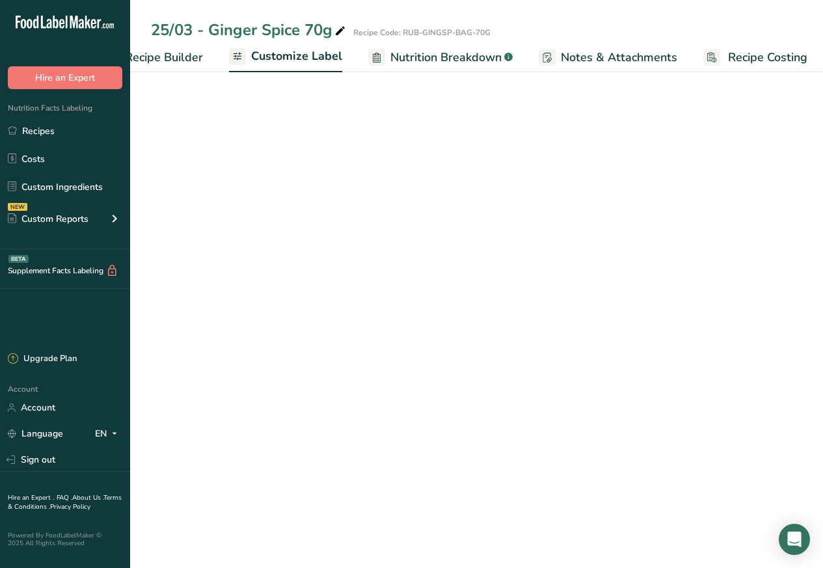
scroll to position [0, 177]
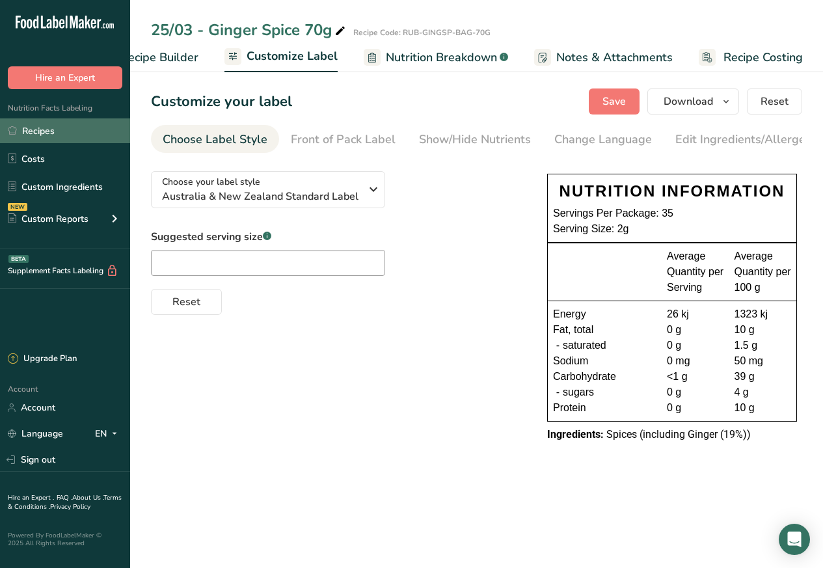
click at [36, 129] on link "Recipes" at bounding box center [65, 130] width 130 height 25
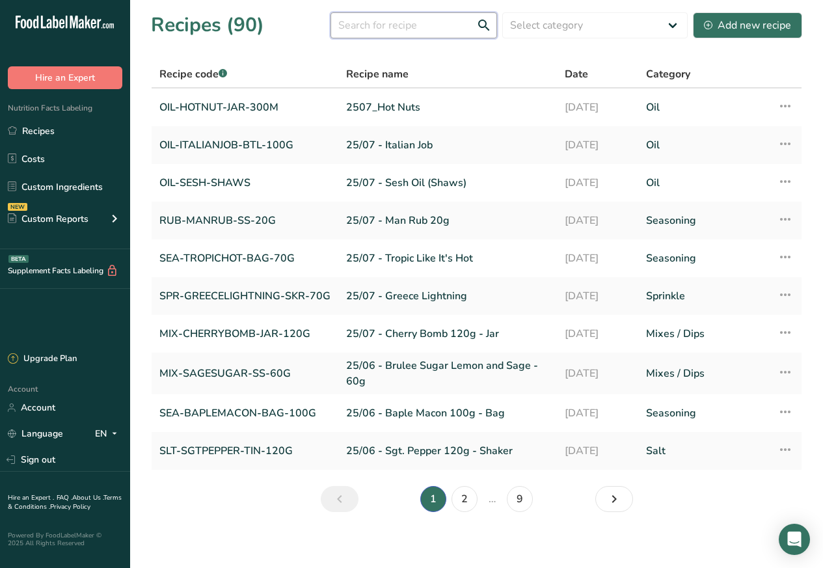
click at [369, 25] on input "text" at bounding box center [413, 25] width 166 height 26
paste input "Oh Snap"
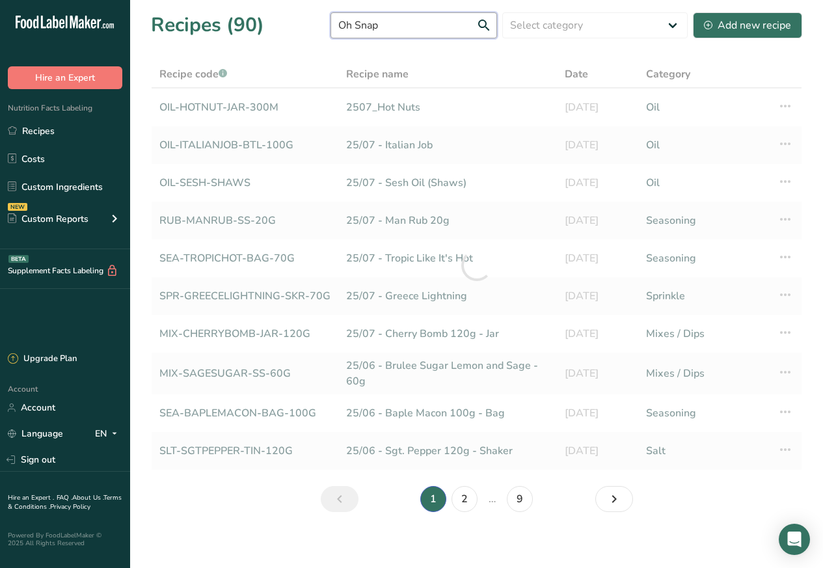
type input "Oh Snap"
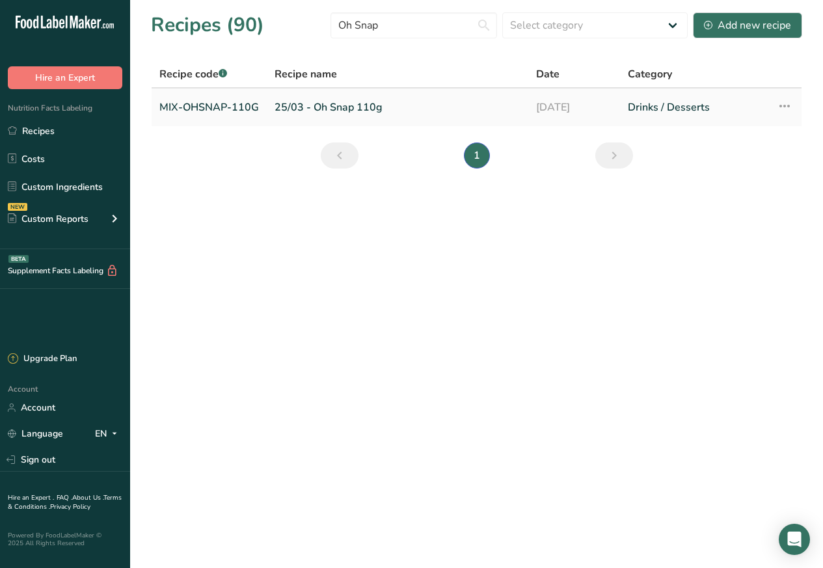
click at [233, 105] on link "MIX-OHSNAP-110G" at bounding box center [209, 107] width 100 height 27
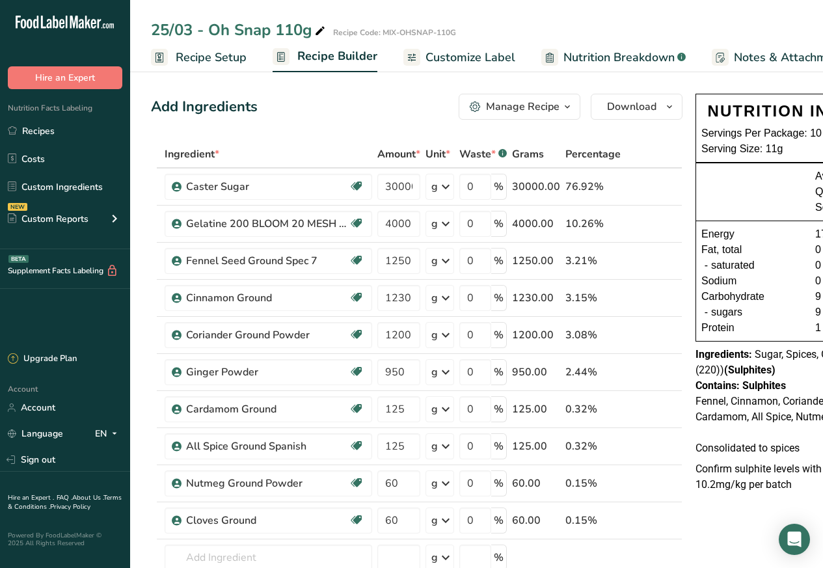
click at [457, 57] on span "Customize Label" at bounding box center [470, 58] width 90 height 18
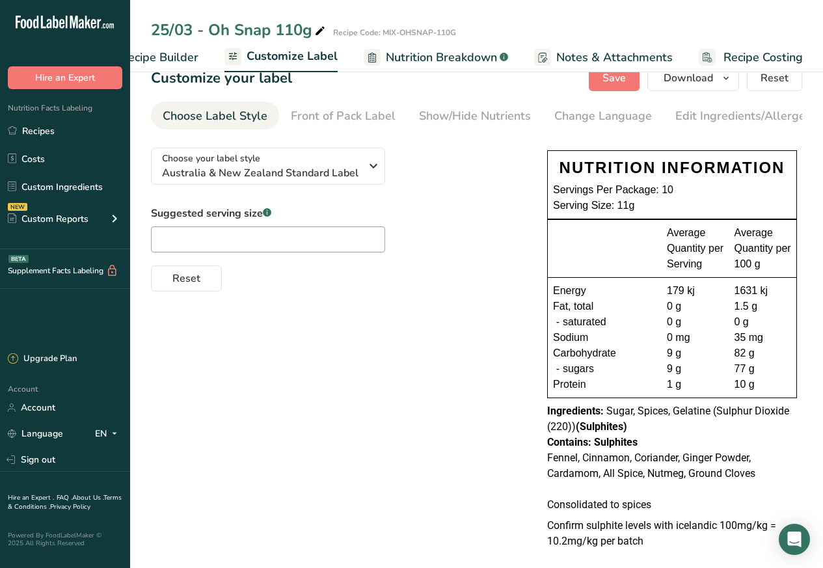
scroll to position [43, 0]
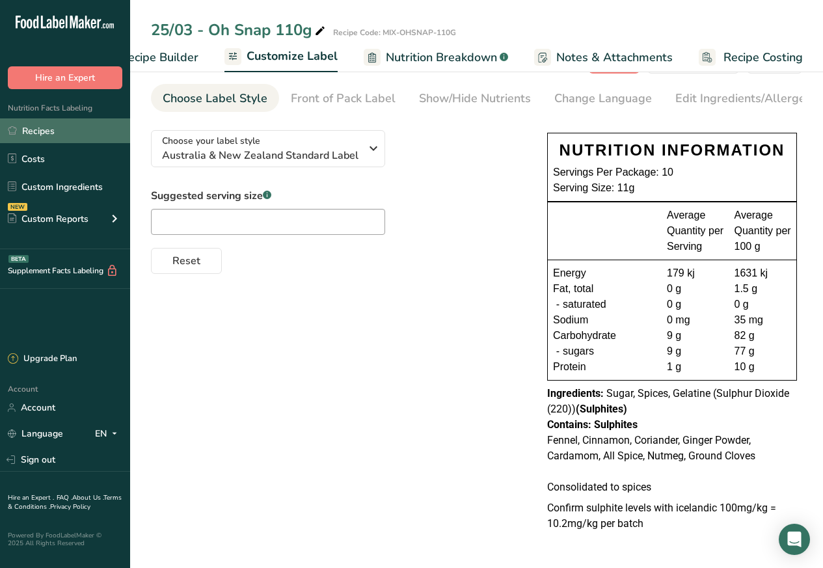
click at [36, 130] on link "Recipes" at bounding box center [65, 130] width 130 height 25
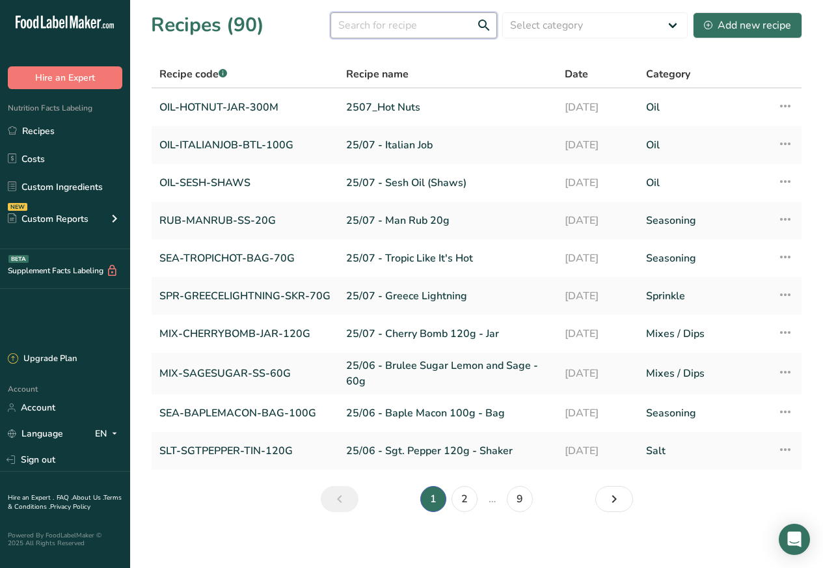
click at [368, 23] on input "text" at bounding box center [413, 25] width 166 height 26
paste input "Tik Tok Trending 80"
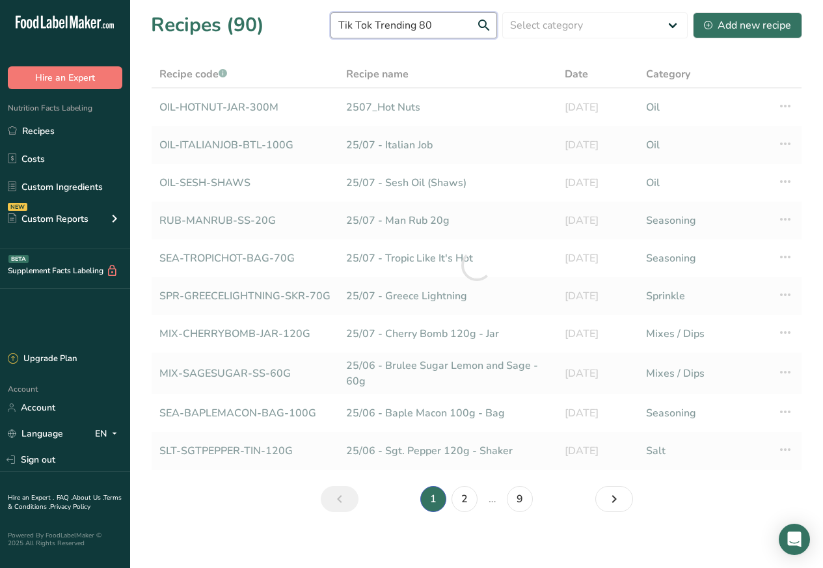
type input "Tik Tok Trending 80"
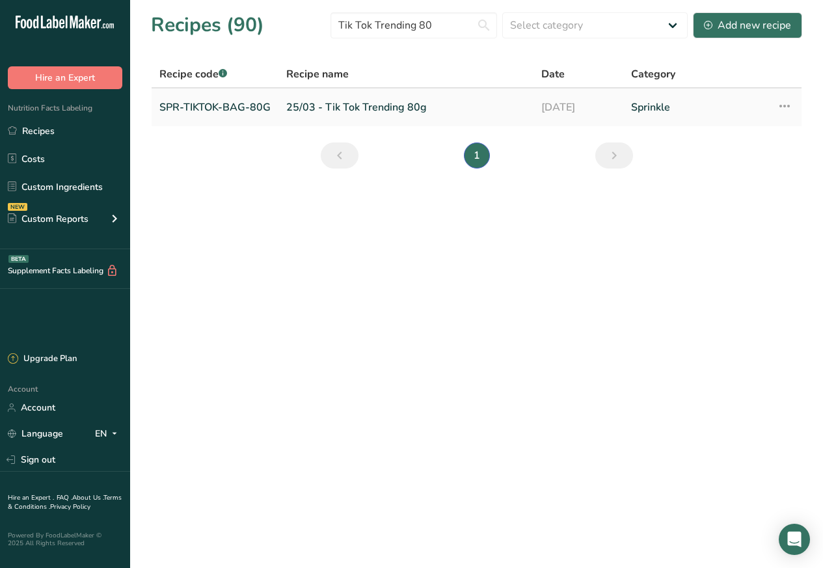
click at [219, 107] on link "SPR-TIKTOK-BAG-80G" at bounding box center [214, 107] width 111 height 27
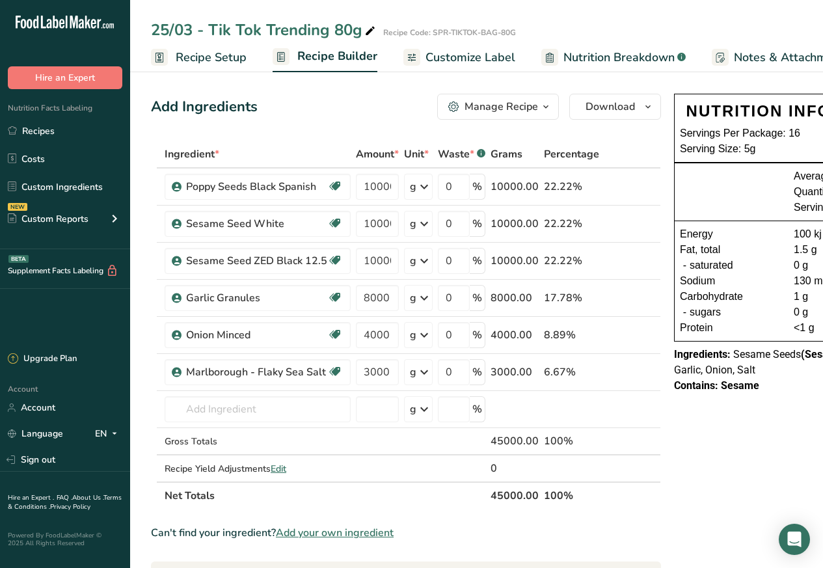
click at [459, 57] on span "Customize Label" at bounding box center [470, 58] width 90 height 18
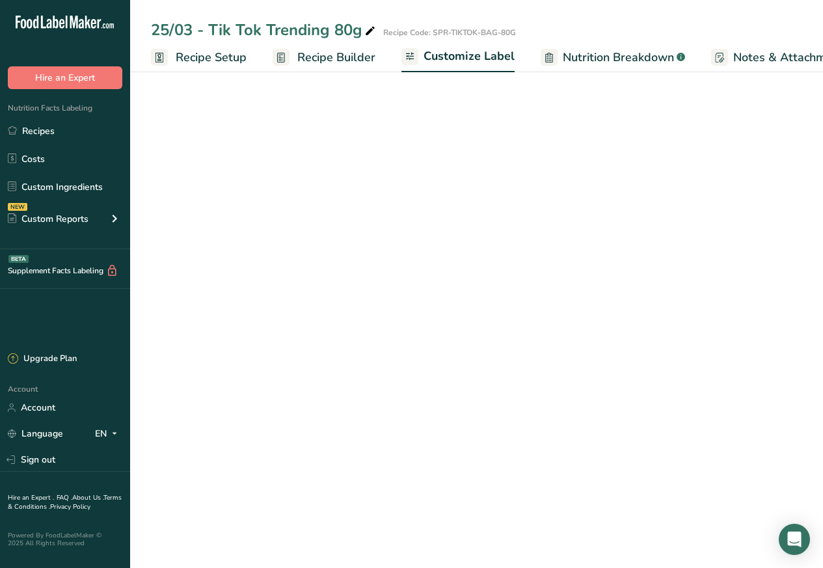
scroll to position [0, 177]
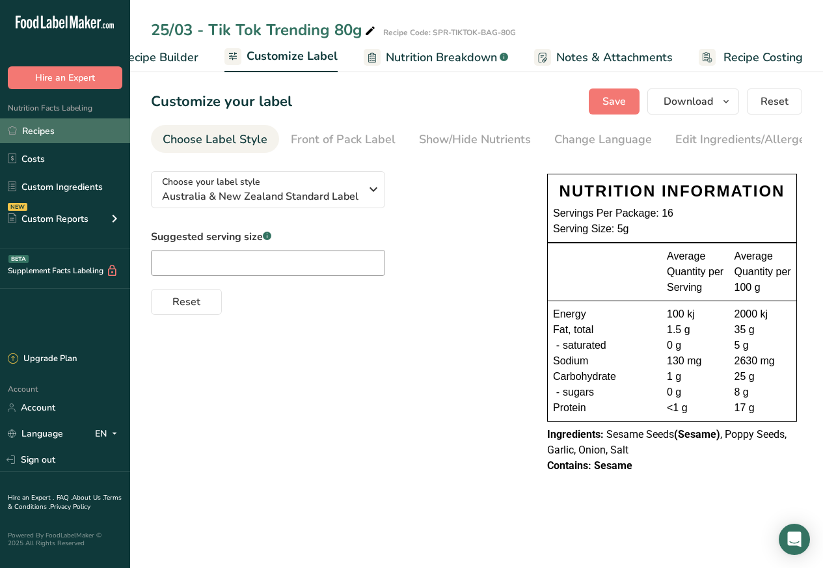
click at [40, 130] on link "Recipes" at bounding box center [65, 130] width 130 height 25
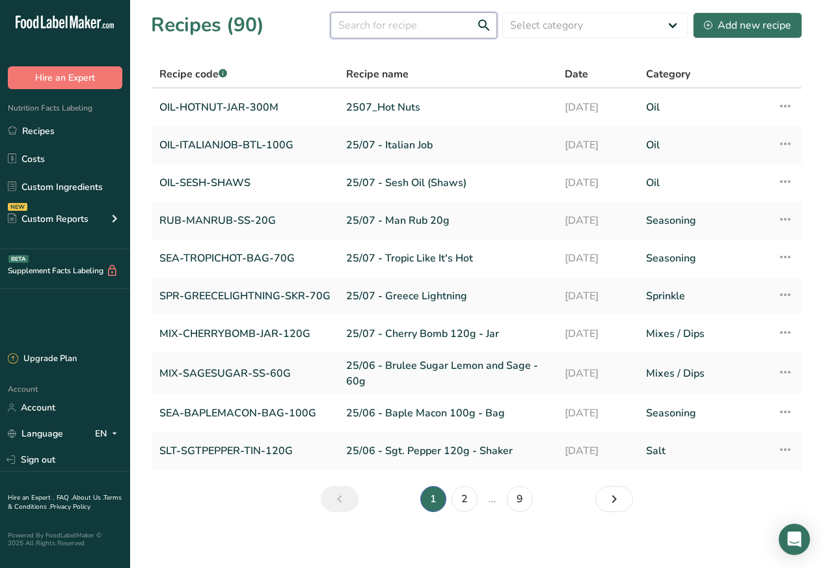
click at [374, 25] on input "text" at bounding box center [413, 25] width 166 height 26
paste input "Mojito Mojo"
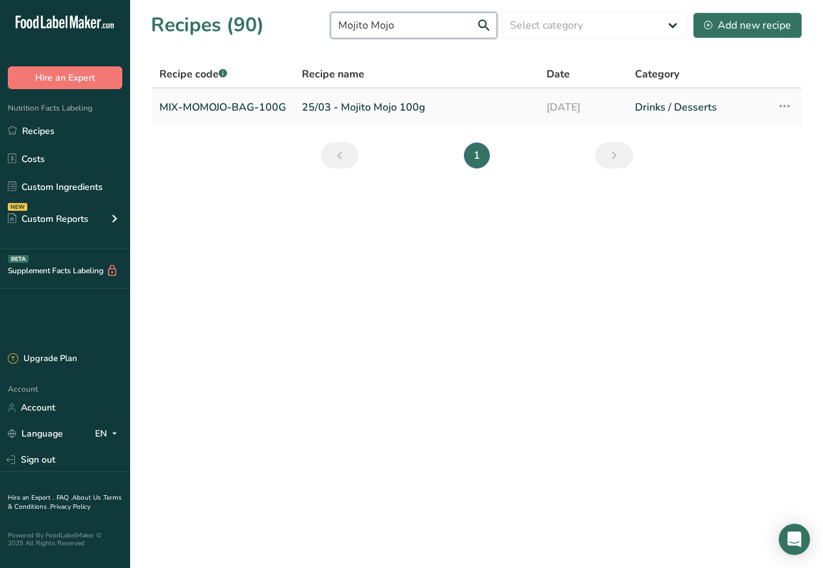
type input "Mojito Mojo"
click at [236, 105] on link "MIX-MOMOJO-BAG-100G" at bounding box center [222, 107] width 127 height 27
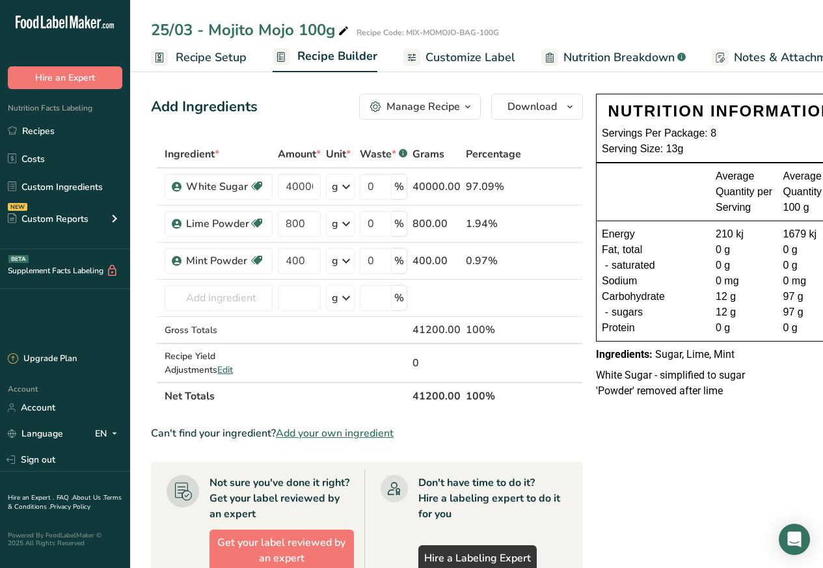
click at [453, 55] on span "Customize Label" at bounding box center [470, 58] width 90 height 18
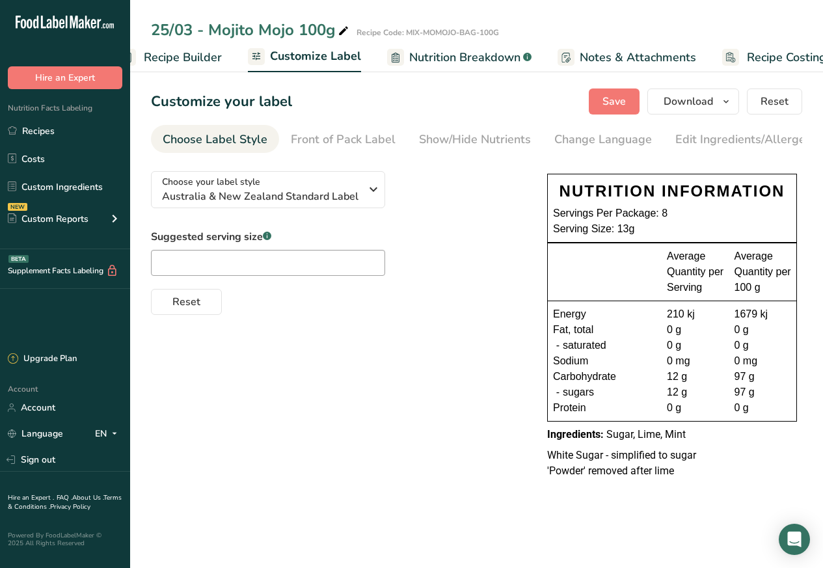
scroll to position [0, 177]
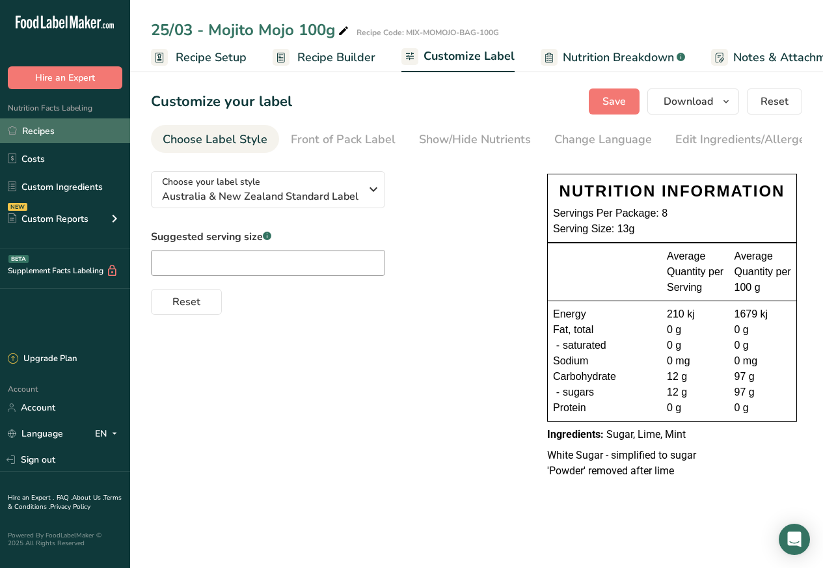
click at [40, 130] on link "Recipes" at bounding box center [65, 130] width 130 height 25
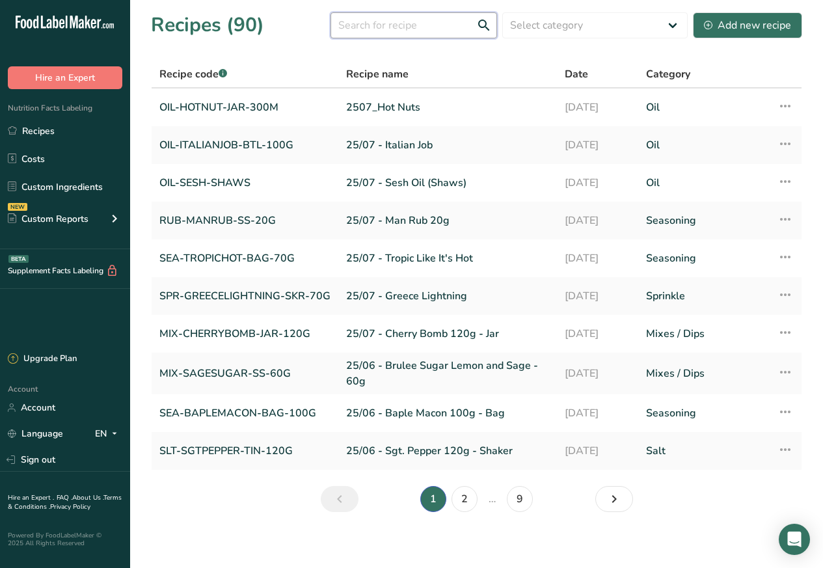
click at [378, 25] on input "text" at bounding box center [413, 25] width 166 height 26
paste input "Fry-Yay"
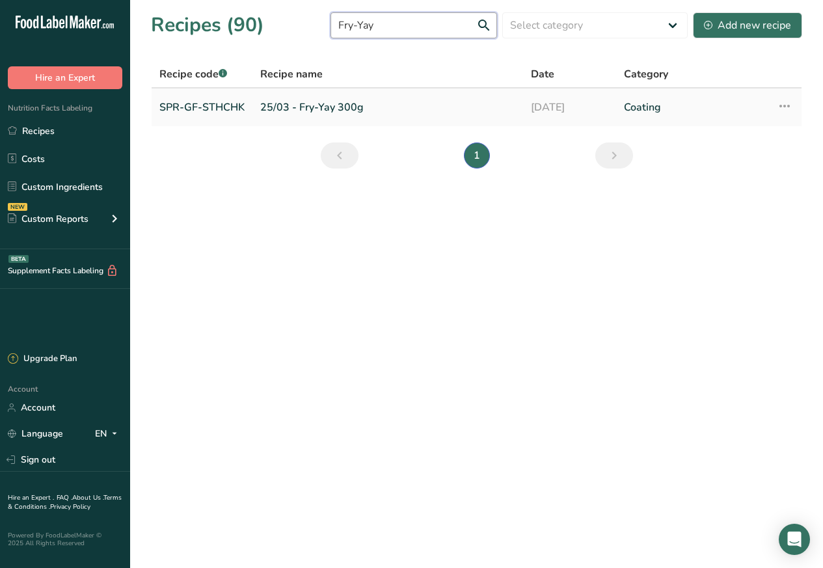
type input "Fry-Yay"
click at [199, 107] on link "SPR-GF-STHCHK" at bounding box center [201, 107] width 85 height 27
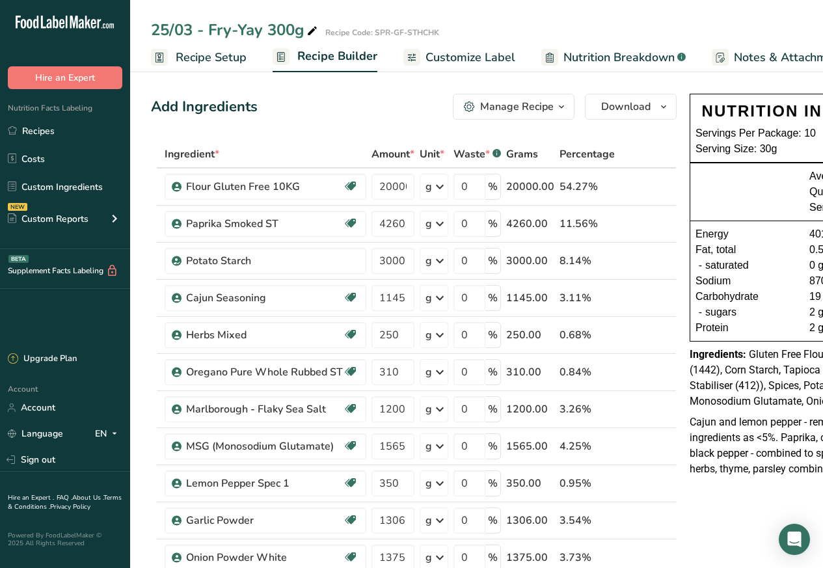
click at [462, 55] on span "Customize Label" at bounding box center [470, 58] width 90 height 18
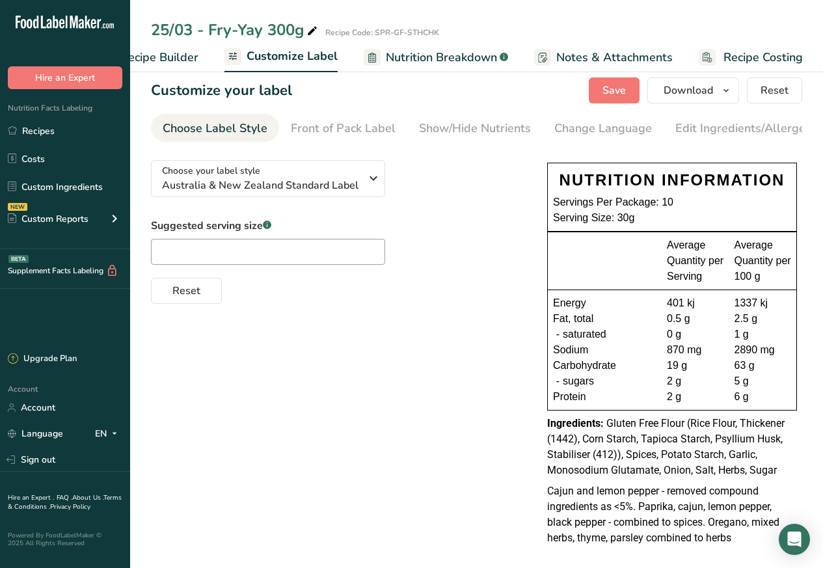
scroll to position [27, 0]
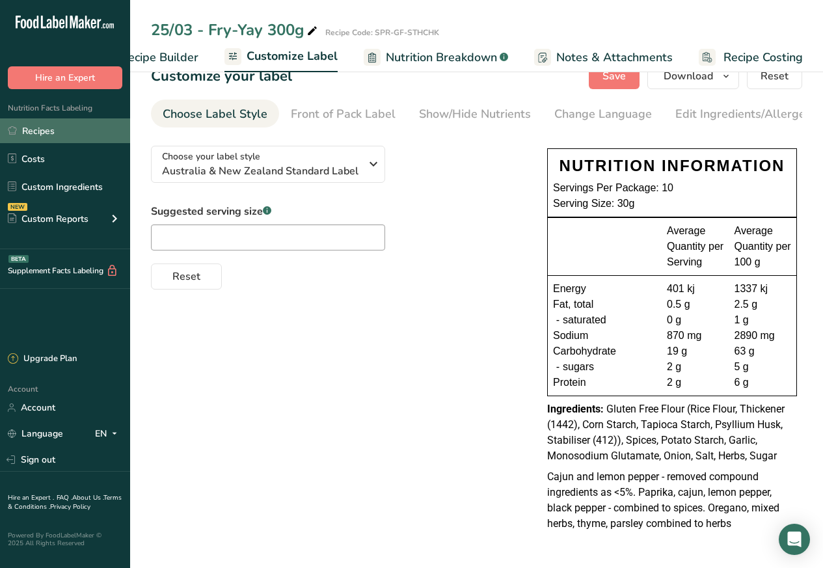
click at [40, 130] on link "Recipes" at bounding box center [65, 130] width 130 height 25
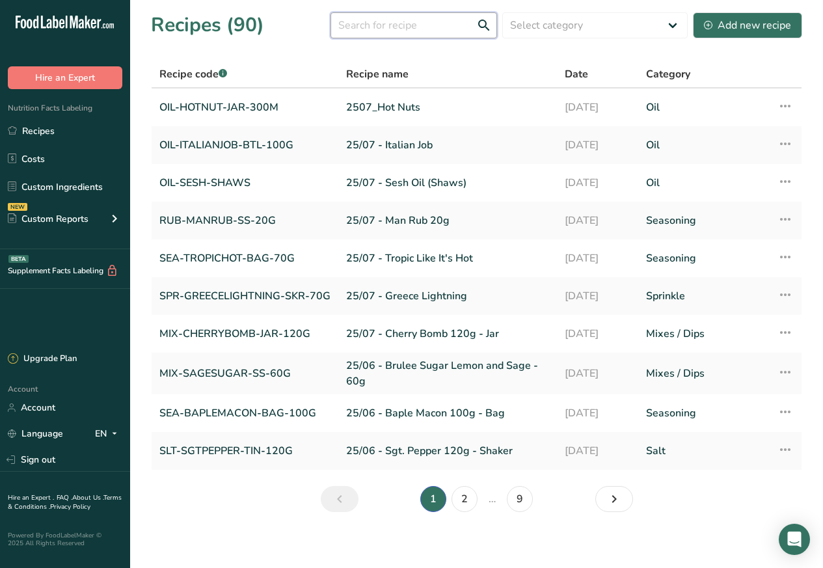
click at [362, 25] on input "text" at bounding box center [413, 25] width 166 height 26
paste input "Date & Orange"
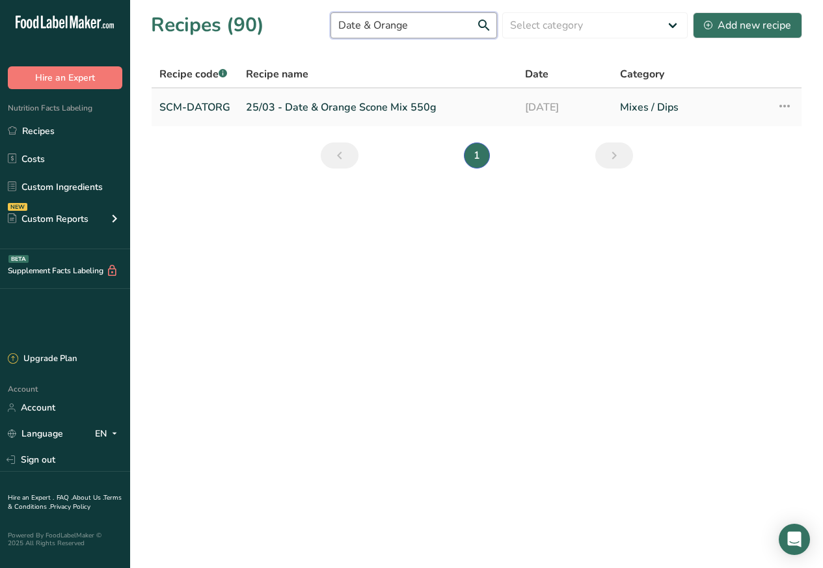
type input "Date & Orange"
click at [208, 107] on link "SCM-DATORG" at bounding box center [194, 107] width 71 height 27
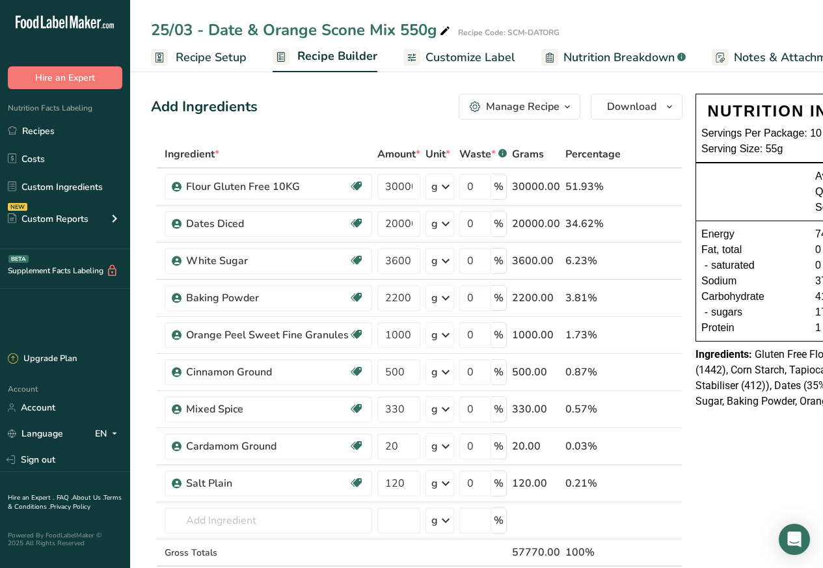
click at [453, 56] on span "Customize Label" at bounding box center [470, 58] width 90 height 18
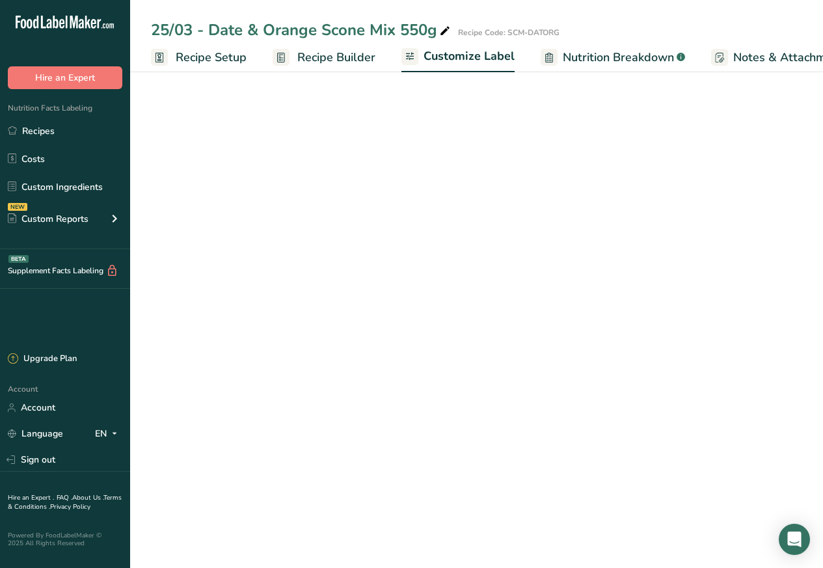
scroll to position [0, 177]
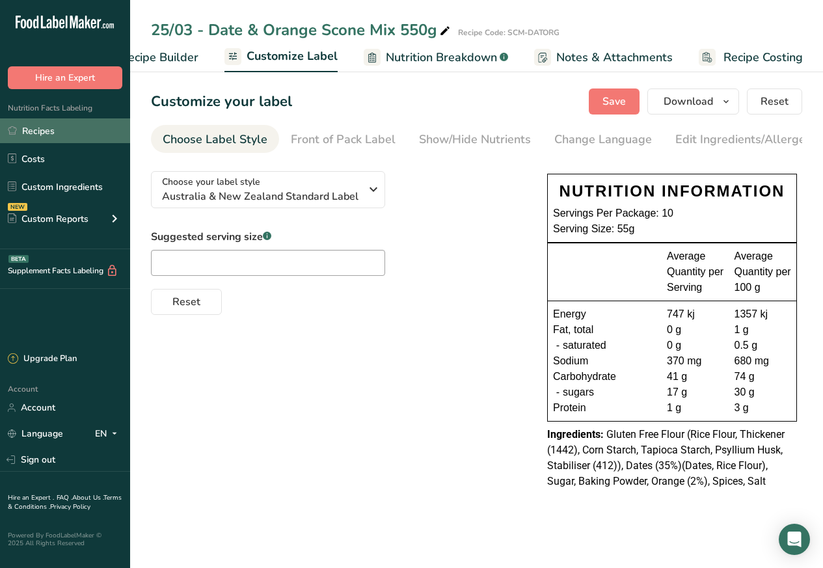
click at [40, 131] on link "Recipes" at bounding box center [65, 130] width 130 height 25
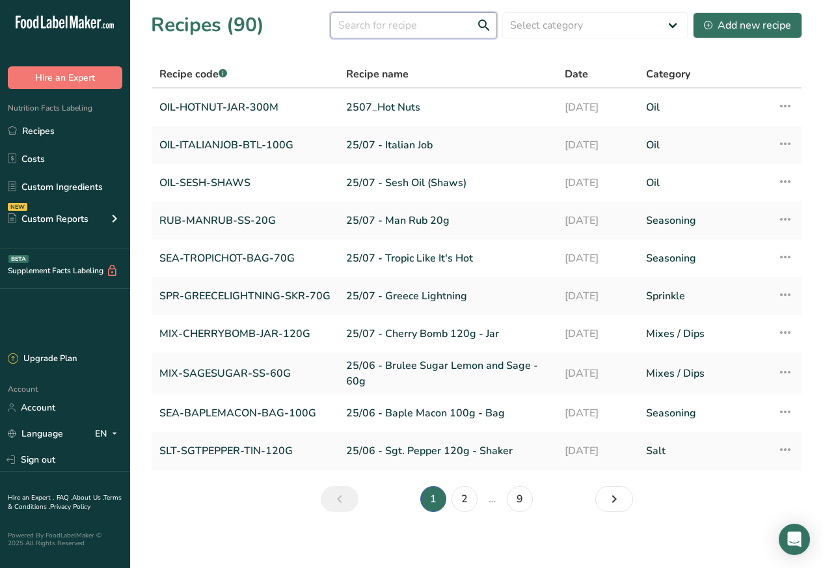
click at [356, 25] on input "text" at bounding box center [413, 25] width 166 height 26
paste input "Cheeky Peri"
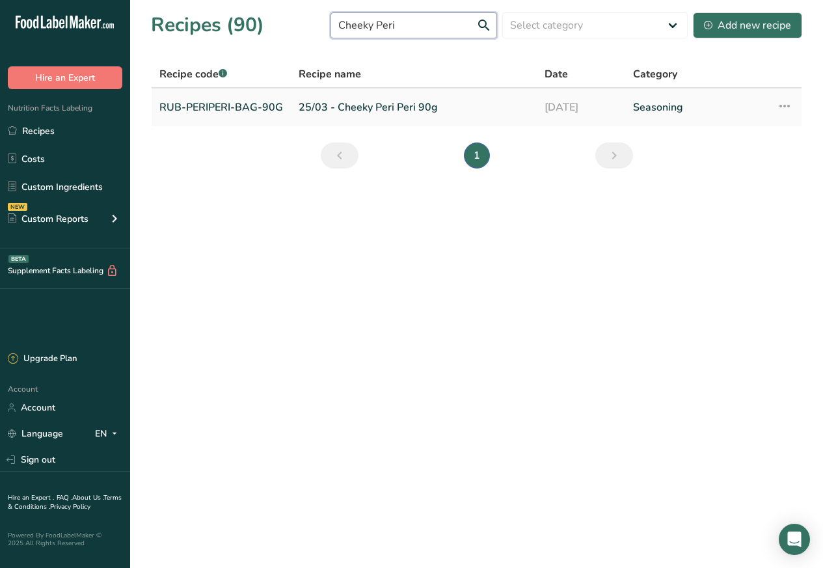
type input "Cheeky Peri"
click at [210, 107] on link "RUB-PERIPERI-BAG-90G" at bounding box center [221, 107] width 124 height 27
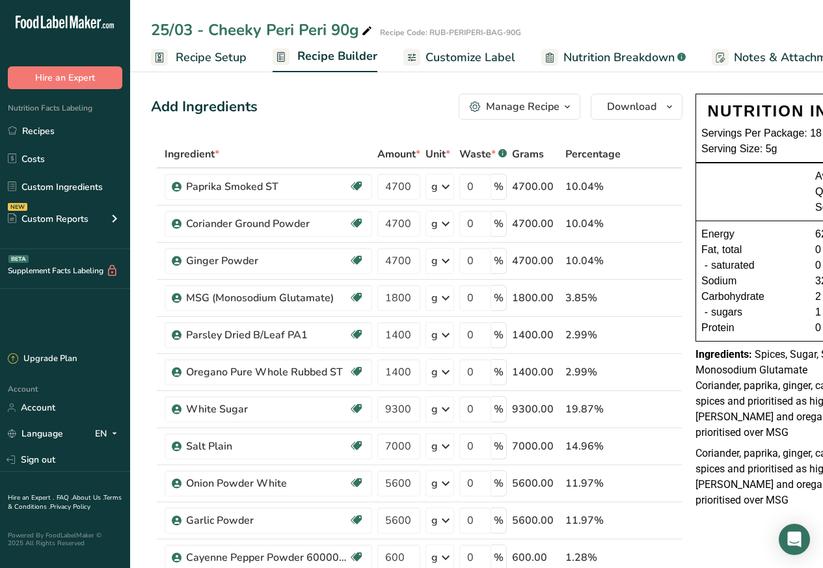
click at [453, 57] on span "Customize Label" at bounding box center [470, 58] width 90 height 18
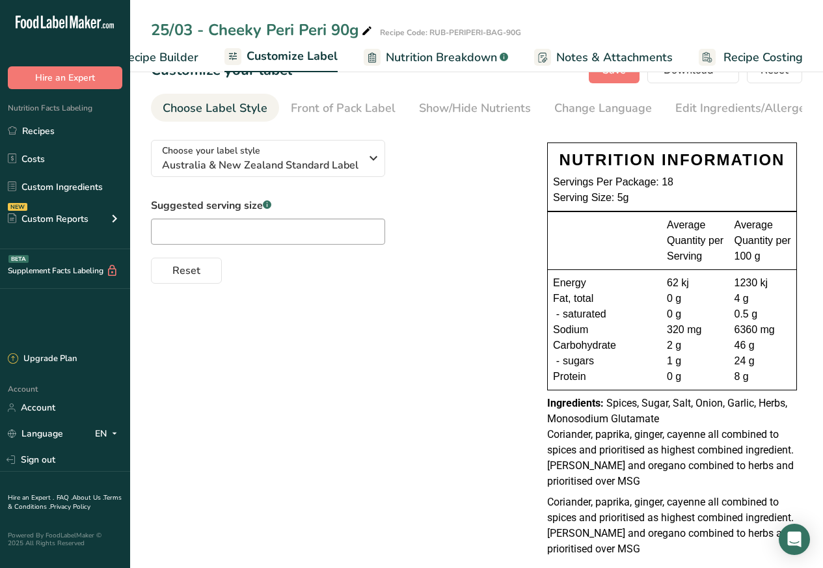
scroll to position [59, 0]
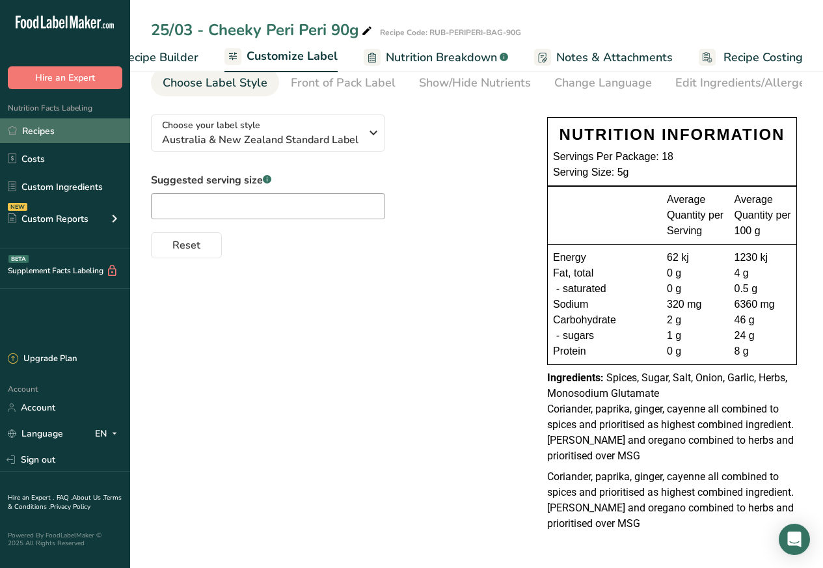
click at [39, 131] on link "Recipes" at bounding box center [65, 130] width 130 height 25
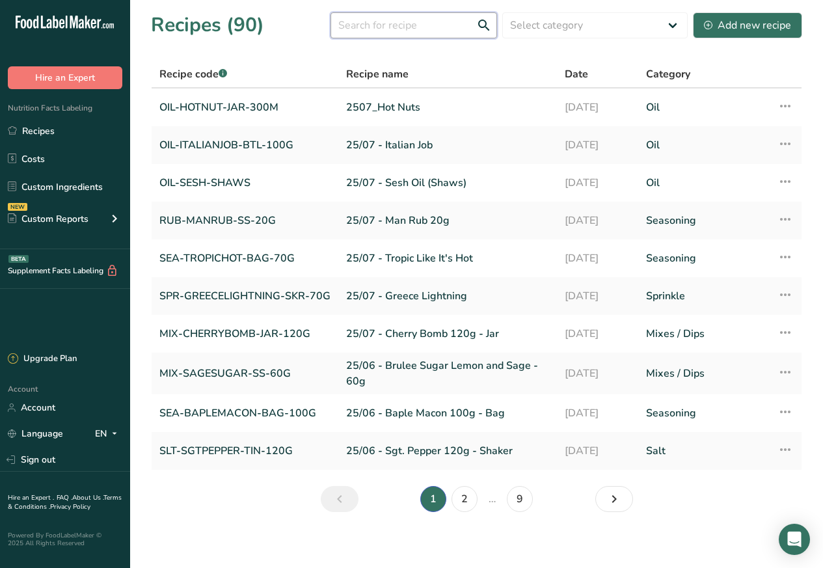
click at [359, 25] on input "text" at bounding box center [413, 25] width 166 height 26
paste input "Out the Gate"
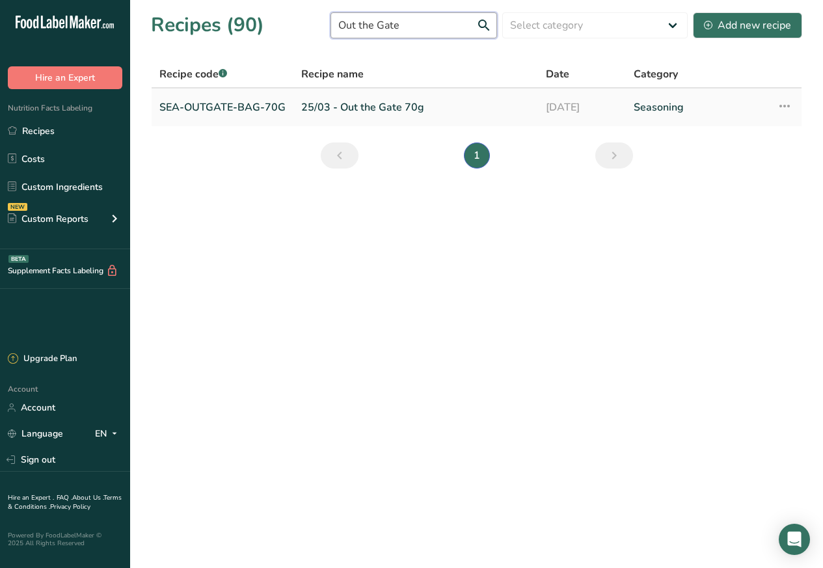
type input "Out the Gate"
click at [198, 107] on link "SEA-OUTGATE-BAG-70G" at bounding box center [222, 107] width 126 height 27
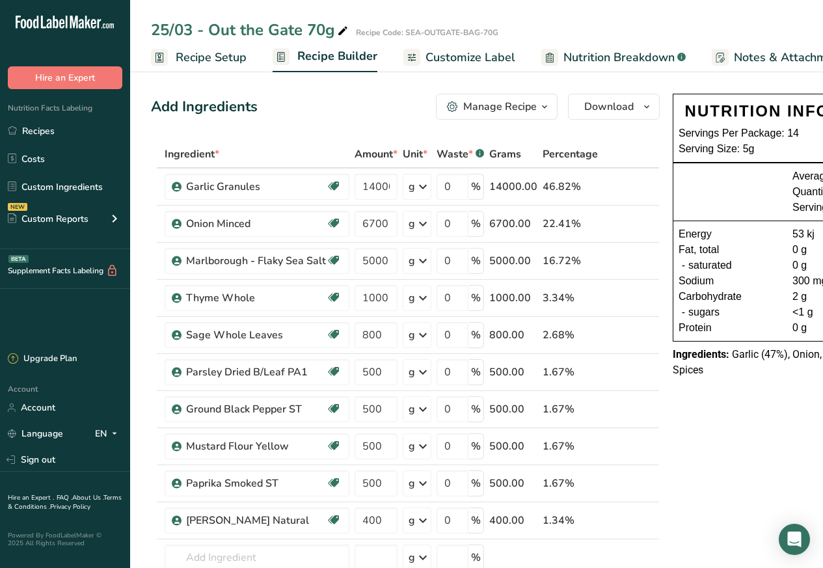
click at [457, 56] on span "Customize Label" at bounding box center [470, 58] width 90 height 18
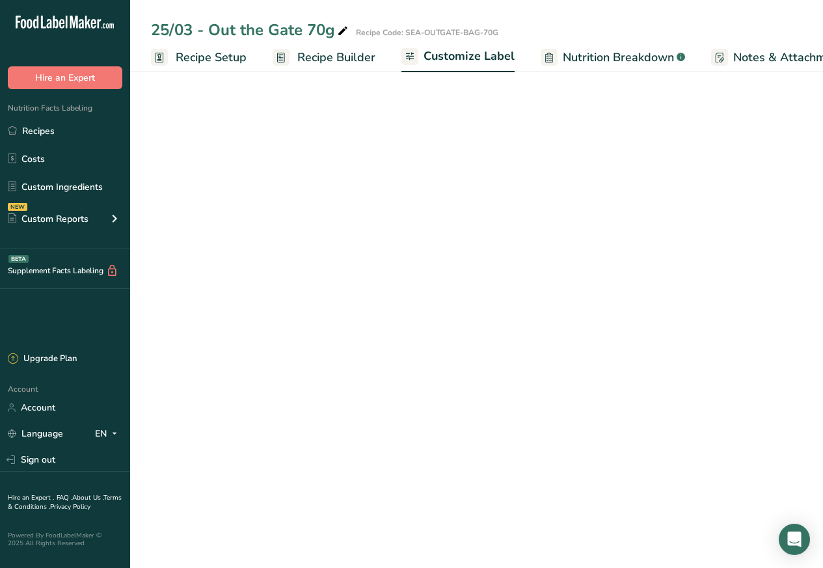
scroll to position [0, 177]
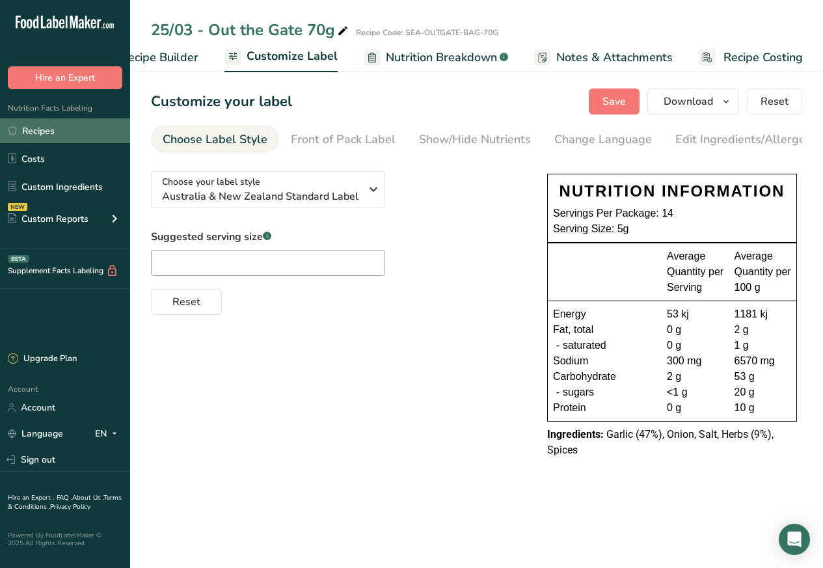
click at [40, 132] on link "Recipes" at bounding box center [65, 130] width 130 height 25
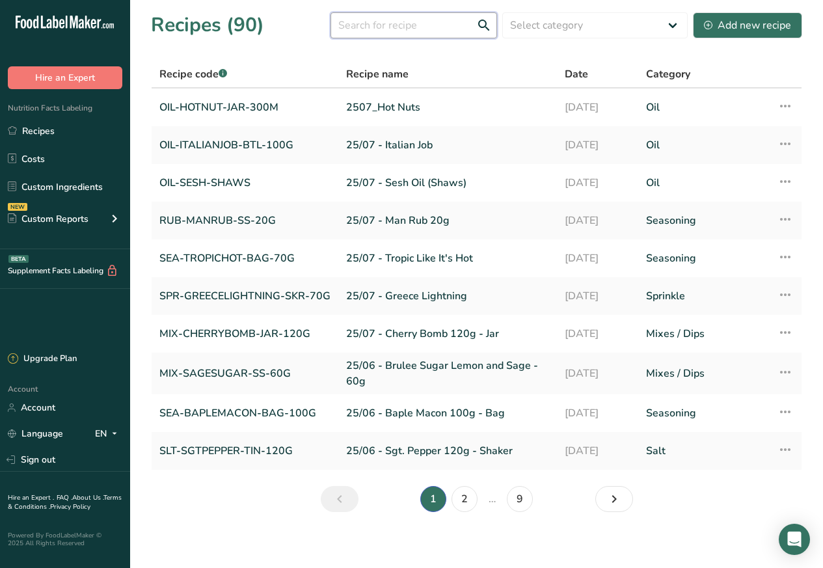
click at [362, 25] on input "text" at bounding box center [413, 25] width 166 height 26
paste input "Magic Mushie Dust"
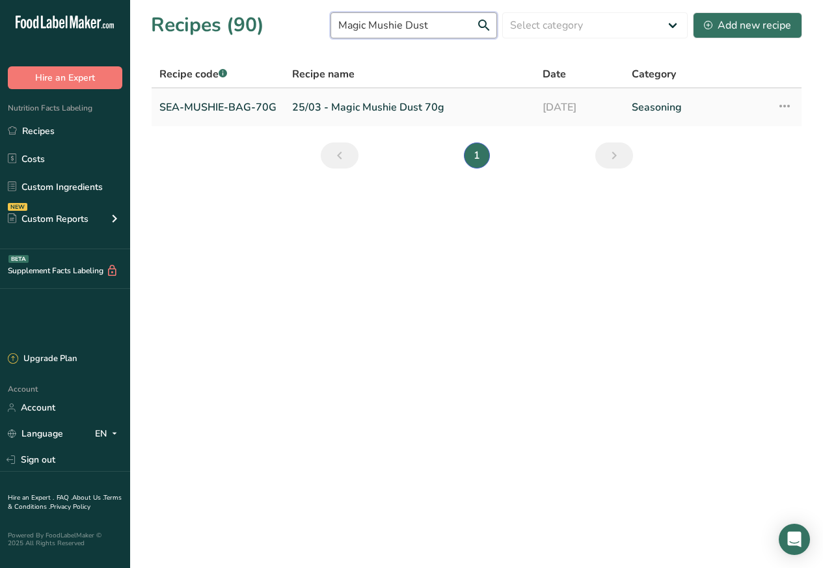
type input "Magic Mushie Dust"
click at [206, 107] on link "SEA-MUSHIE-BAG-70G" at bounding box center [217, 107] width 117 height 27
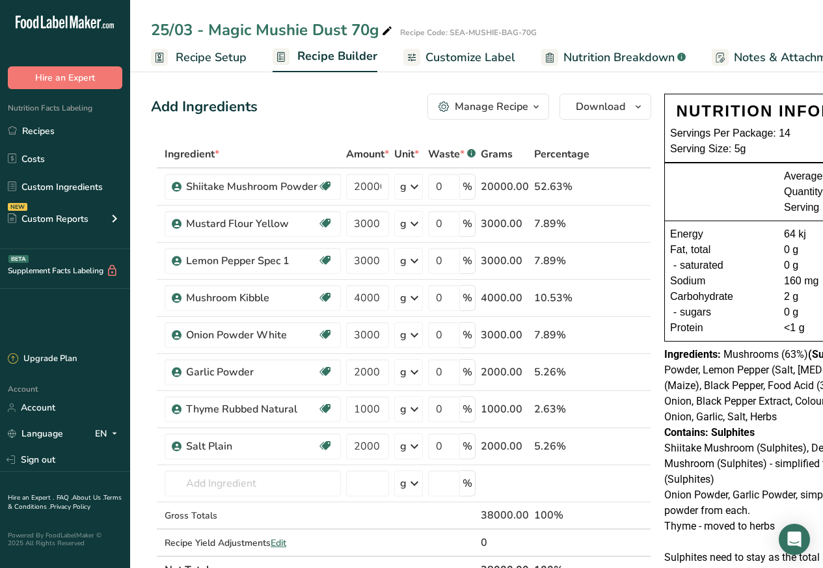
click at [457, 57] on span "Customize Label" at bounding box center [470, 58] width 90 height 18
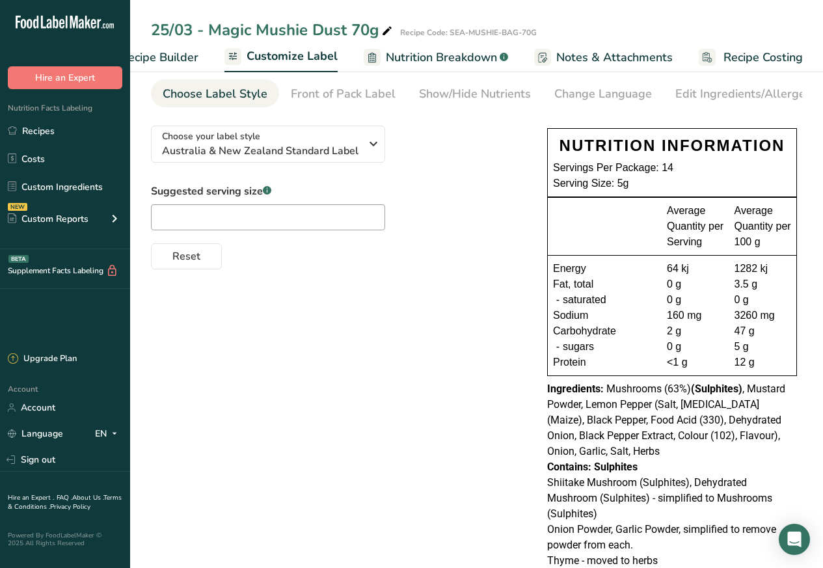
scroll to position [129, 0]
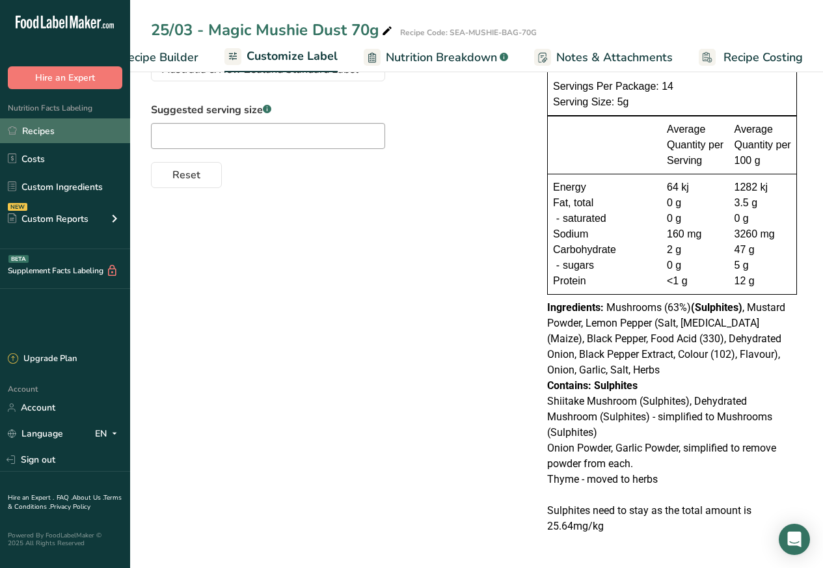
click at [37, 131] on link "Recipes" at bounding box center [65, 130] width 130 height 25
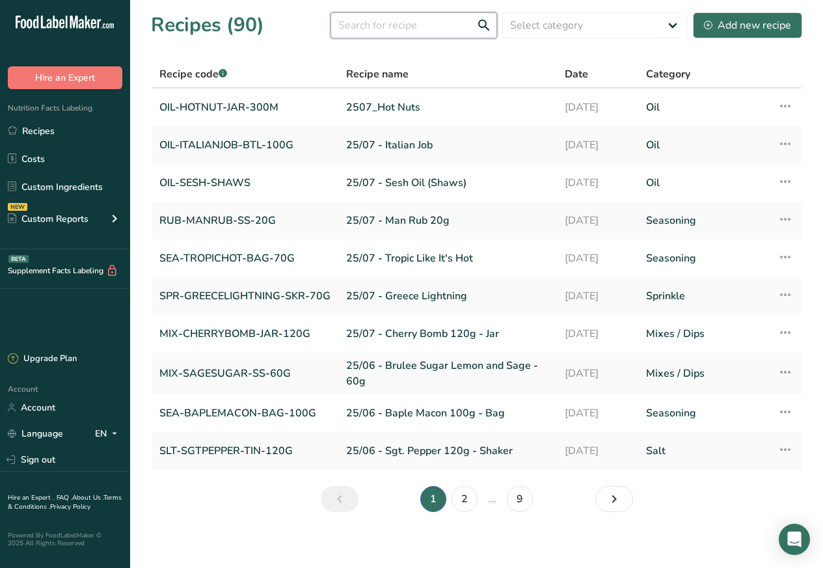
click at [379, 25] on input "text" at bounding box center [413, 25] width 166 height 26
paste input "[PERSON_NAME] Seasoning"
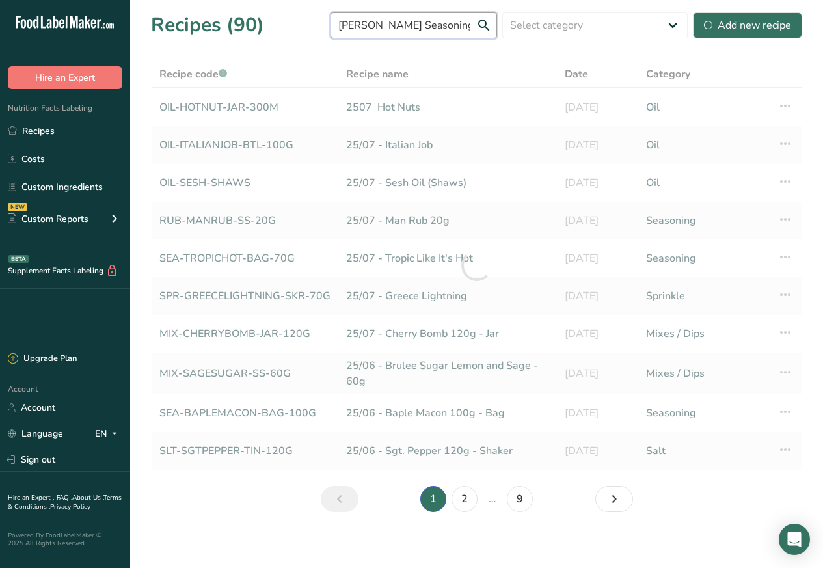
type input "[PERSON_NAME] Seasoning"
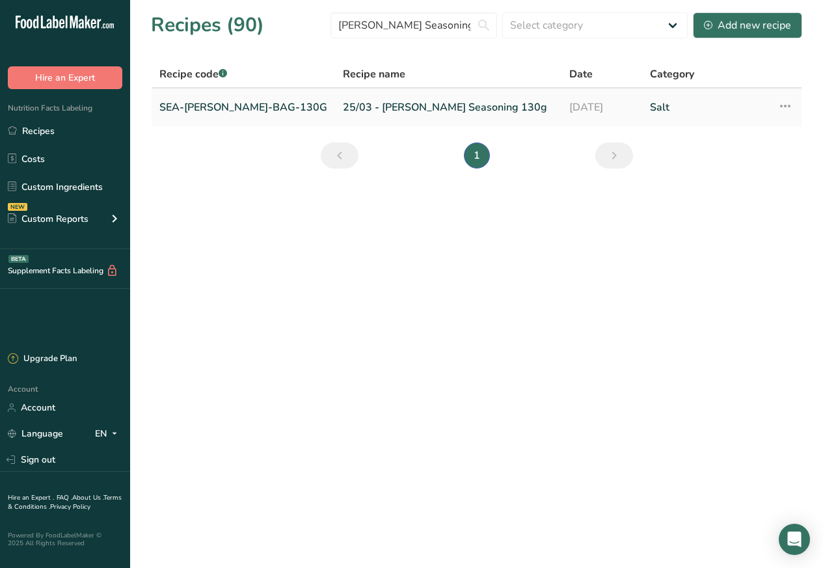
click at [248, 106] on link "SEA-[PERSON_NAME]-BAG-130G" at bounding box center [243, 107] width 168 height 27
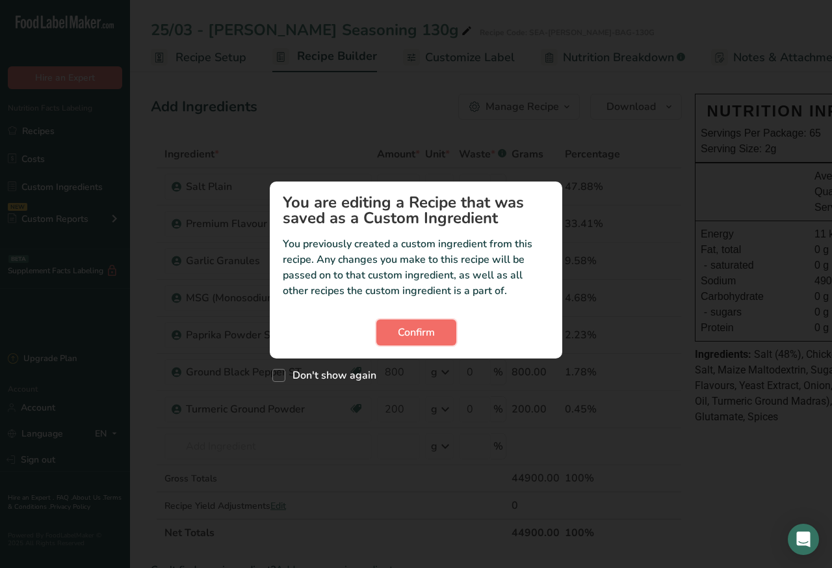
click at [408, 332] on span "Confirm" at bounding box center [416, 333] width 37 height 16
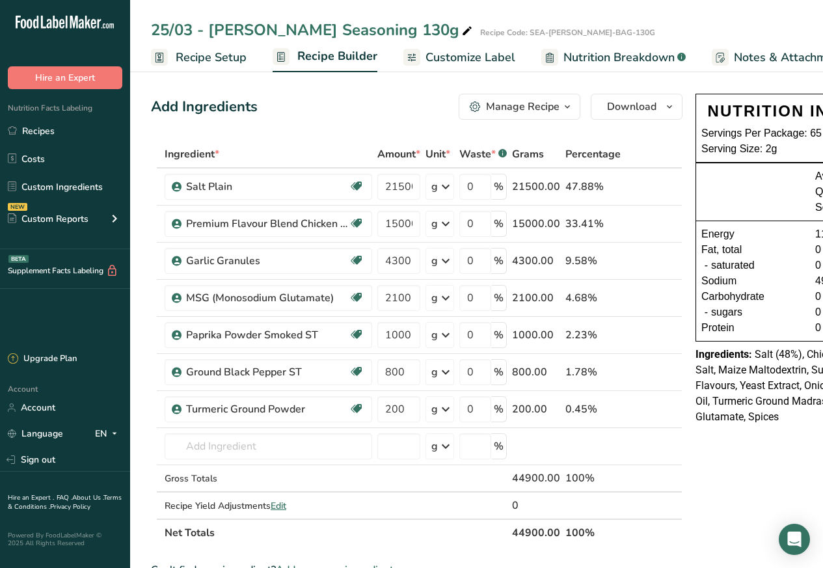
click at [459, 56] on span "Customize Label" at bounding box center [470, 58] width 90 height 18
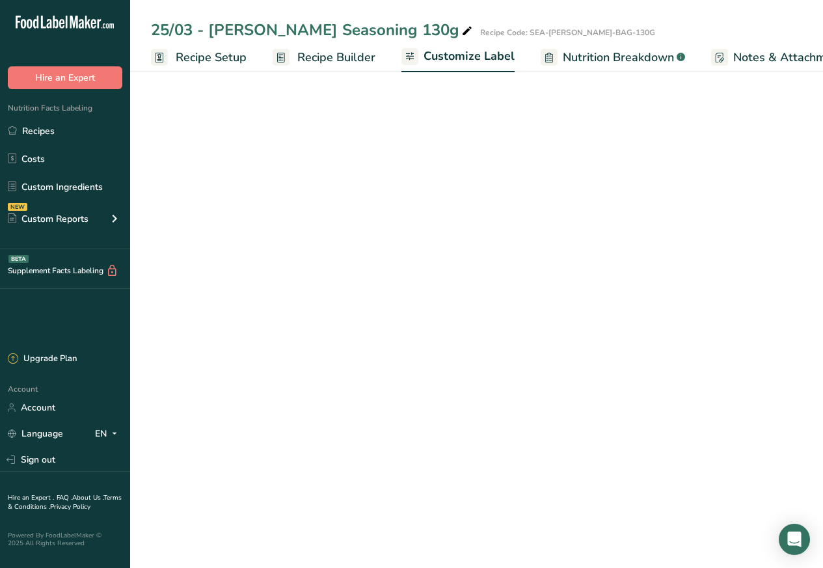
scroll to position [0, 177]
